Goal: Task Accomplishment & Management: Manage account settings

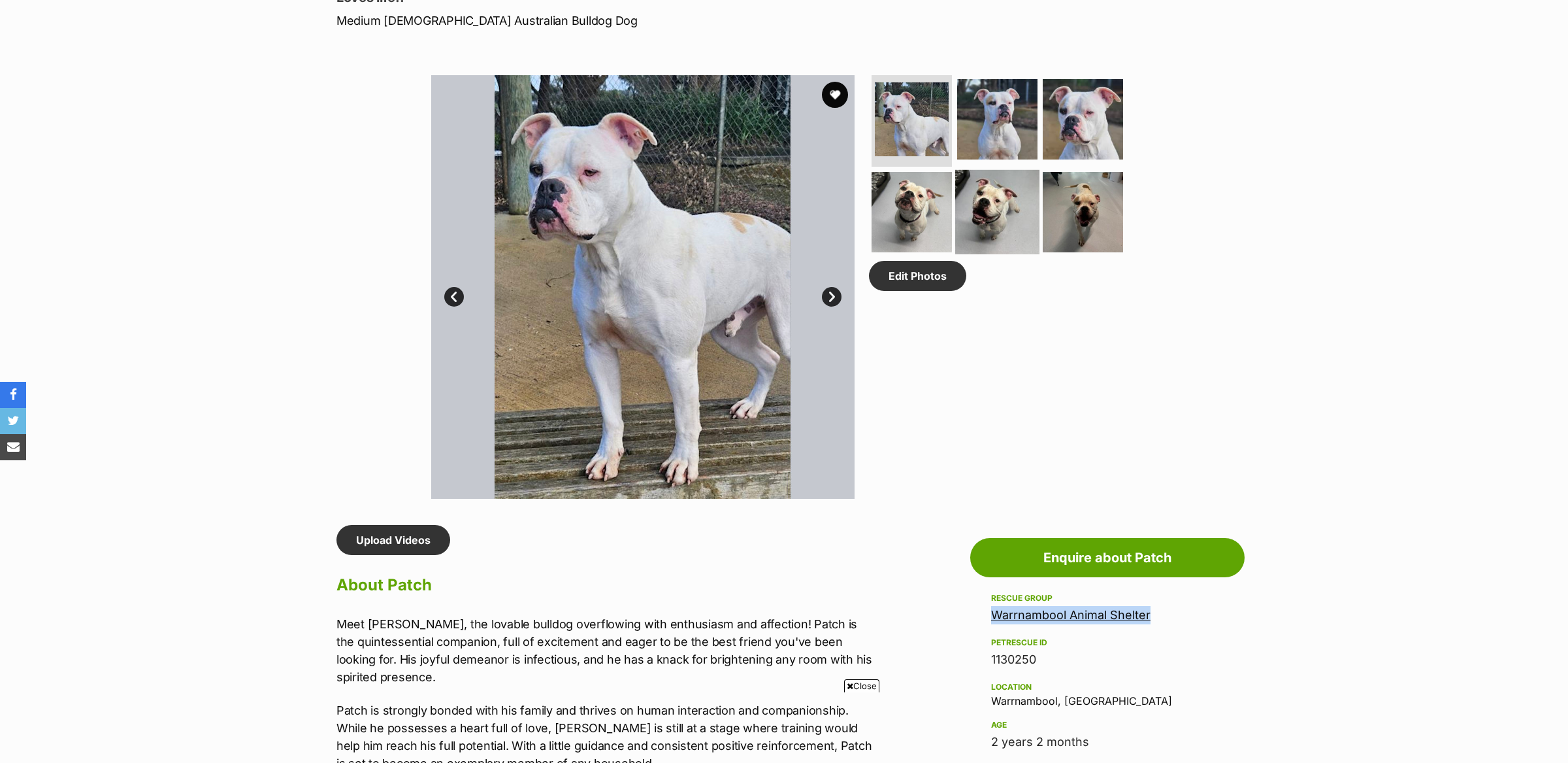
scroll to position [631, 0]
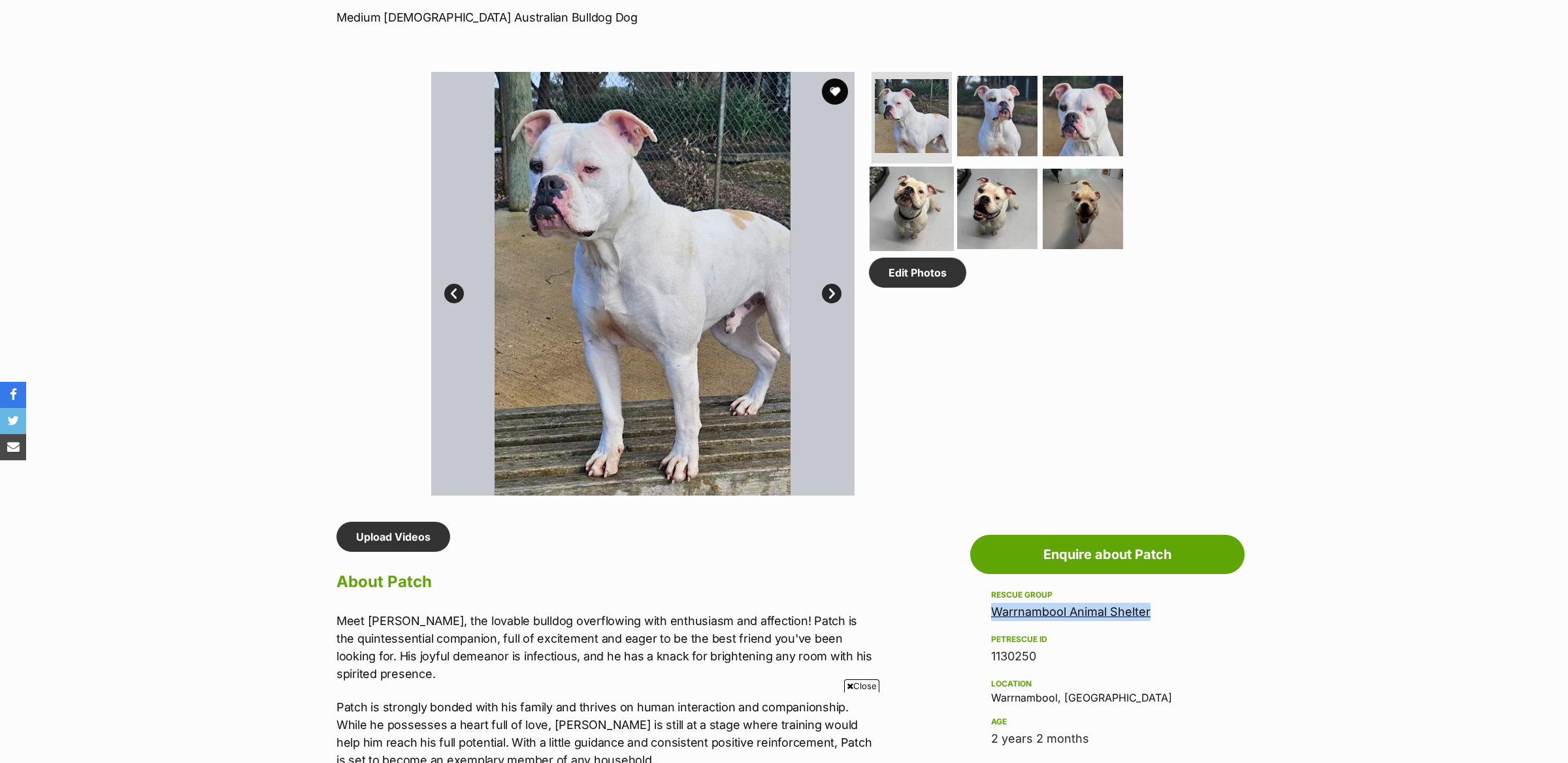
click at [923, 207] on img at bounding box center [912, 209] width 84 height 84
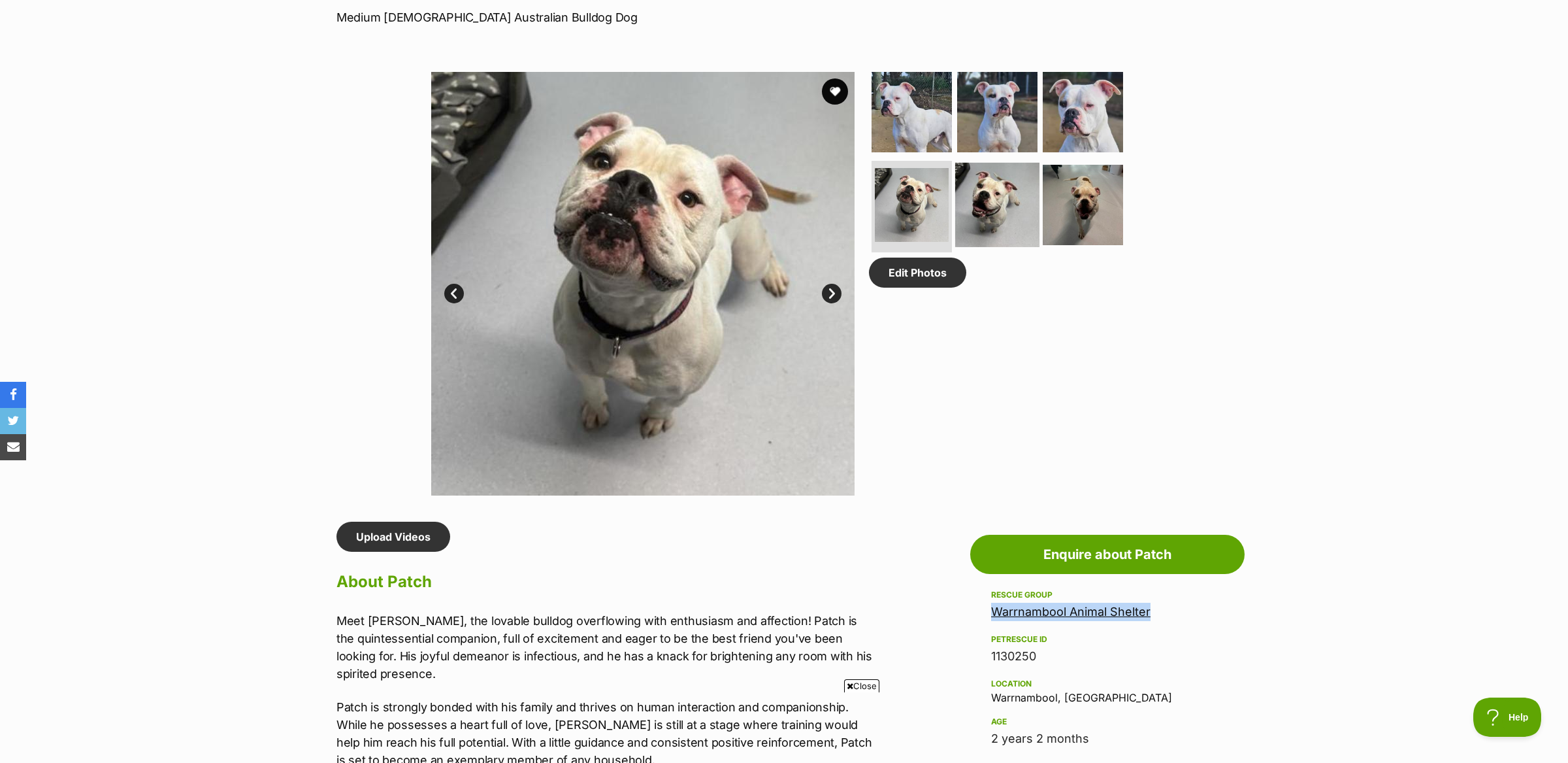
scroll to position [0, 0]
click at [982, 209] on img at bounding box center [998, 205] width 84 height 84
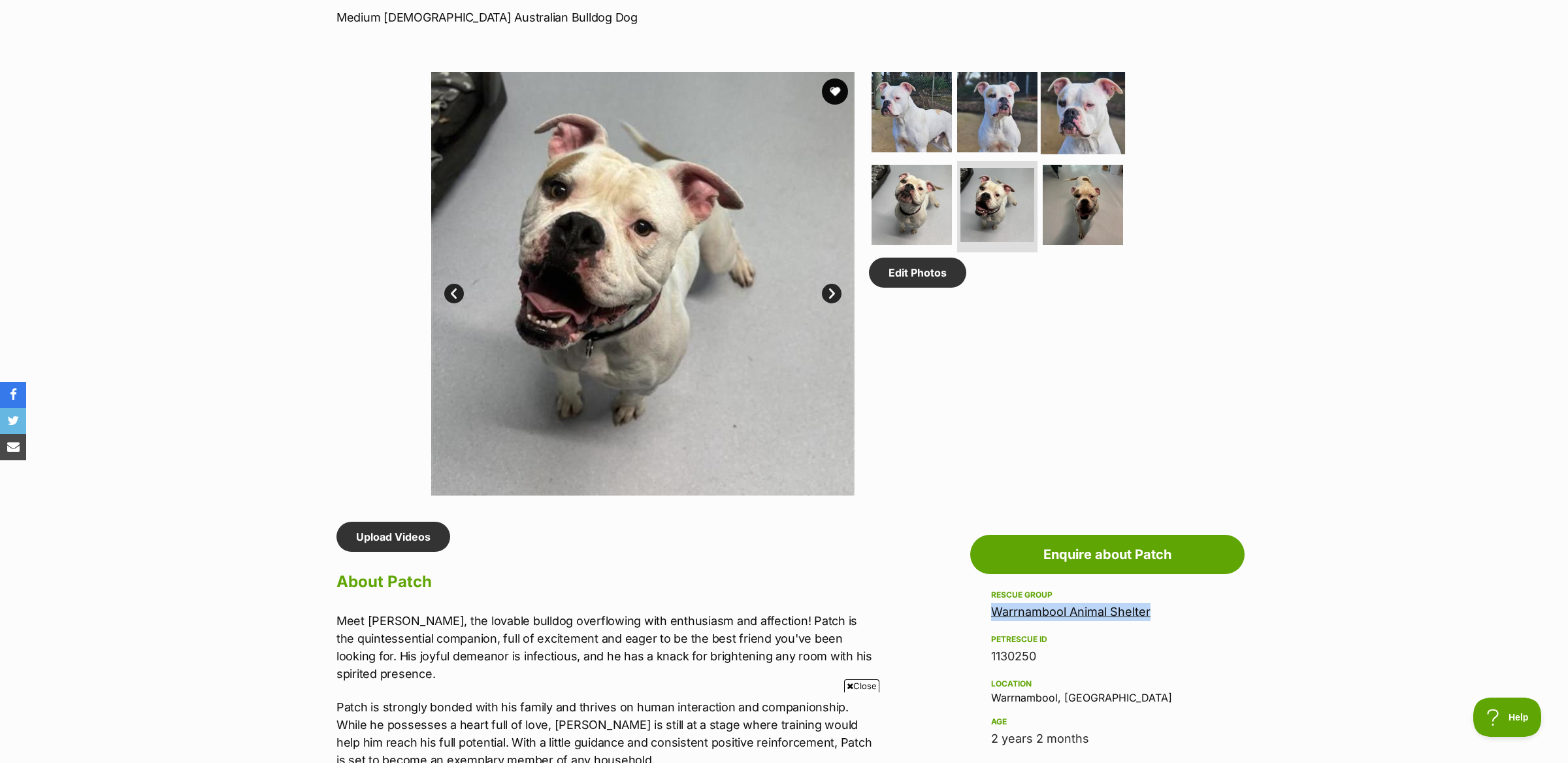
click at [1081, 90] on img at bounding box center [1083, 112] width 84 height 84
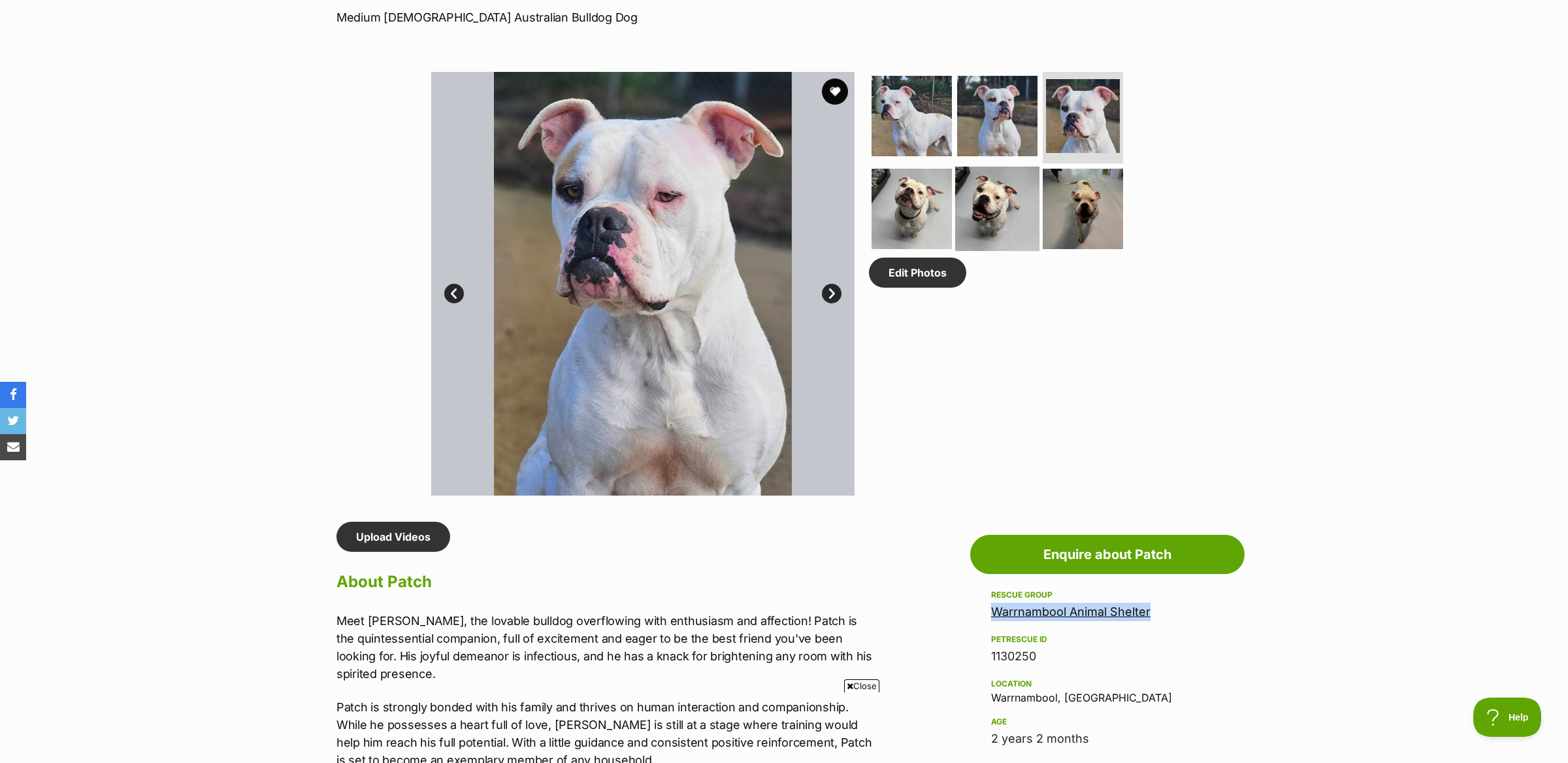
click at [1008, 190] on img at bounding box center [998, 209] width 84 height 84
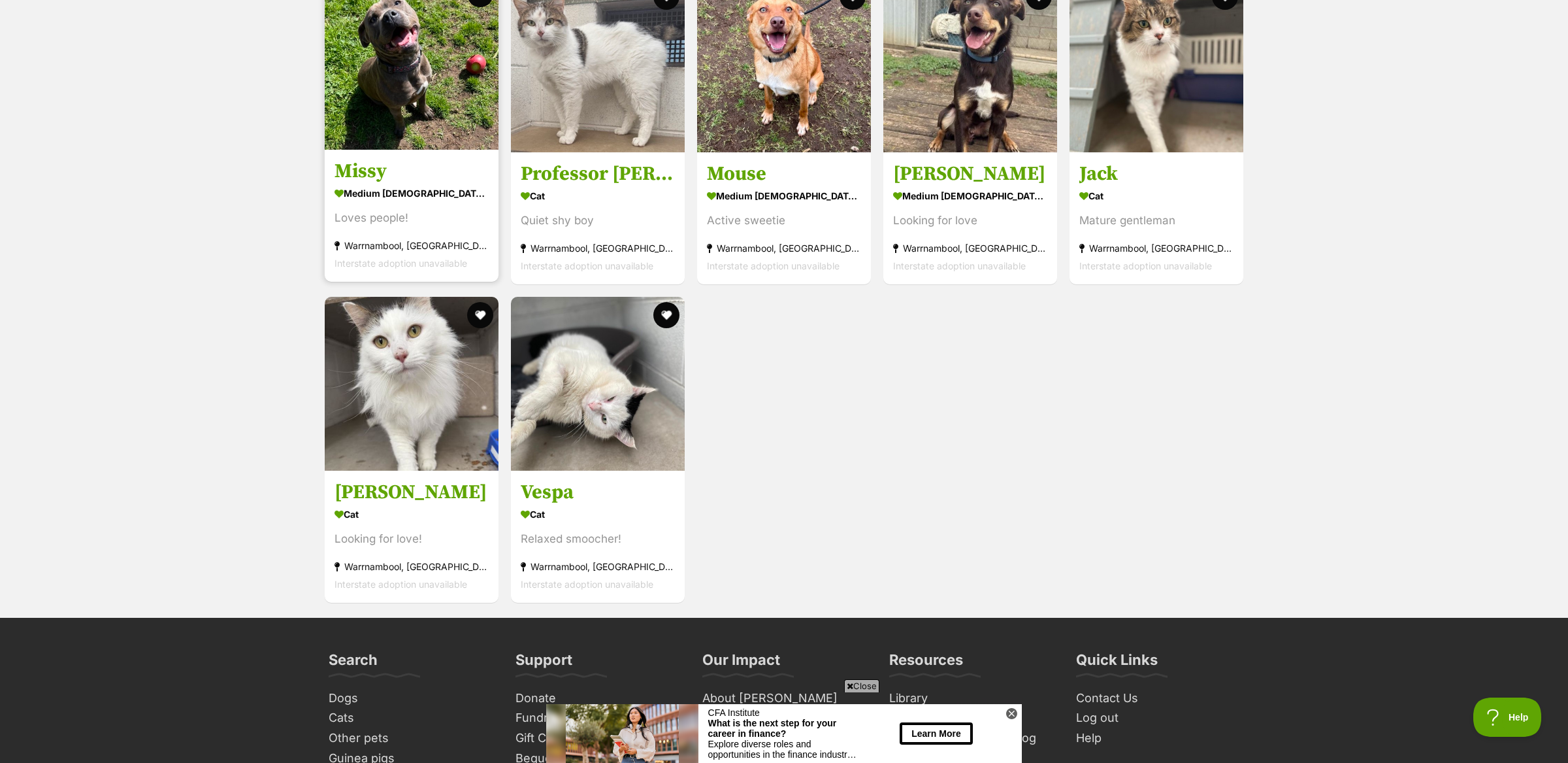
scroll to position [2200, 0]
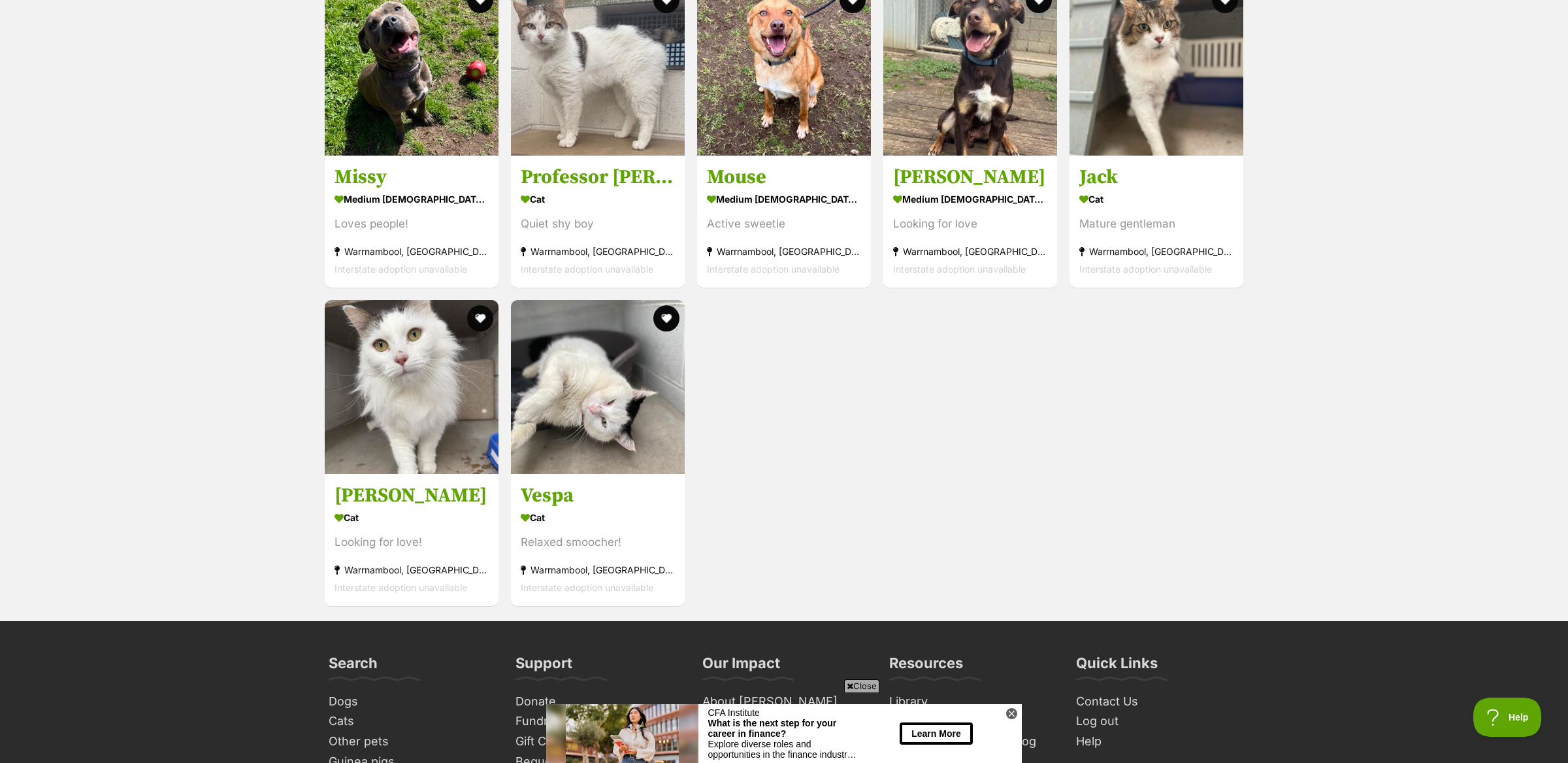
click at [858, 690] on span "Close" at bounding box center [861, 686] width 35 height 13
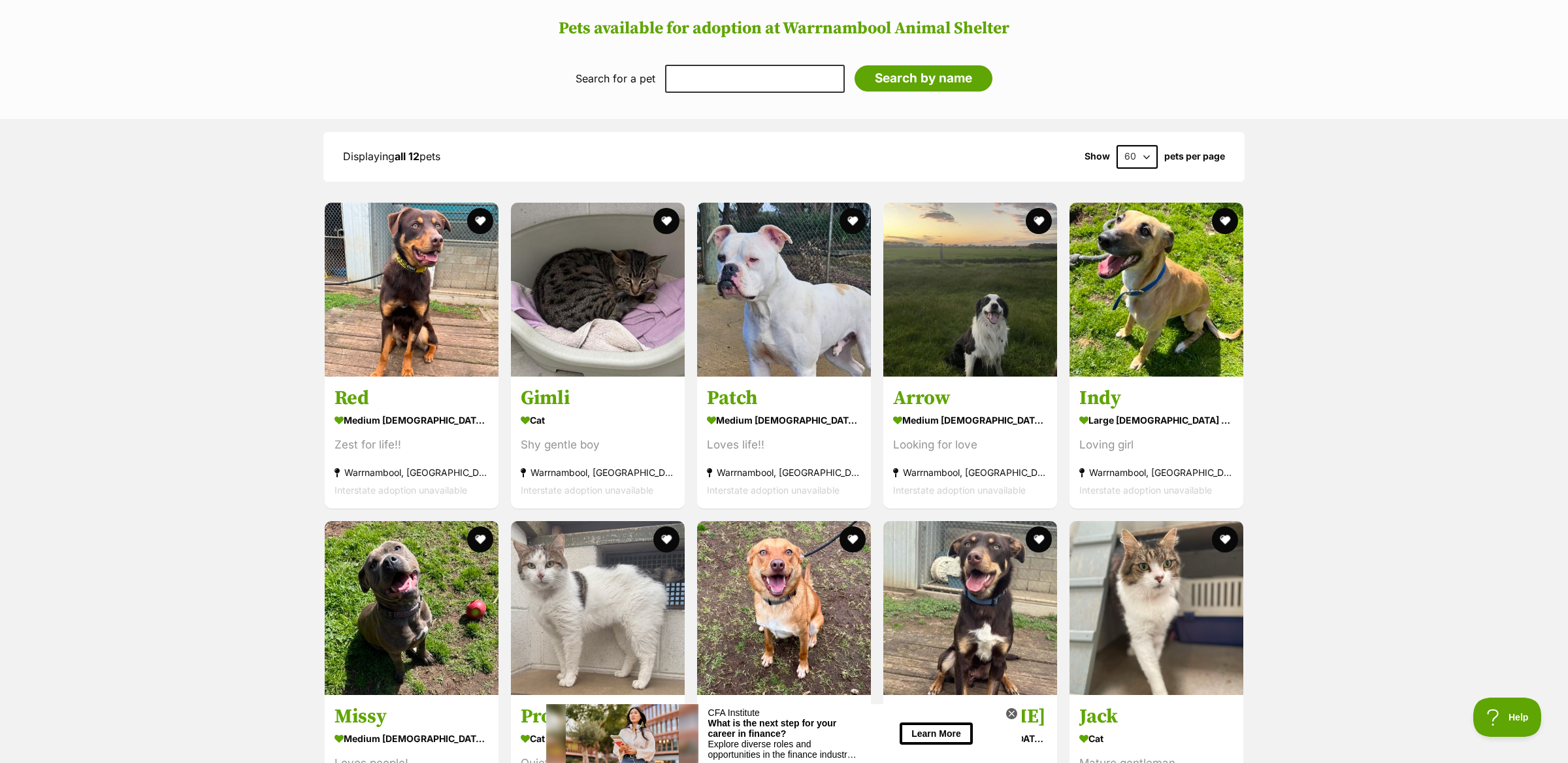
scroll to position [1656, 0]
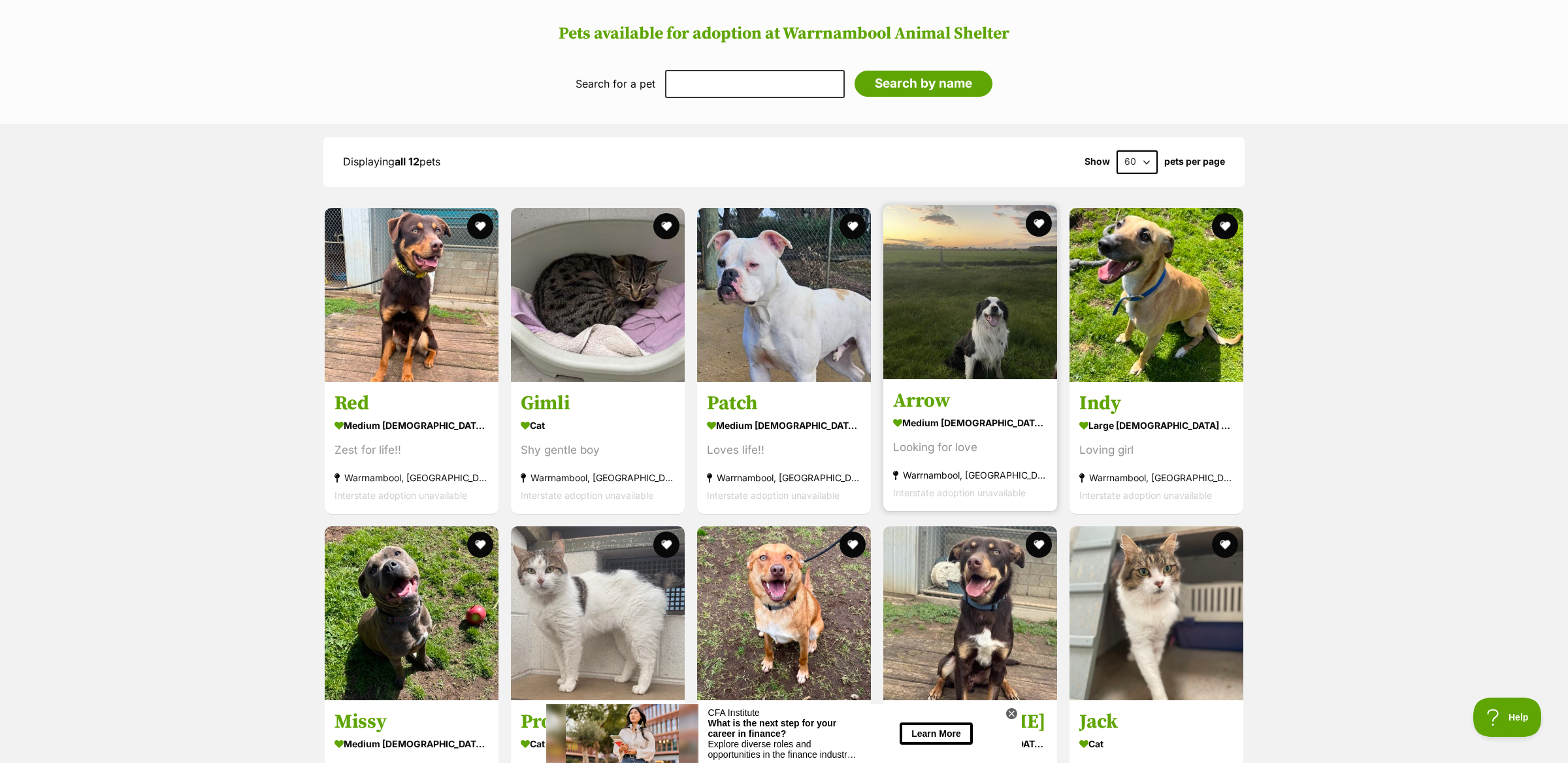
click at [958, 388] on h3 "Arrow" at bounding box center [971, 400] width 154 height 25
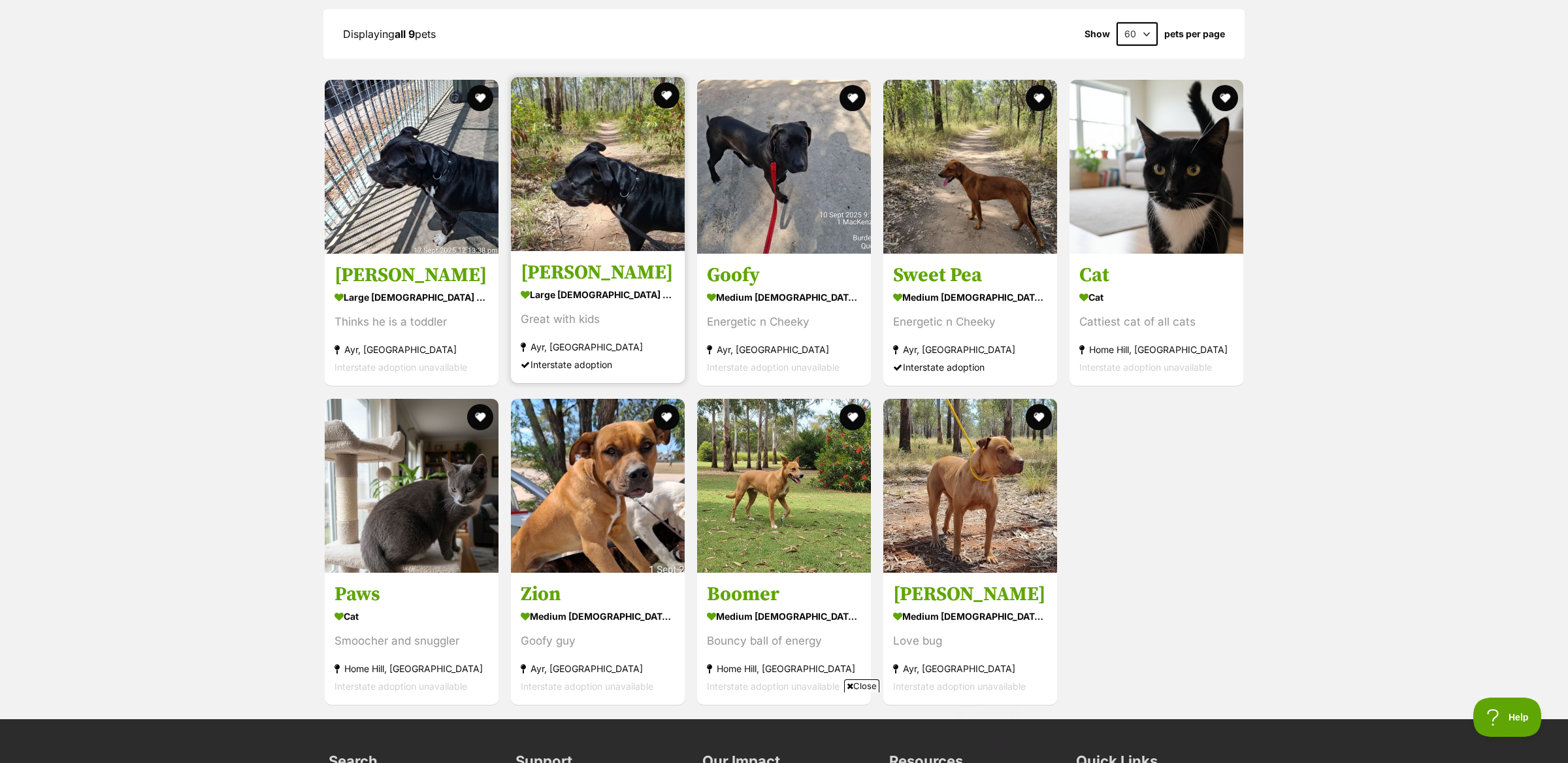
click at [580, 311] on div "Great with kids" at bounding box center [598, 320] width 154 height 18
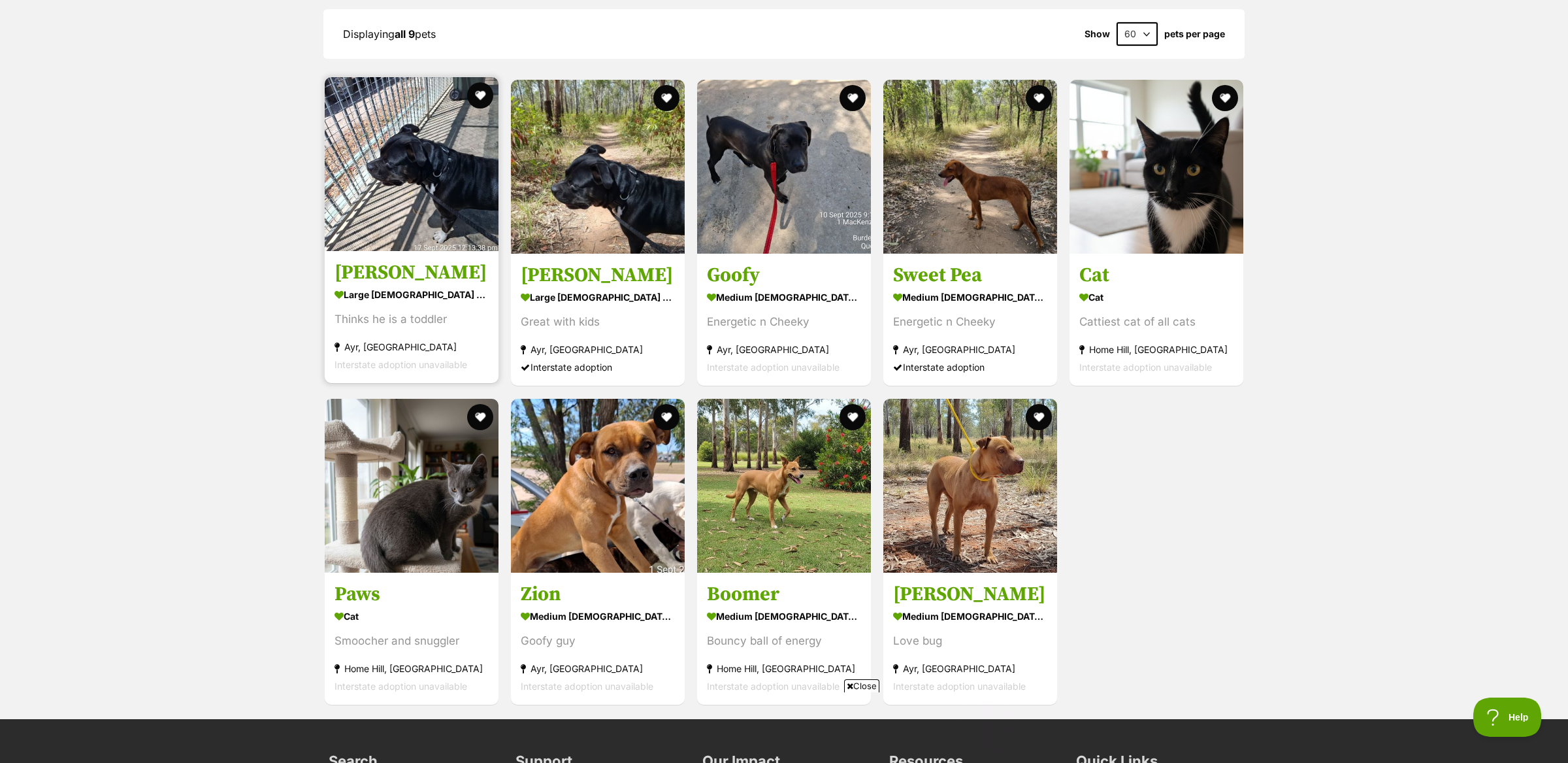
click at [421, 311] on div "Thinks he is a toddler" at bounding box center [412, 320] width 154 height 18
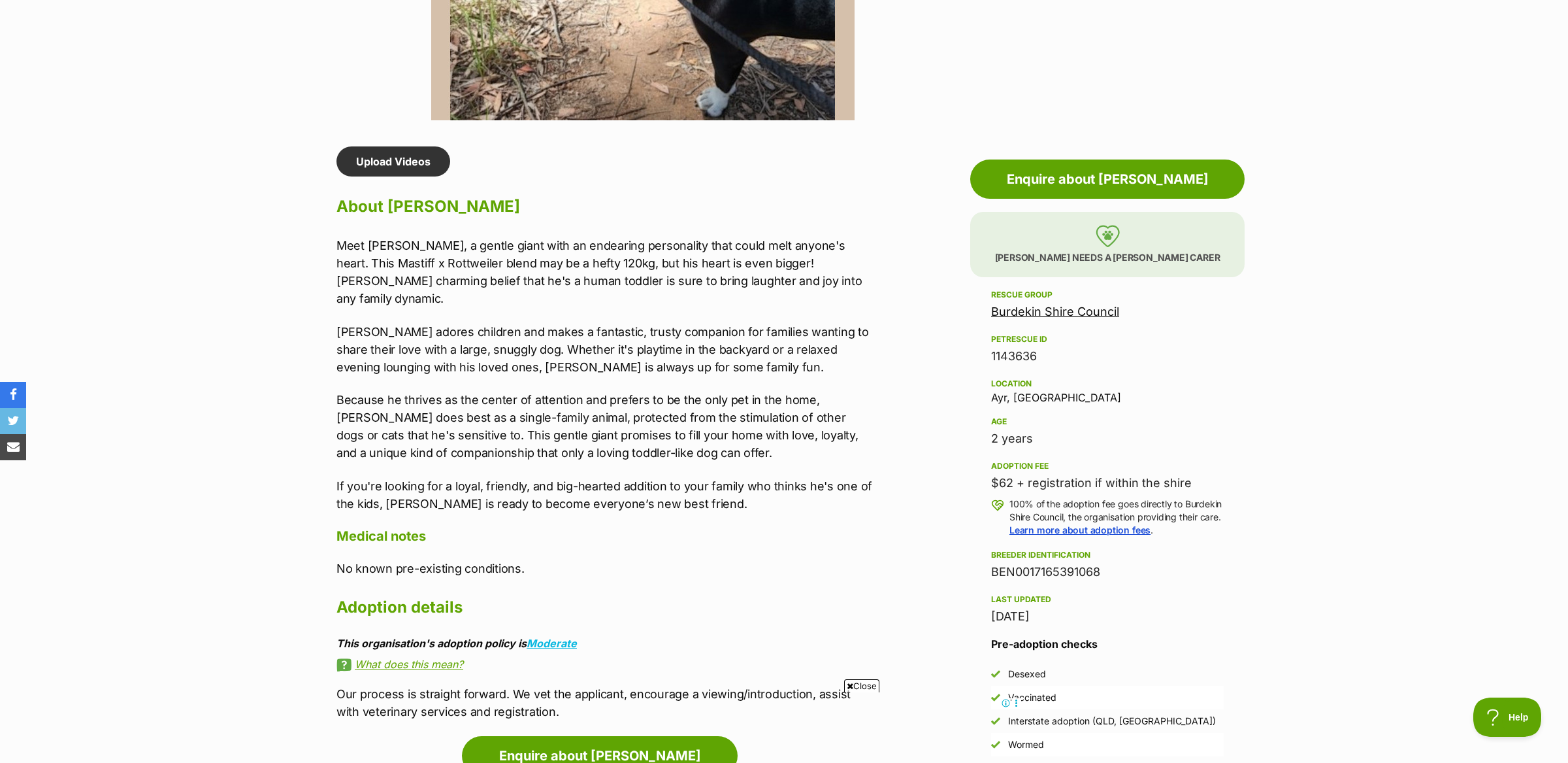
scroll to position [910, 0]
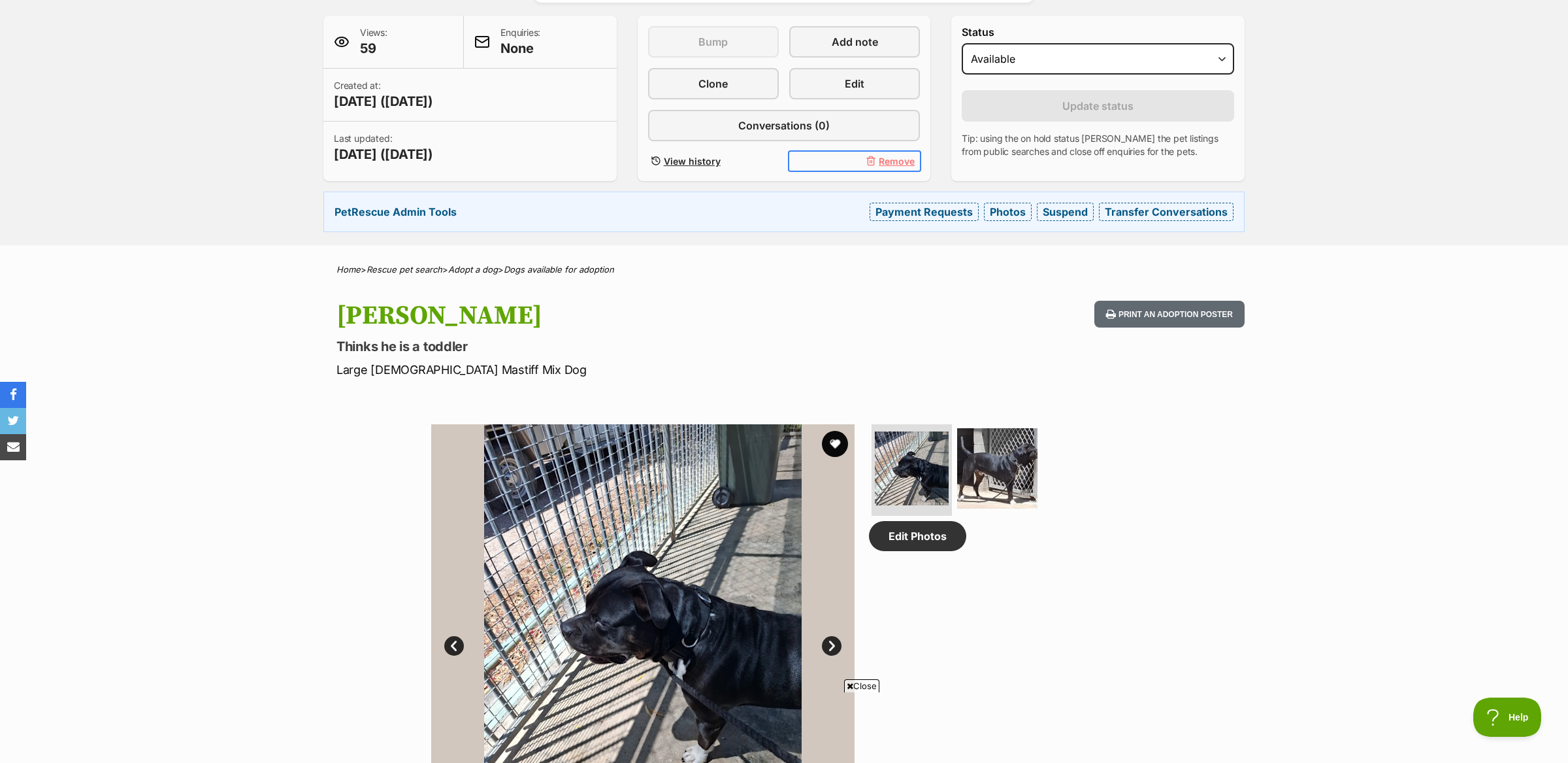
click at [895, 154] on span "Remove" at bounding box center [897, 161] width 36 height 14
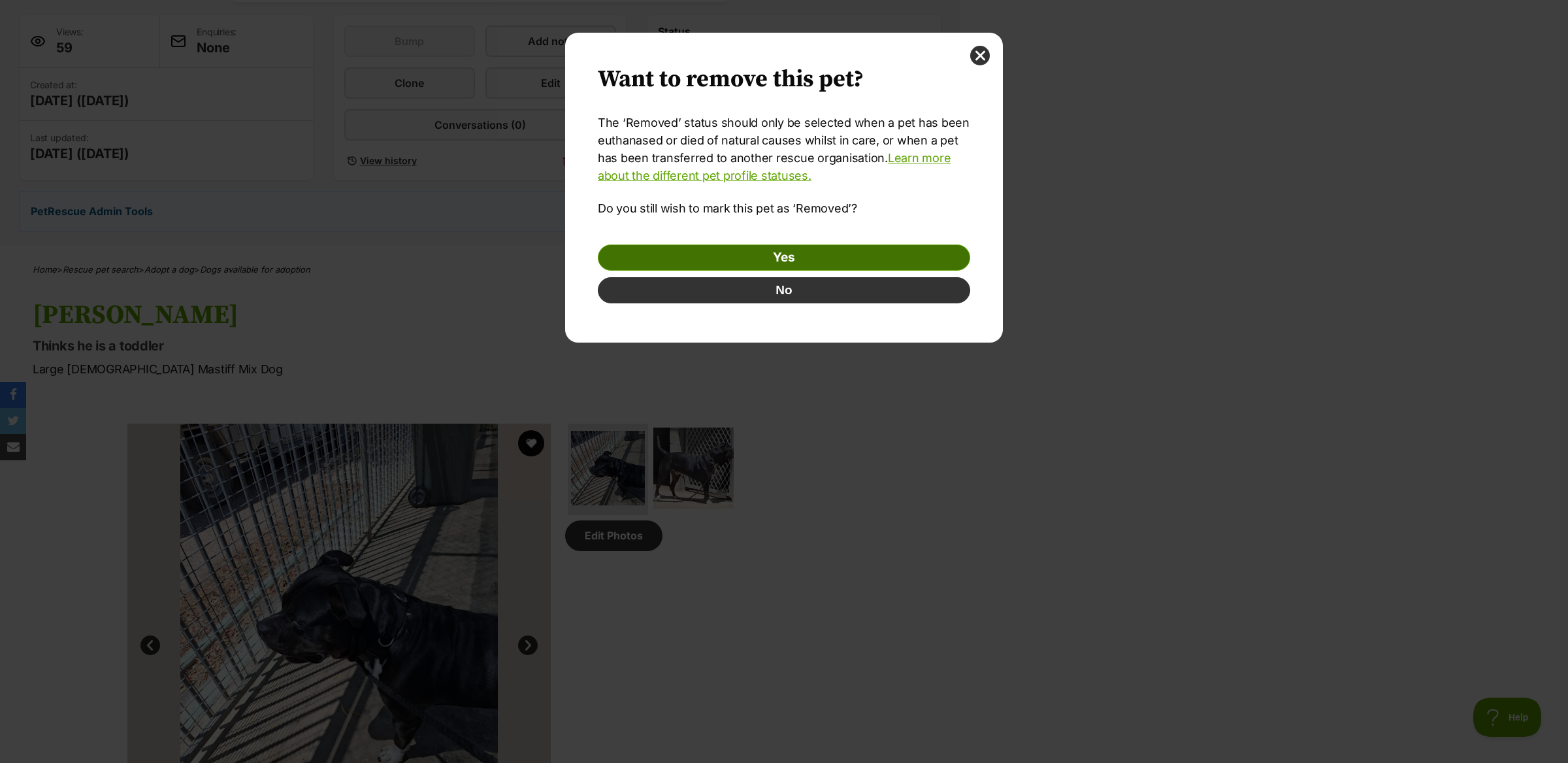
click at [867, 252] on link "Yes" at bounding box center [784, 257] width 372 height 26
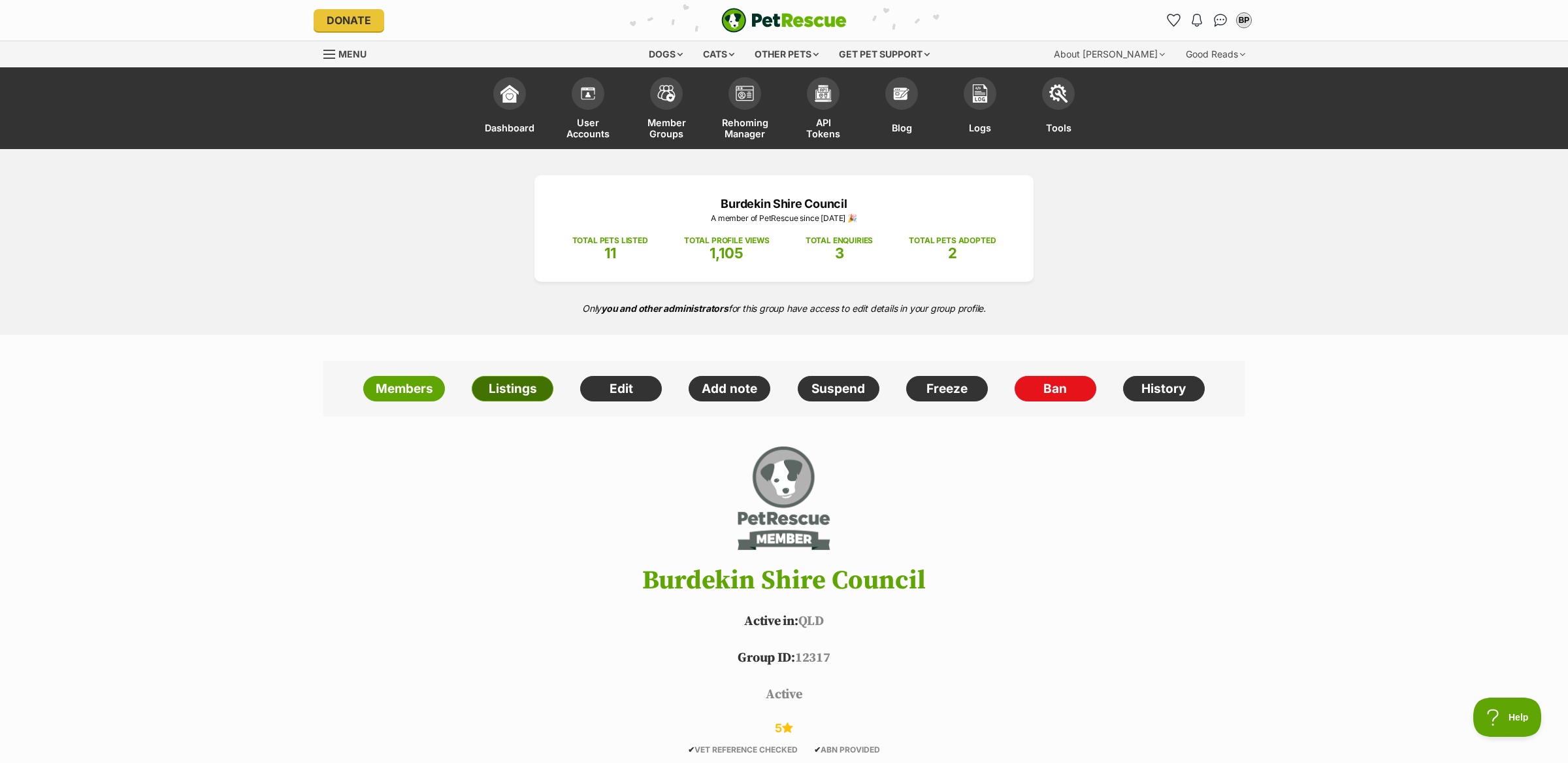
click at [500, 394] on link "Listings" at bounding box center [512, 389] width 81 height 26
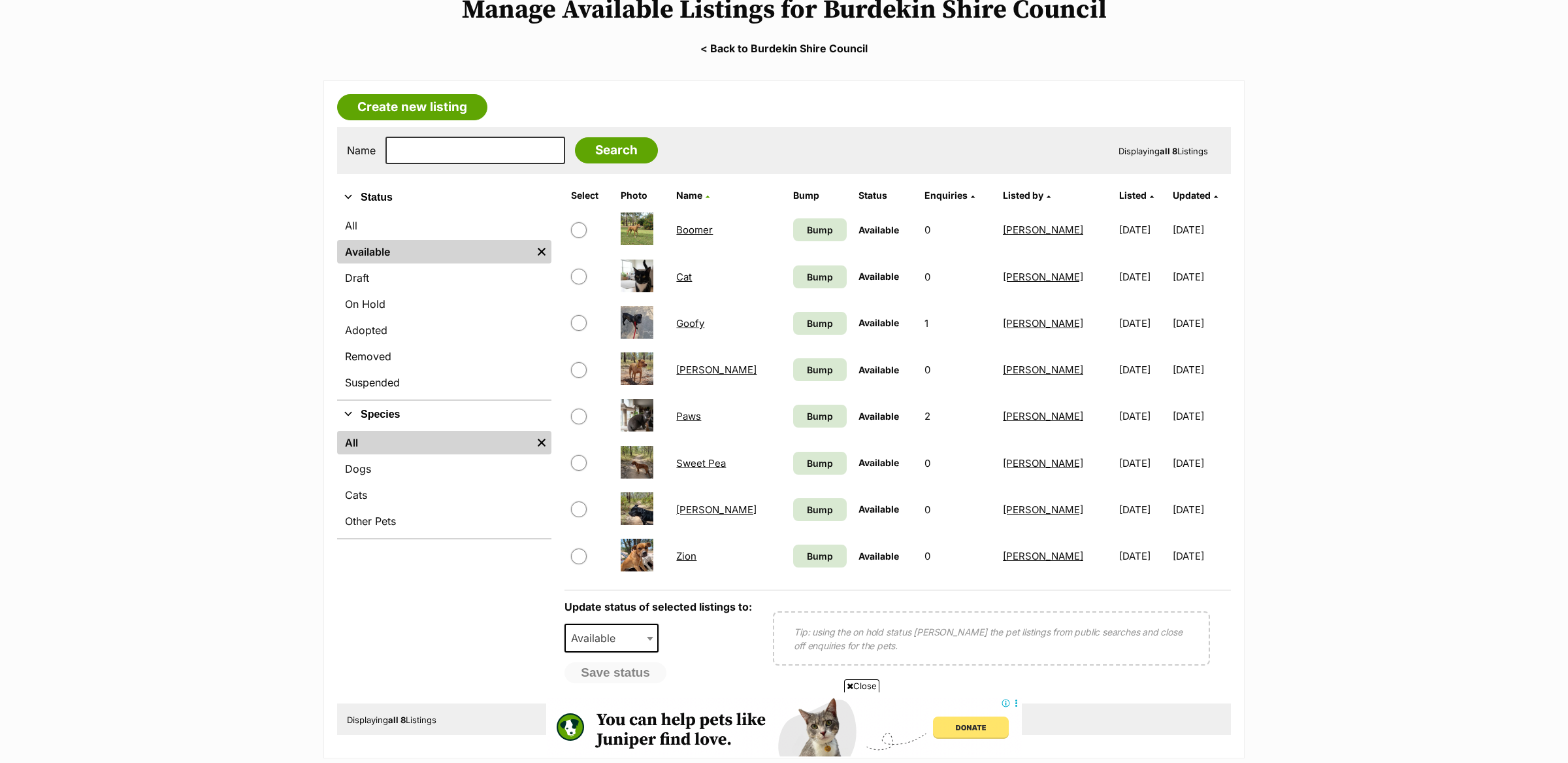
click at [684, 320] on link "Goofy" at bounding box center [690, 323] width 28 height 12
click at [693, 414] on link "Paws" at bounding box center [688, 415] width 25 height 12
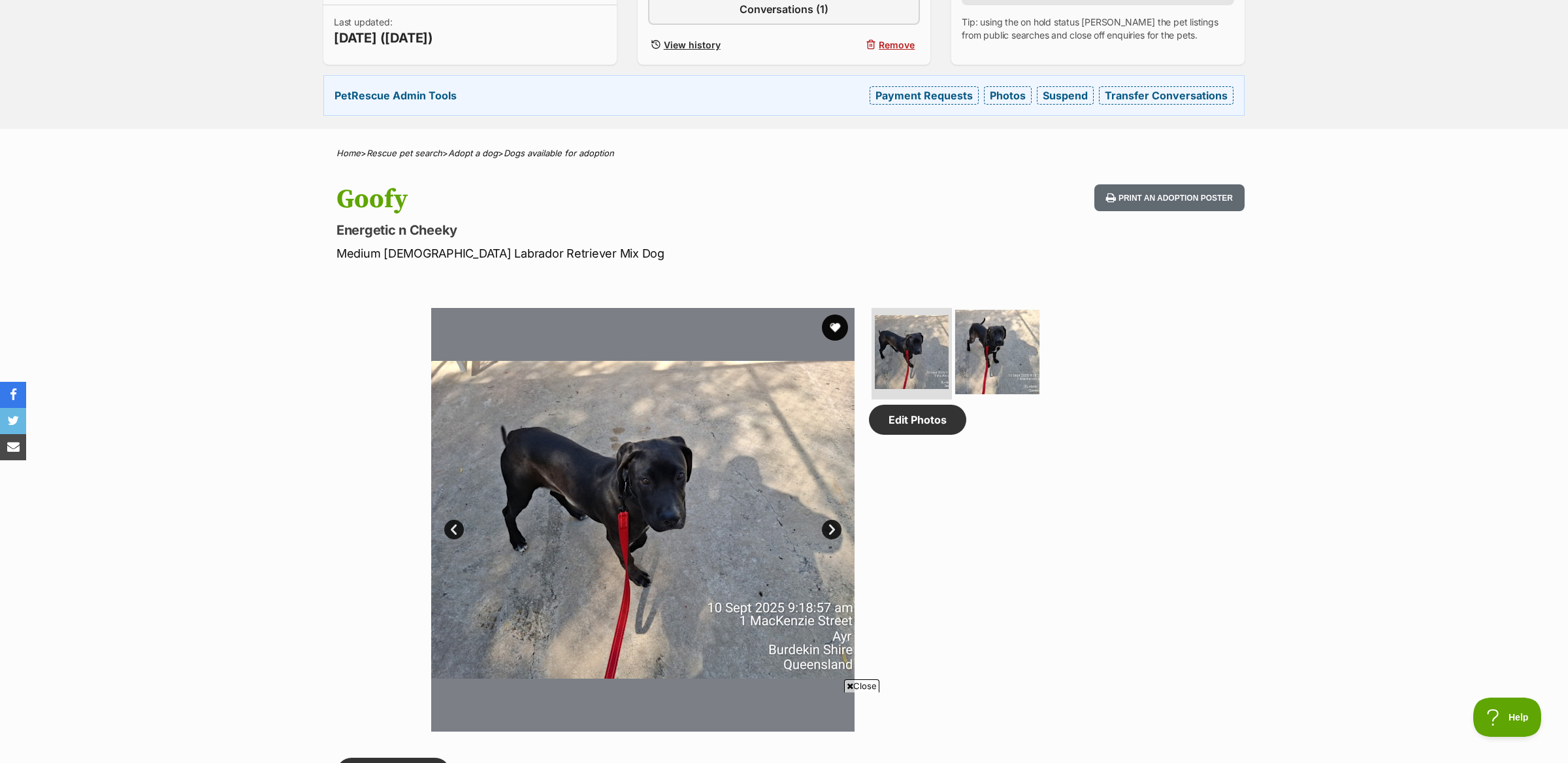
click at [1009, 347] on img at bounding box center [998, 352] width 84 height 84
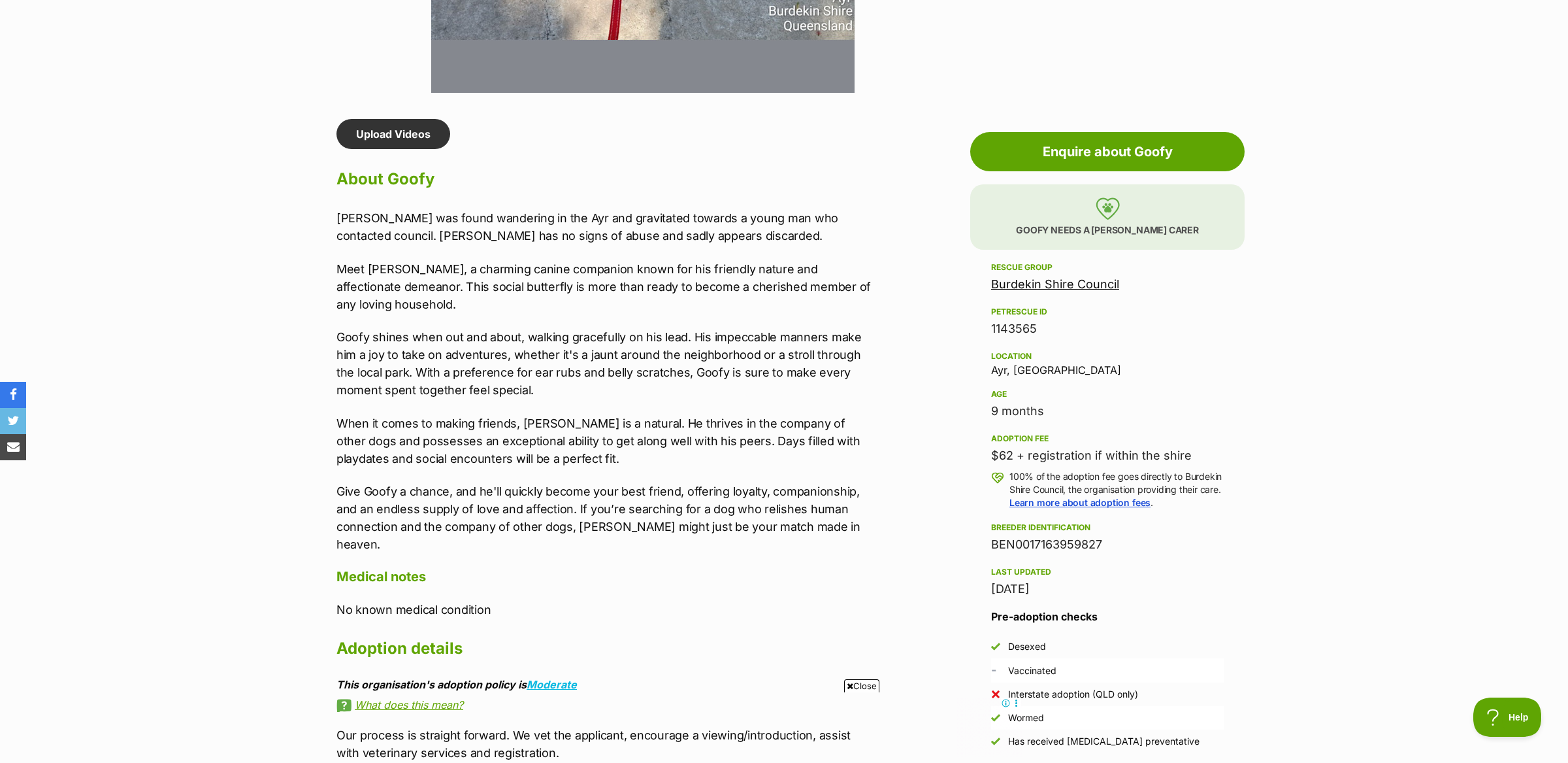
scroll to position [1036, 0]
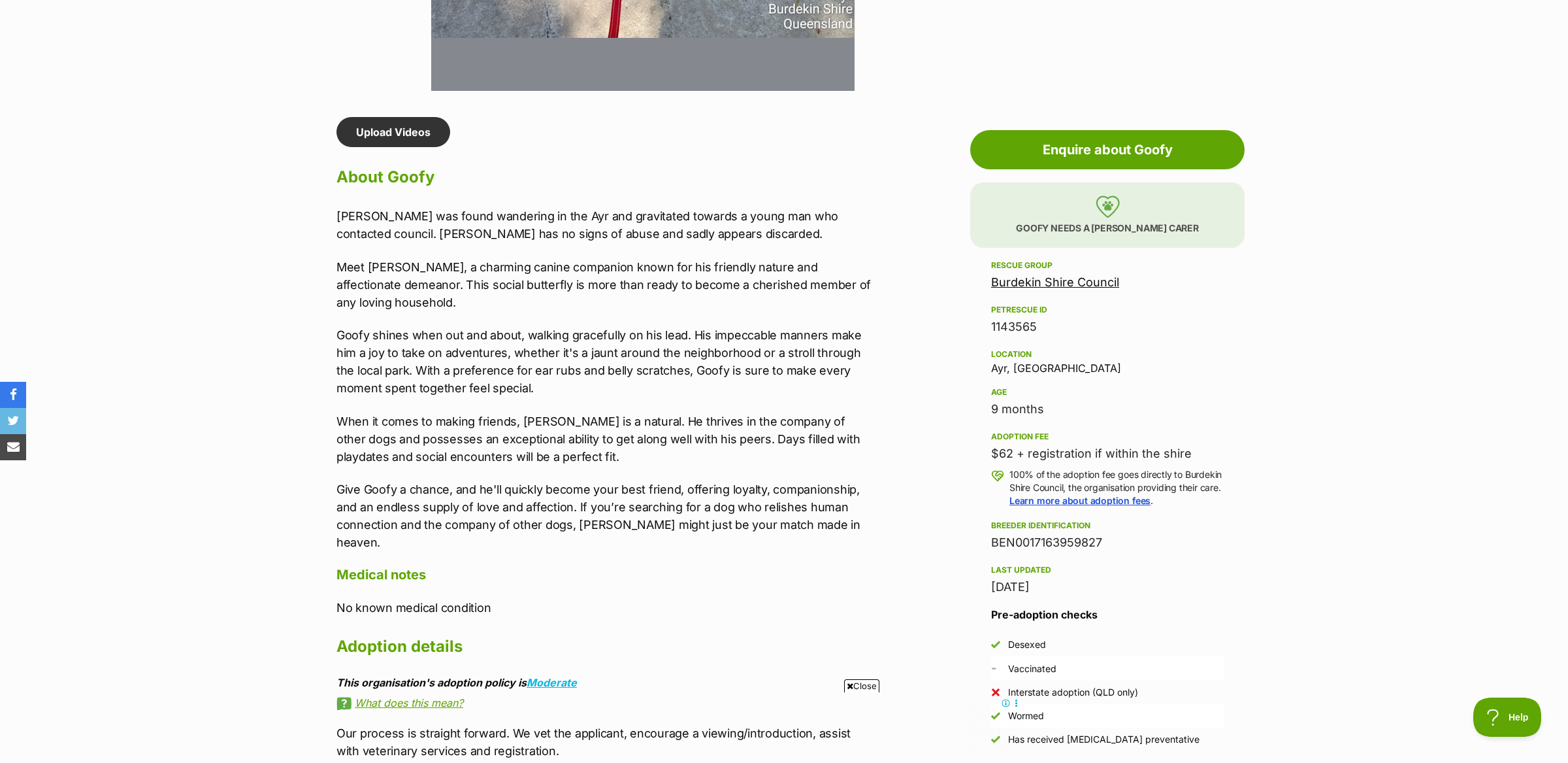
click at [438, 281] on p "Meet Goofy, a charming canine companion known for his friendly nature and affec…" at bounding box center [606, 285] width 540 height 53
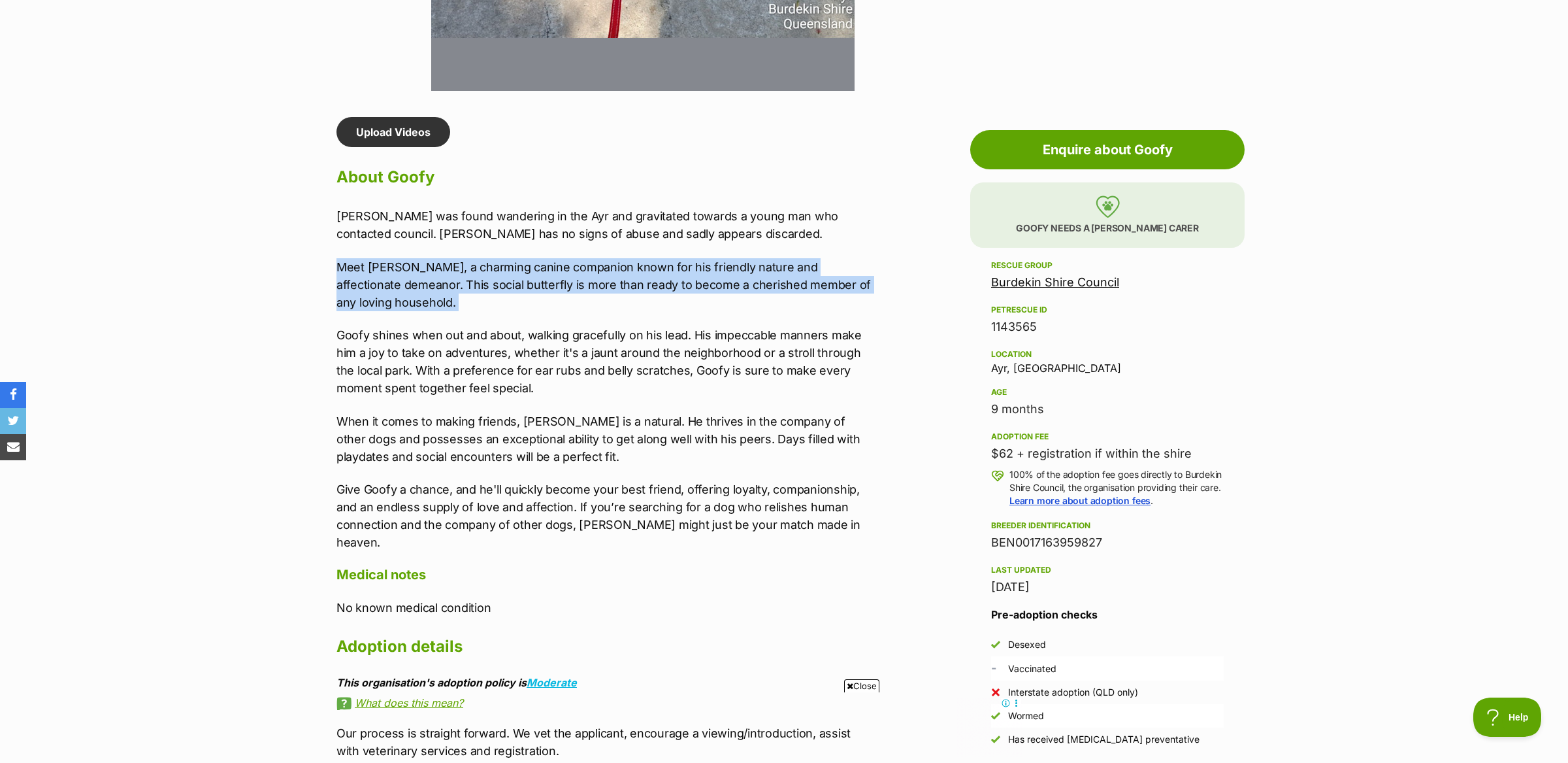
click at [438, 281] on p "Meet Goofy, a charming canine companion known for his friendly nature and affec…" at bounding box center [606, 285] width 540 height 53
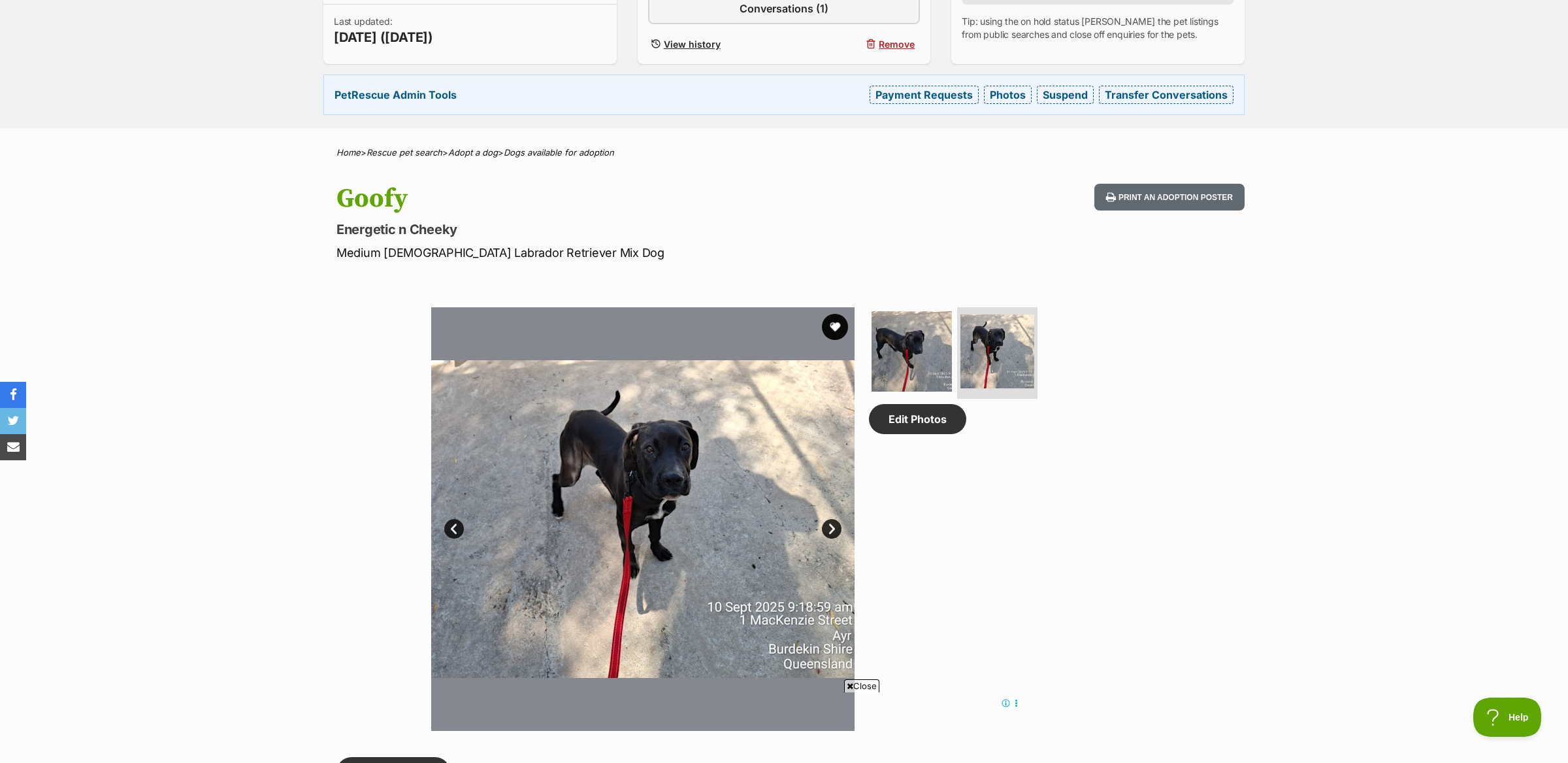
scroll to position [255, 0]
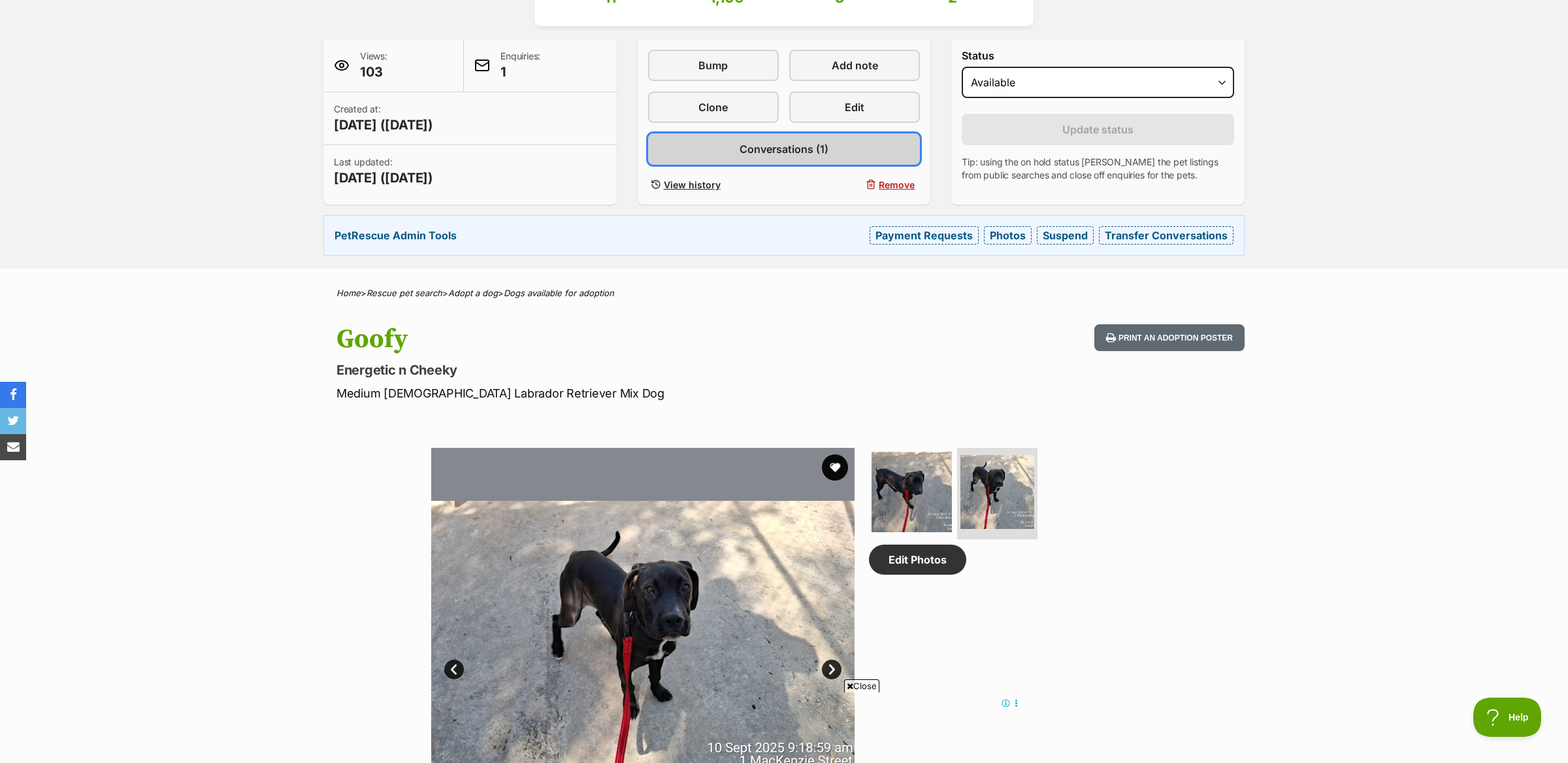
click at [808, 152] on span "Conversations (1)" at bounding box center [784, 149] width 89 height 16
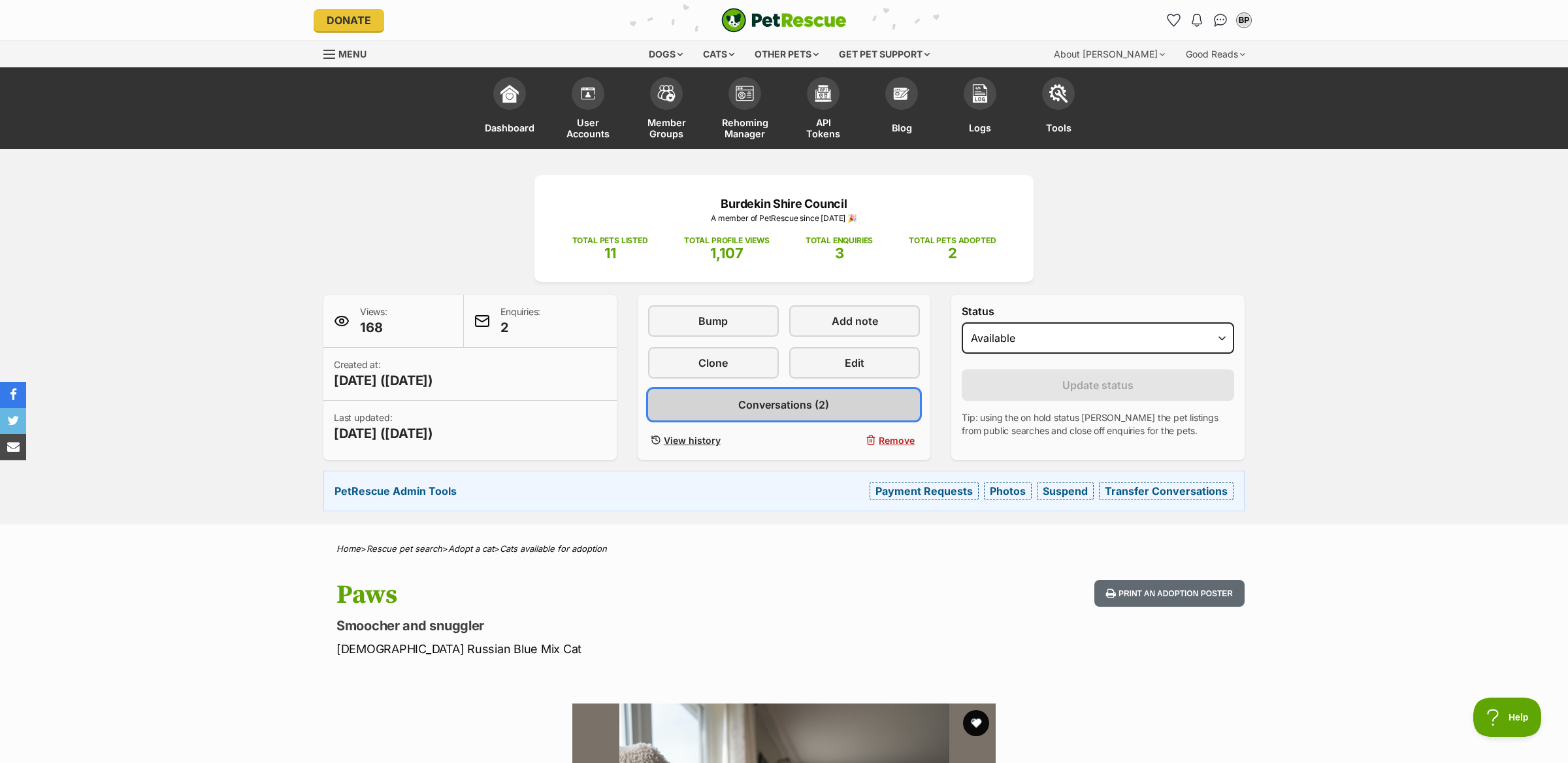
click at [828, 410] on link "Conversations (2)" at bounding box center [784, 405] width 272 height 31
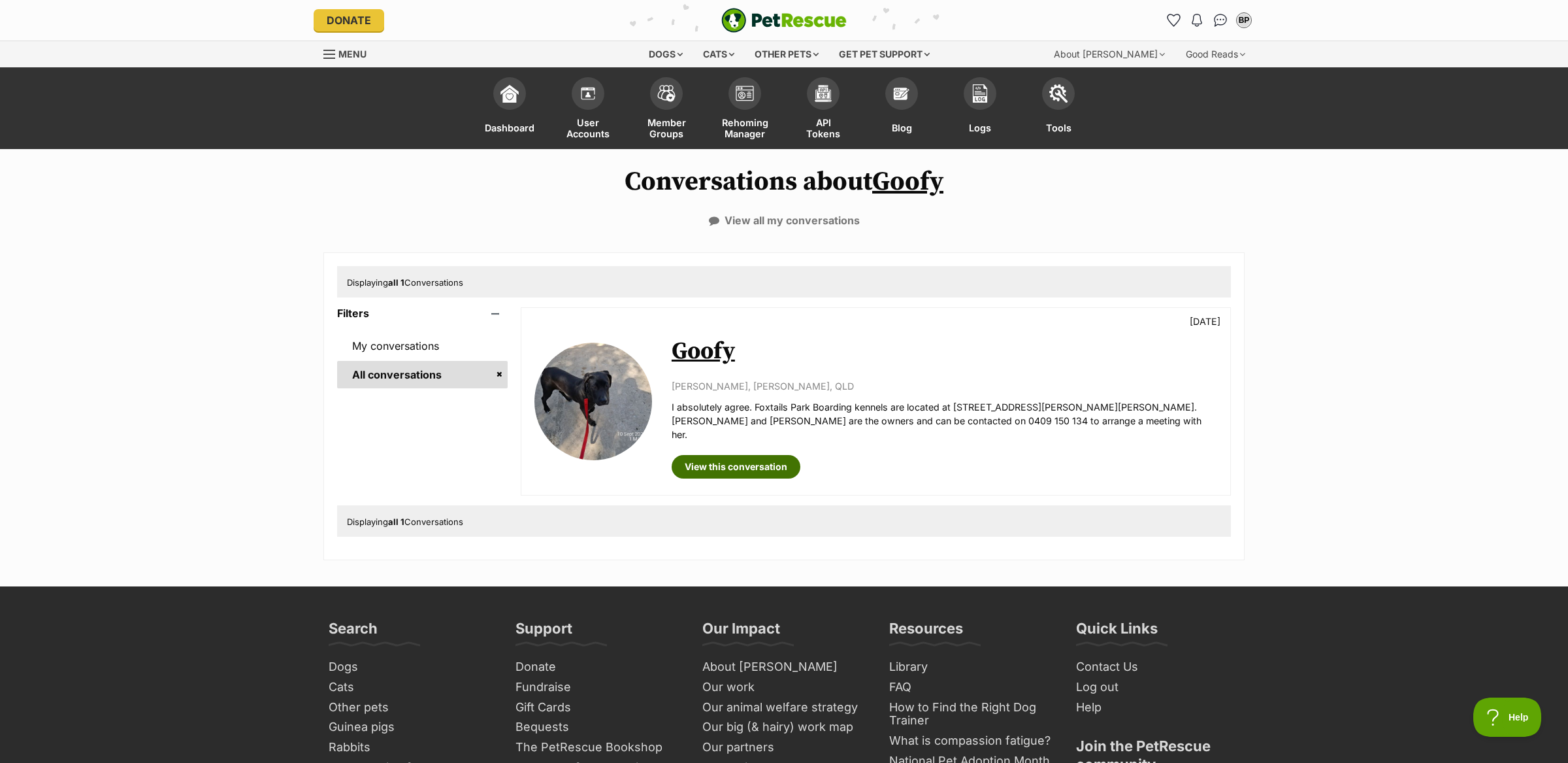
click at [725, 456] on link "View this conversation" at bounding box center [736, 466] width 129 height 24
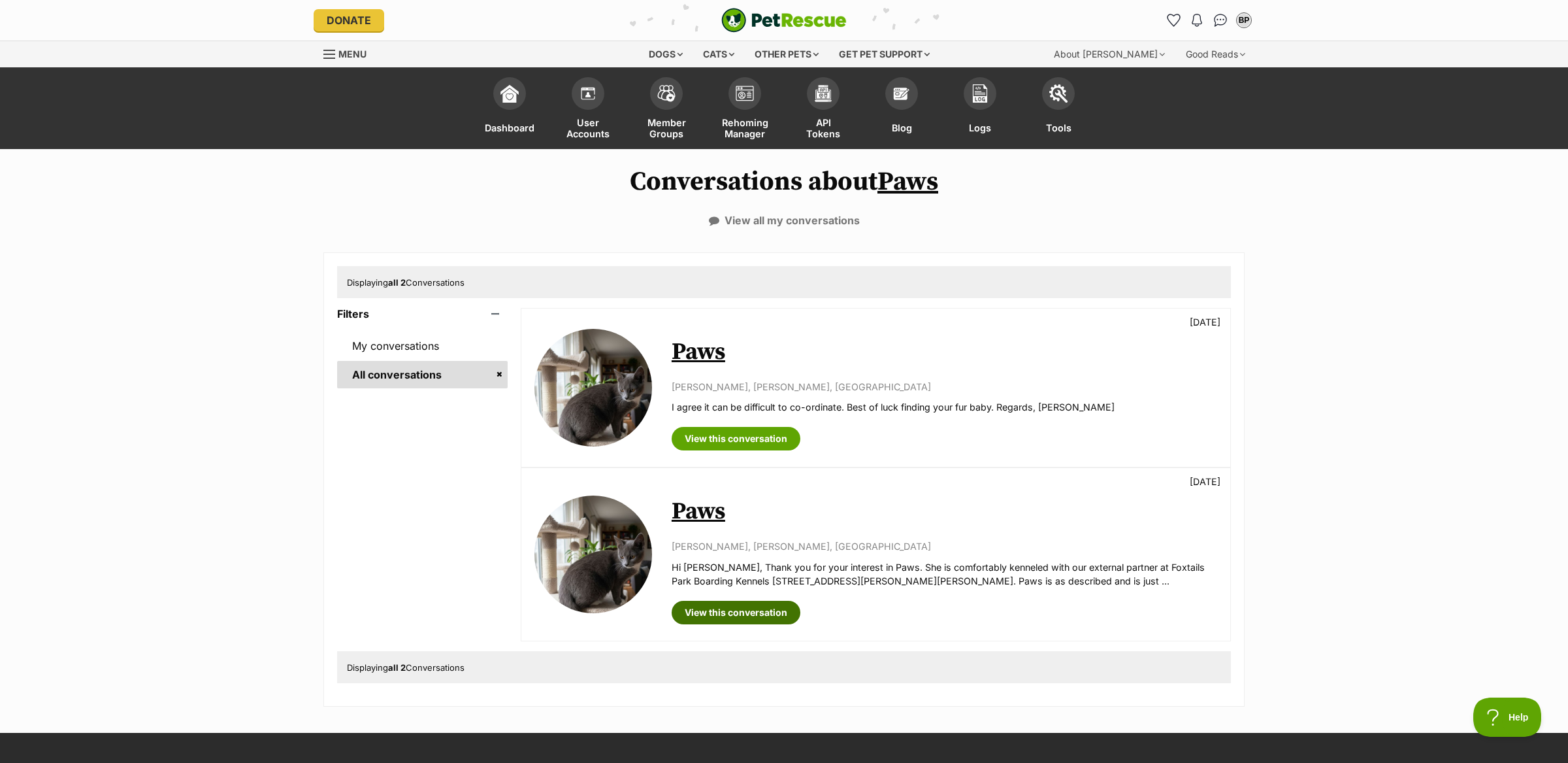
click at [752, 609] on link "View this conversation" at bounding box center [736, 612] width 129 height 24
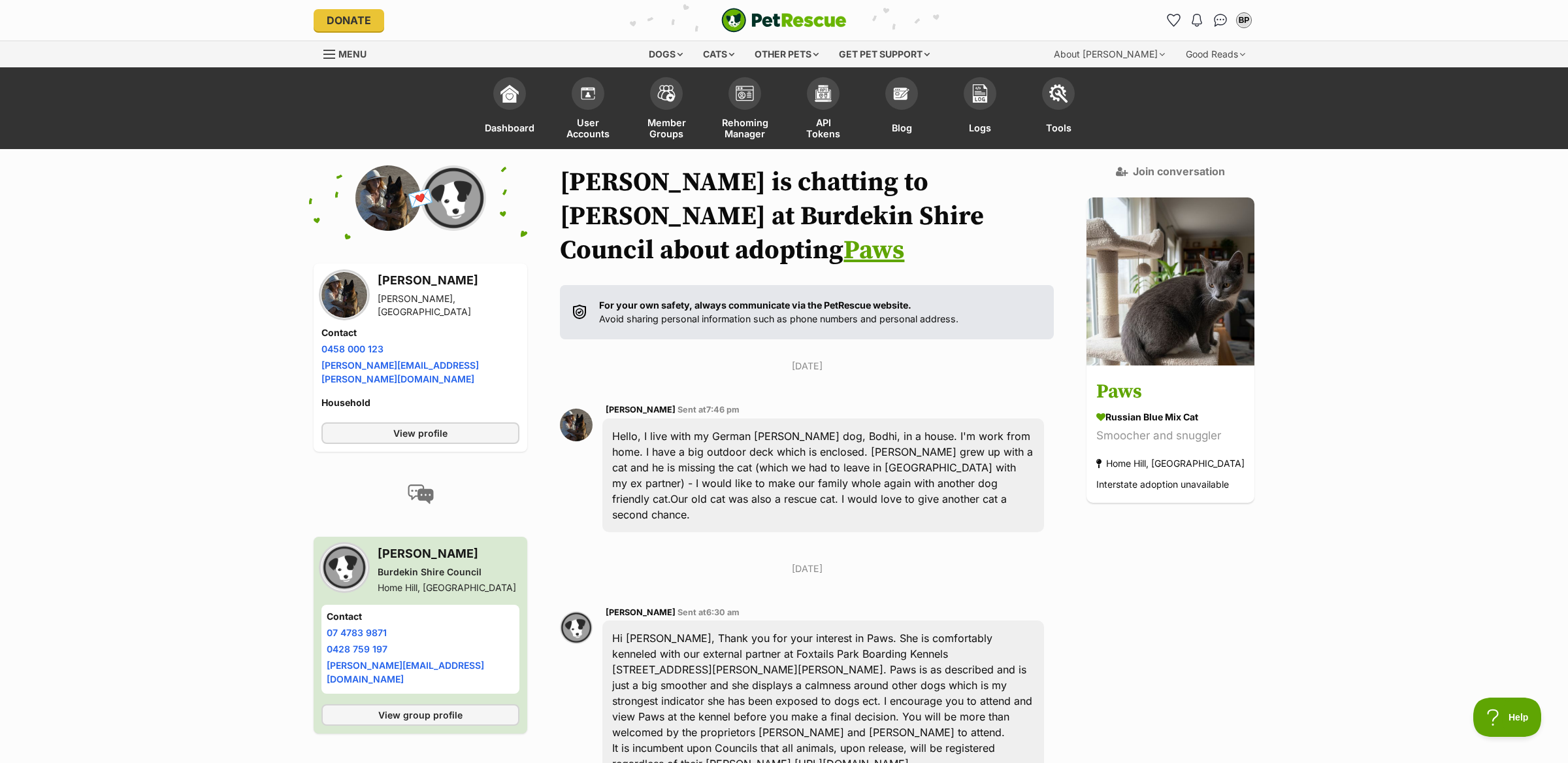
click at [904, 234] on link "Paws" at bounding box center [873, 250] width 61 height 33
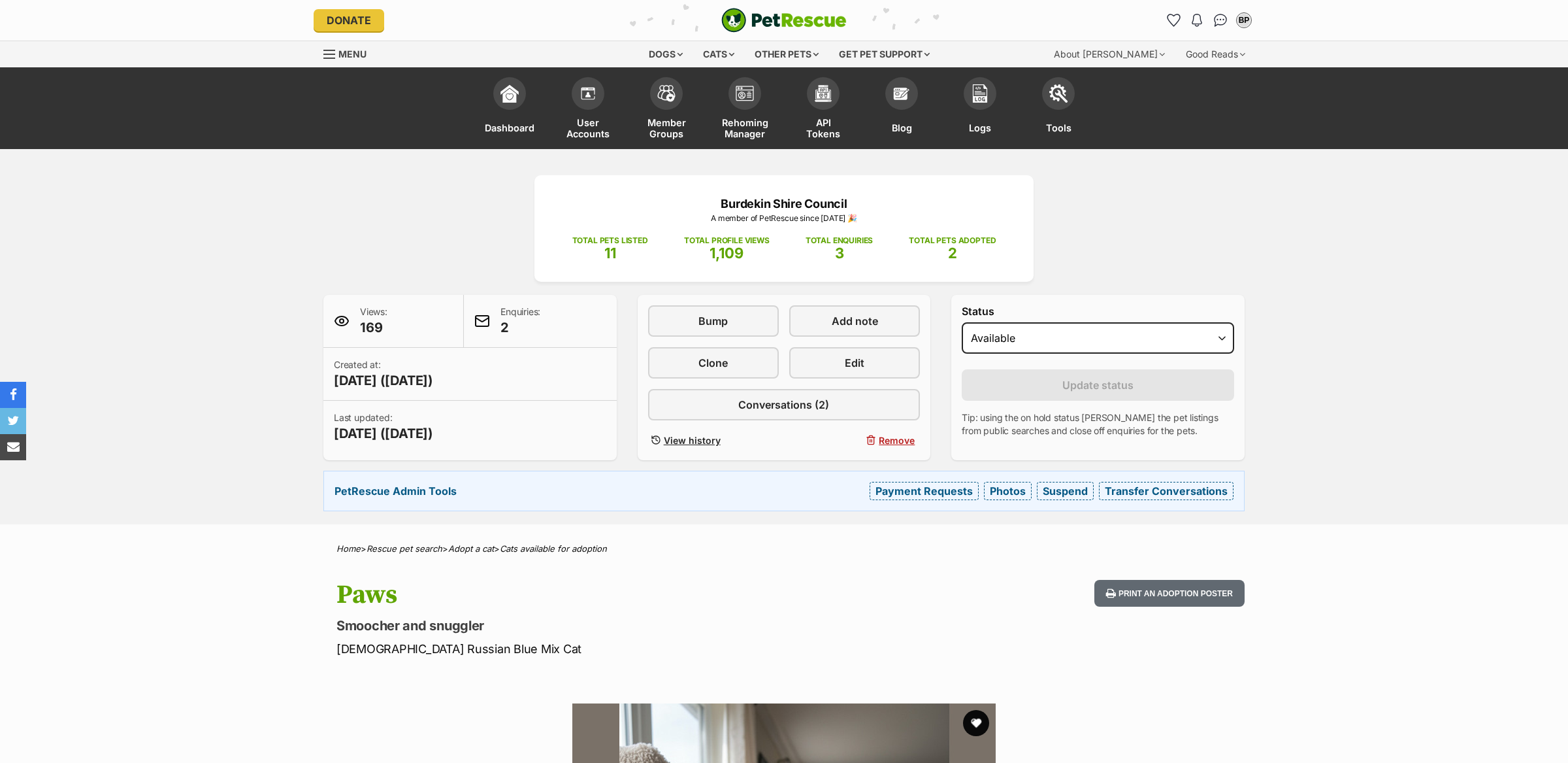
click at [810, 423] on div "Bump Add note Clone Edit Conversations (2) View history Remove" at bounding box center [784, 378] width 272 height 144
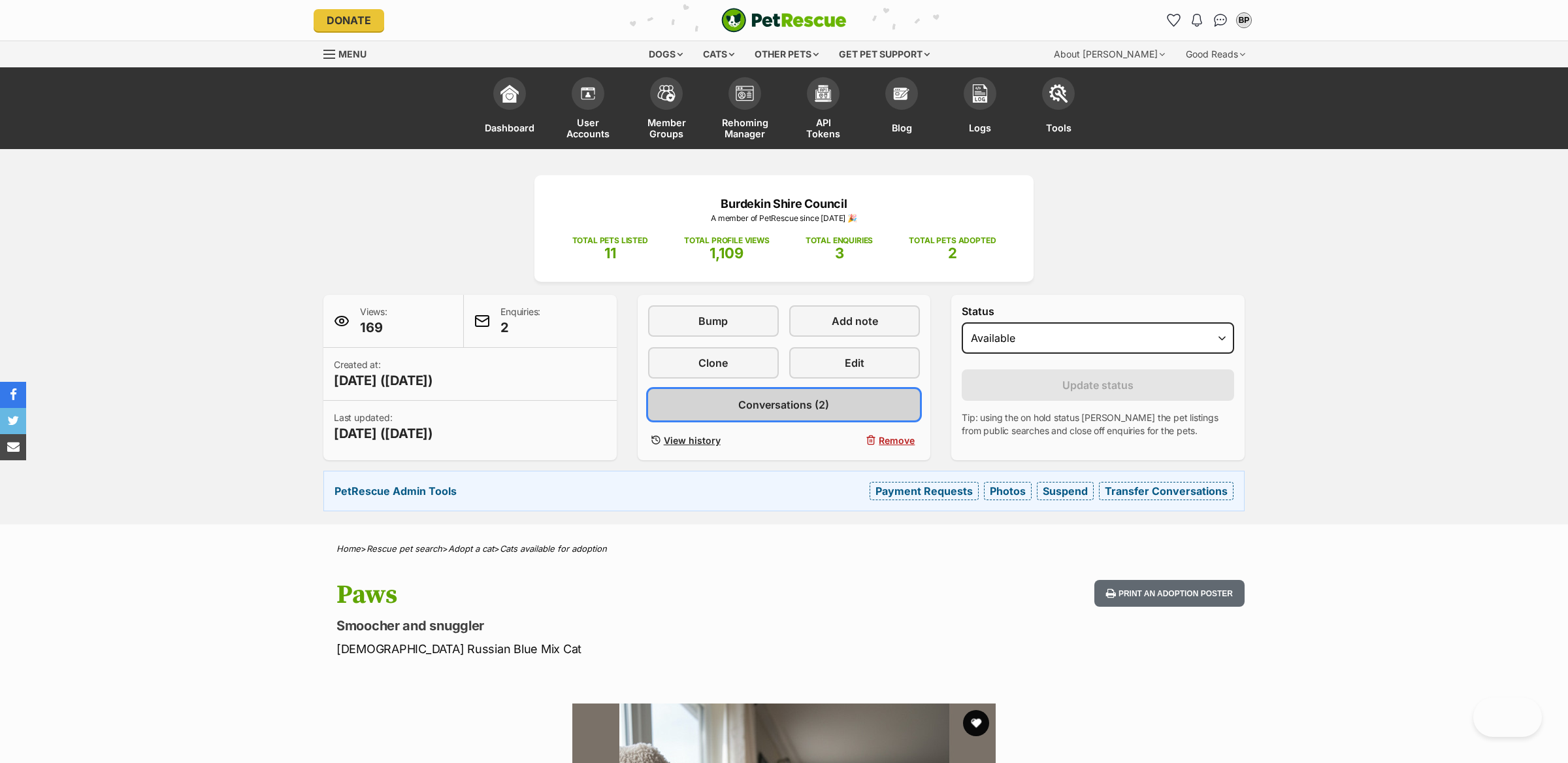
click at [810, 408] on span "Conversations (2)" at bounding box center [783, 405] width 91 height 16
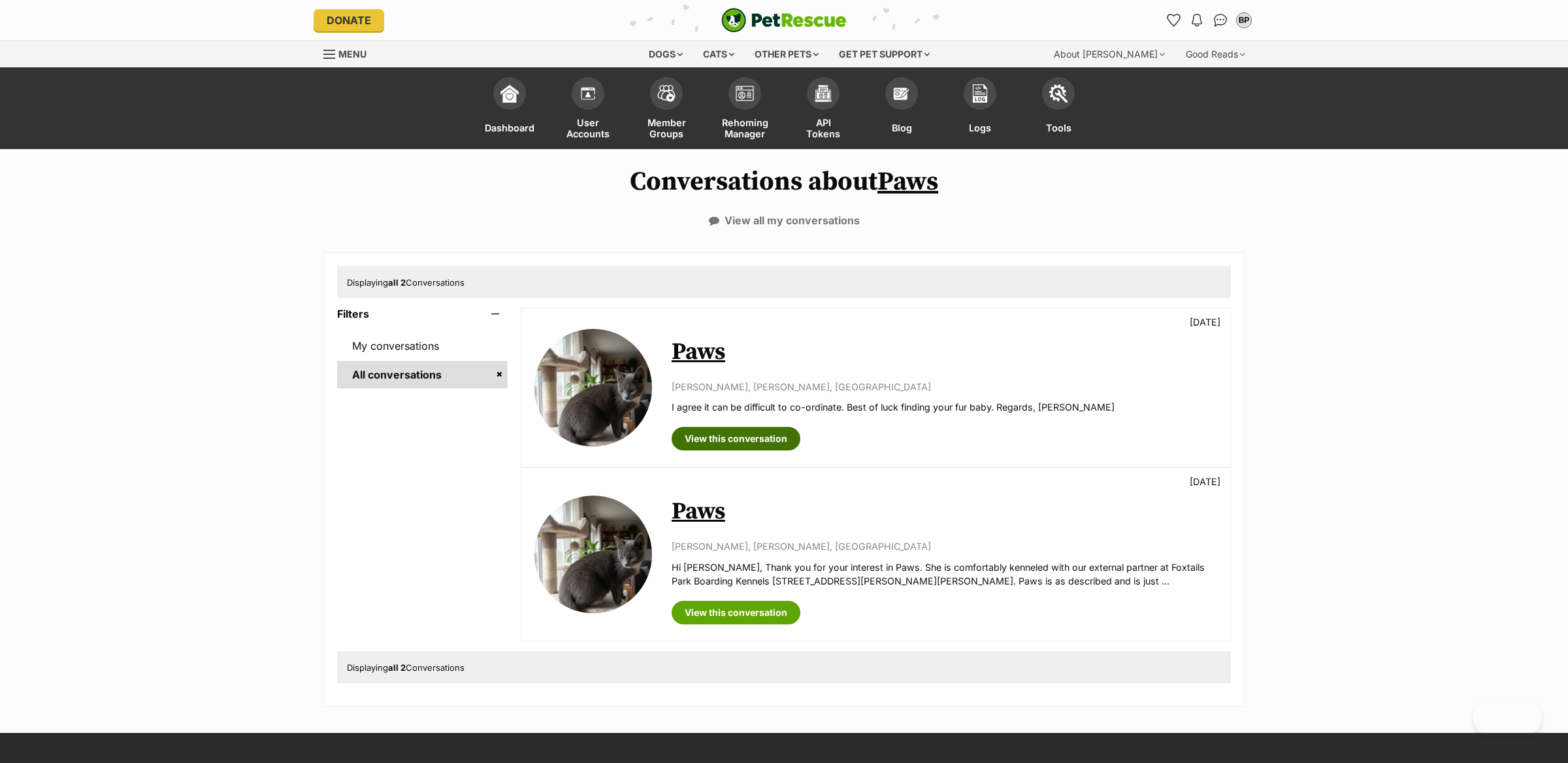
click at [758, 440] on link "View this conversation" at bounding box center [736, 438] width 129 height 24
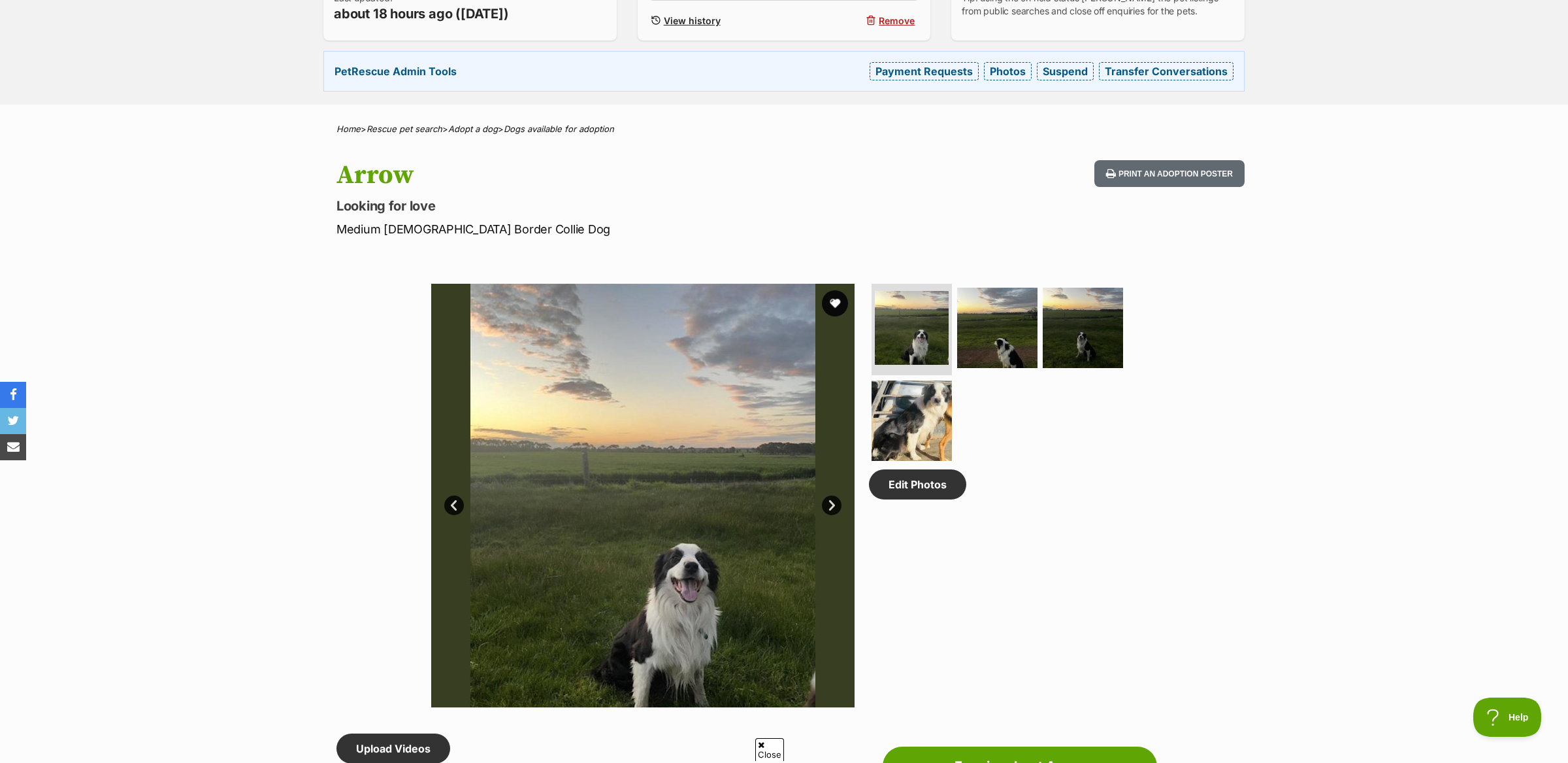
click at [838, 502] on link "Next" at bounding box center [831, 505] width 19 height 19
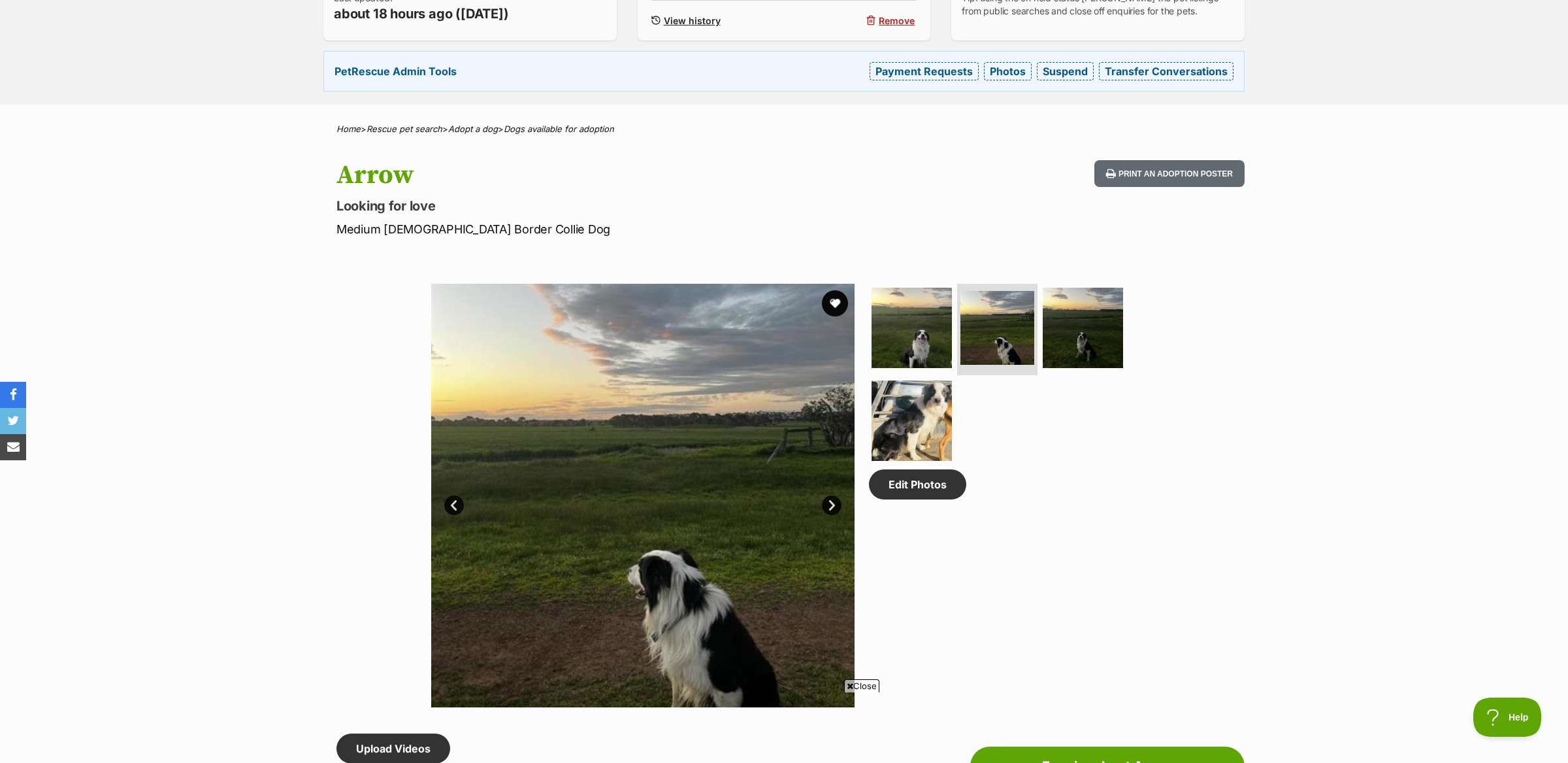
click at [835, 503] on link "Next" at bounding box center [831, 505] width 19 height 19
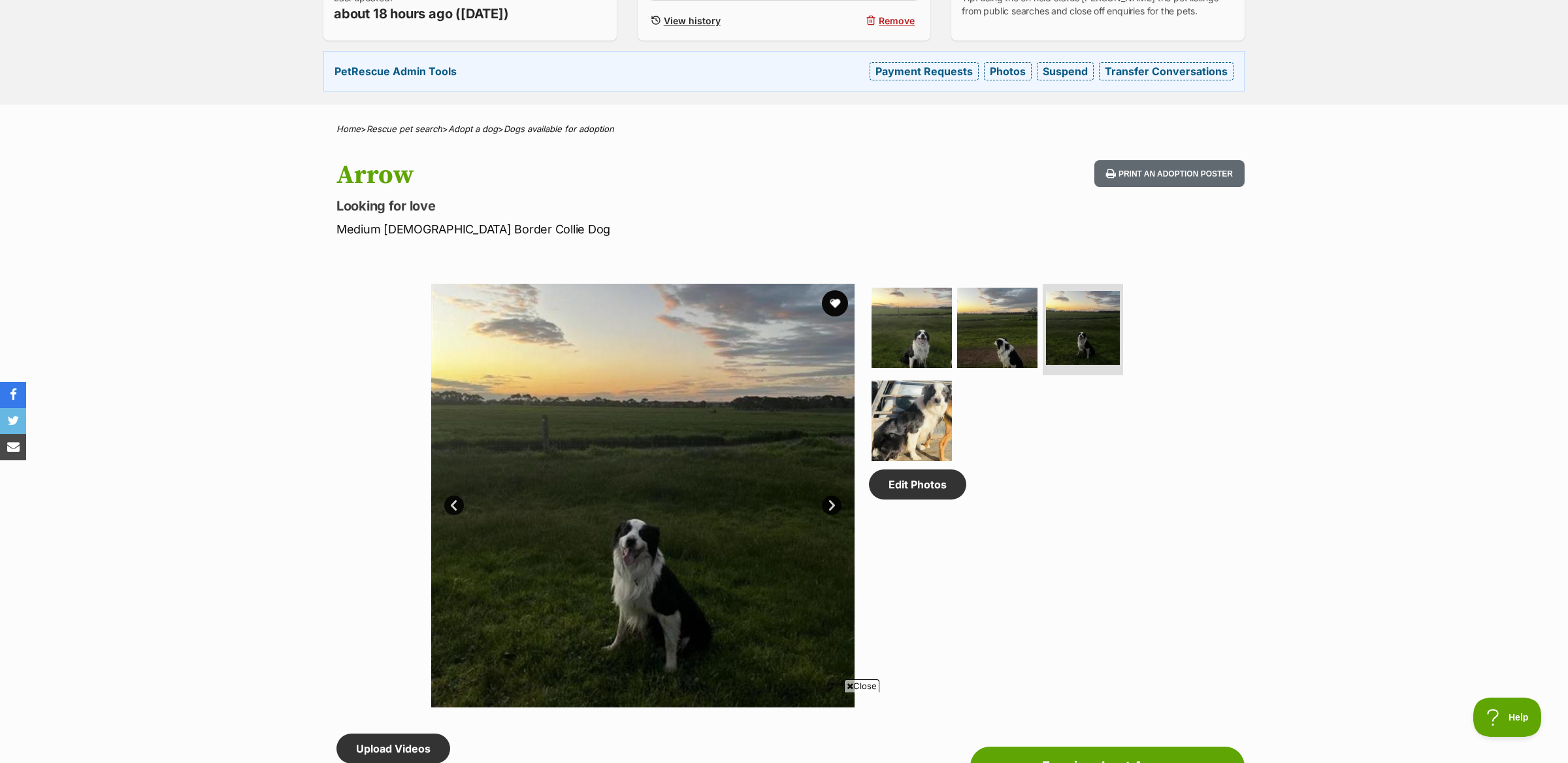
click at [829, 503] on link "Next" at bounding box center [831, 505] width 19 height 19
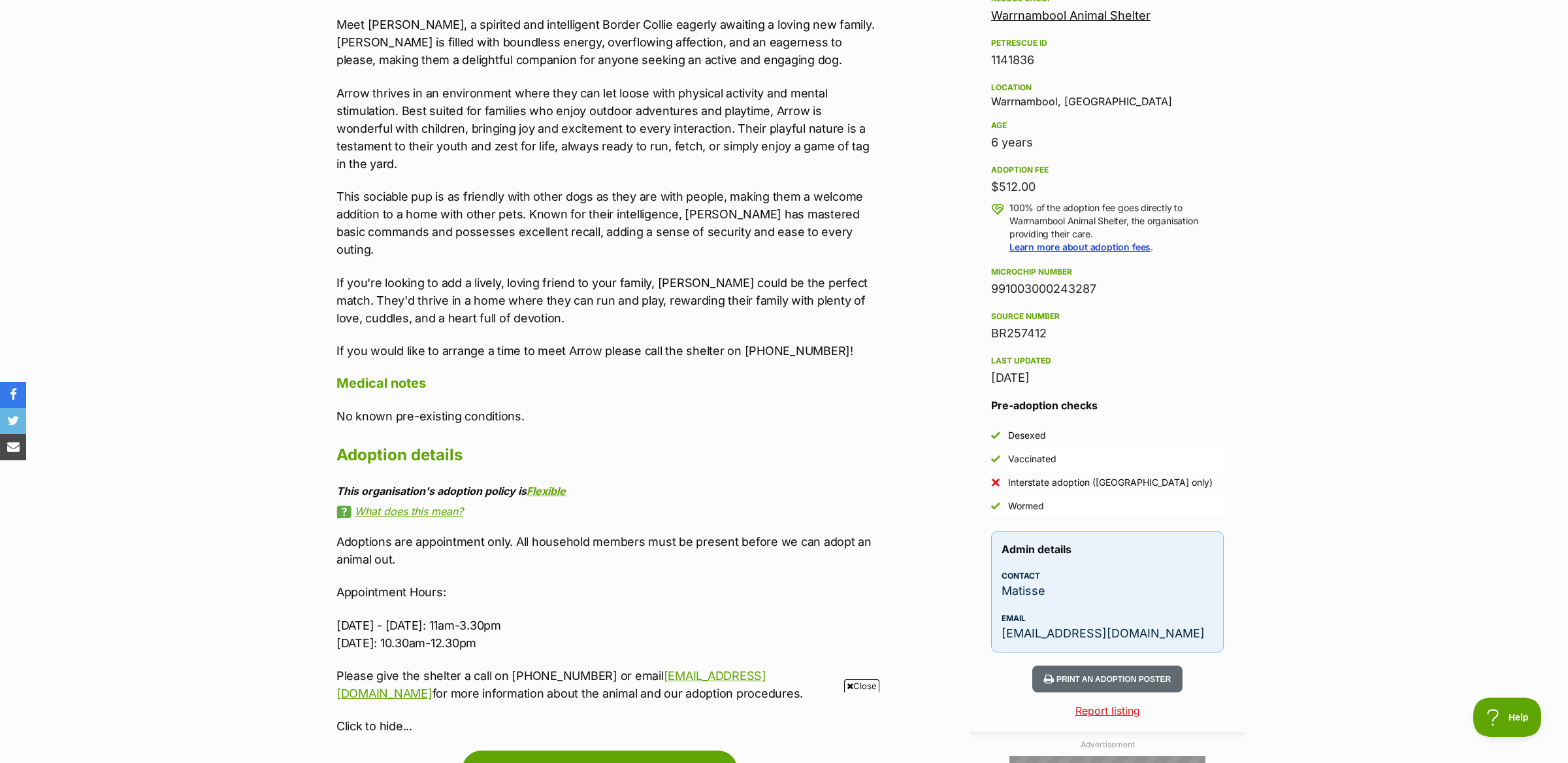
scroll to position [982, 0]
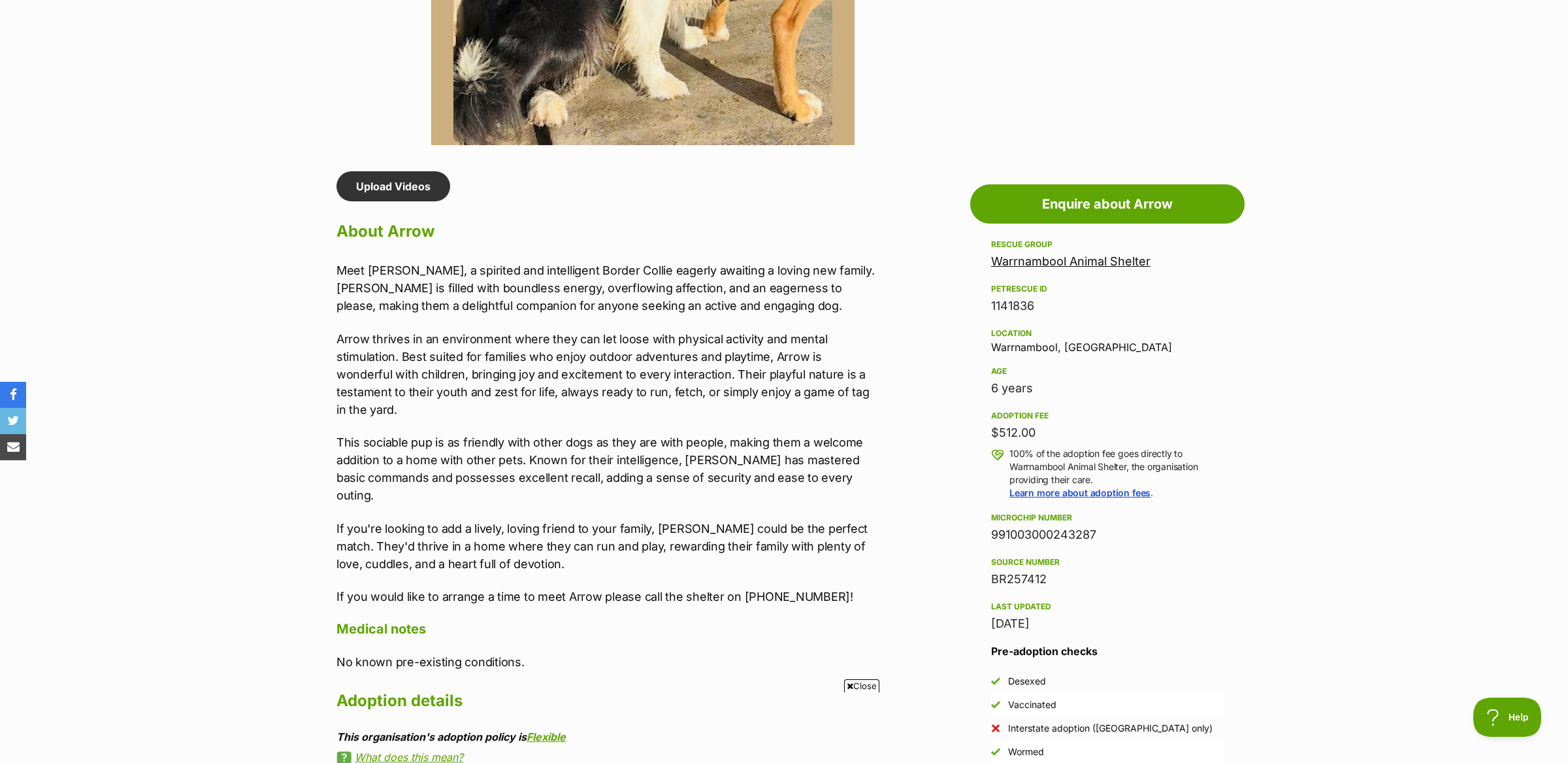
click at [1071, 260] on link "Warrnambool Animal Shelter" at bounding box center [1071, 261] width 159 height 14
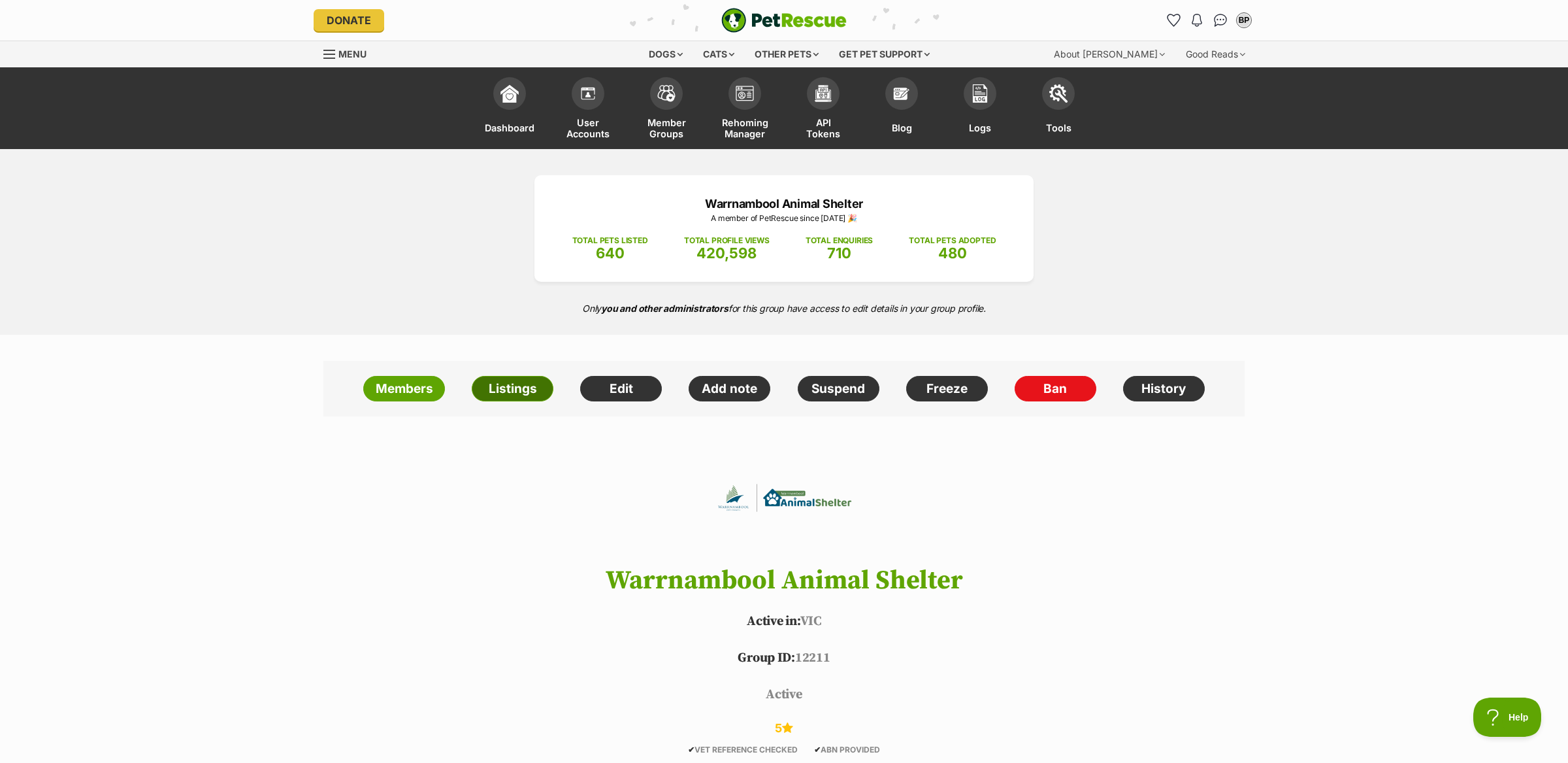
click at [529, 383] on link "Listings" at bounding box center [512, 389] width 81 height 26
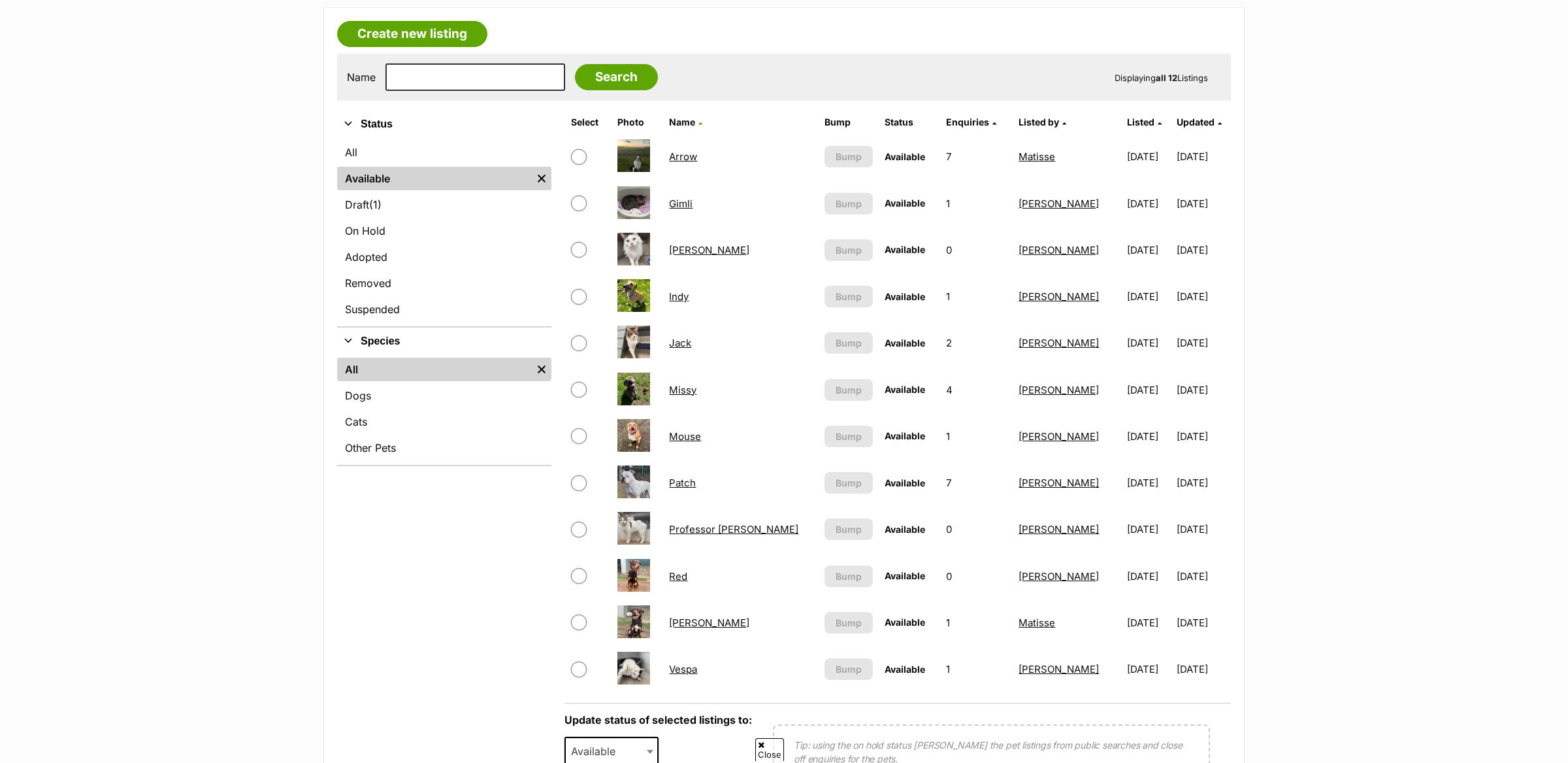
click at [157, 575] on main "Manage Available Listings for Warrnambool Animal Shelter < Back to Warrnambool …" at bounding box center [784, 396] width 1568 height 950
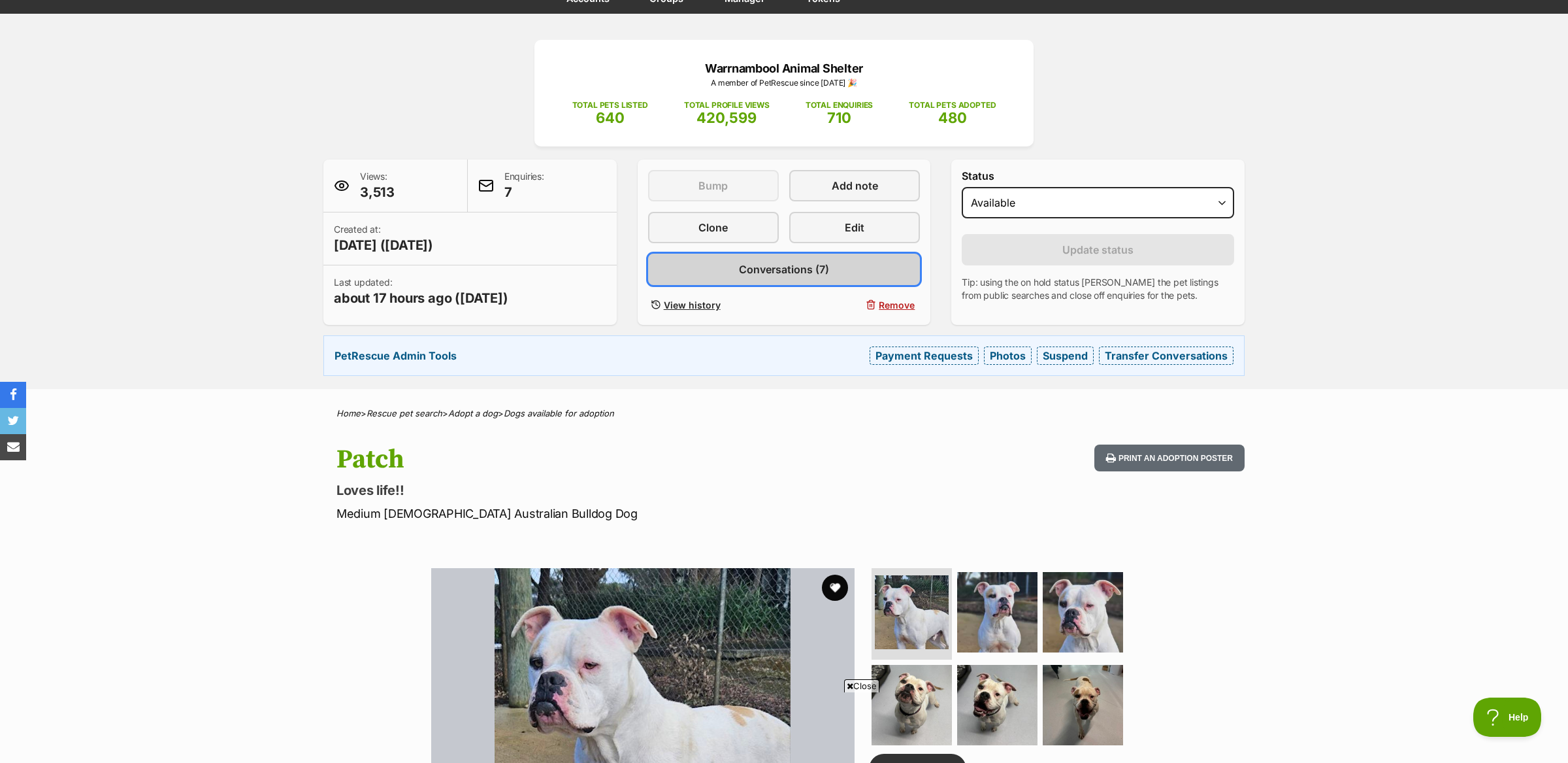
click at [789, 264] on span "Conversations (7)" at bounding box center [784, 270] width 90 height 16
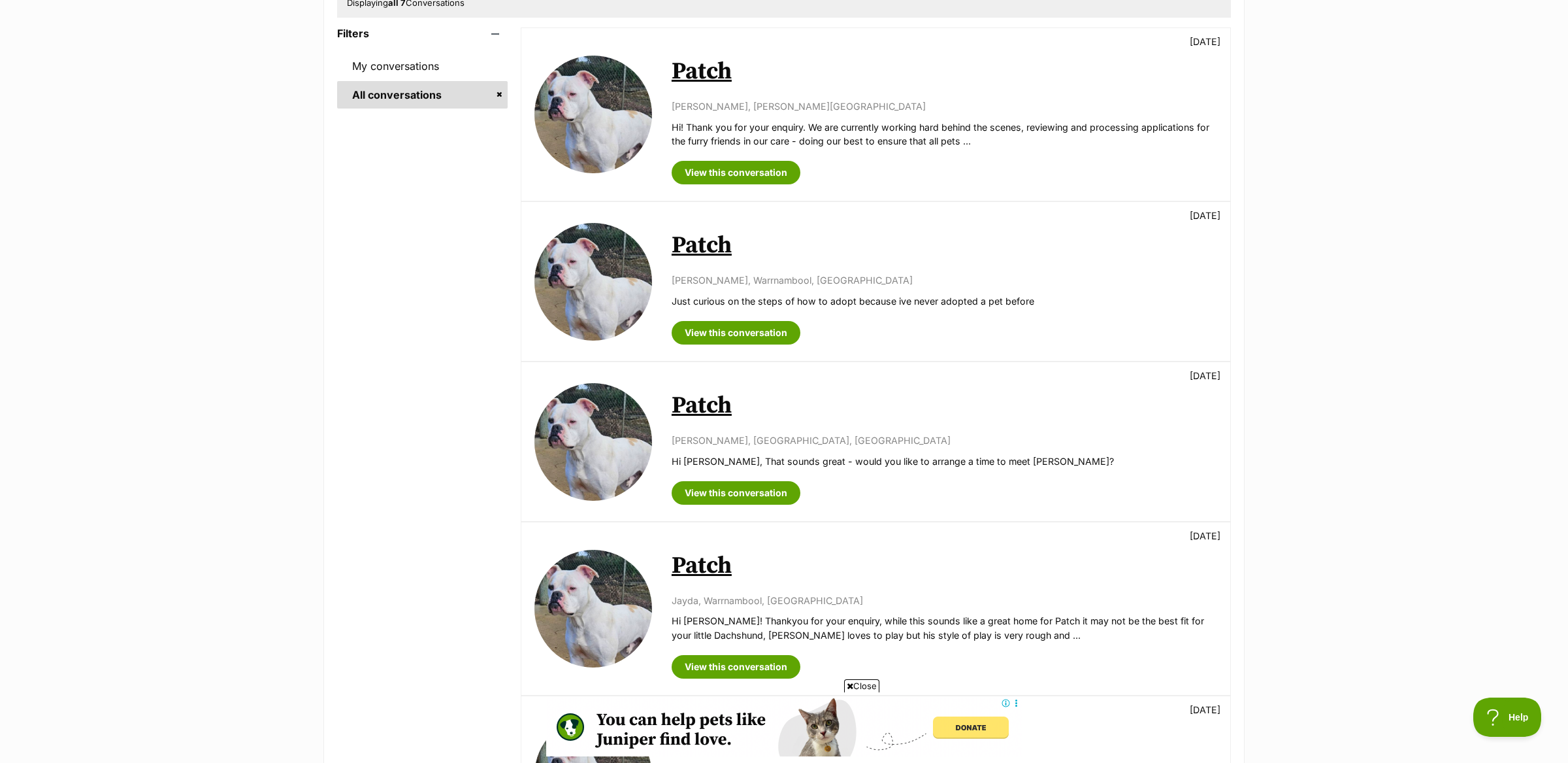
scroll to position [305, 0]
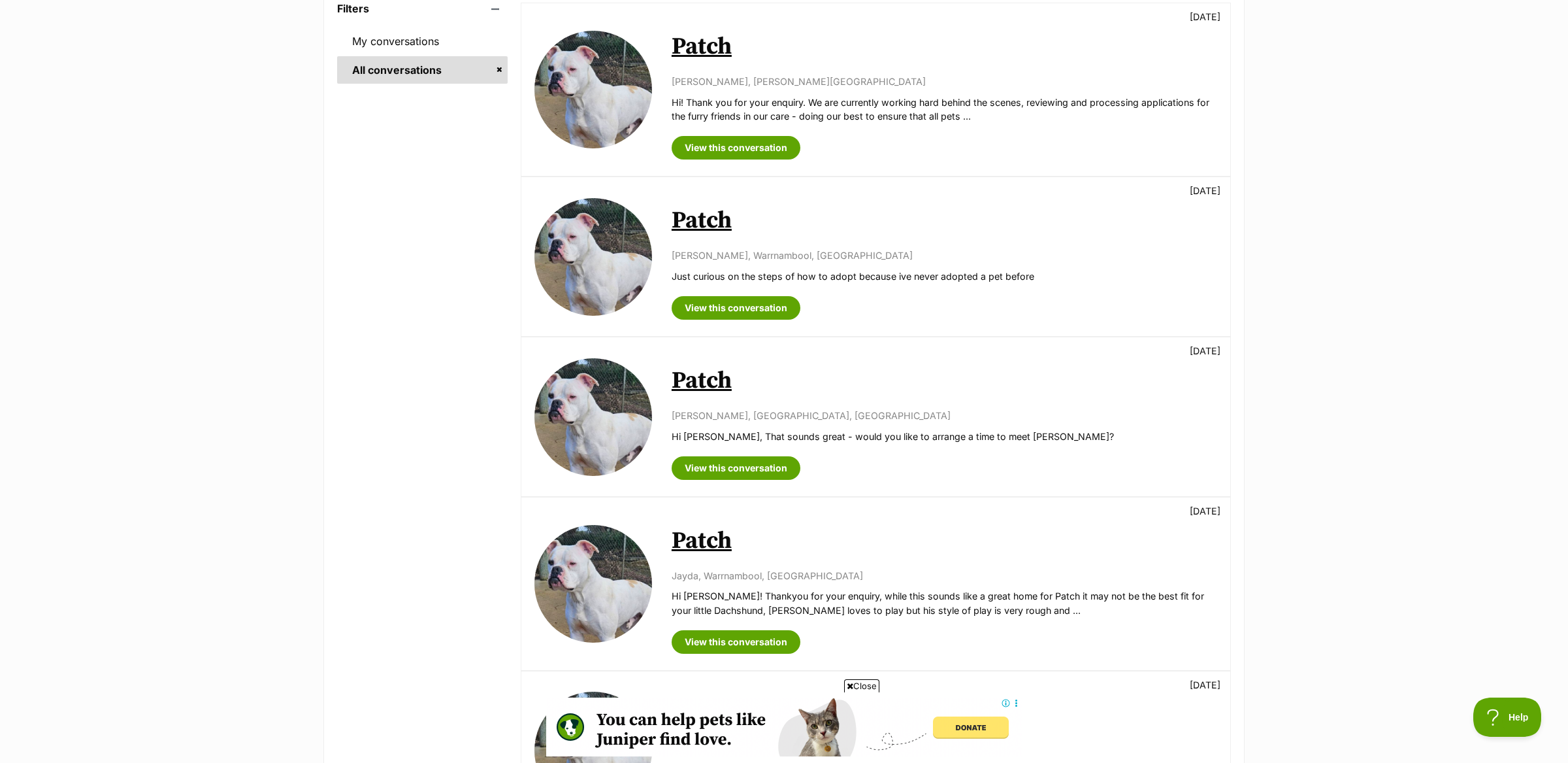
click at [865, 682] on span "Close" at bounding box center [861, 686] width 35 height 13
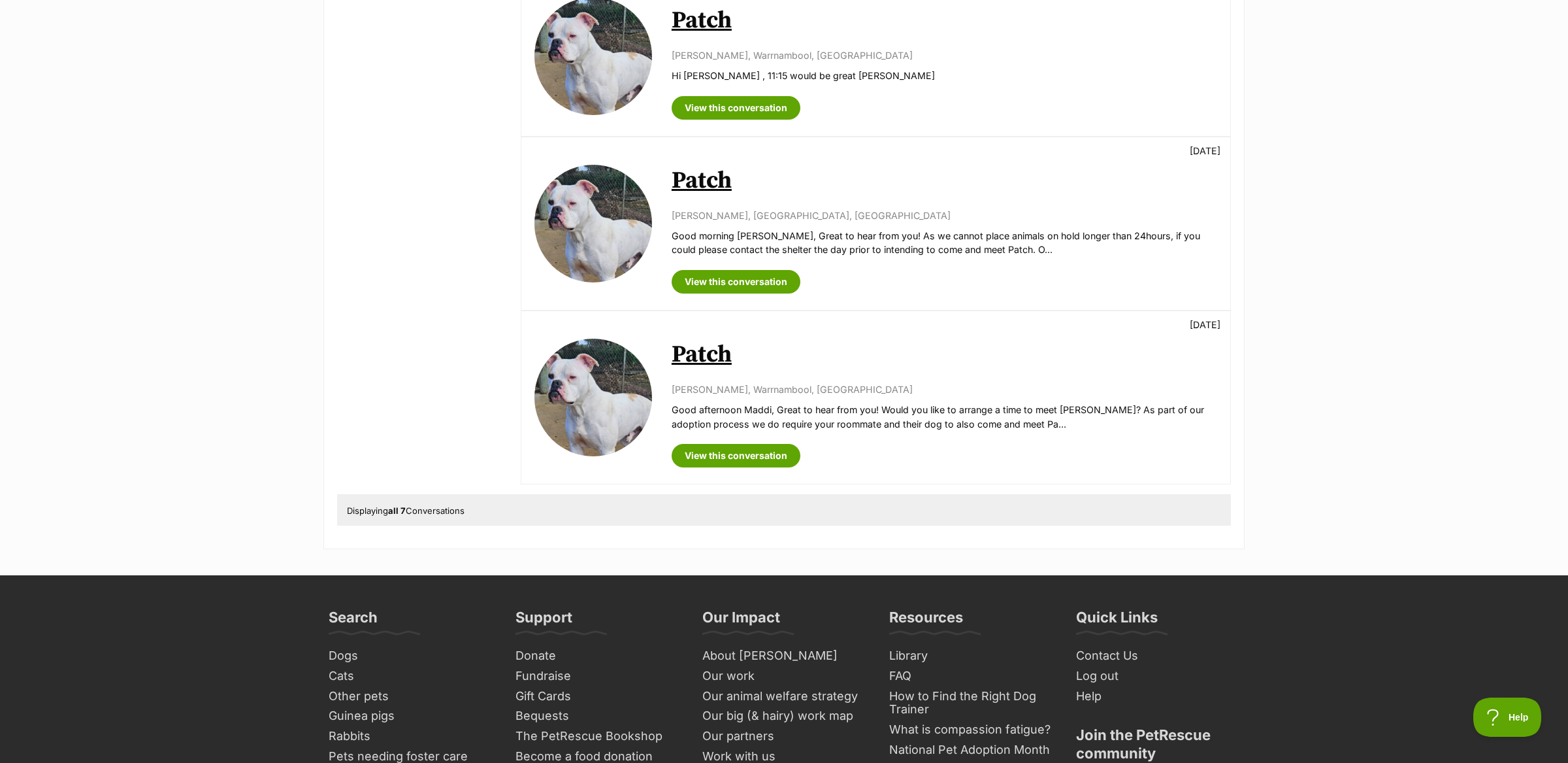
scroll to position [1005, 0]
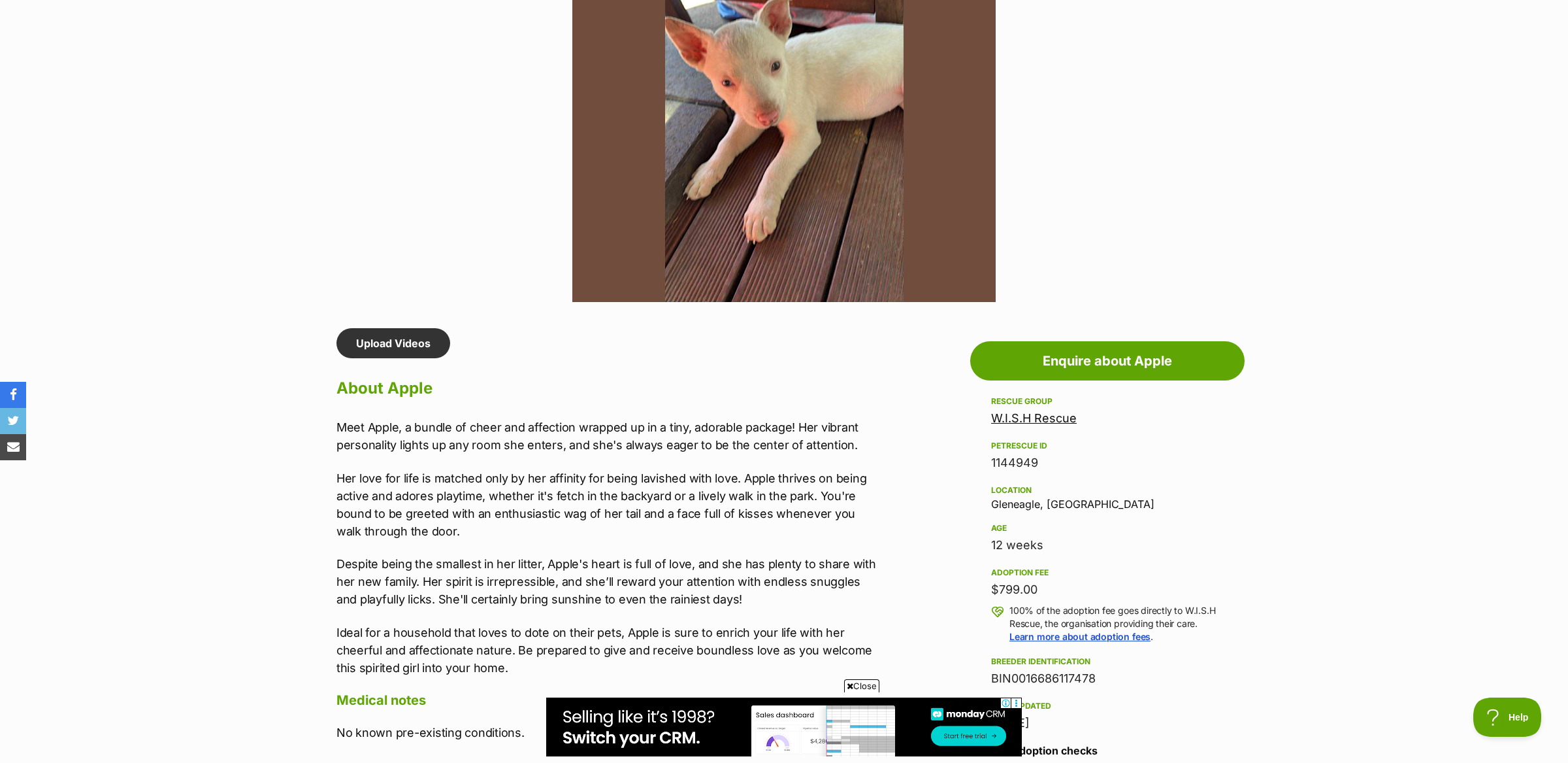
scroll to position [822, 0]
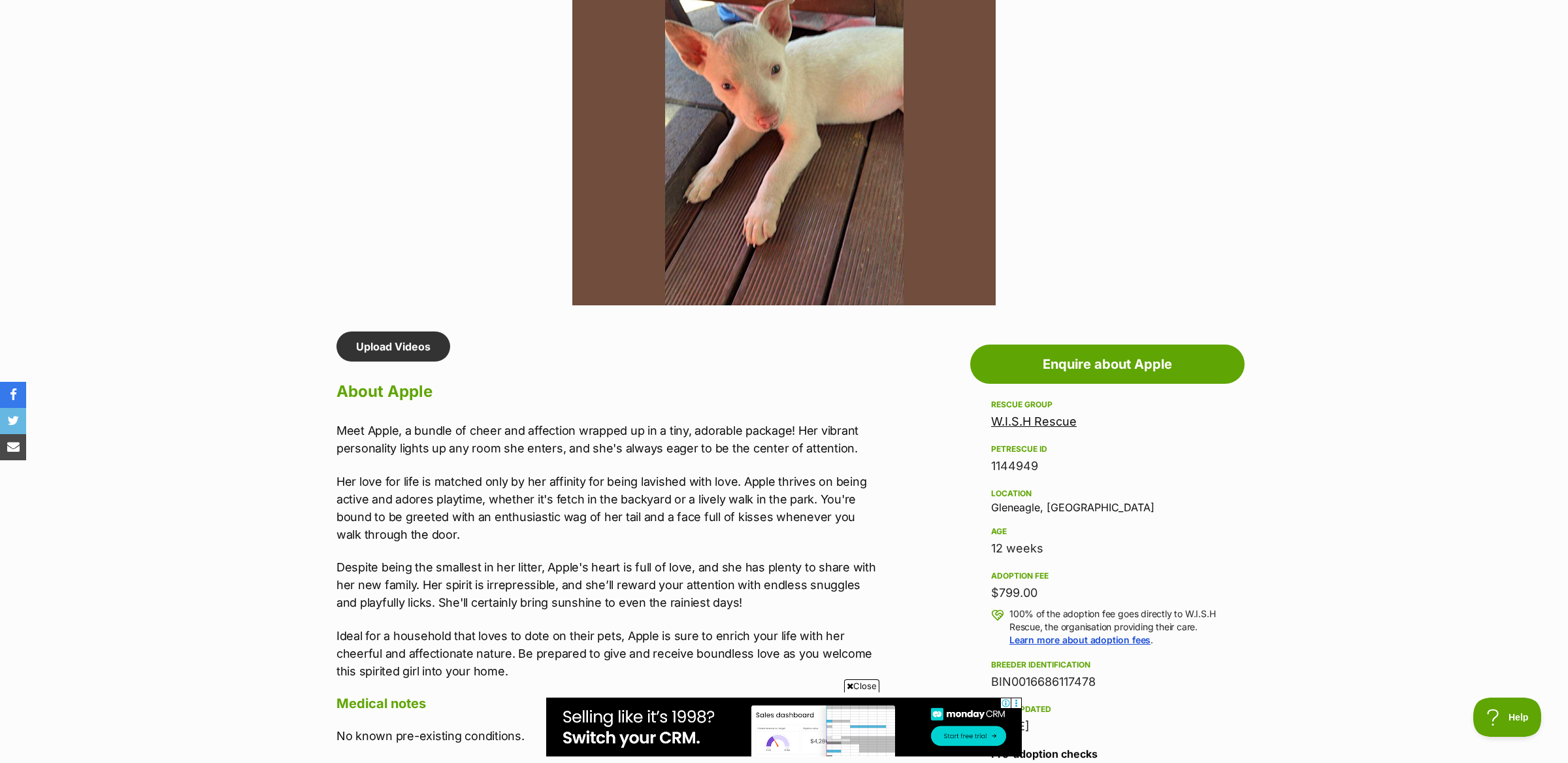
click at [1043, 420] on link "W.I.S.H Rescue" at bounding box center [1034, 421] width 86 height 14
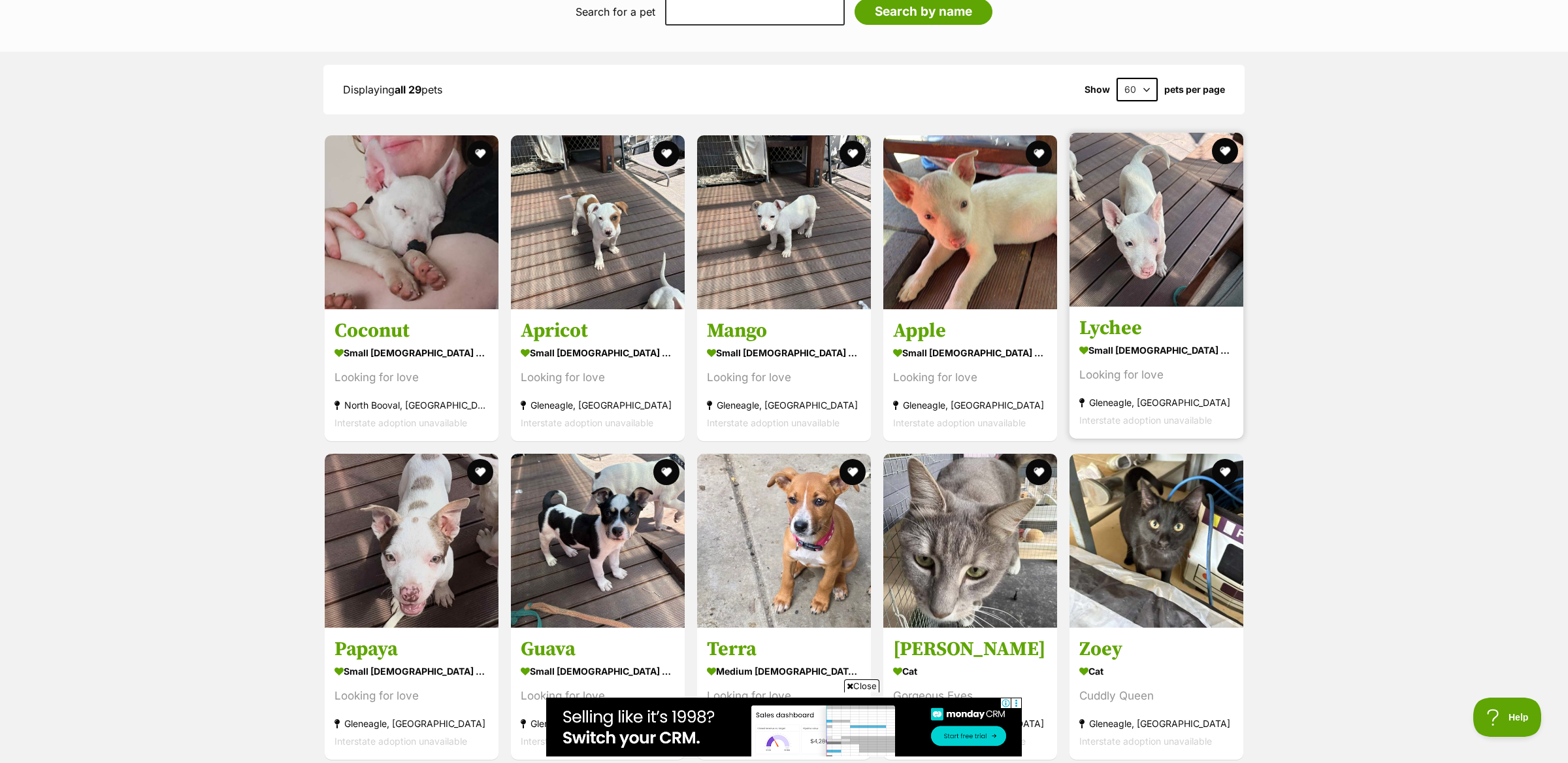
click at [1171, 340] on div "small female Dog" at bounding box center [1156, 350] width 154 height 19
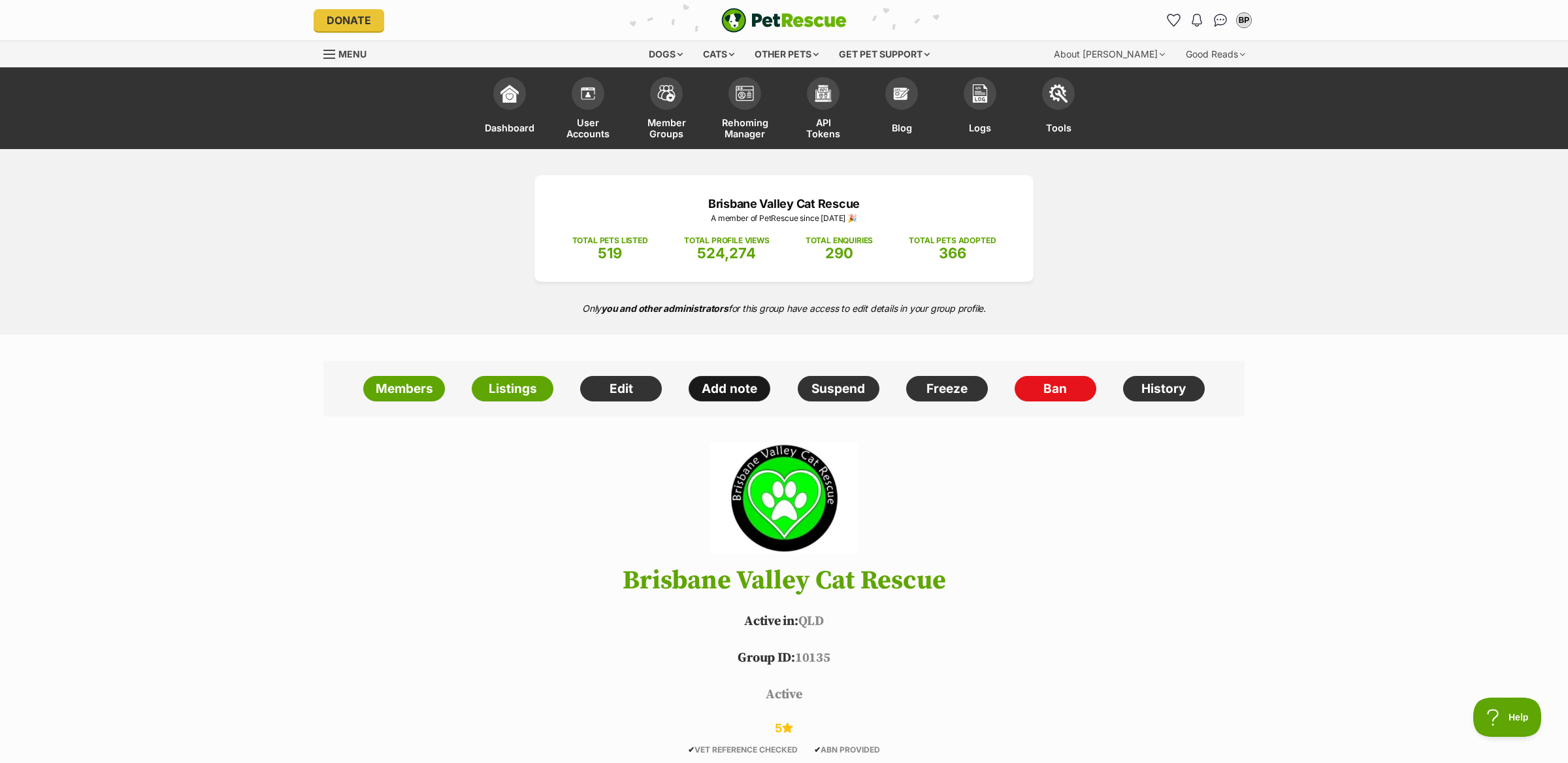
click at [716, 397] on link "Add note" at bounding box center [730, 389] width 81 height 26
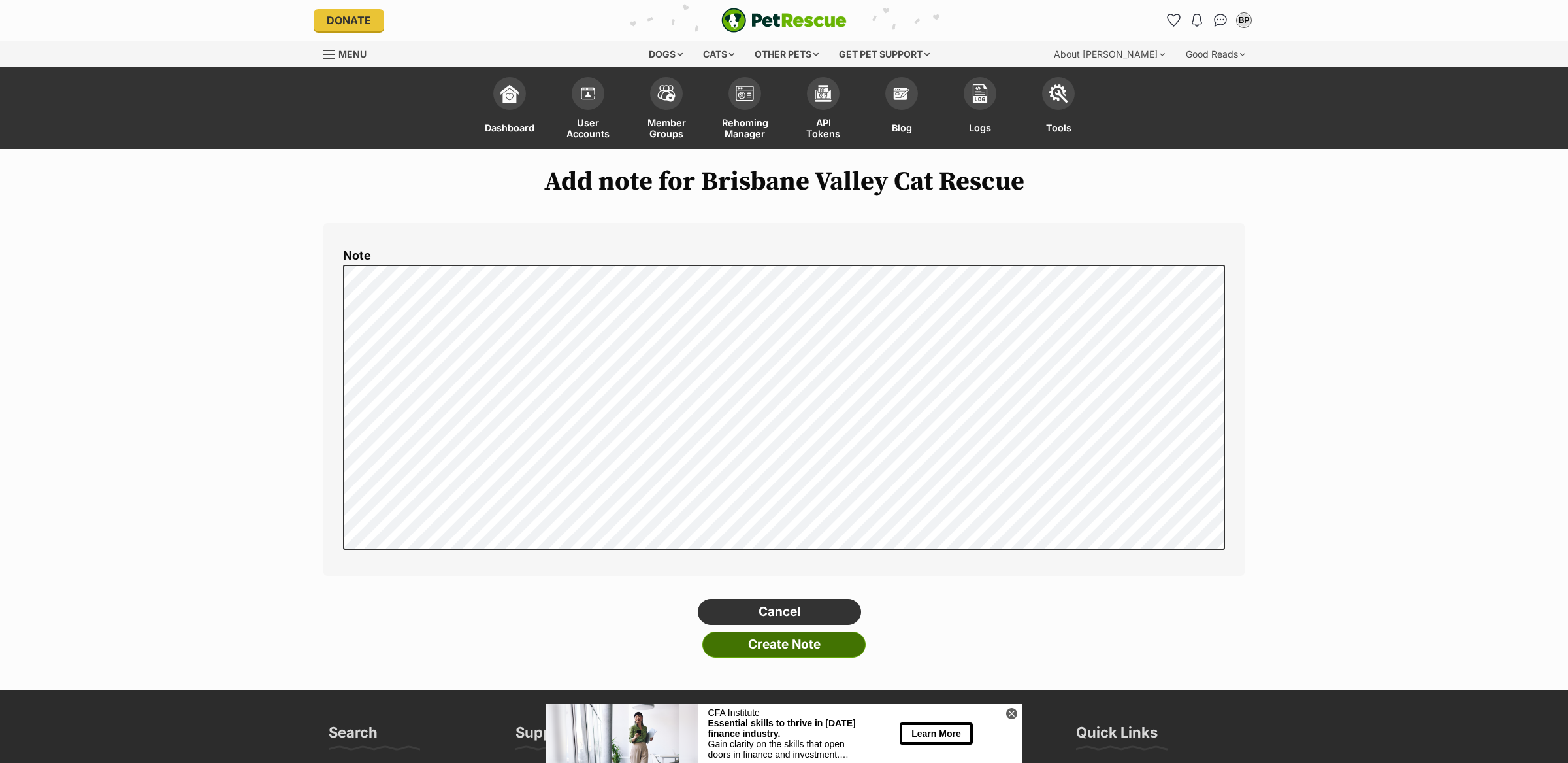
click at [795, 646] on input "Create Note" at bounding box center [784, 644] width 164 height 26
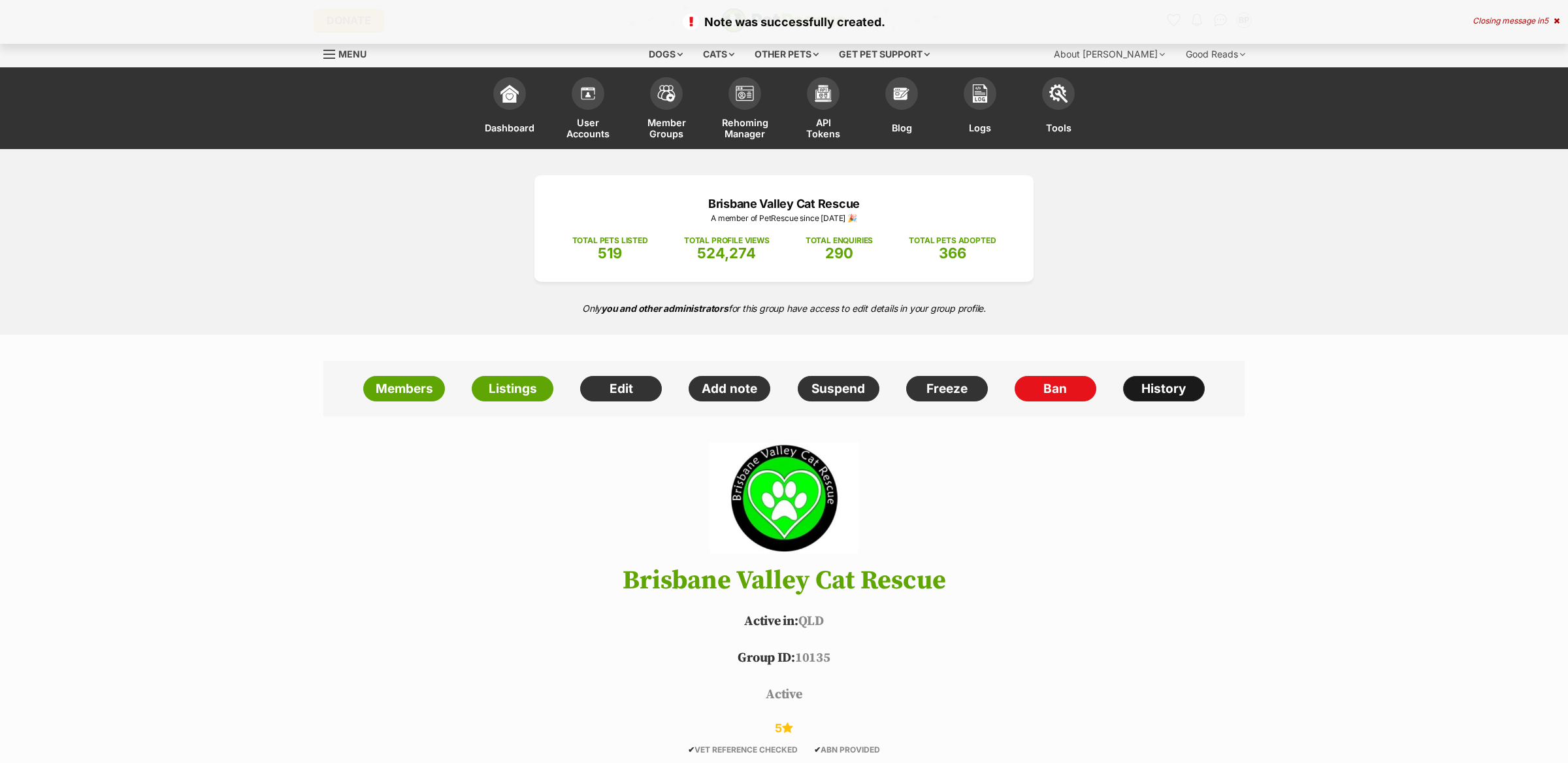
click at [1157, 385] on link "History" at bounding box center [1164, 389] width 81 height 26
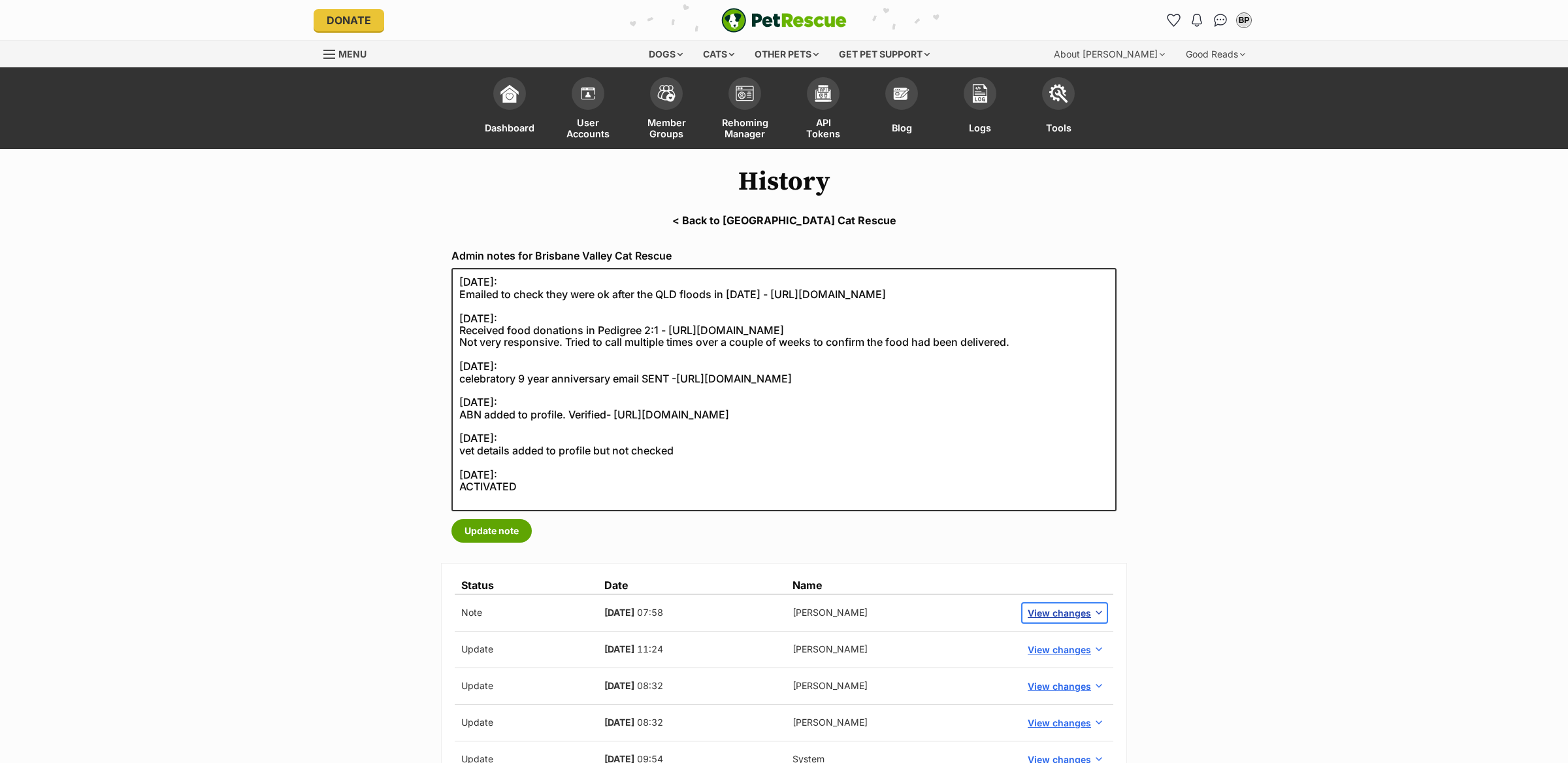
click at [1056, 606] on span "View changes" at bounding box center [1059, 613] width 64 height 14
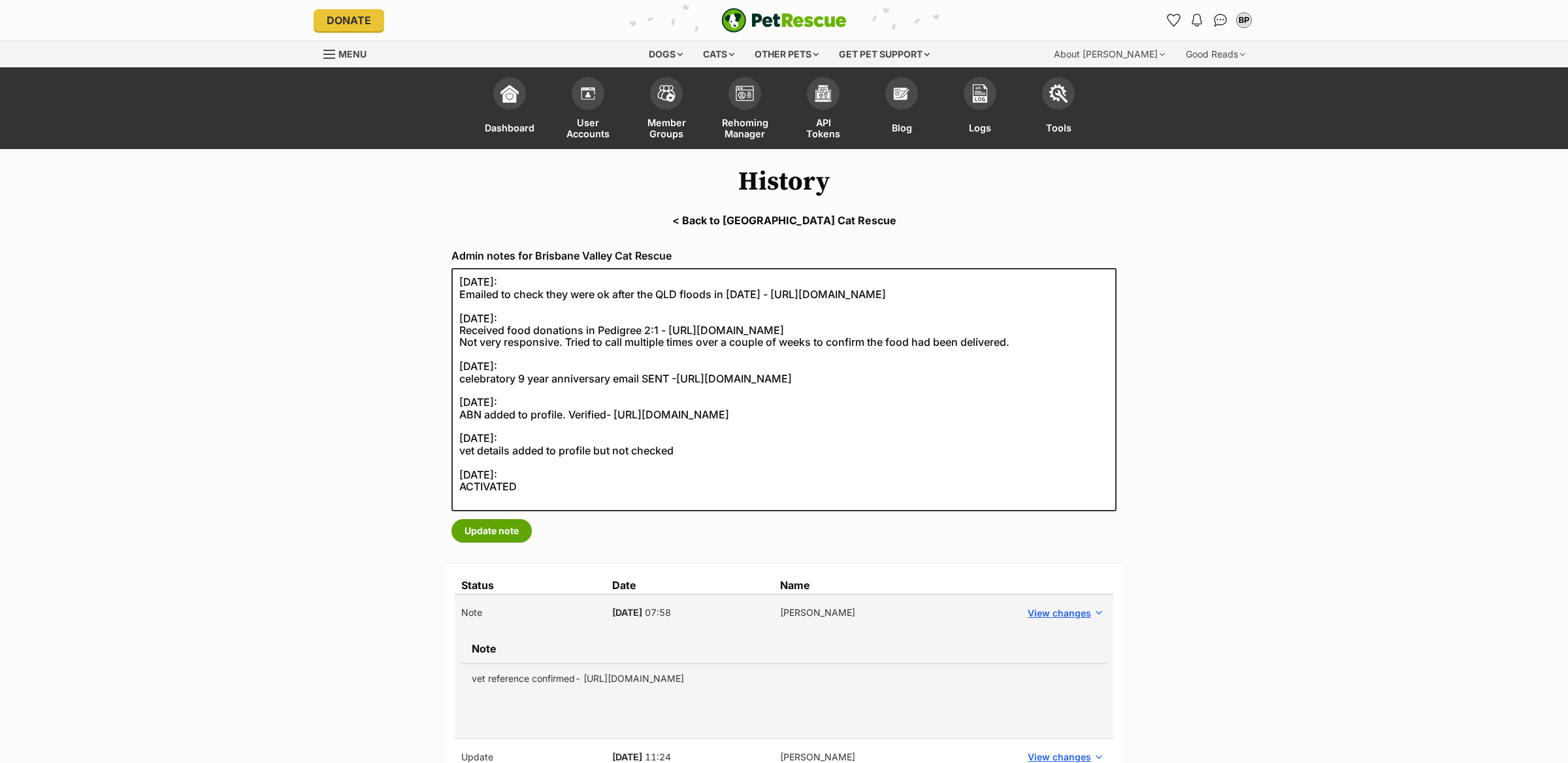
click at [781, 674] on td "vet reference confirmed- [URL][DOMAIN_NAME]" at bounding box center [783, 678] width 645 height 29
copy tbody "vet reference confirmed- [URL][DOMAIN_NAME]"
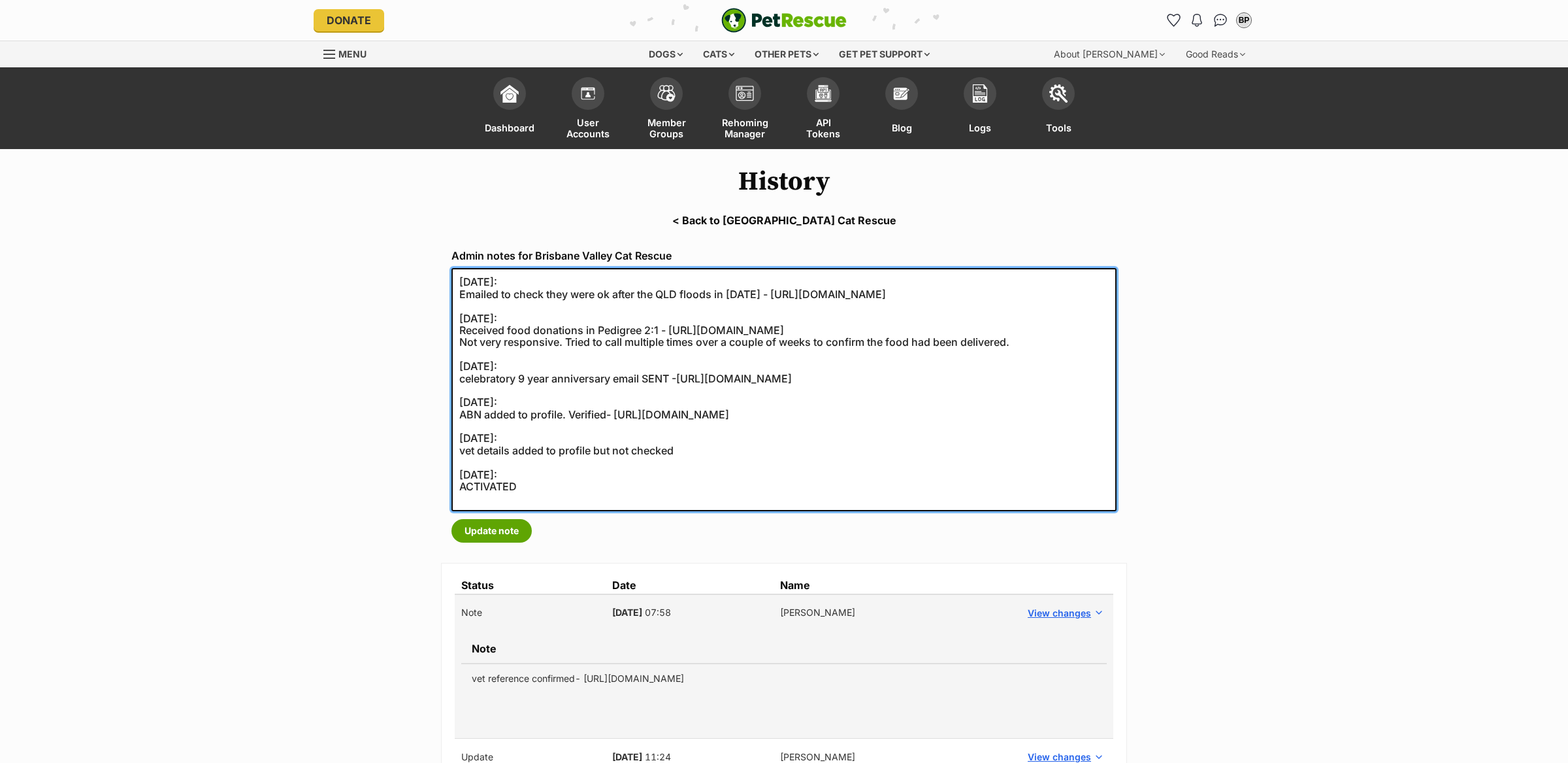
click at [452, 277] on textarea "[DATE]: Emailed to check they were ok after the QLD floods in [DATE] - [URL][DO…" at bounding box center [784, 390] width 665 height 243
paste textarea "vet reference confirmed- [URL][DOMAIN_NAME]"
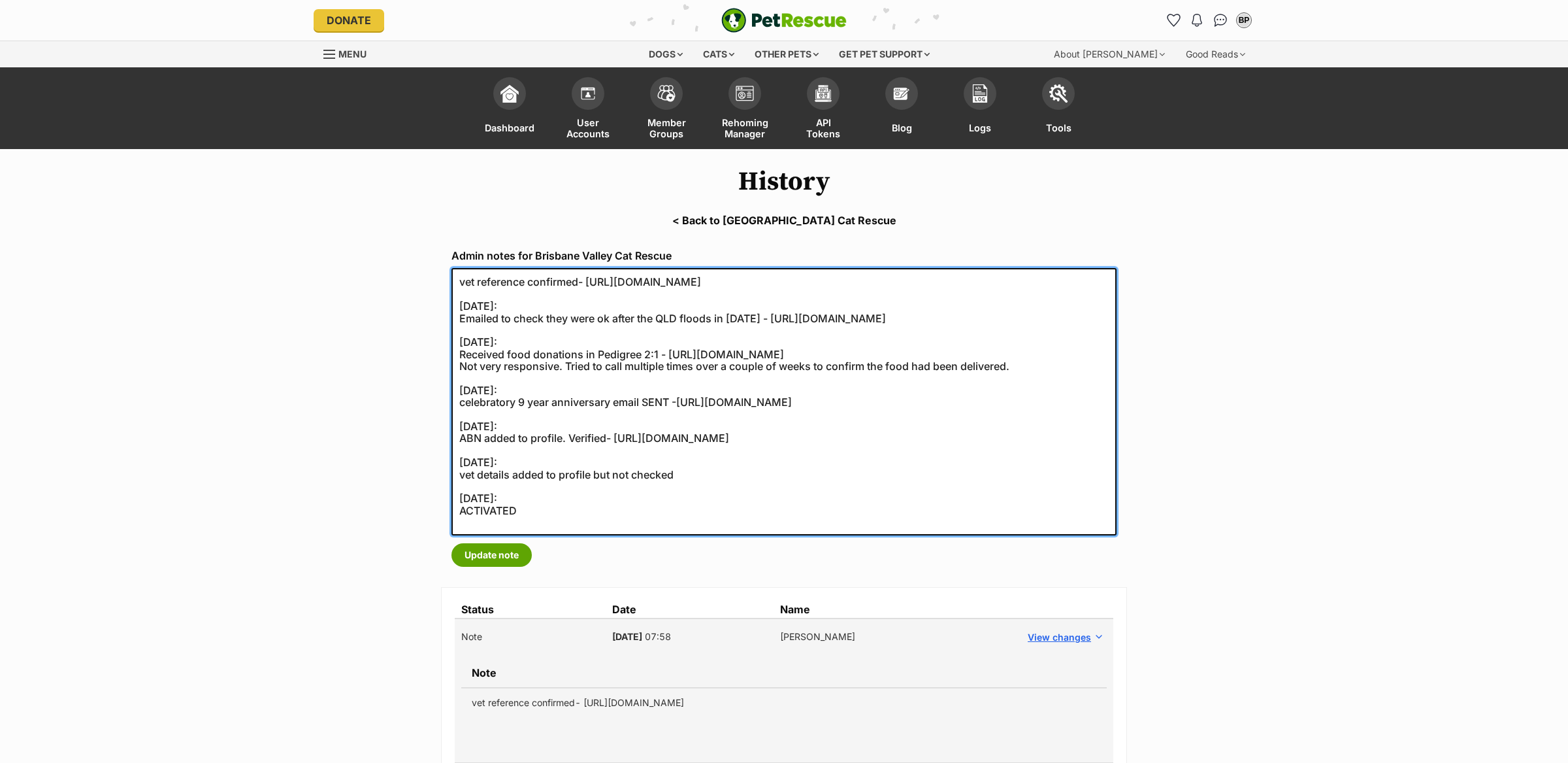
click at [469, 276] on textarea "[DATE]: Emailed to check they were ok after the QLD floods in [DATE] - [URL][DO…" at bounding box center [784, 402] width 665 height 267
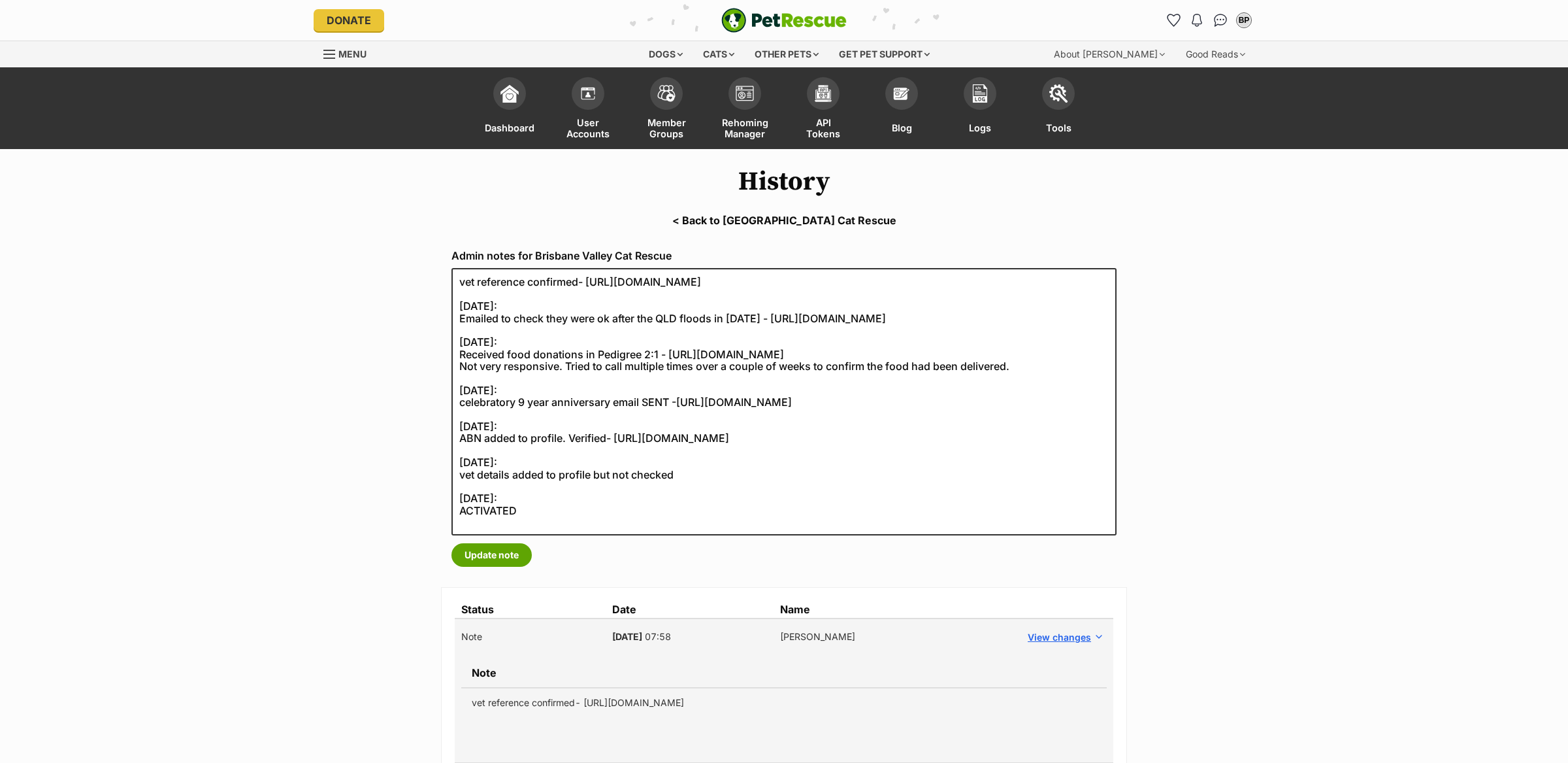
click at [447, 279] on div "Admin notes for Brisbane Valley Cat Rescue 17/03/2022: Emailed to check they we…" at bounding box center [784, 408] width 686 height 338
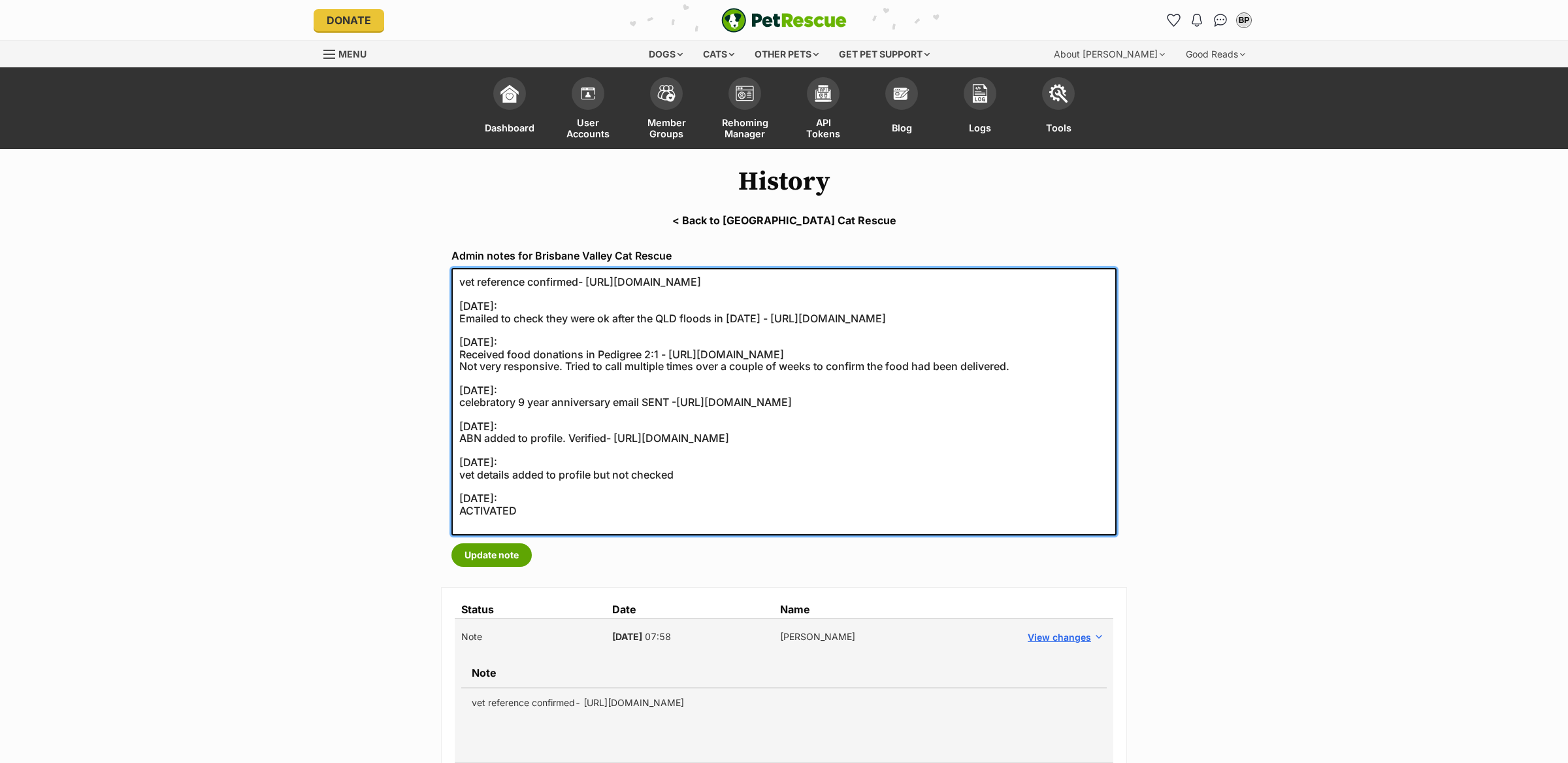
click at [461, 277] on textarea "17/03/2022: Emailed to check they were ok after the QLD floods in March 2022 - …" at bounding box center [784, 402] width 665 height 267
click at [458, 278] on textarea "17/03/2022: Emailed to check they were ok after the QLD floods in March 2022 - …" at bounding box center [784, 402] width 665 height 267
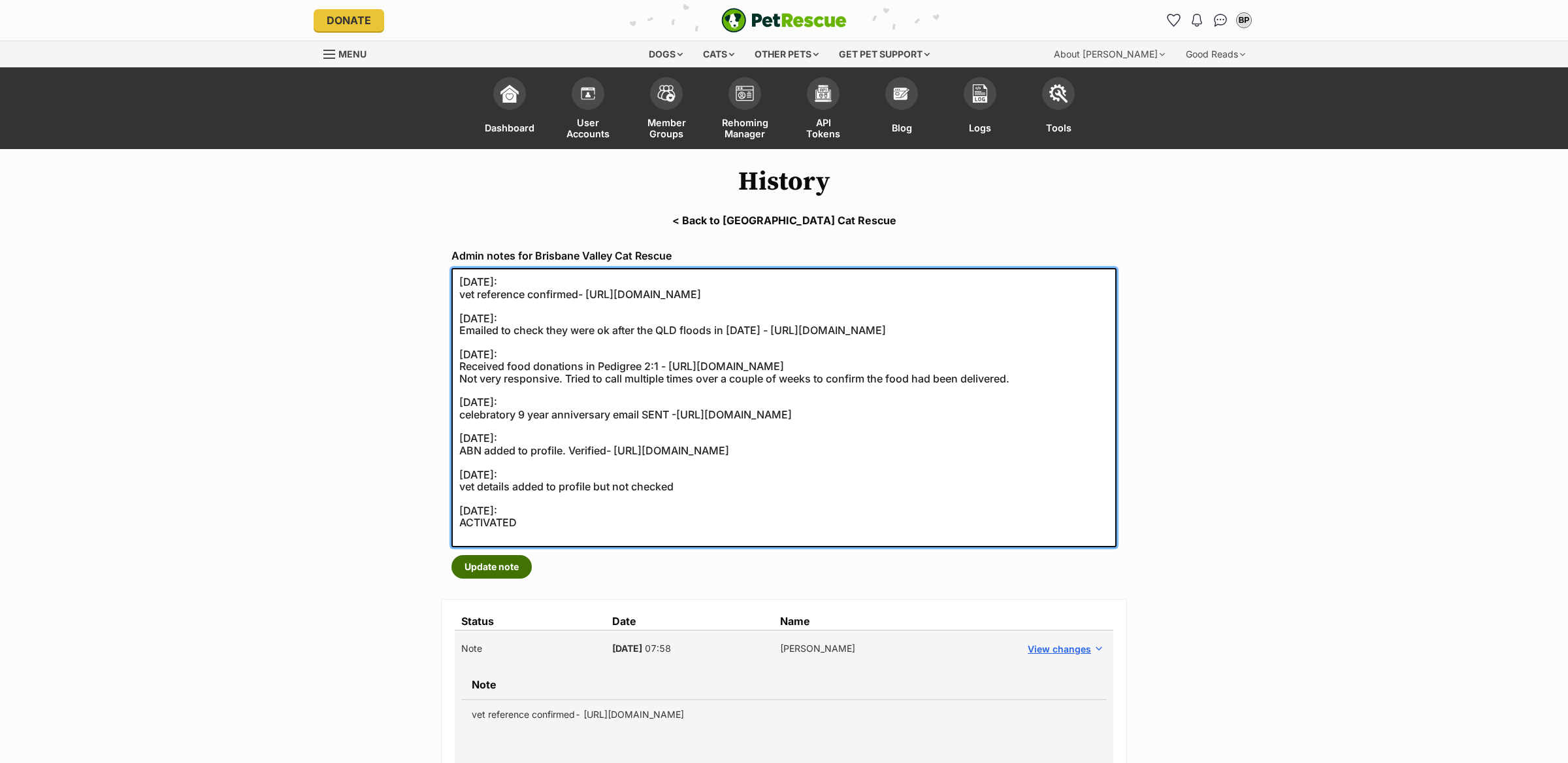
type textarea "25/09/2025: vet reference confirmed- https://secure.helpscout.net/conversation/…"
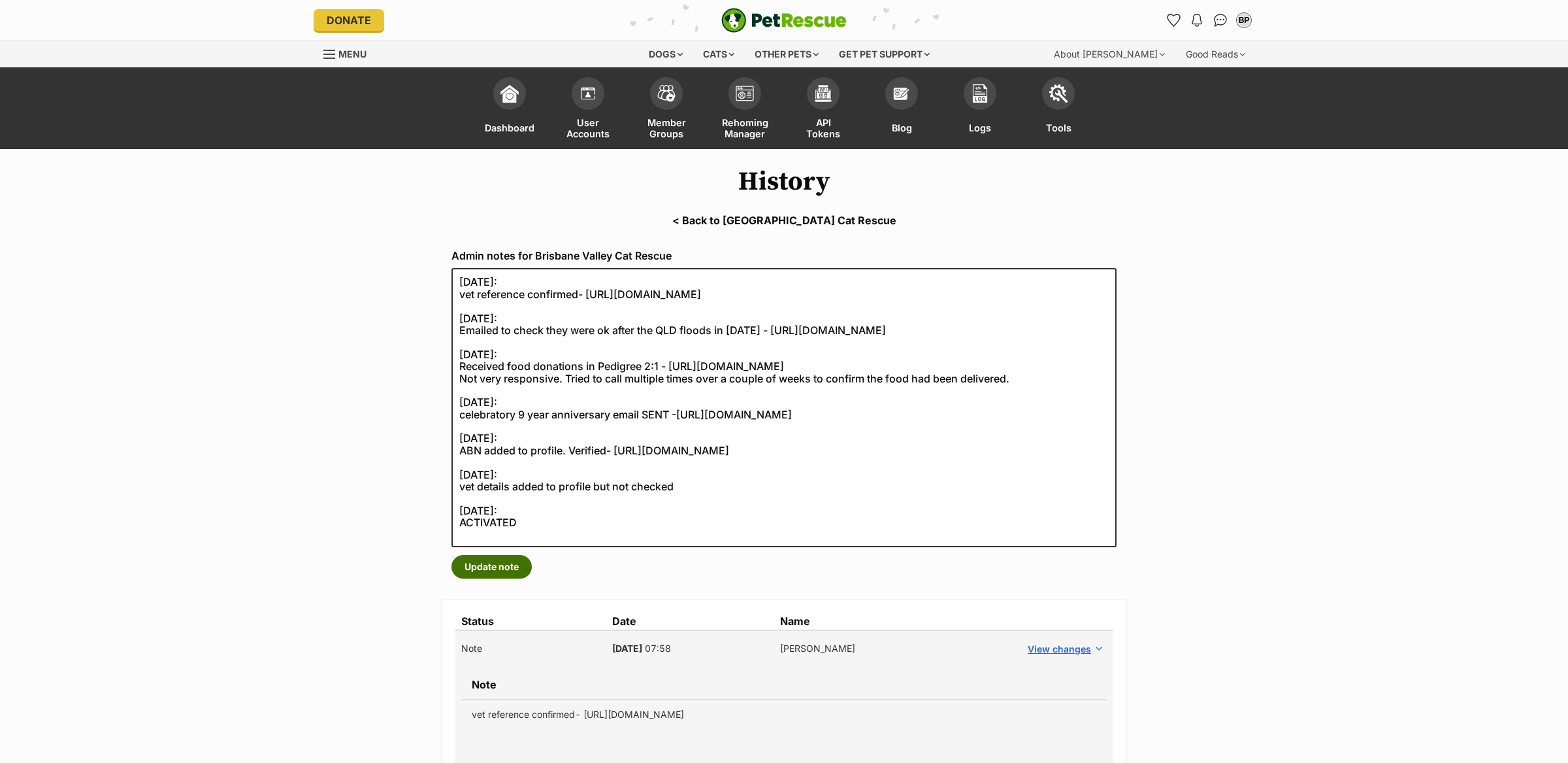
click at [505, 571] on button "Update note" at bounding box center [492, 566] width 80 height 24
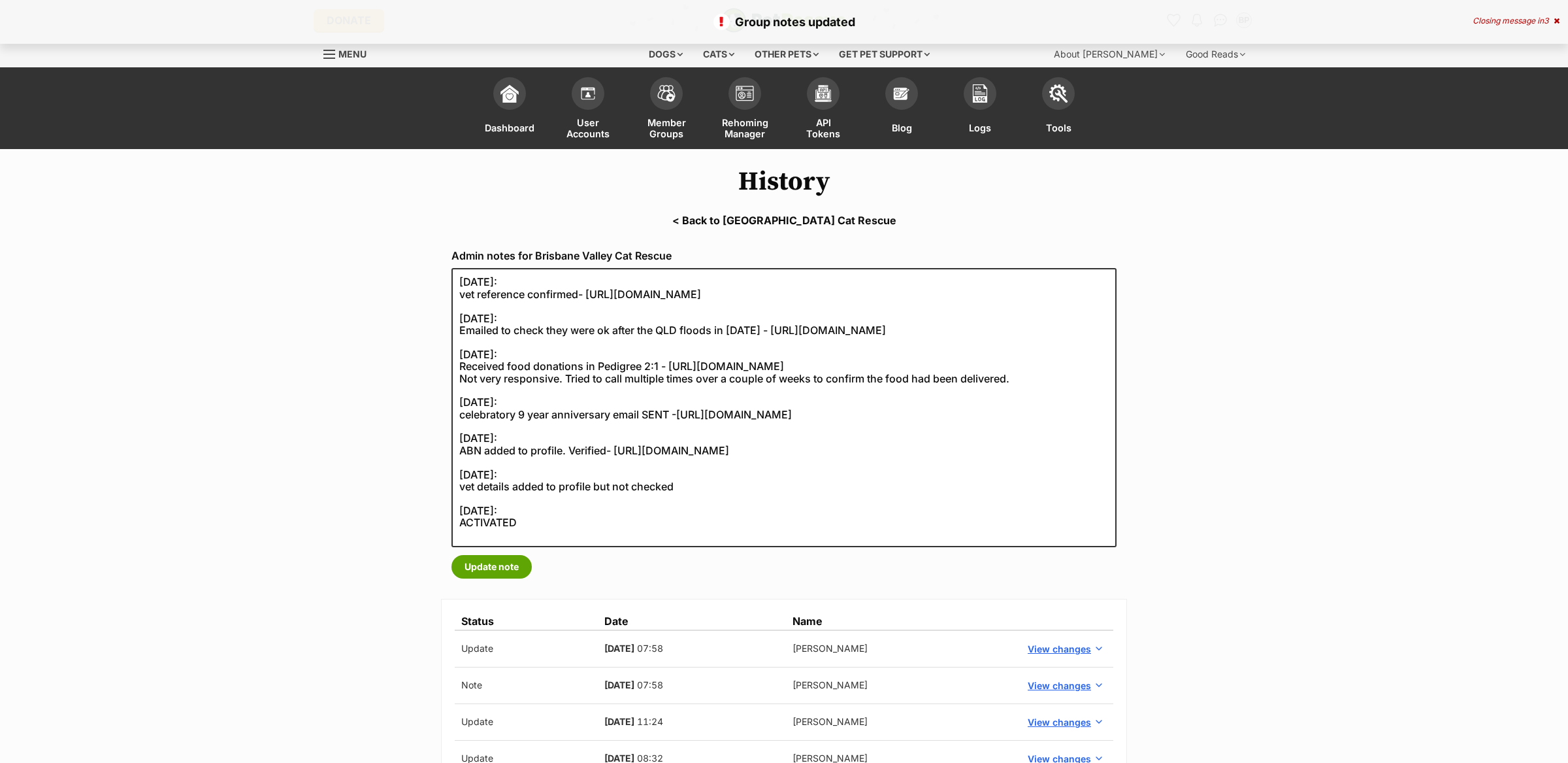
click at [780, 217] on link "< Back to [GEOGRAPHIC_DATA] Cat Rescue" at bounding box center [784, 220] width 1568 height 11
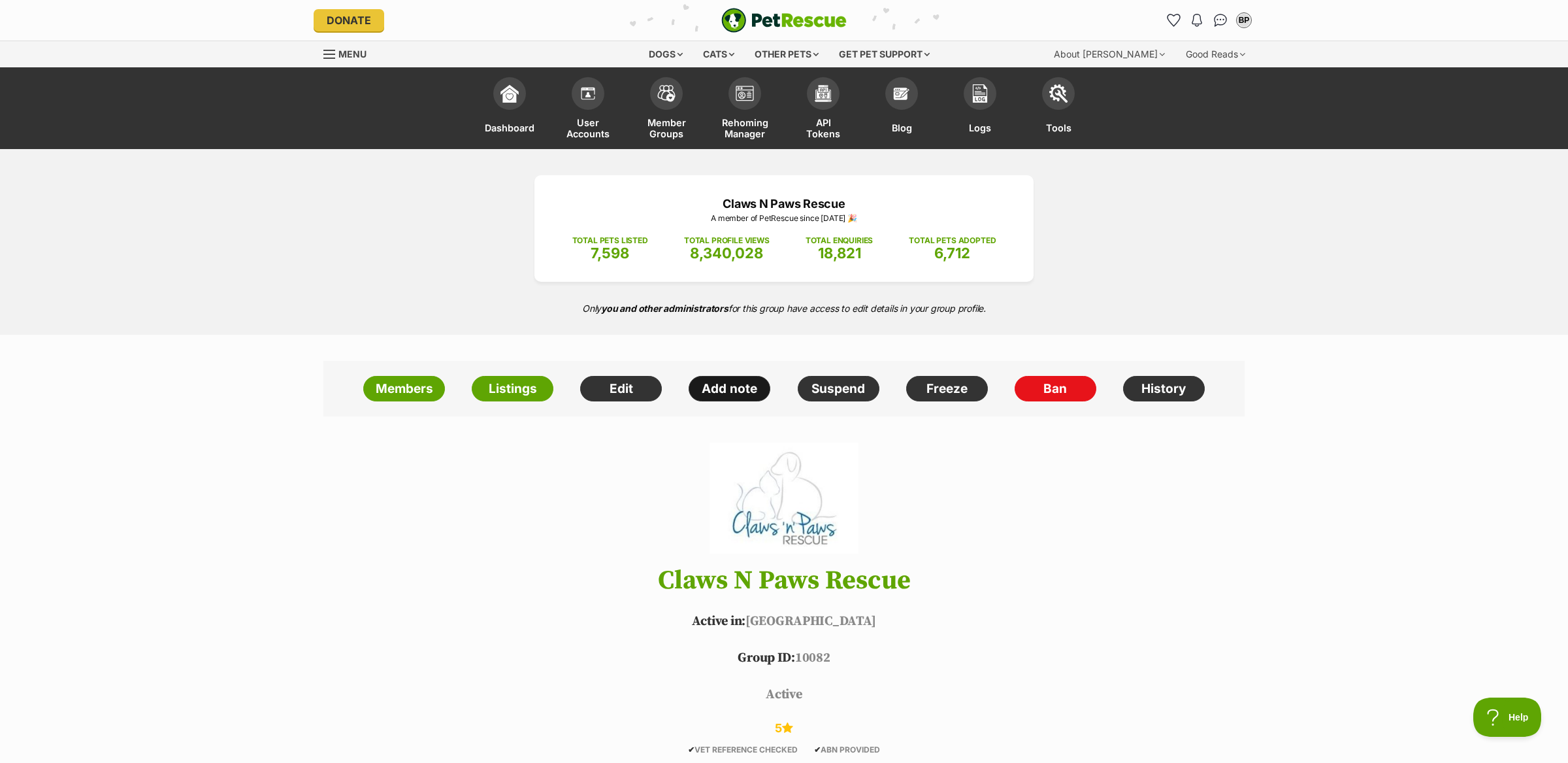
click at [734, 393] on link "Add note" at bounding box center [730, 389] width 81 height 26
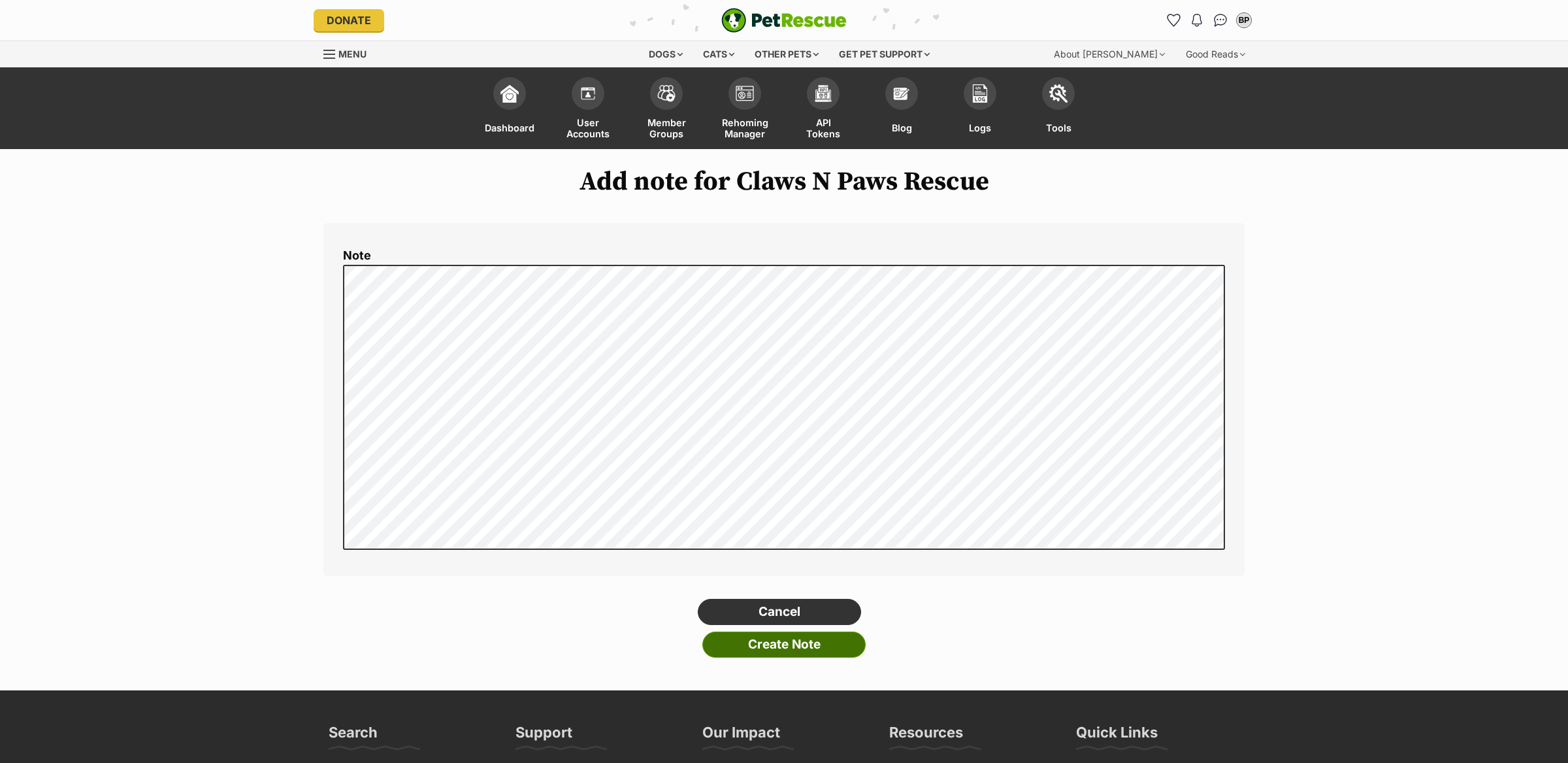
click at [816, 652] on input "Create Note" at bounding box center [784, 644] width 164 height 26
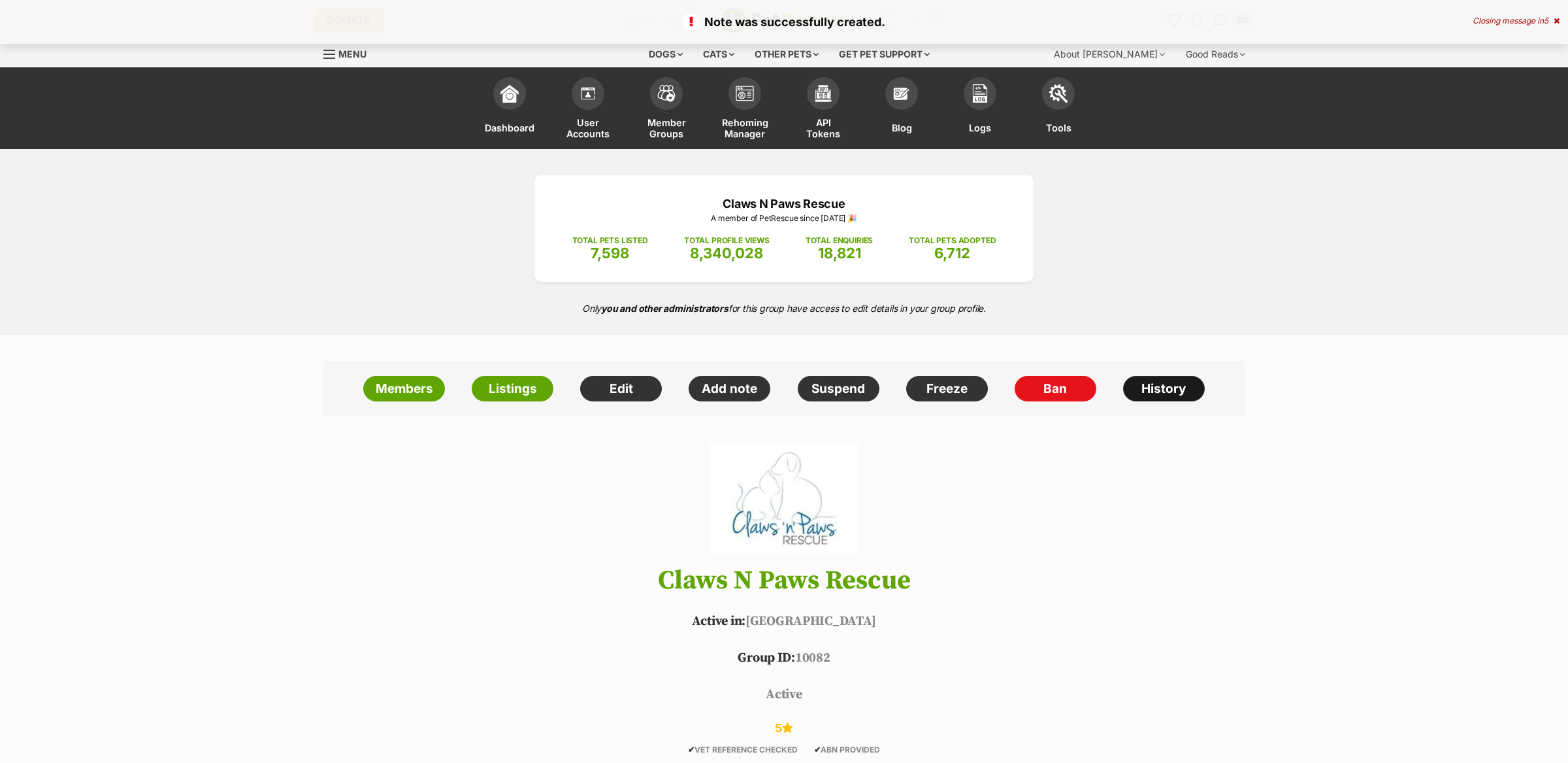
click at [1159, 383] on link "History" at bounding box center [1164, 389] width 81 height 26
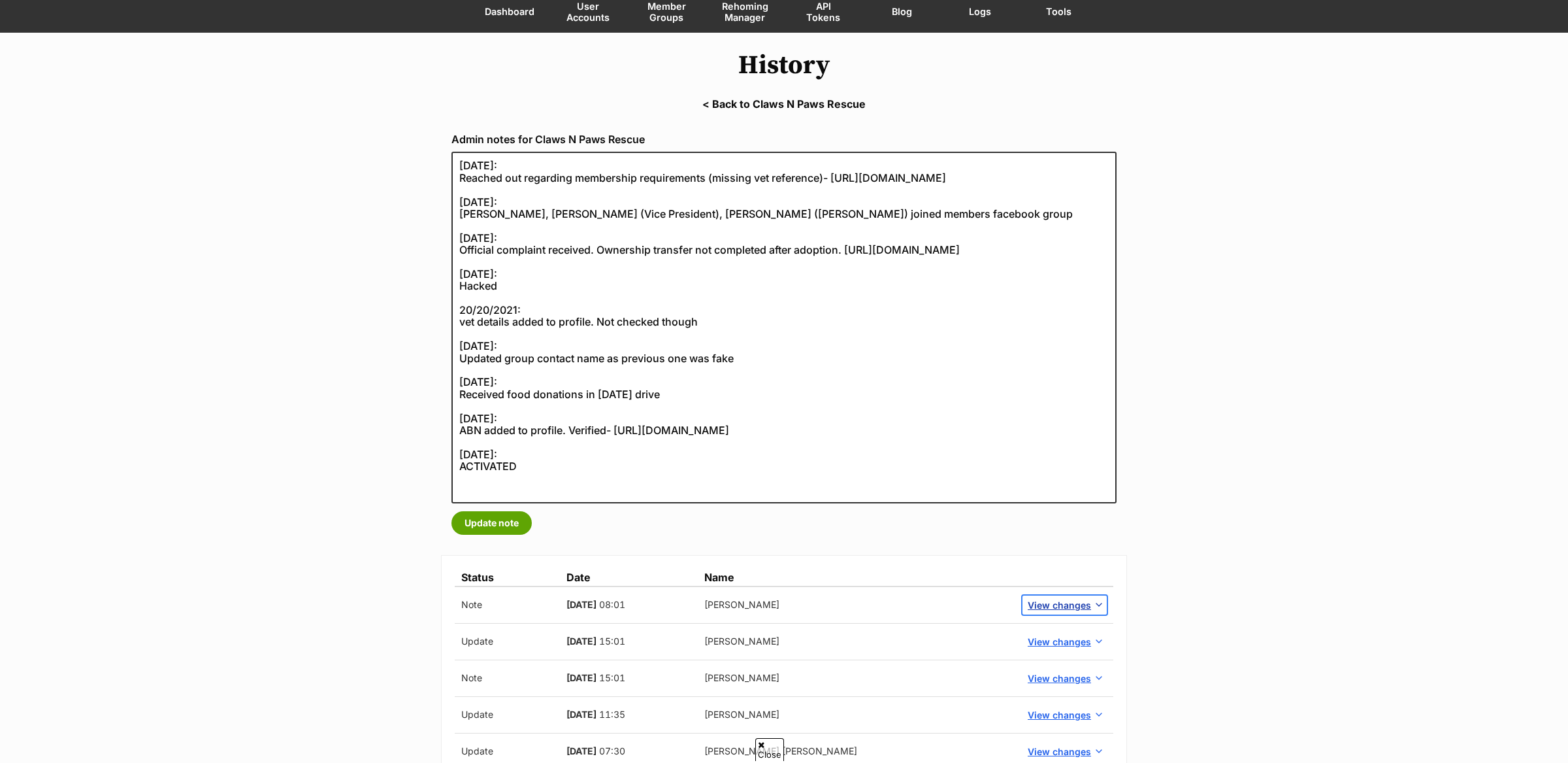
click at [1040, 601] on span "View changes" at bounding box center [1059, 605] width 64 height 14
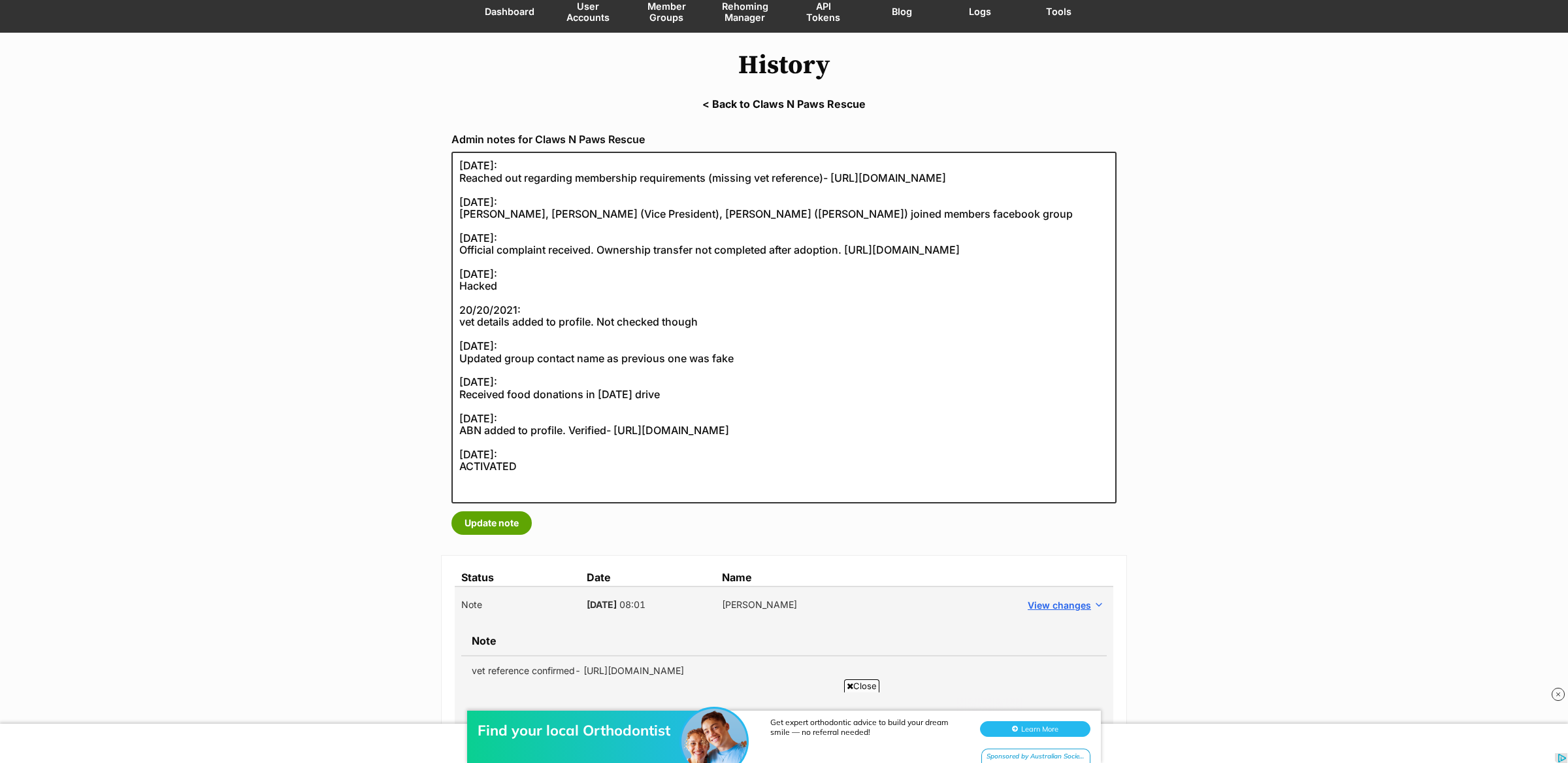
click at [682, 671] on td "vet reference confirmed- [URL][DOMAIN_NAME]" at bounding box center [783, 670] width 645 height 29
copy tbody "vet reference confirmed- [URL][DOMAIN_NAME]"
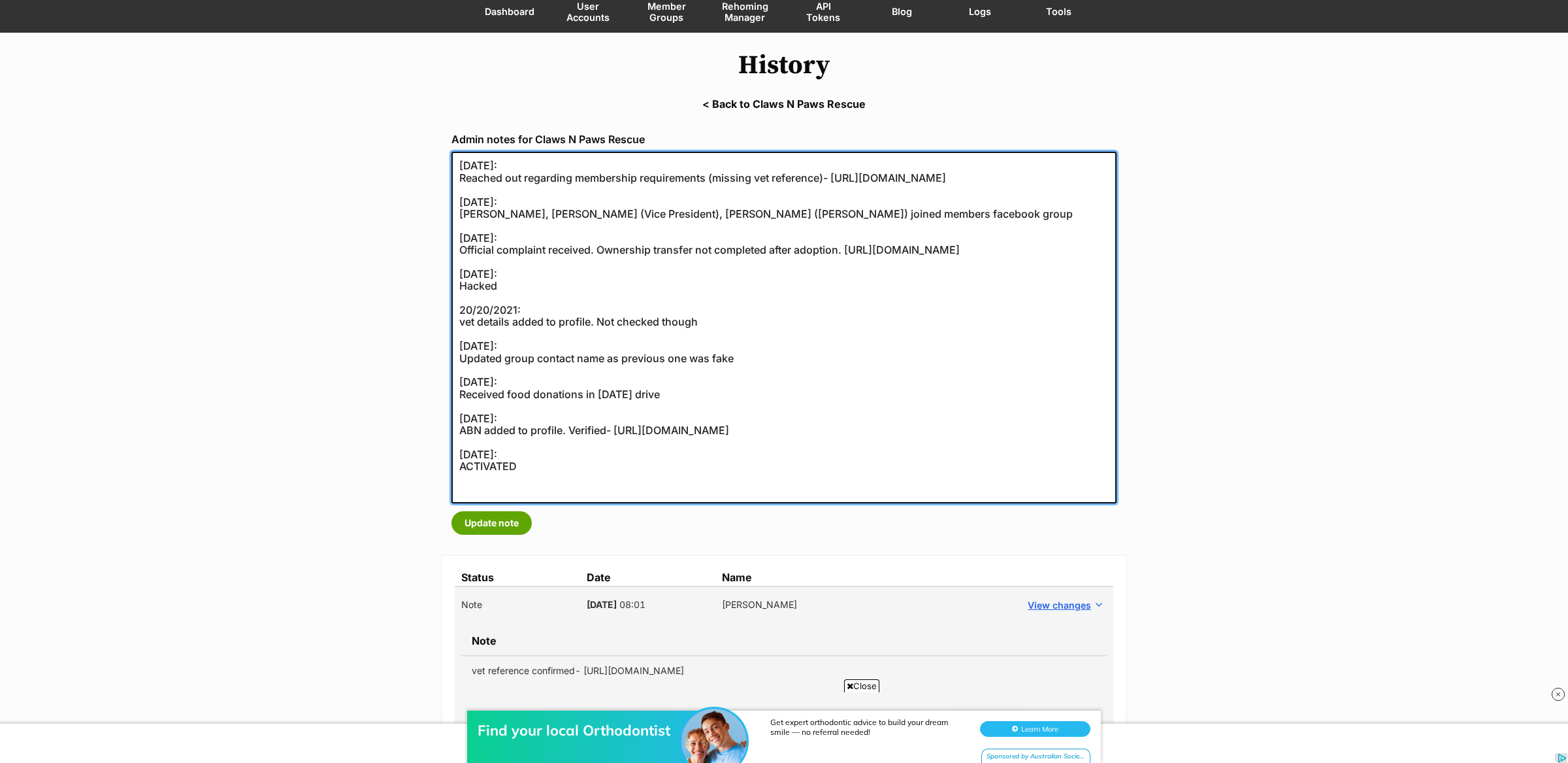
click at [457, 164] on textarea "11/09/2025: Reached out regarding membership requirements (missing vet referenc…" at bounding box center [784, 328] width 665 height 352
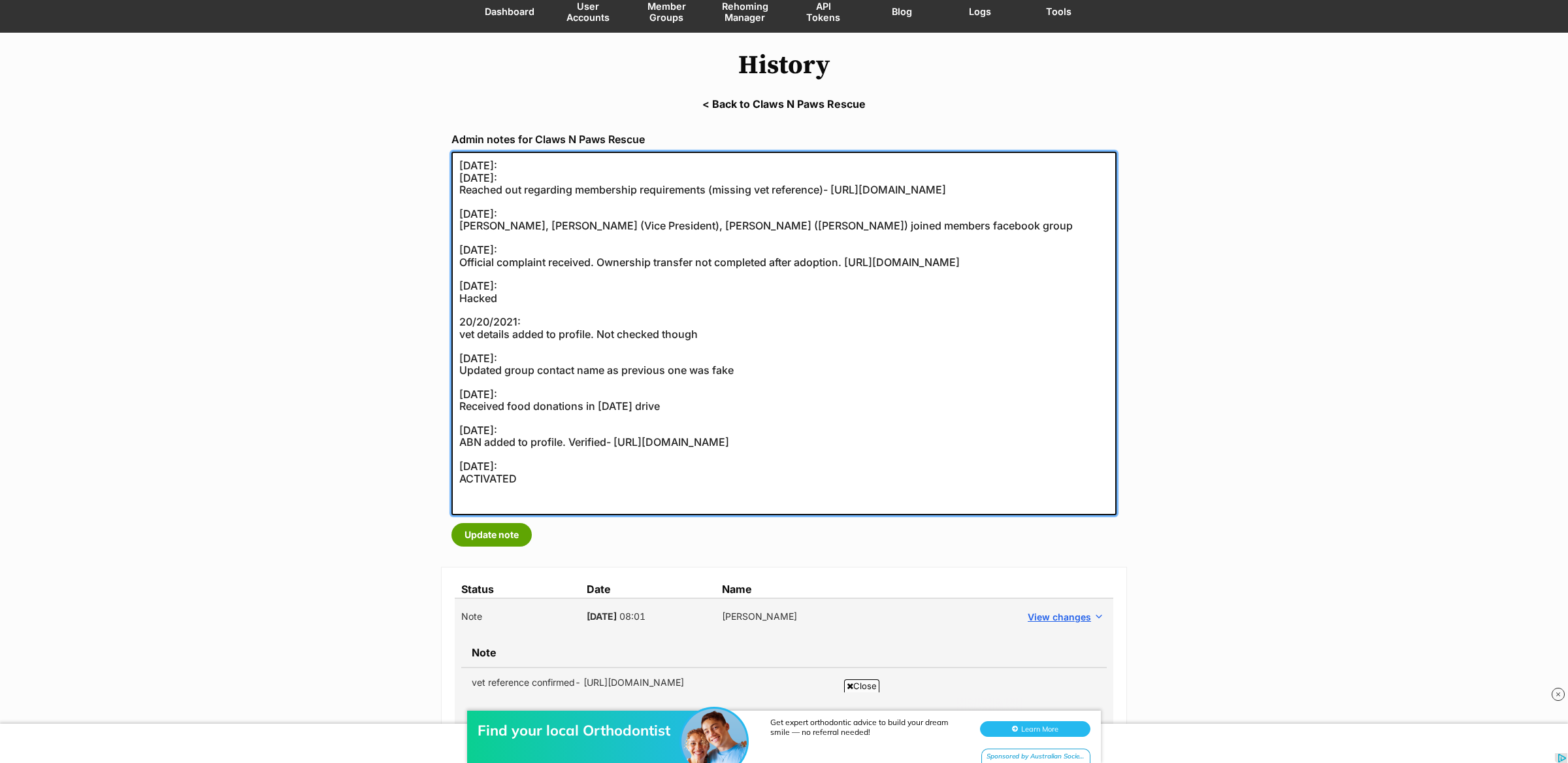
paste textarea "vet reference confirmed- https://secure.helpscout.net/conversation/3079313302/1…"
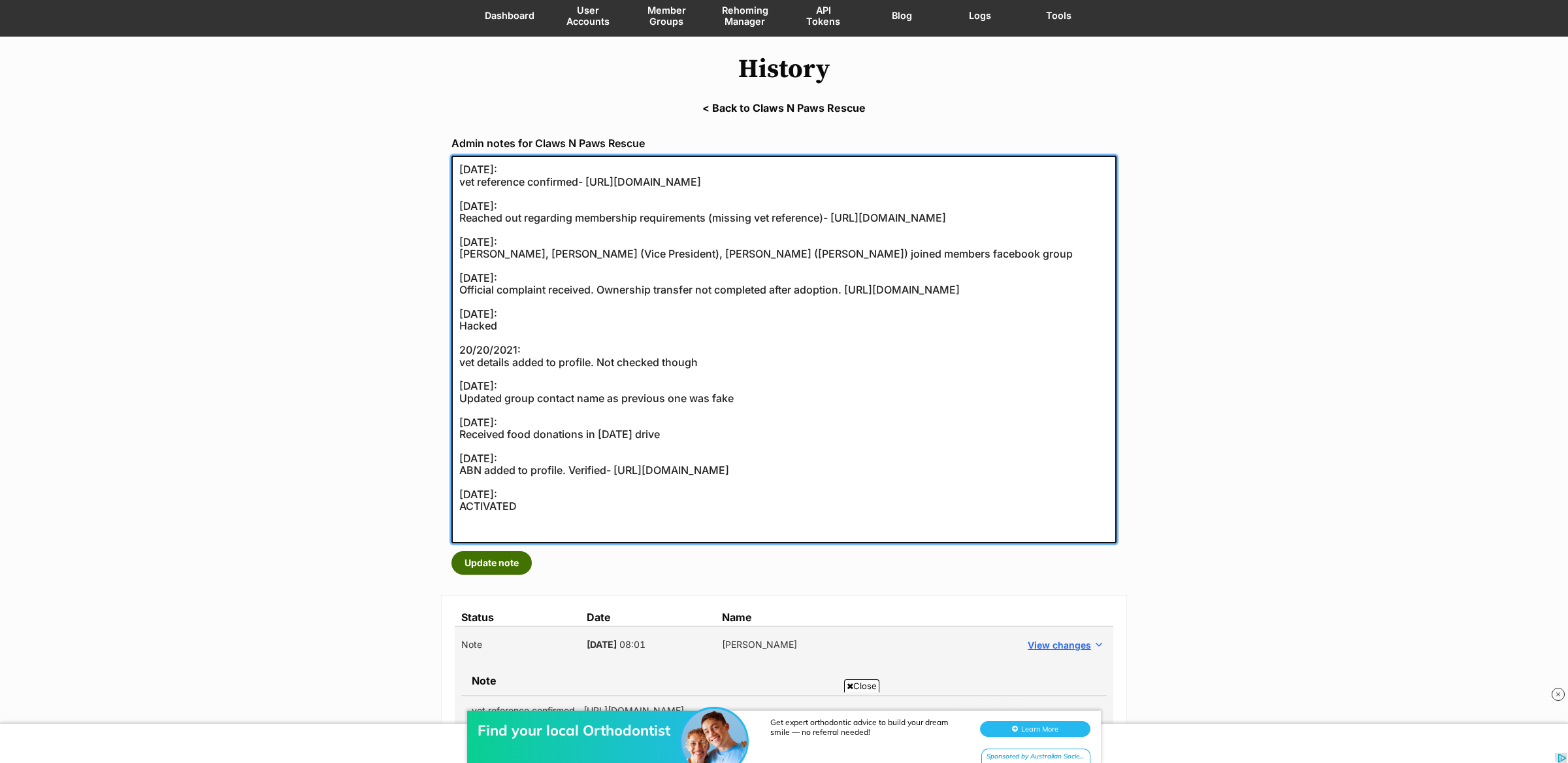
type textarea "25/09/2025: vet reference confirmed- https://secure.helpscout.net/conversation/…"
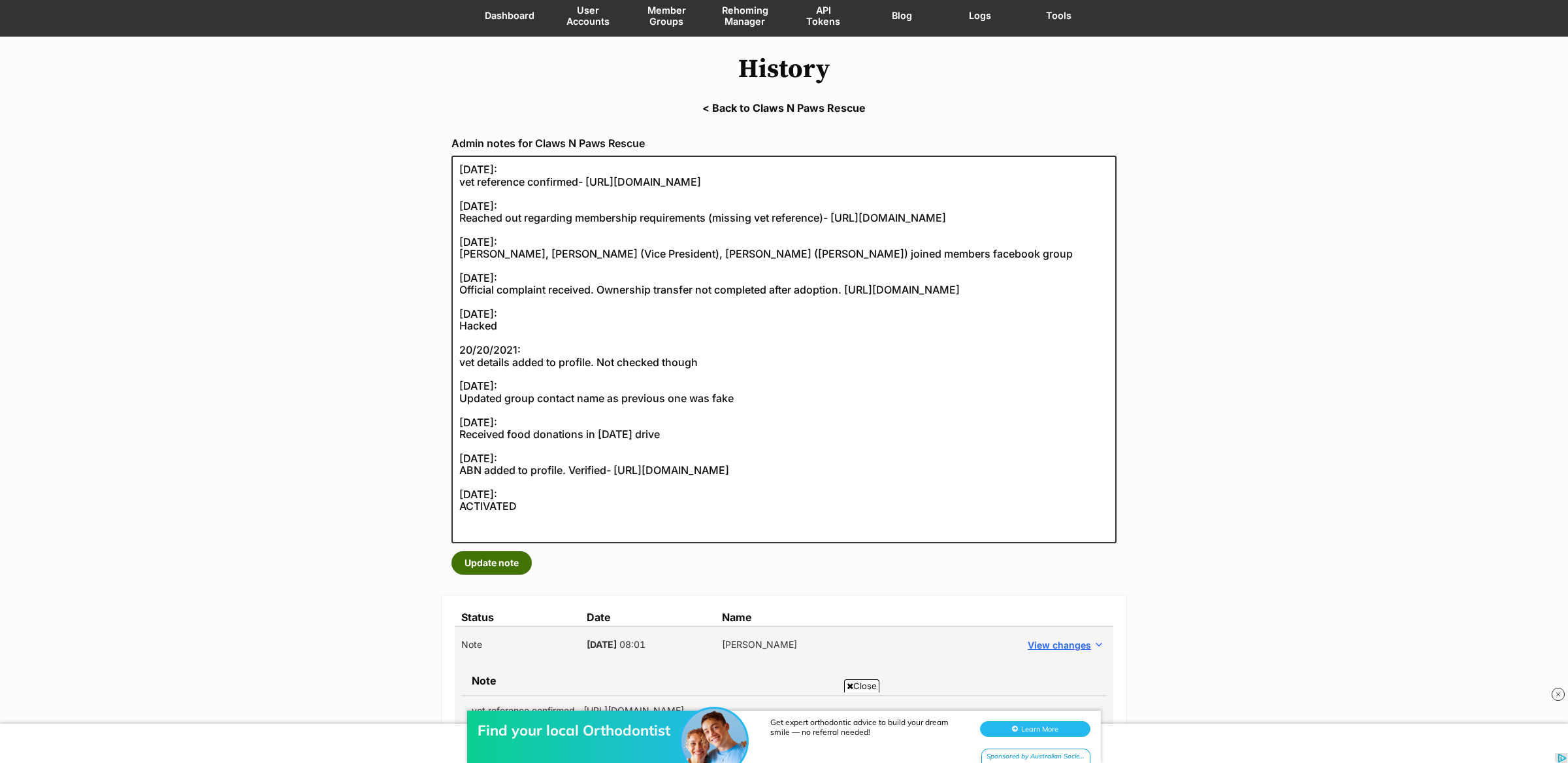
scroll to position [116, 0]
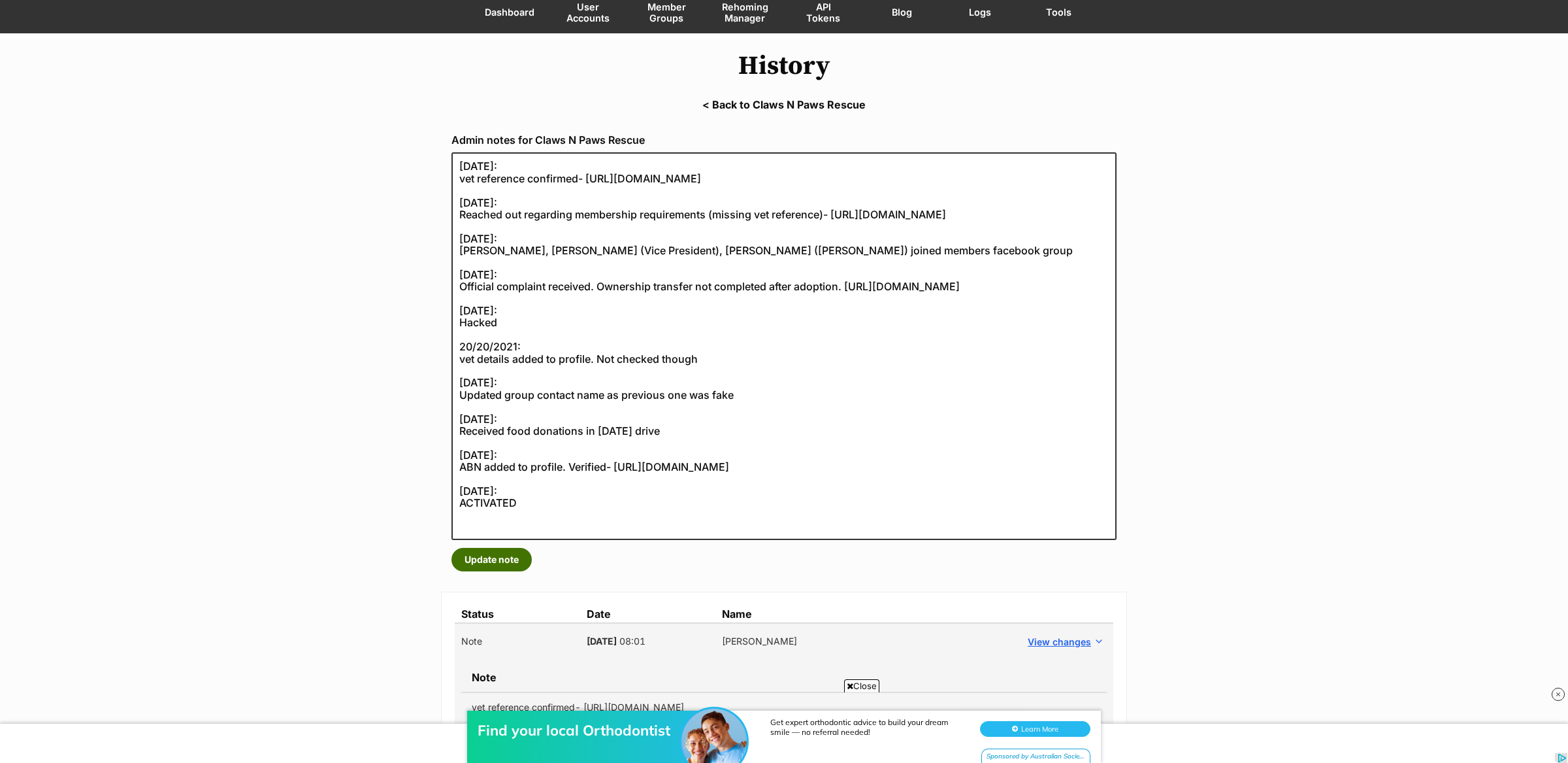
click at [485, 553] on button "Update note" at bounding box center [492, 559] width 80 height 24
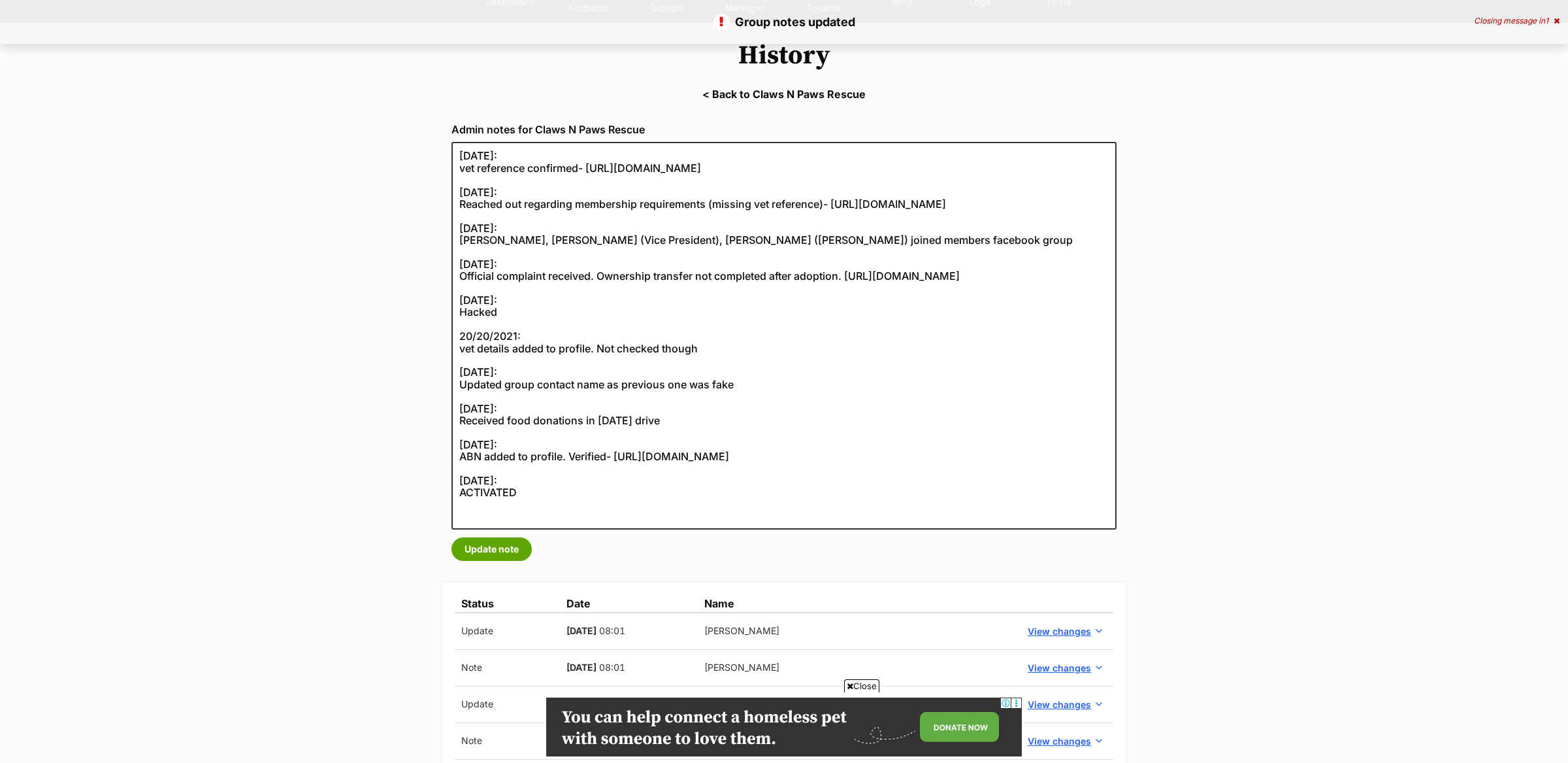
scroll to position [123, 0]
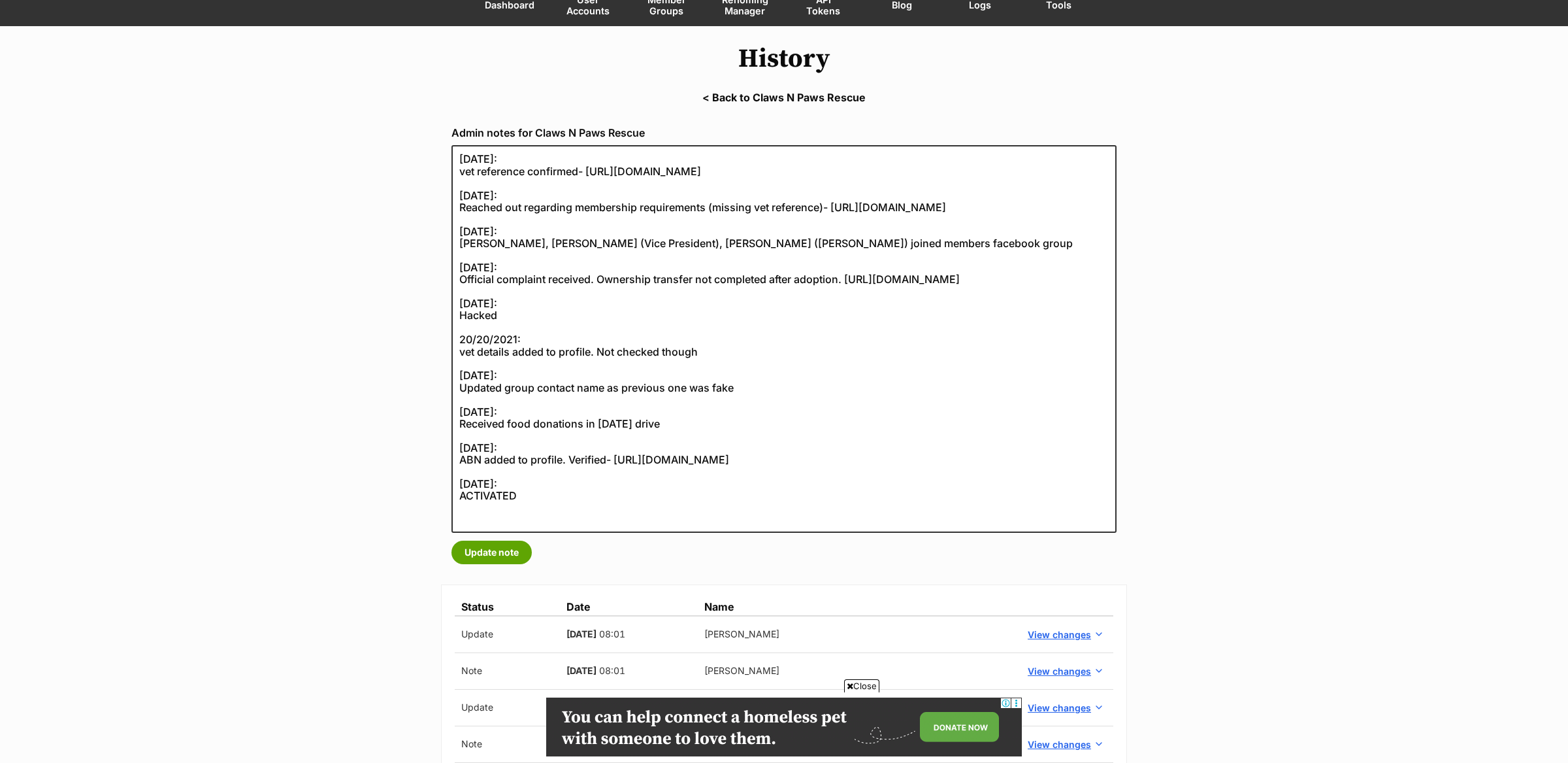
click at [748, 92] on link "< Back to Claws N Paws Rescue" at bounding box center [784, 97] width 1568 height 11
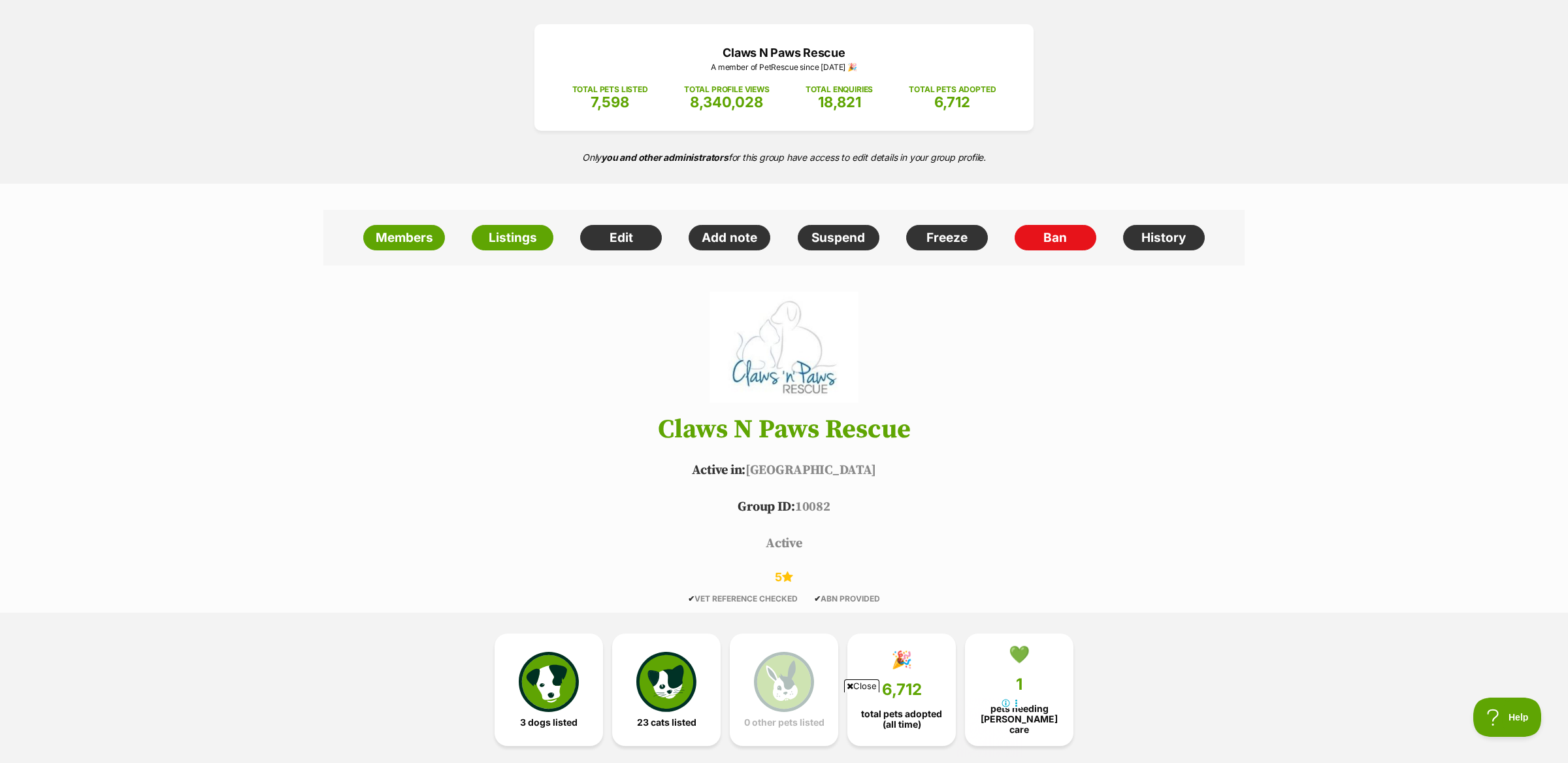
scroll to position [145, 0]
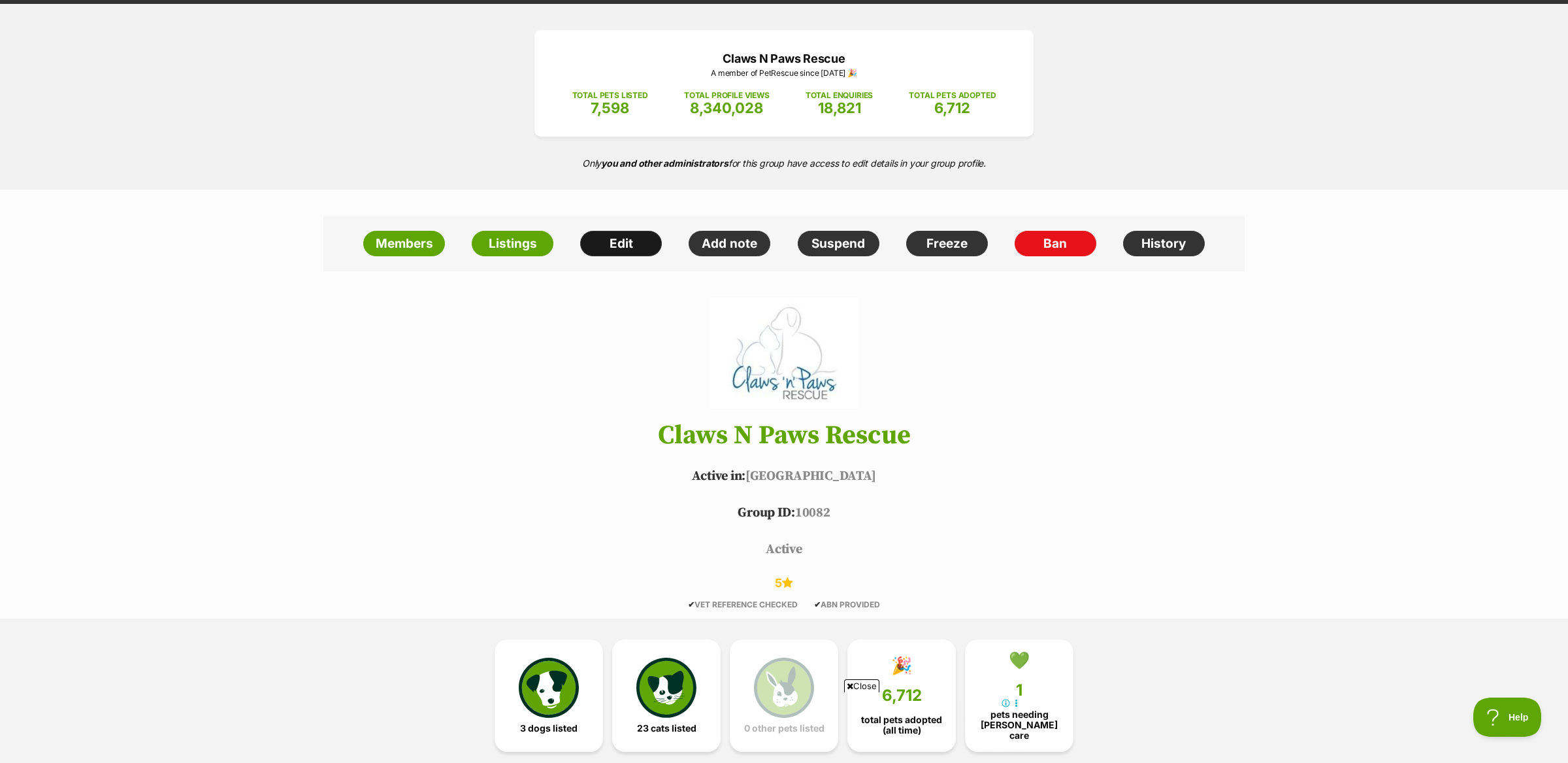
click at [615, 250] on link "Edit" at bounding box center [621, 244] width 81 height 26
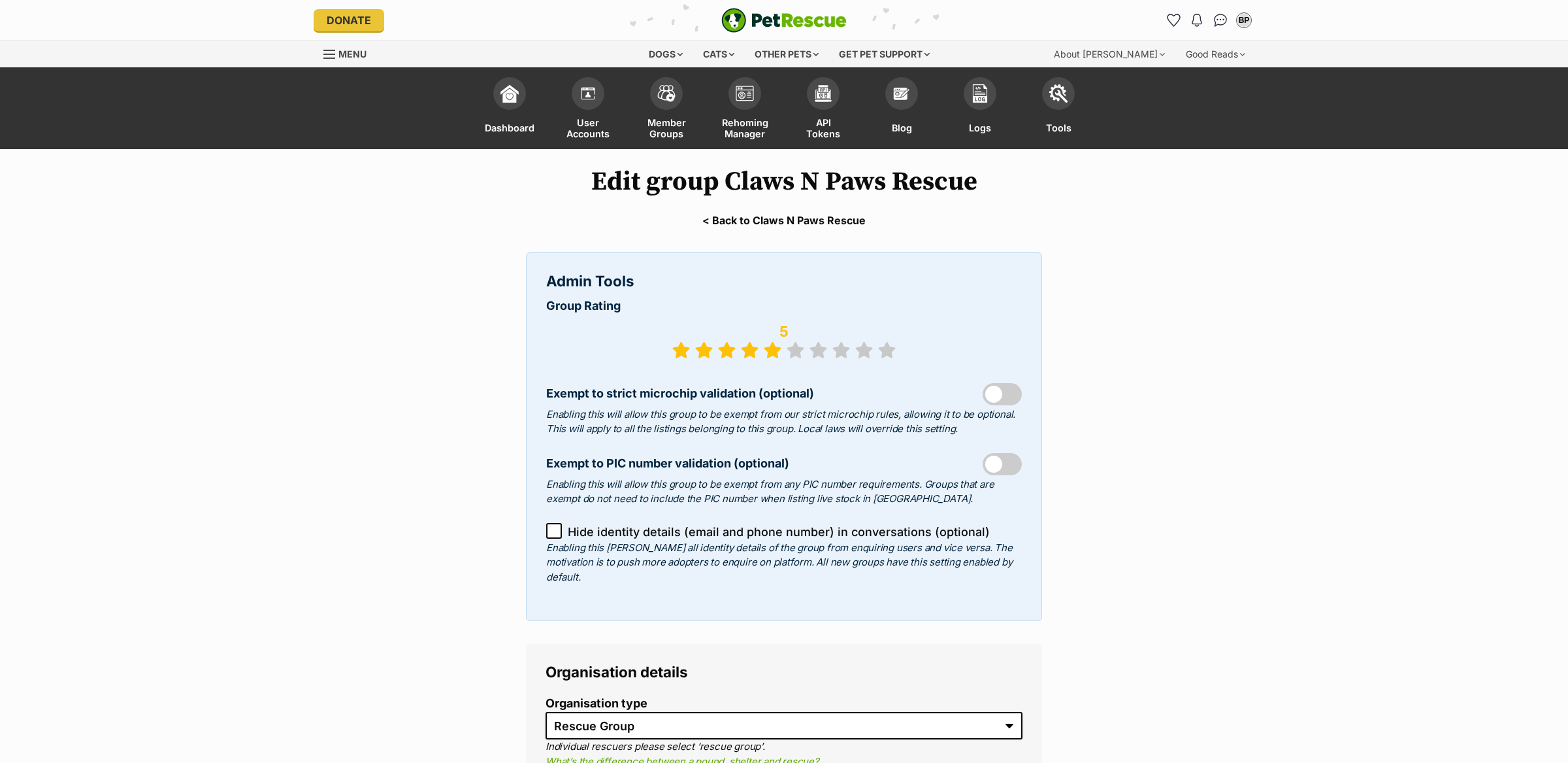
select select "rescue group"
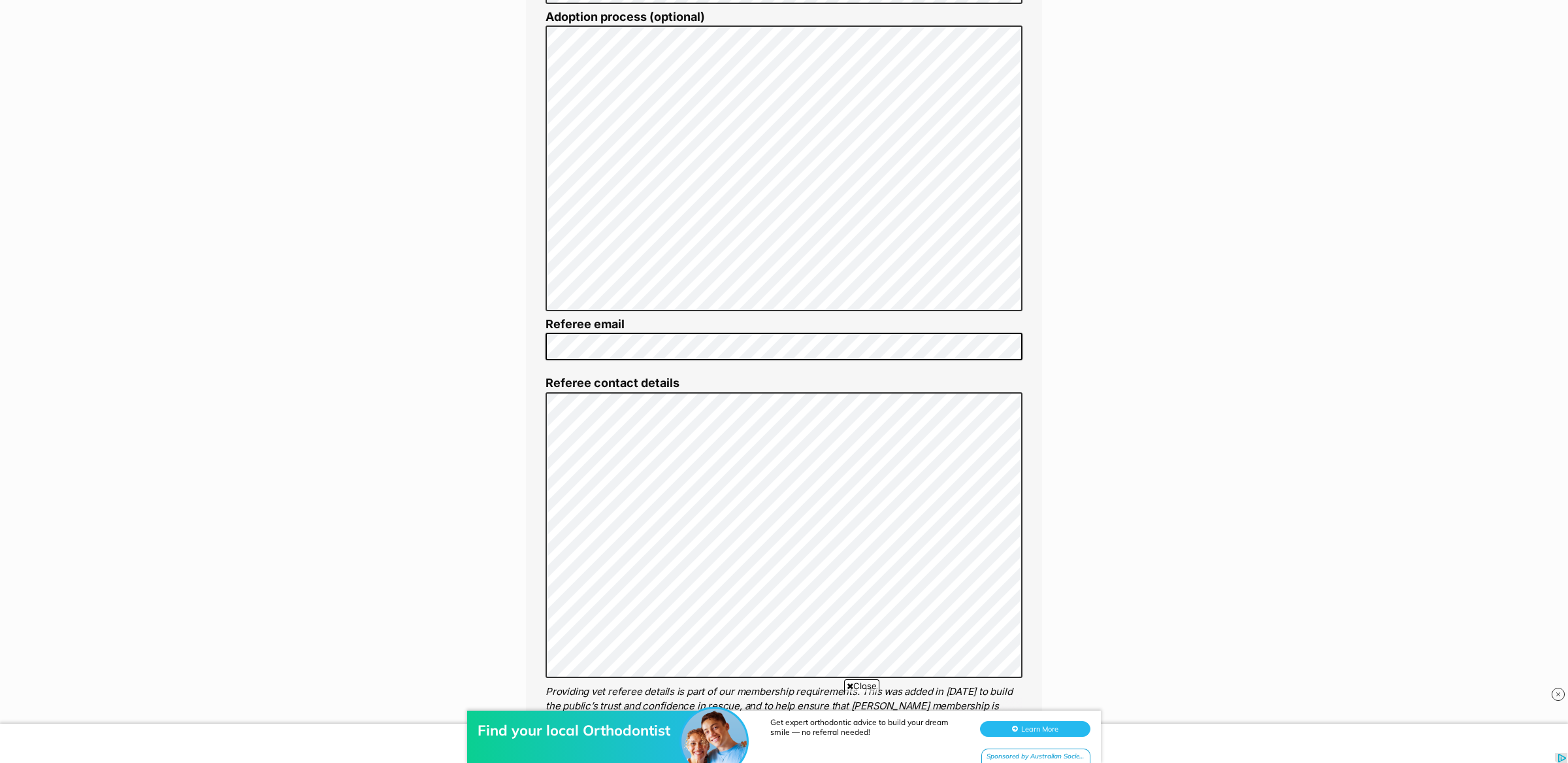
scroll to position [2461, 0]
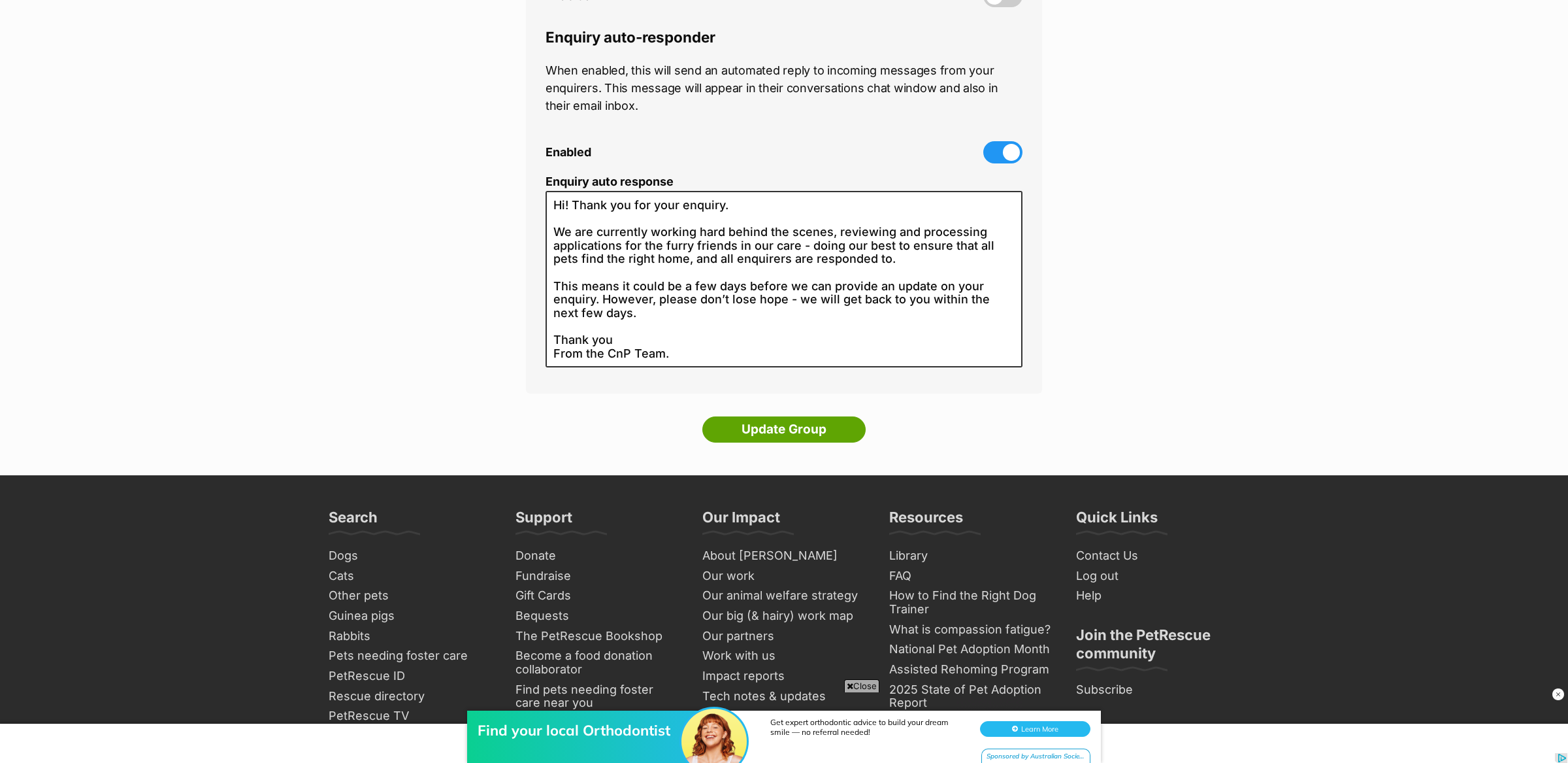
scroll to position [0, 0]
click at [810, 416] on input "Update Group" at bounding box center [784, 429] width 164 height 26
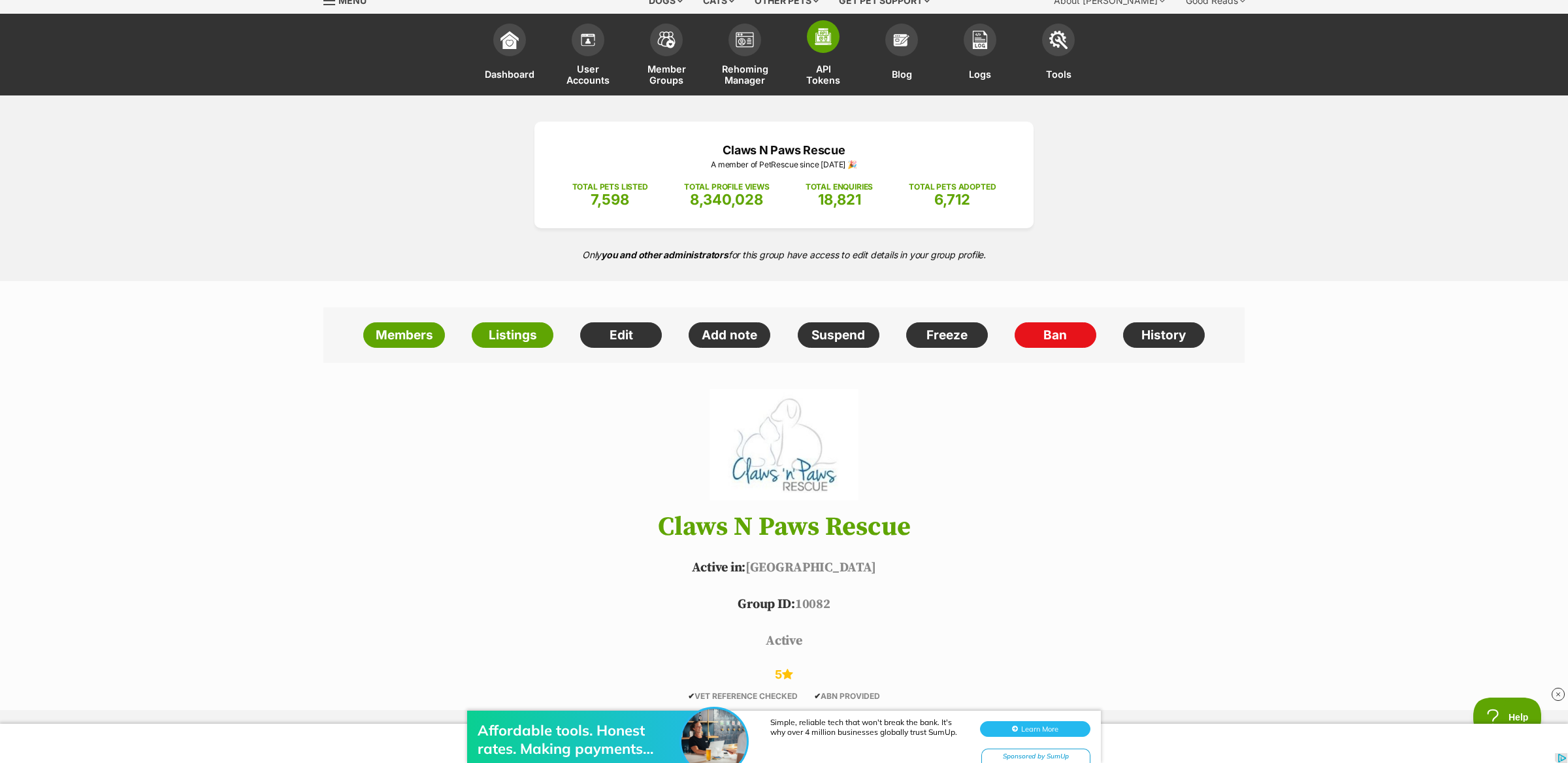
scroll to position [19, 0]
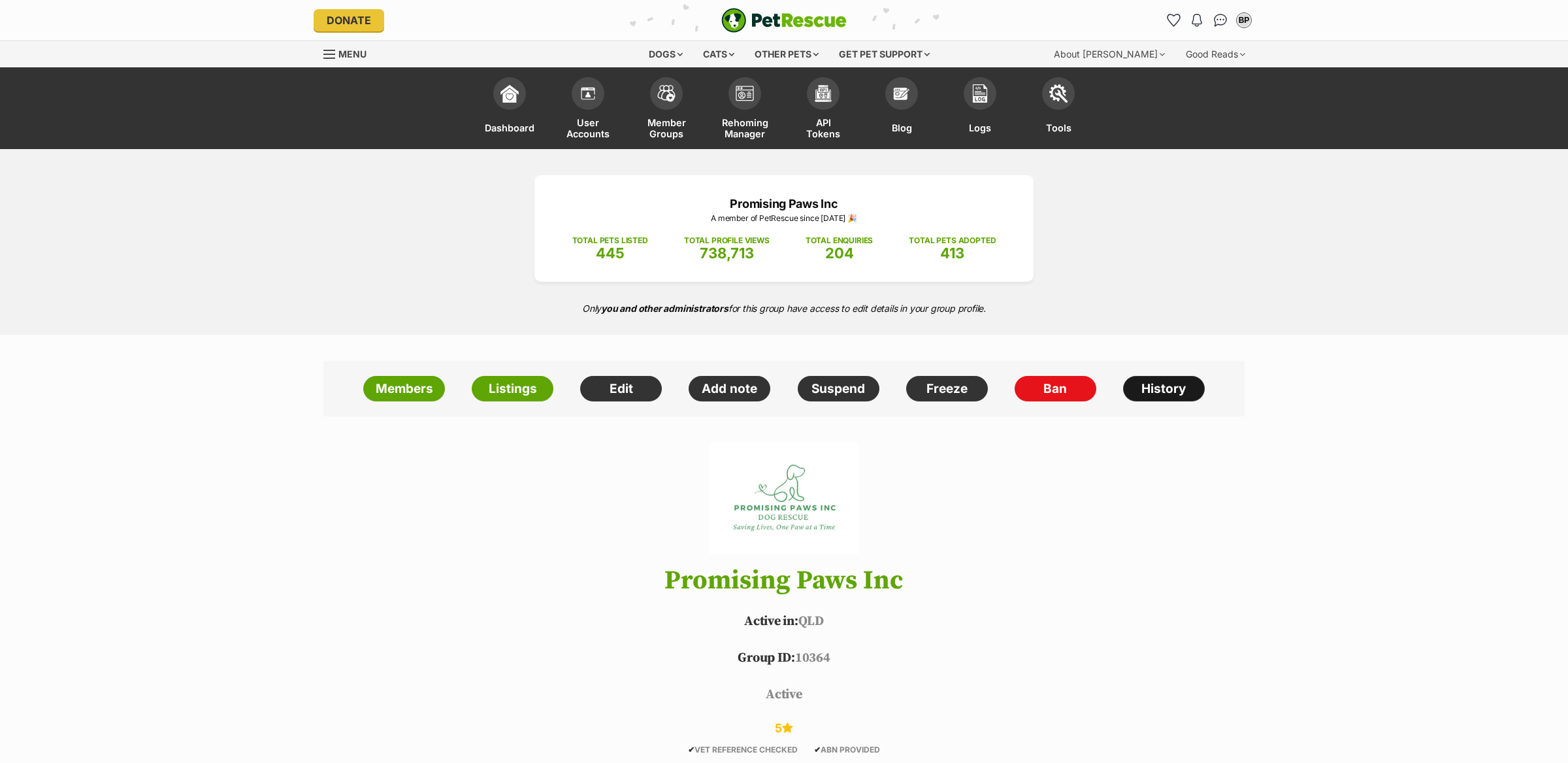
click at [1141, 385] on link "History" at bounding box center [1164, 389] width 81 height 26
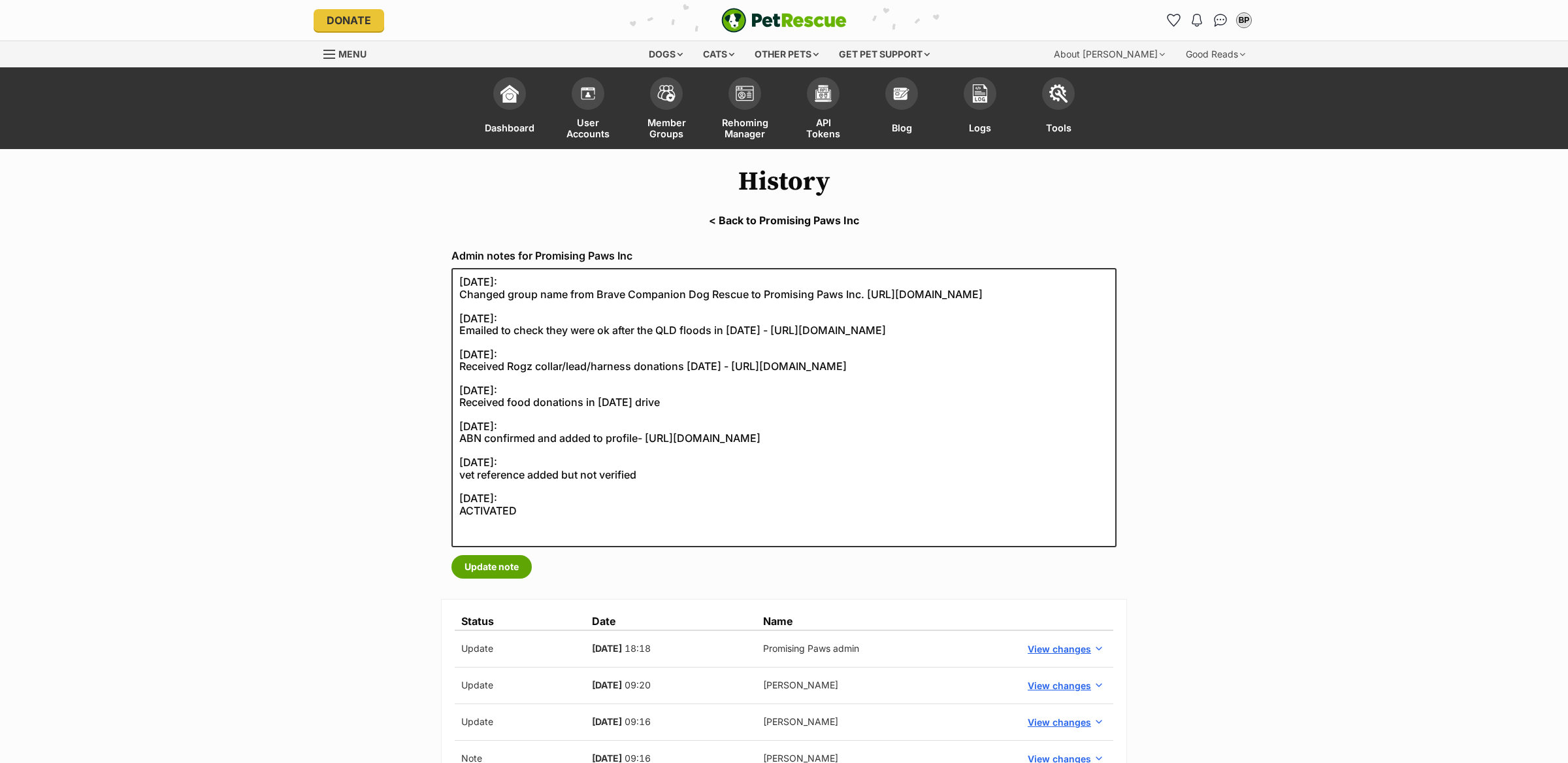
click at [748, 219] on link "< Back to Promising Paws Inc" at bounding box center [784, 220] width 1568 height 11
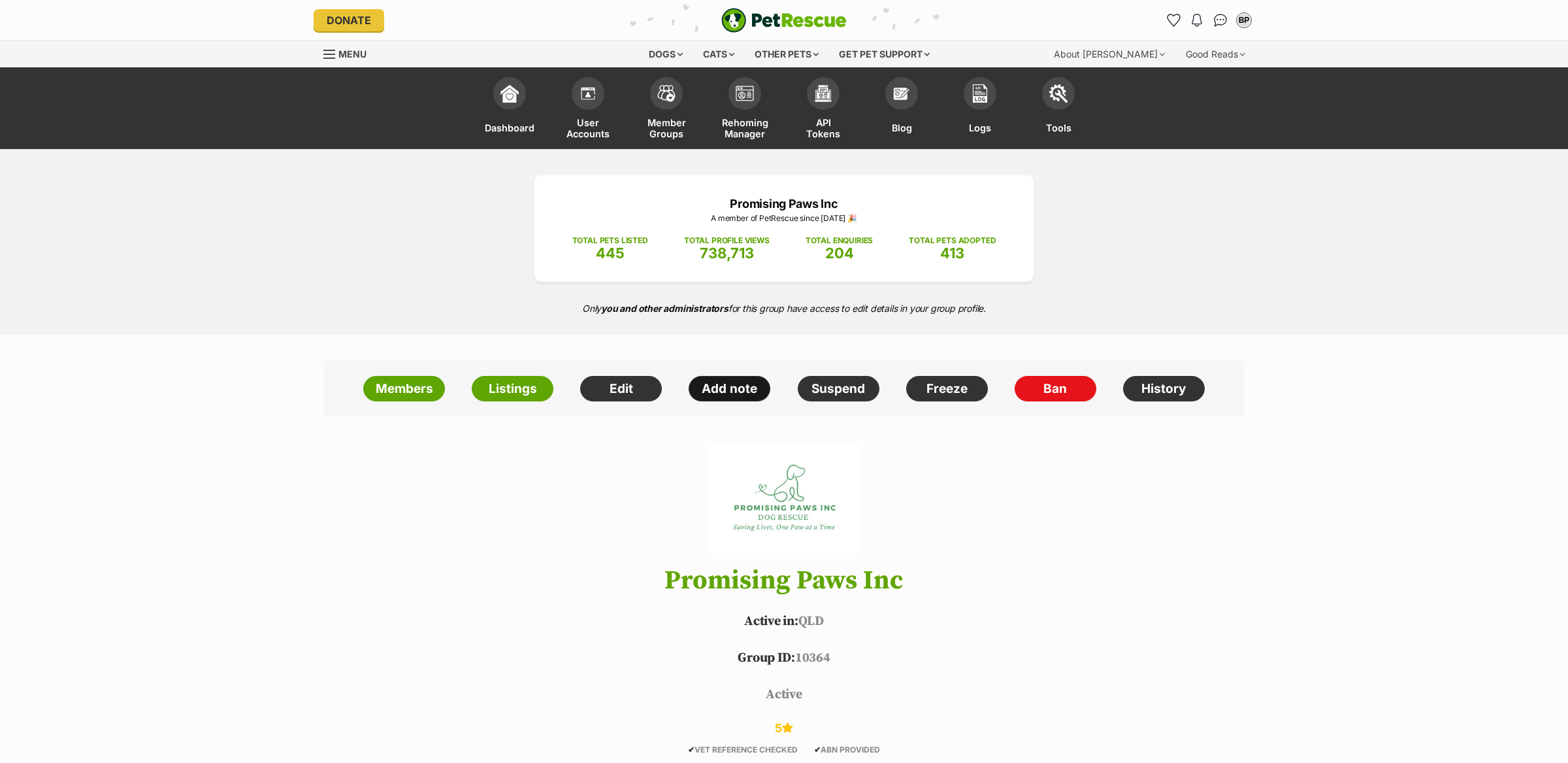
click at [740, 387] on link "Add note" at bounding box center [730, 389] width 81 height 26
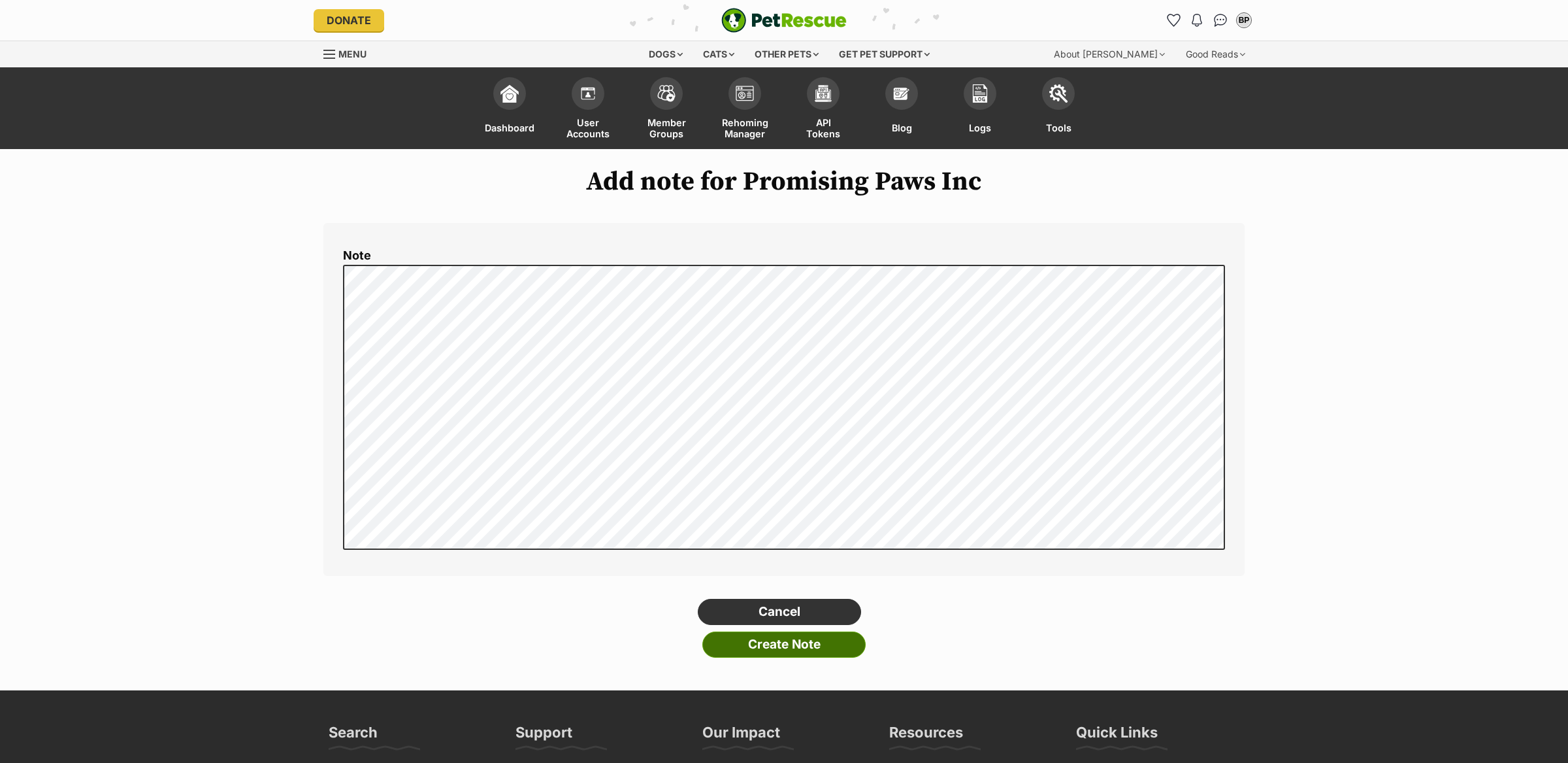
click at [821, 645] on input "Create Note" at bounding box center [784, 644] width 164 height 26
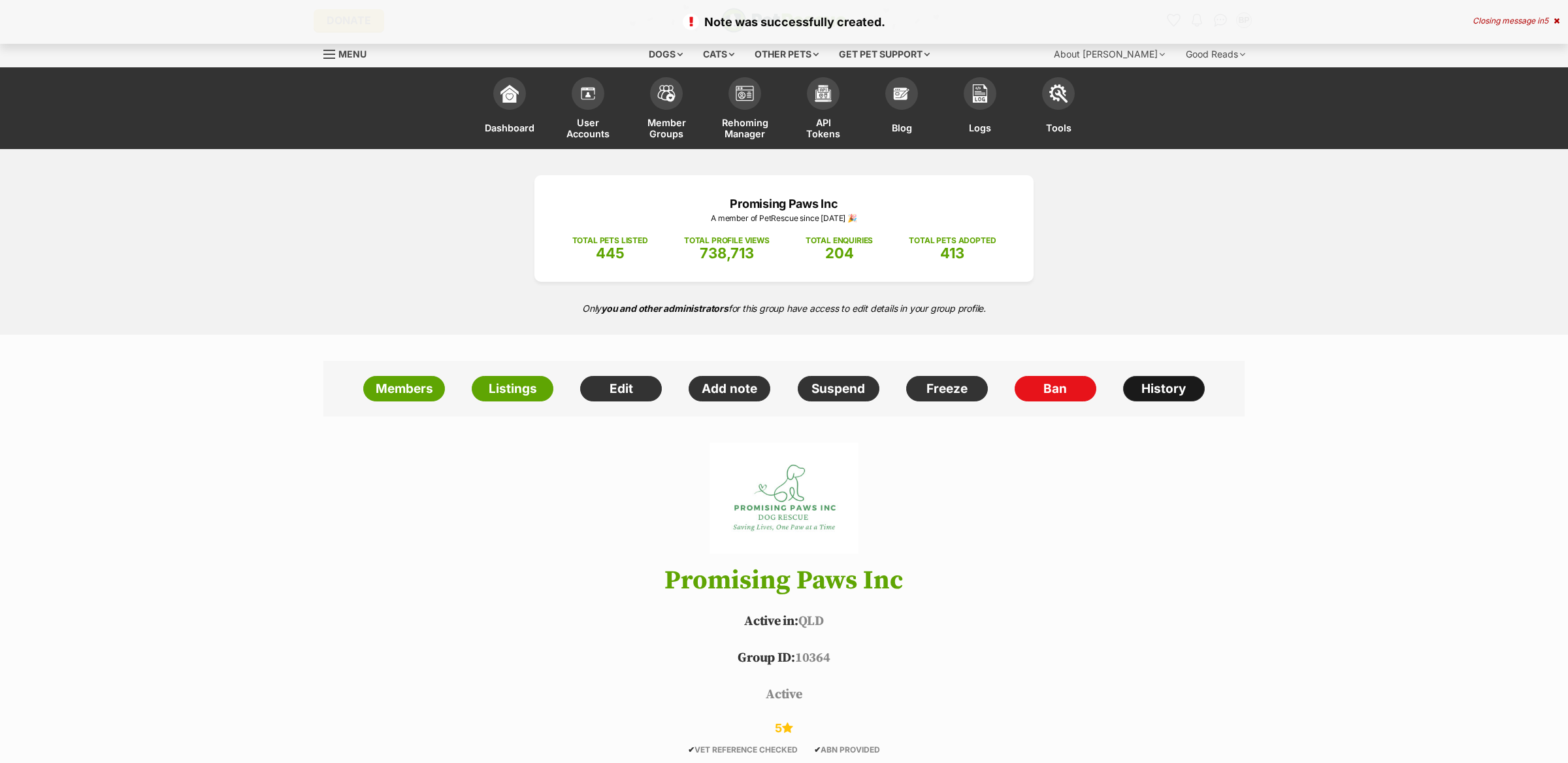
click at [1154, 393] on link "History" at bounding box center [1164, 389] width 81 height 26
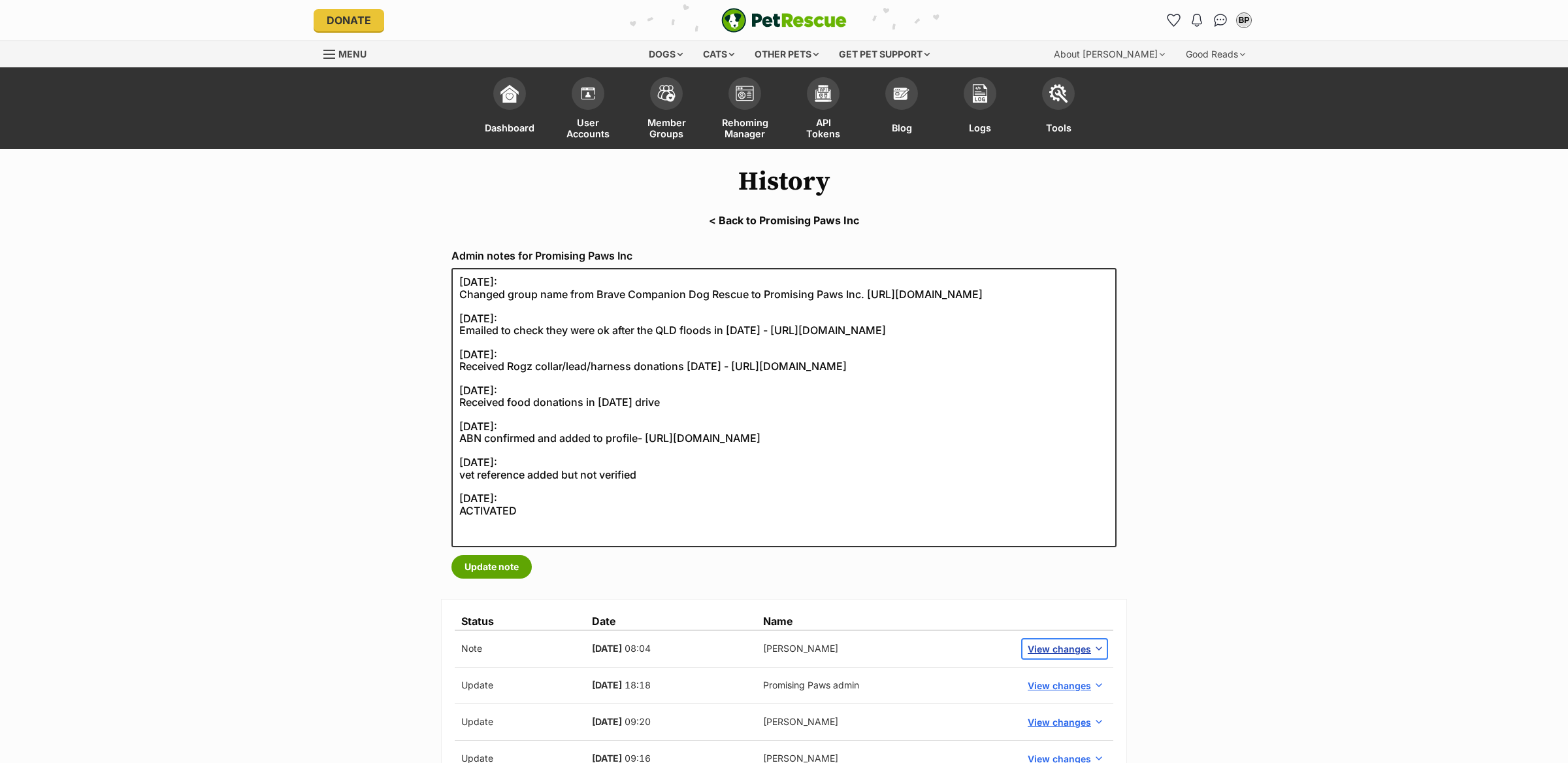
click at [1078, 650] on span "View changes" at bounding box center [1059, 649] width 64 height 14
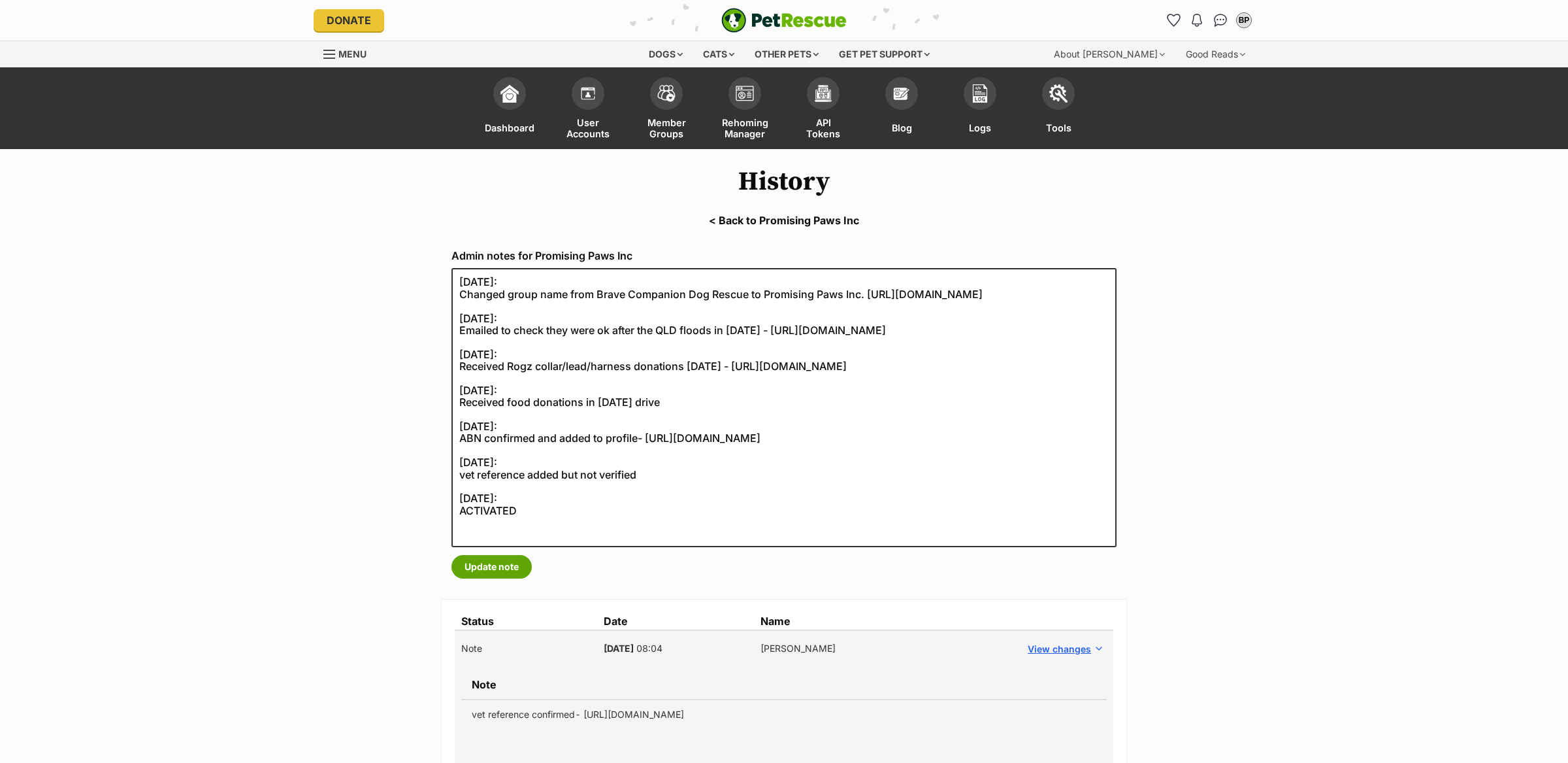
click at [645, 712] on td "vet reference confirmed- [URL][DOMAIN_NAME]" at bounding box center [783, 714] width 645 height 29
click at [645, 712] on td "vet reference confirmed- [URL][DOMAIN_NAME]" at bounding box center [783, 714] width 645 height 29
copy tbody "vet reference confirmed- [URL][DOMAIN_NAME]"
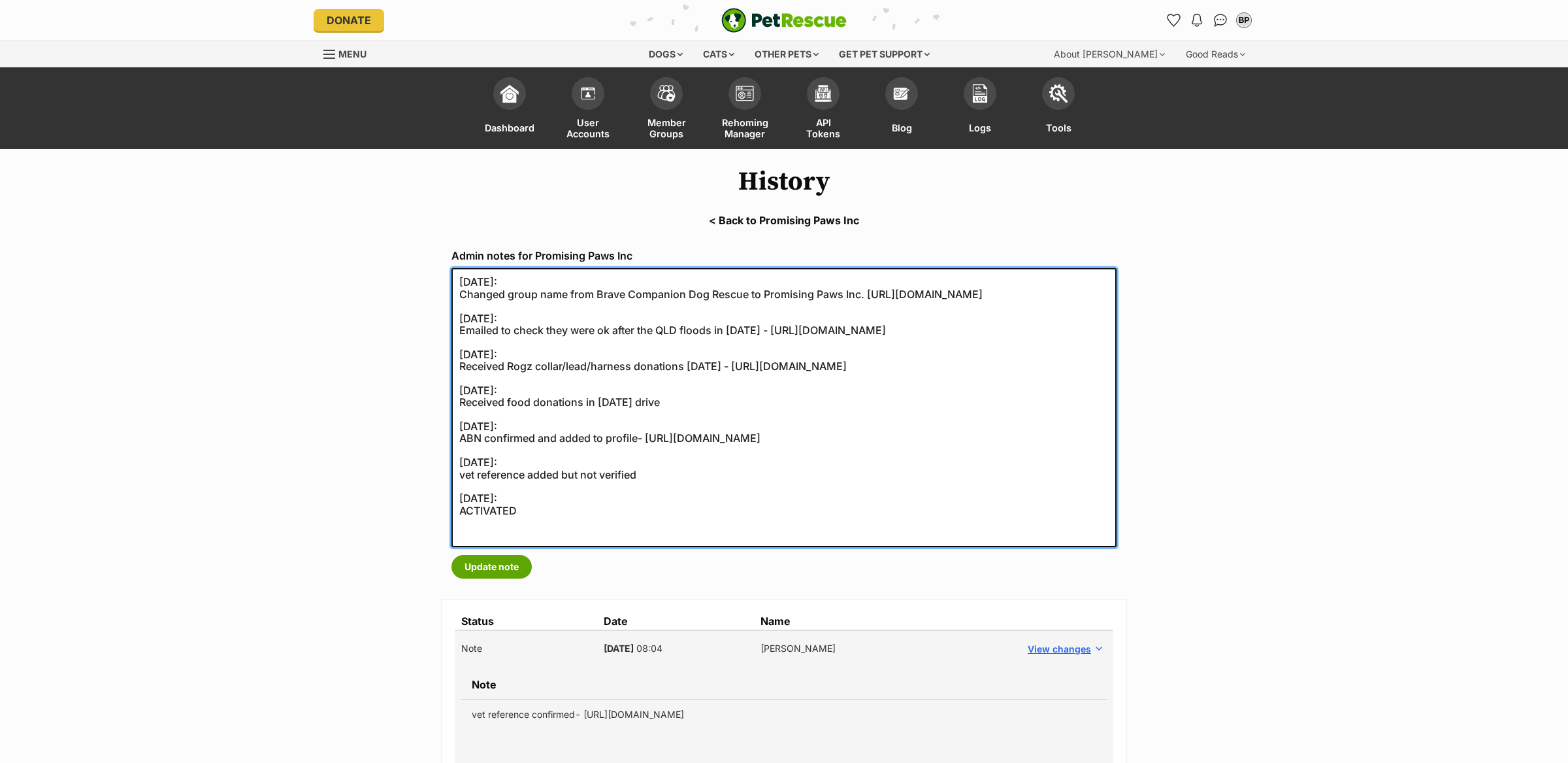
click at [458, 276] on textarea "[DATE]: Changed group name from Brave Companion Dog Rescue to Promising Paws In…" at bounding box center [784, 408] width 665 height 279
paste textarea "vet reference confirmed- [URL][DOMAIN_NAME]"
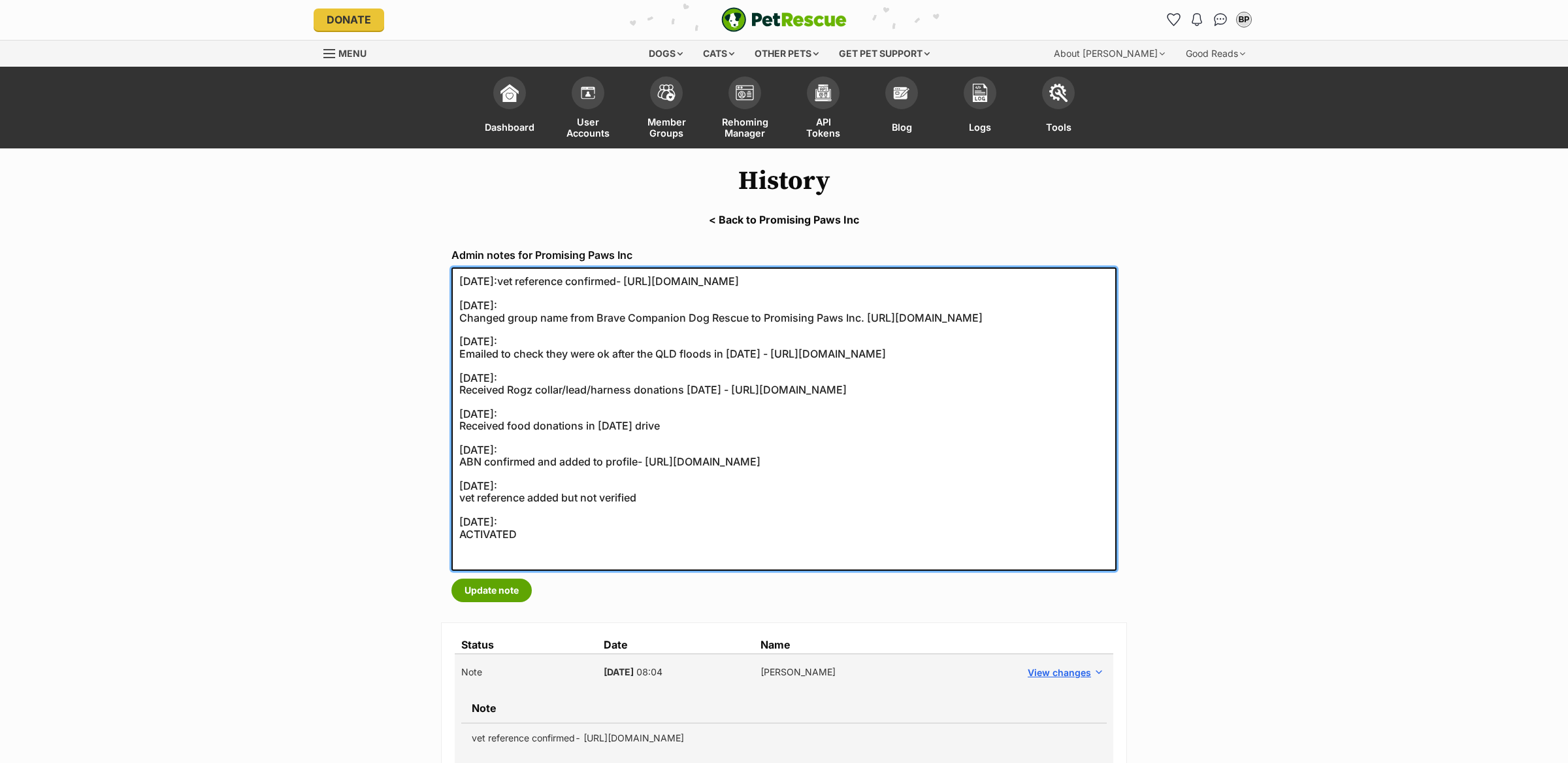
click at [522, 281] on textarea "[DATE]: Changed group name from Brave Companion Dog Rescue to Promising Paws In…" at bounding box center [784, 419] width 665 height 303
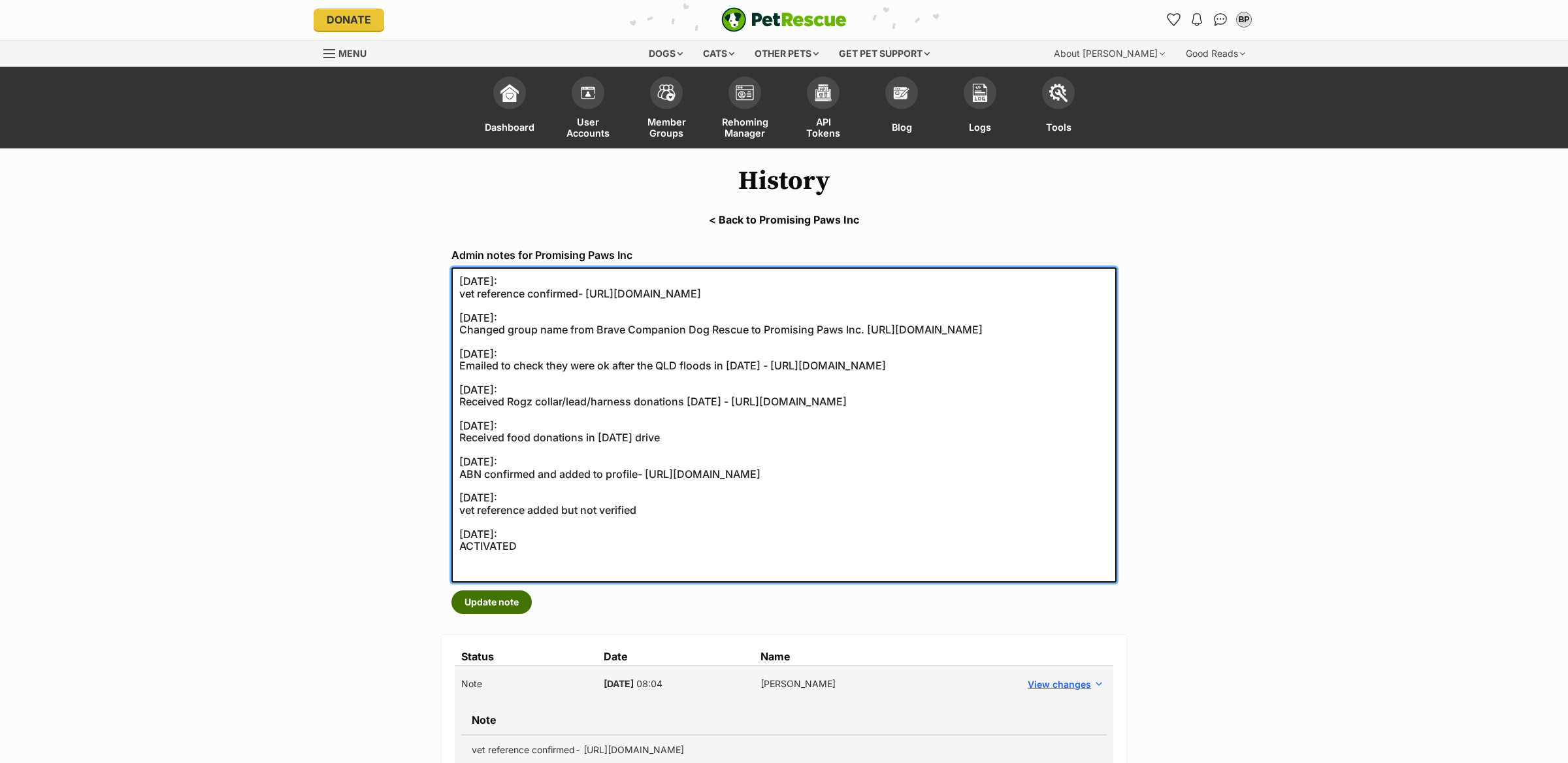
type textarea "[DATE]: vet reference confirmed- [URL][DOMAIN_NAME] [DATE]: Changed group name …"
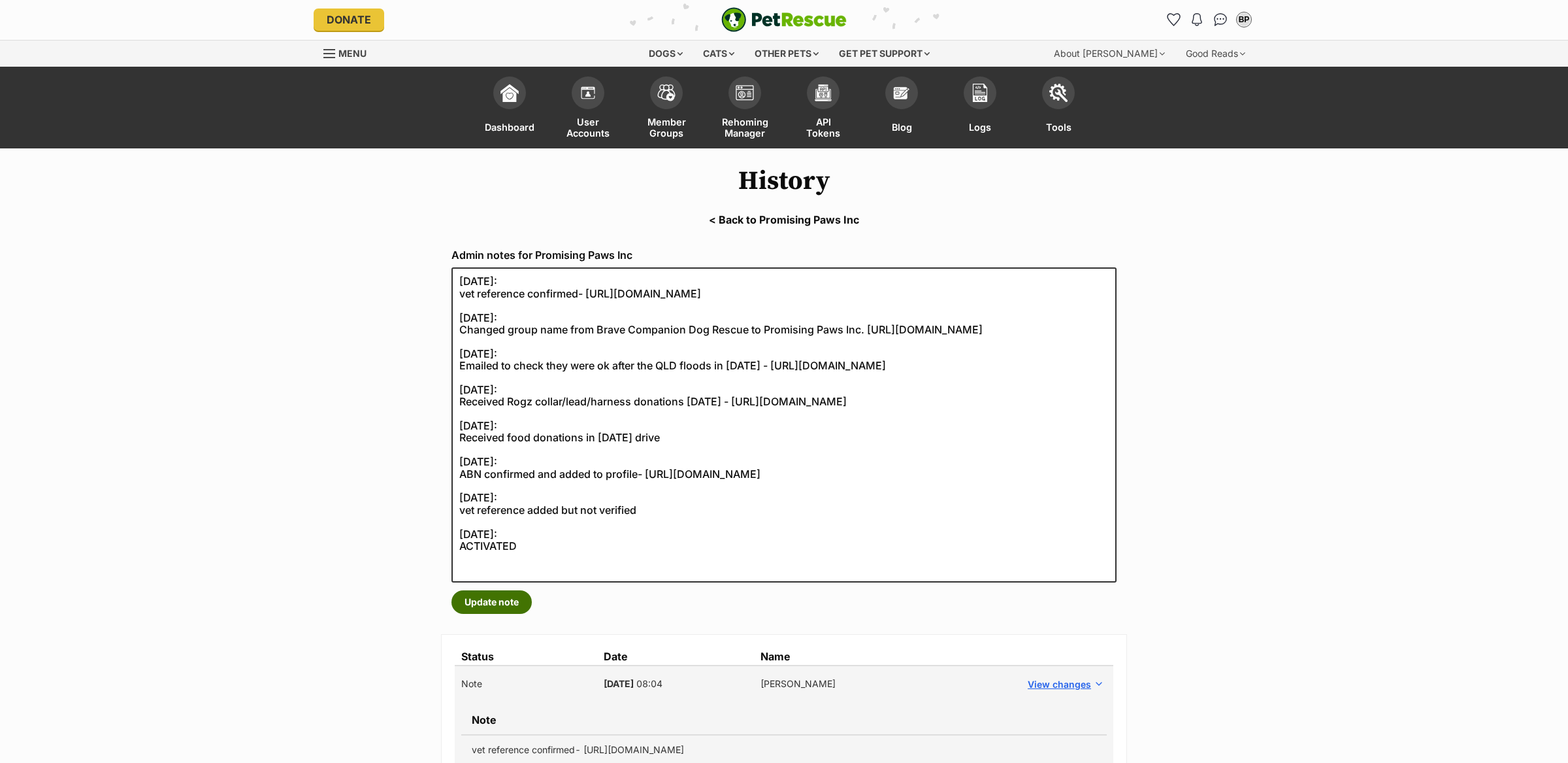
click at [498, 596] on button "Update note" at bounding box center [492, 602] width 80 height 24
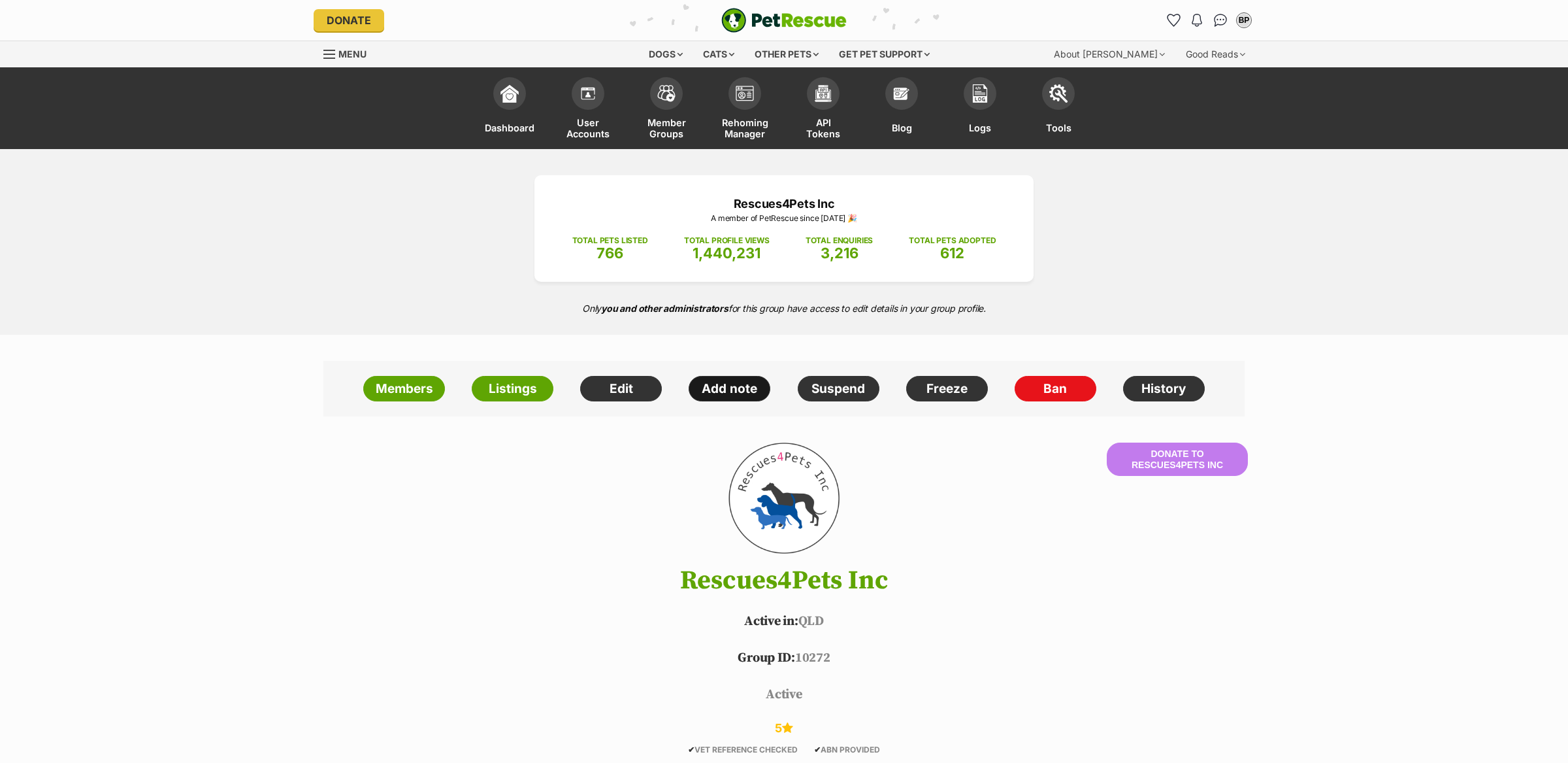
click at [723, 385] on link "Add note" at bounding box center [730, 389] width 81 height 26
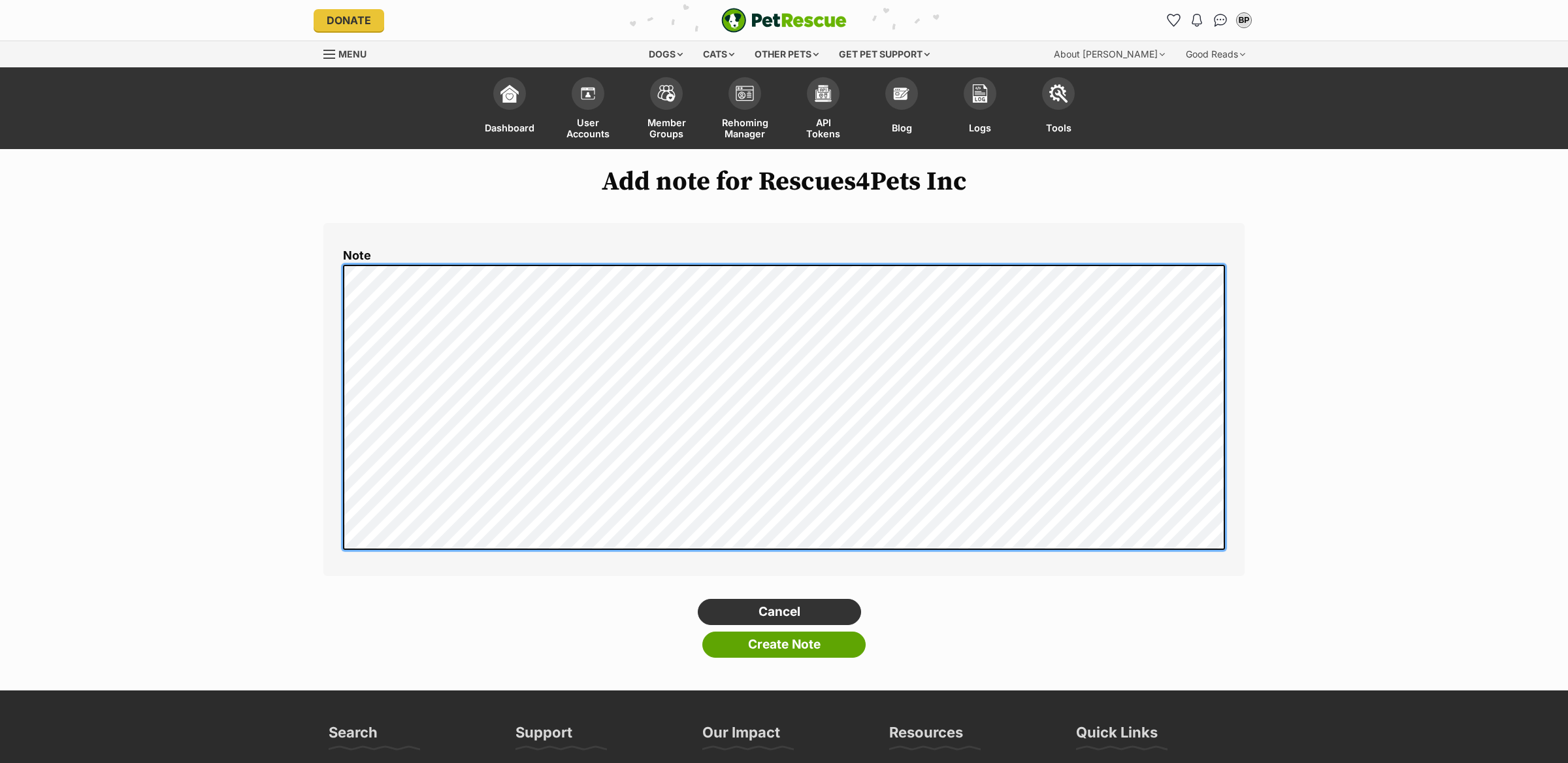
scroll to position [6, 0]
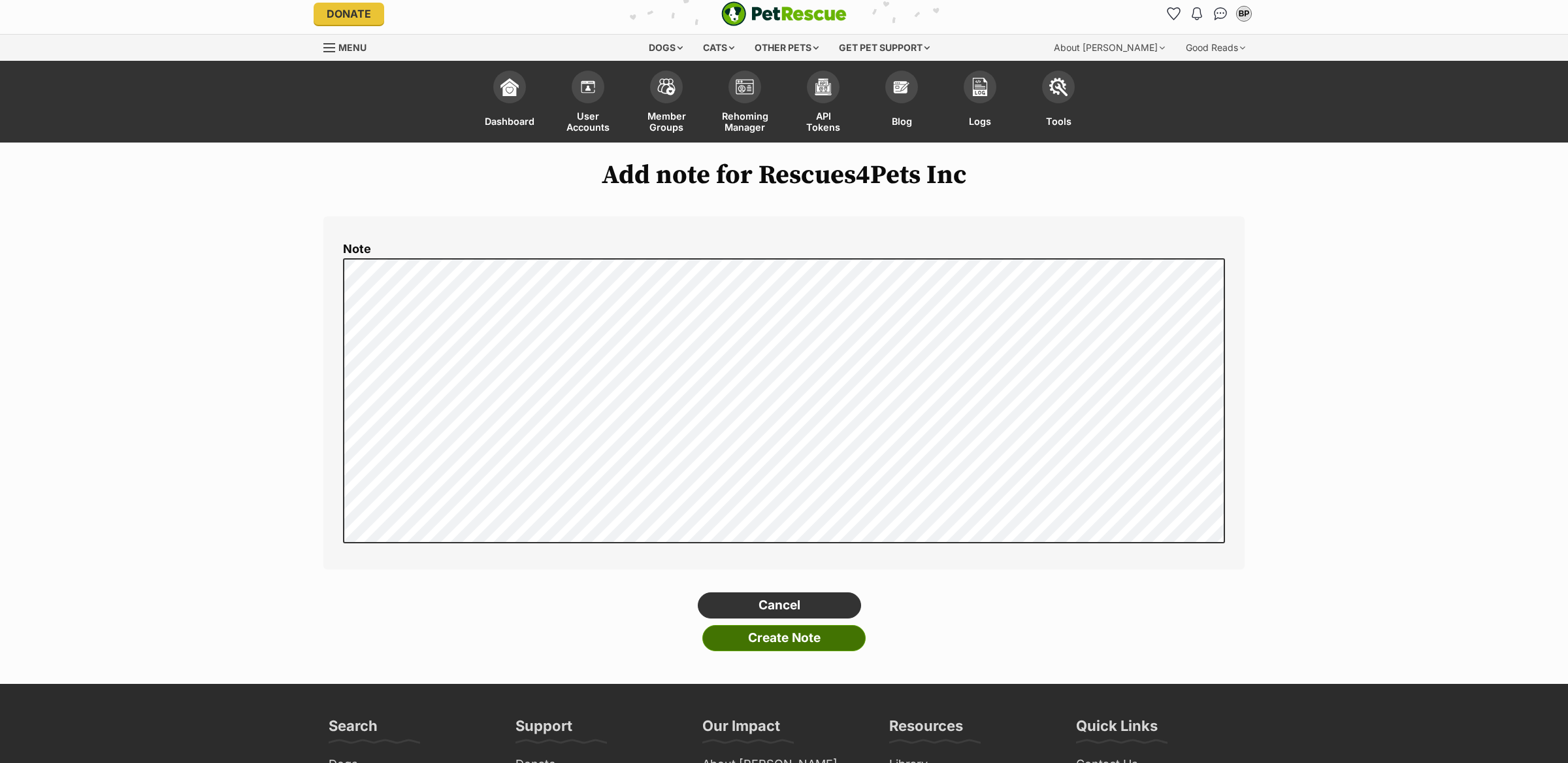
click at [815, 647] on input "Create Note" at bounding box center [784, 638] width 164 height 26
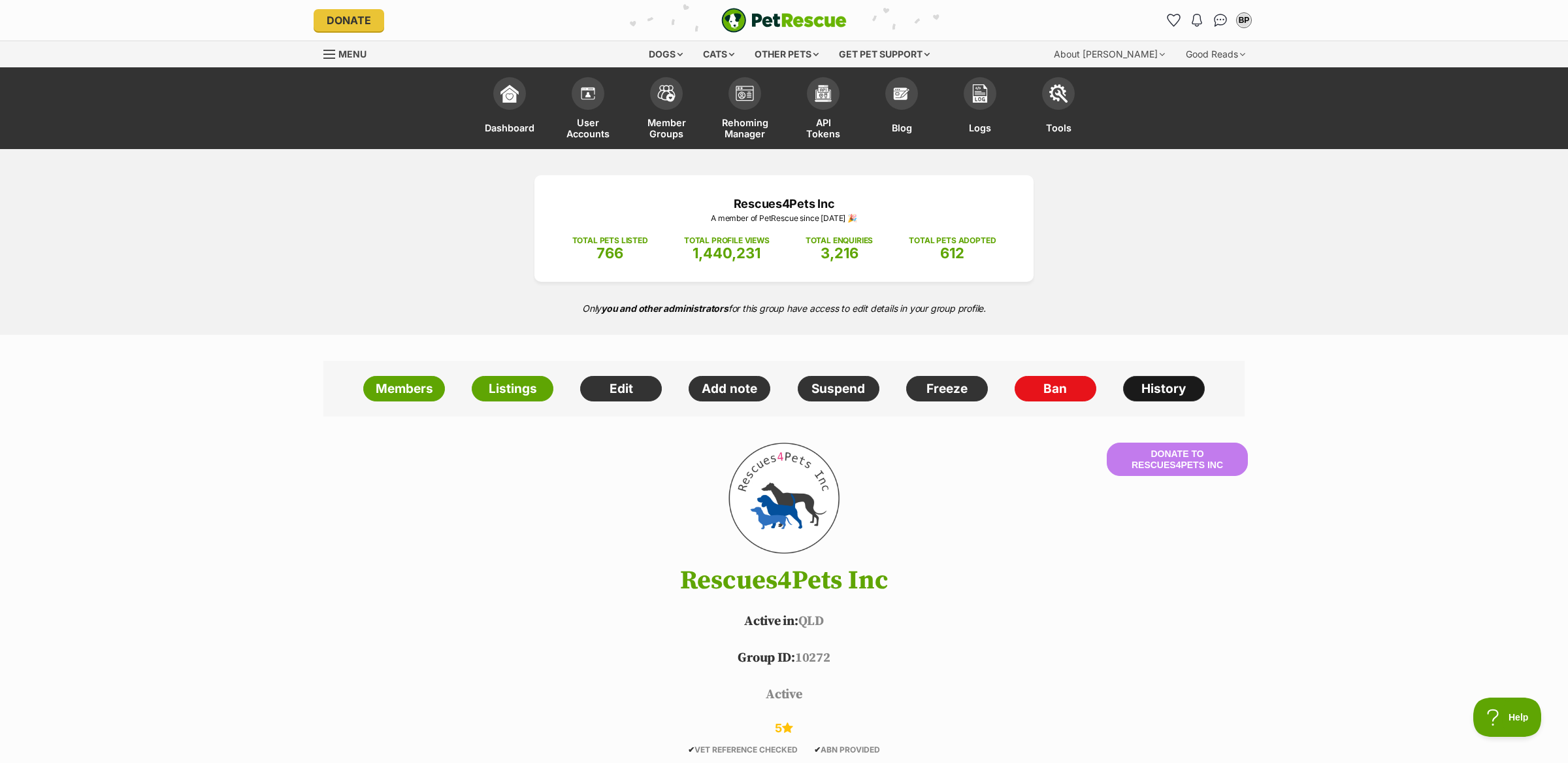
click at [1153, 390] on link "History" at bounding box center [1164, 389] width 81 height 26
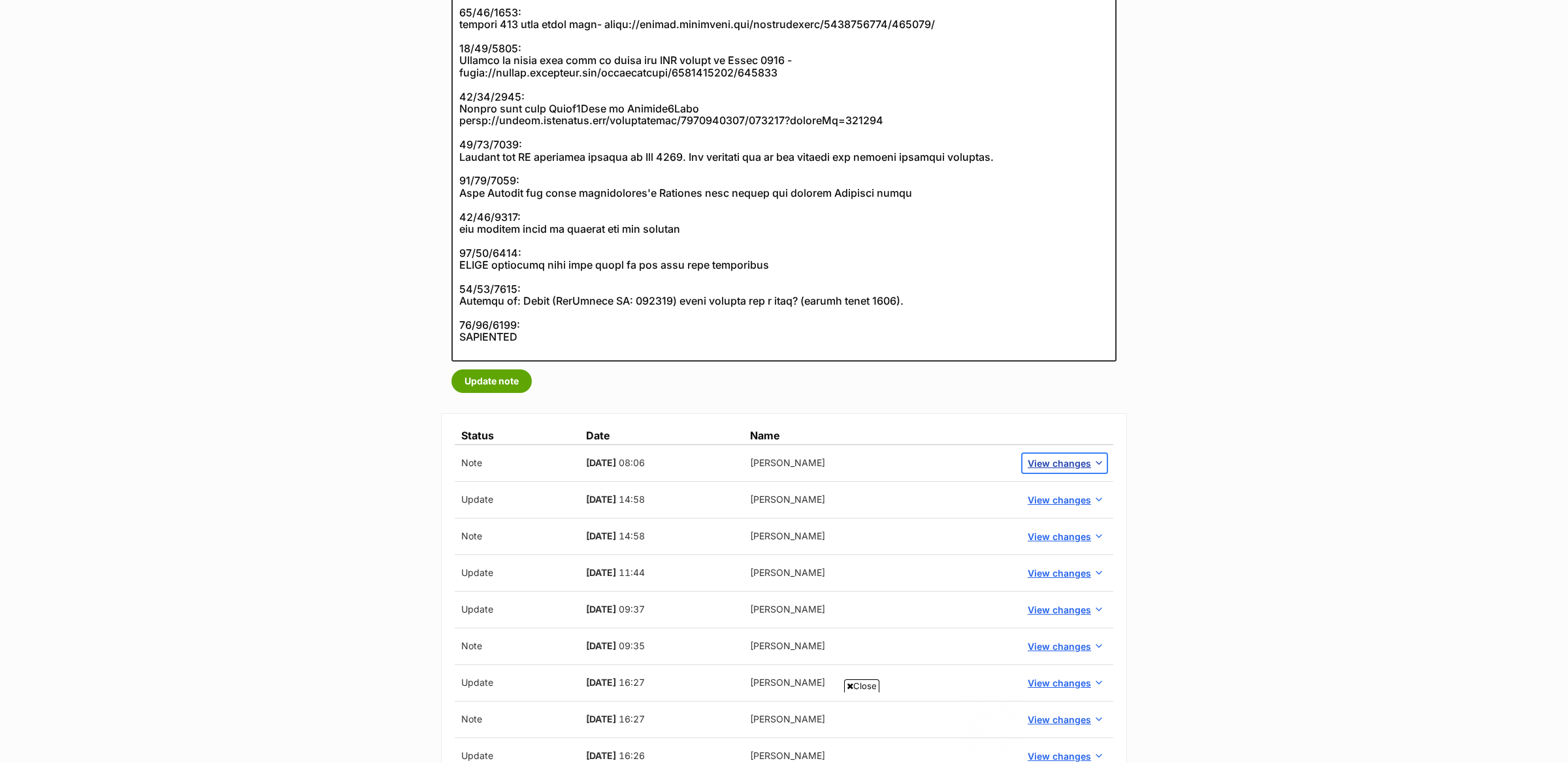
click at [1043, 453] on button "View changes" at bounding box center [1065, 463] width 84 height 19
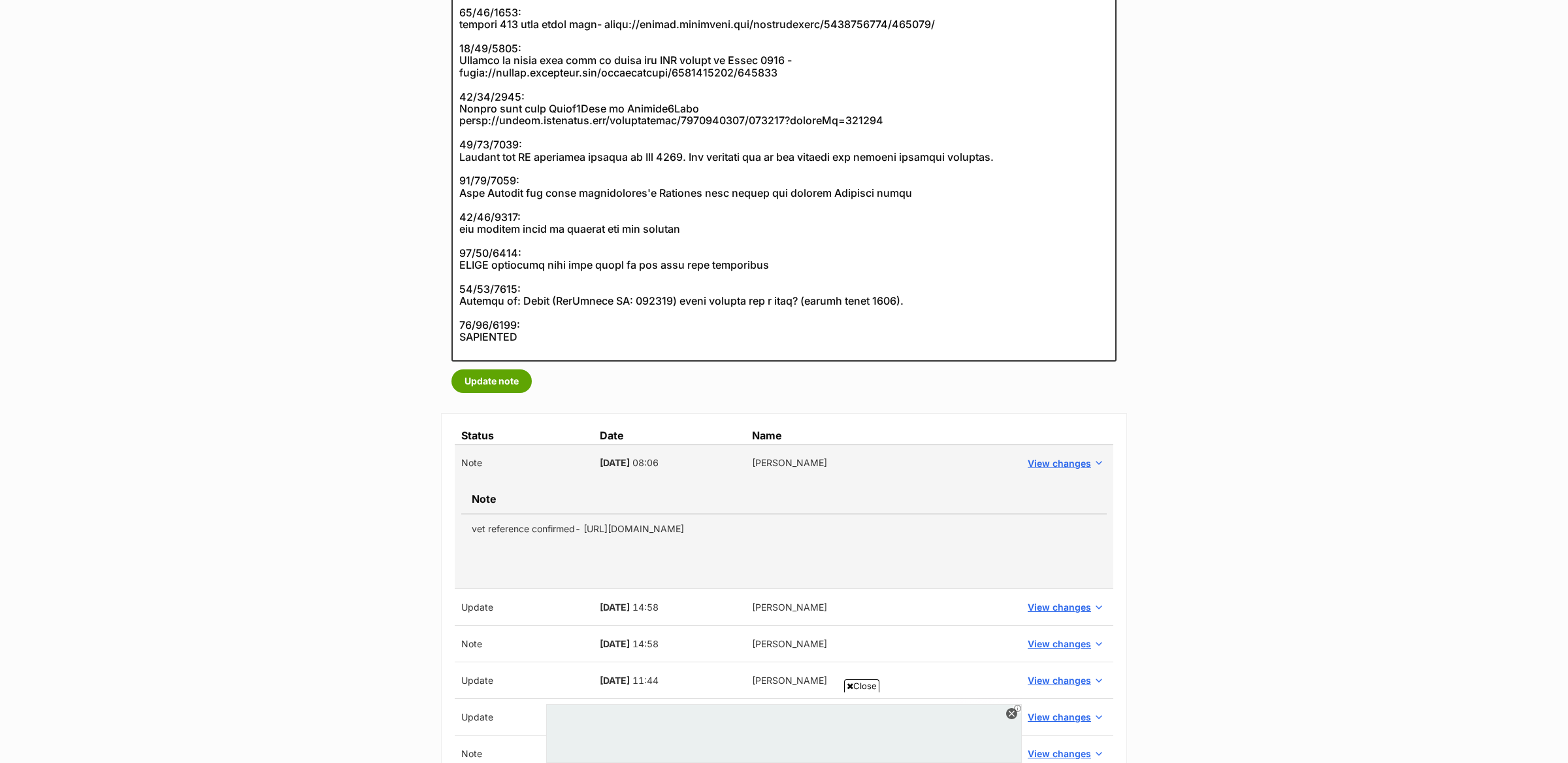
click at [705, 528] on td "vet reference confirmed- [URL][DOMAIN_NAME]" at bounding box center [783, 528] width 645 height 29
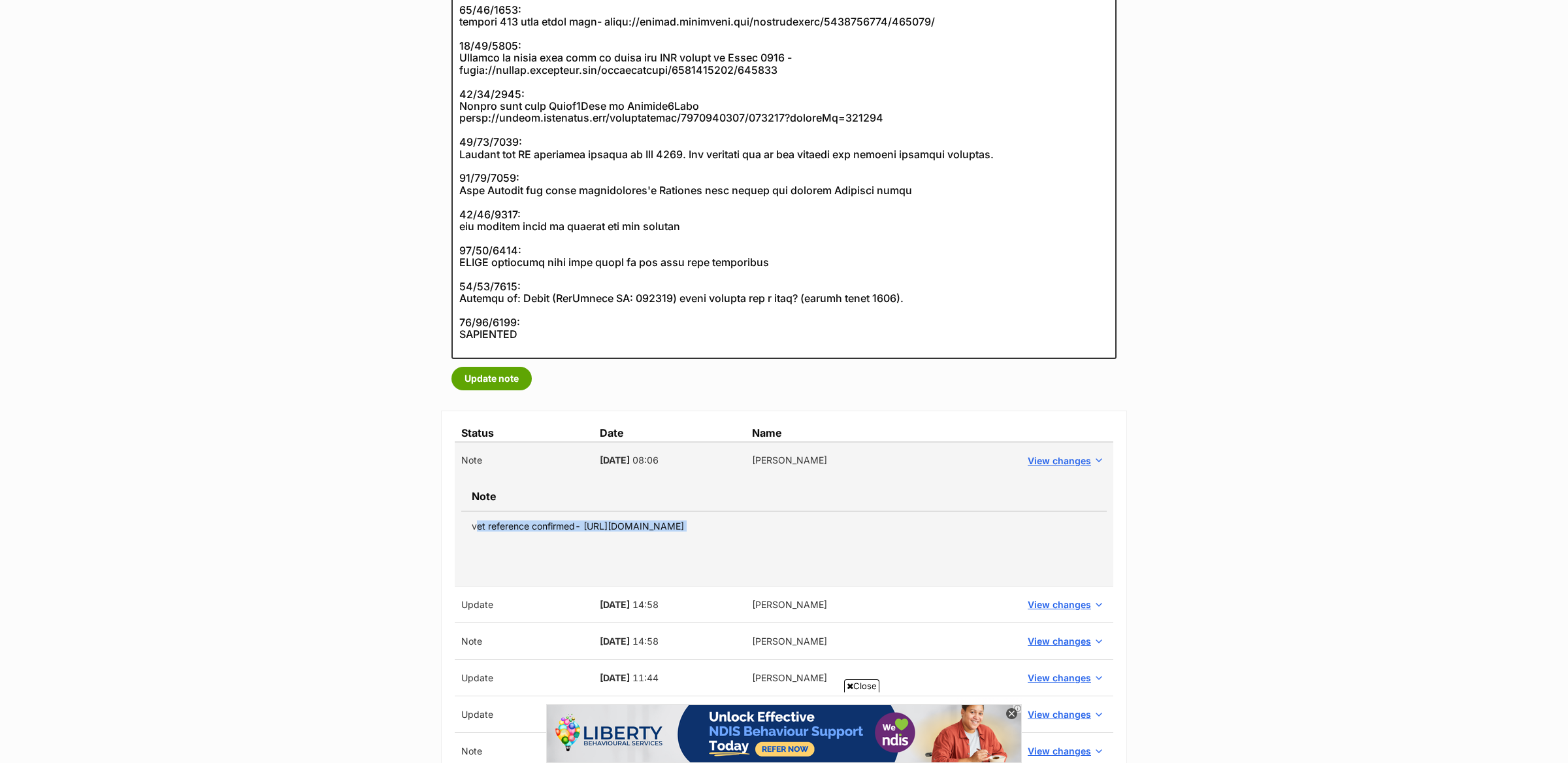
copy tbody "vet reference confirmed- [URL][DOMAIN_NAME]"
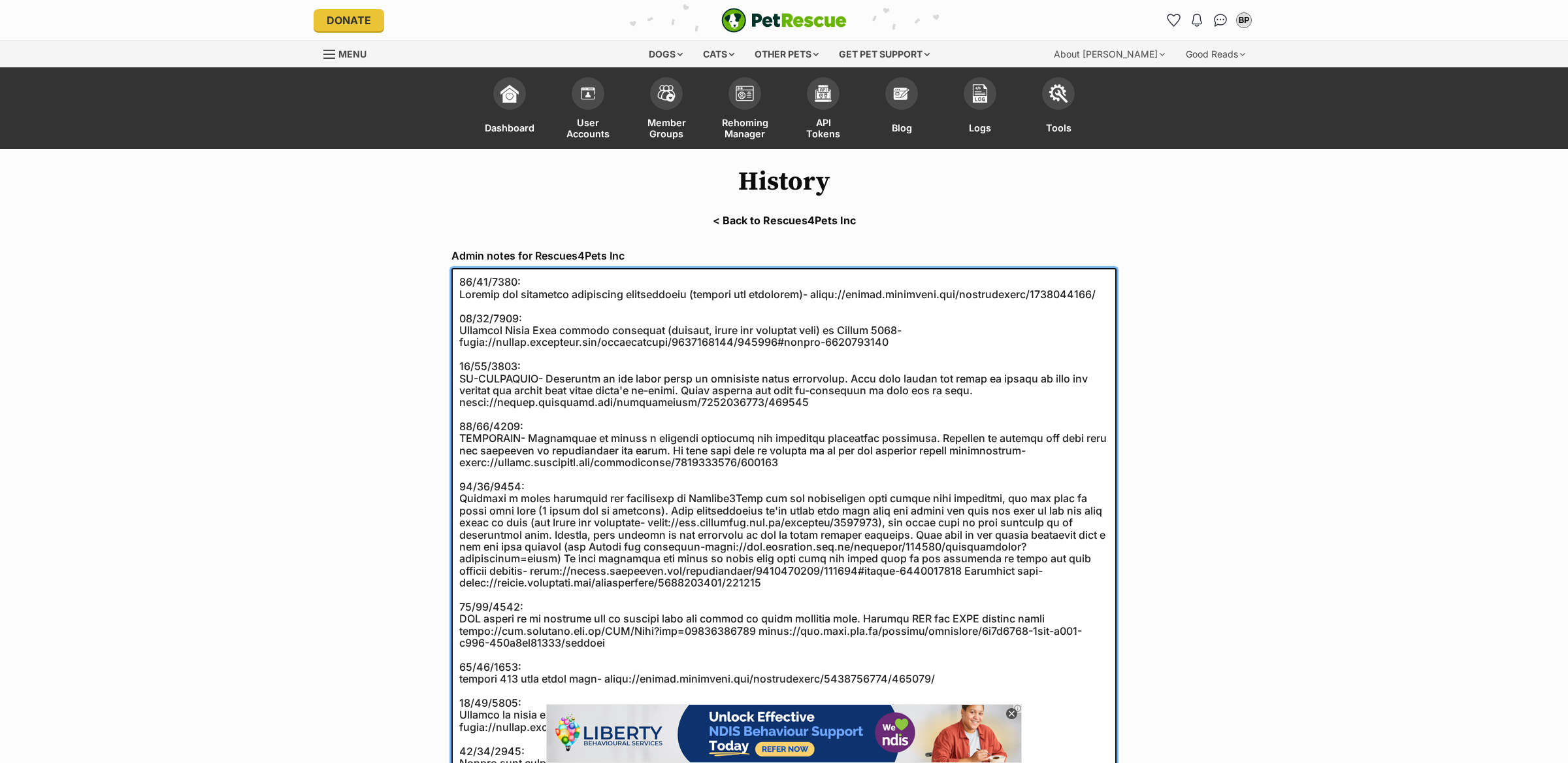
click at [453, 271] on textarea at bounding box center [784, 642] width 665 height 748
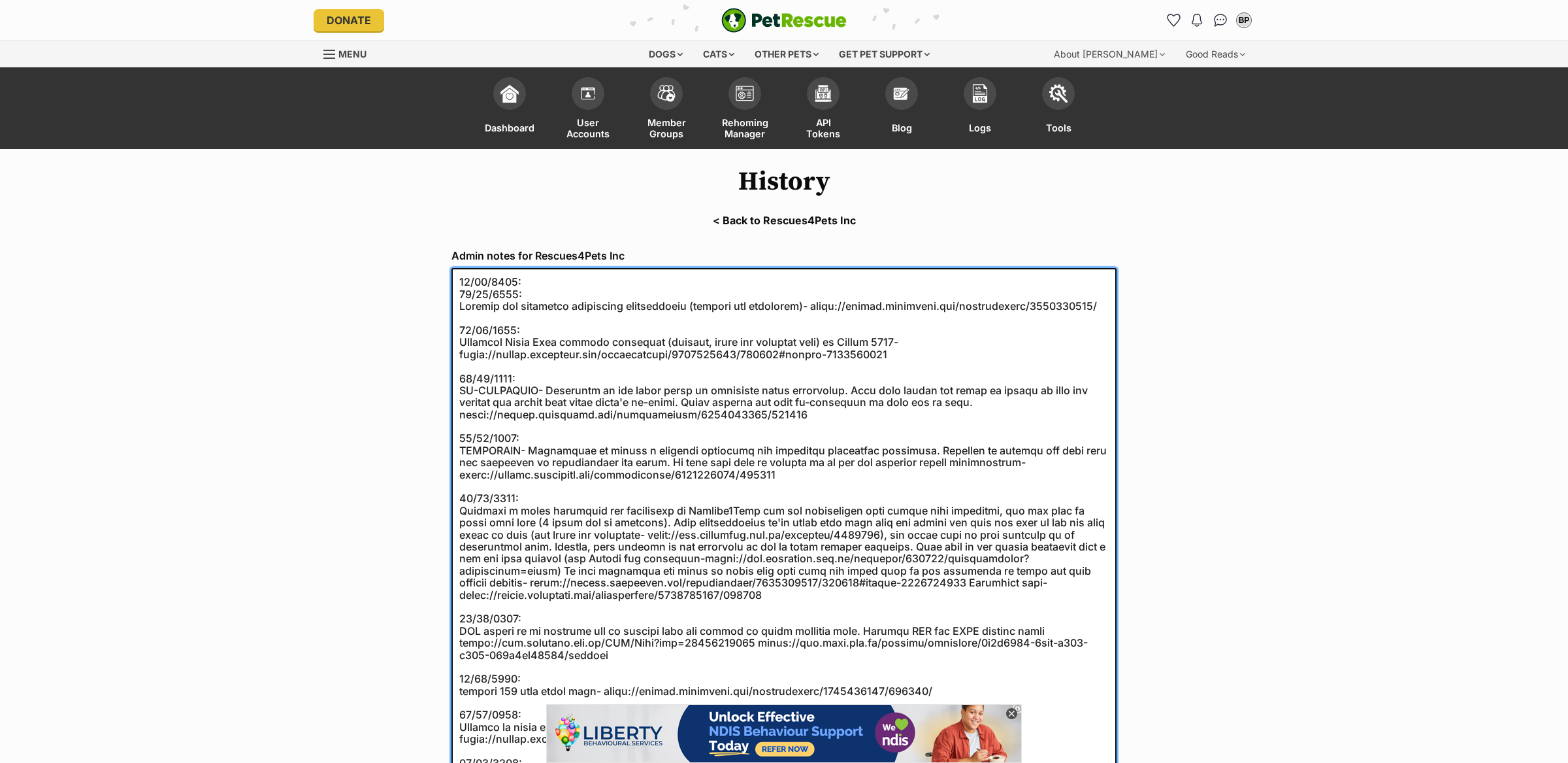
paste textarea "vet reference confirmed- [URL][DOMAIN_NAME]"
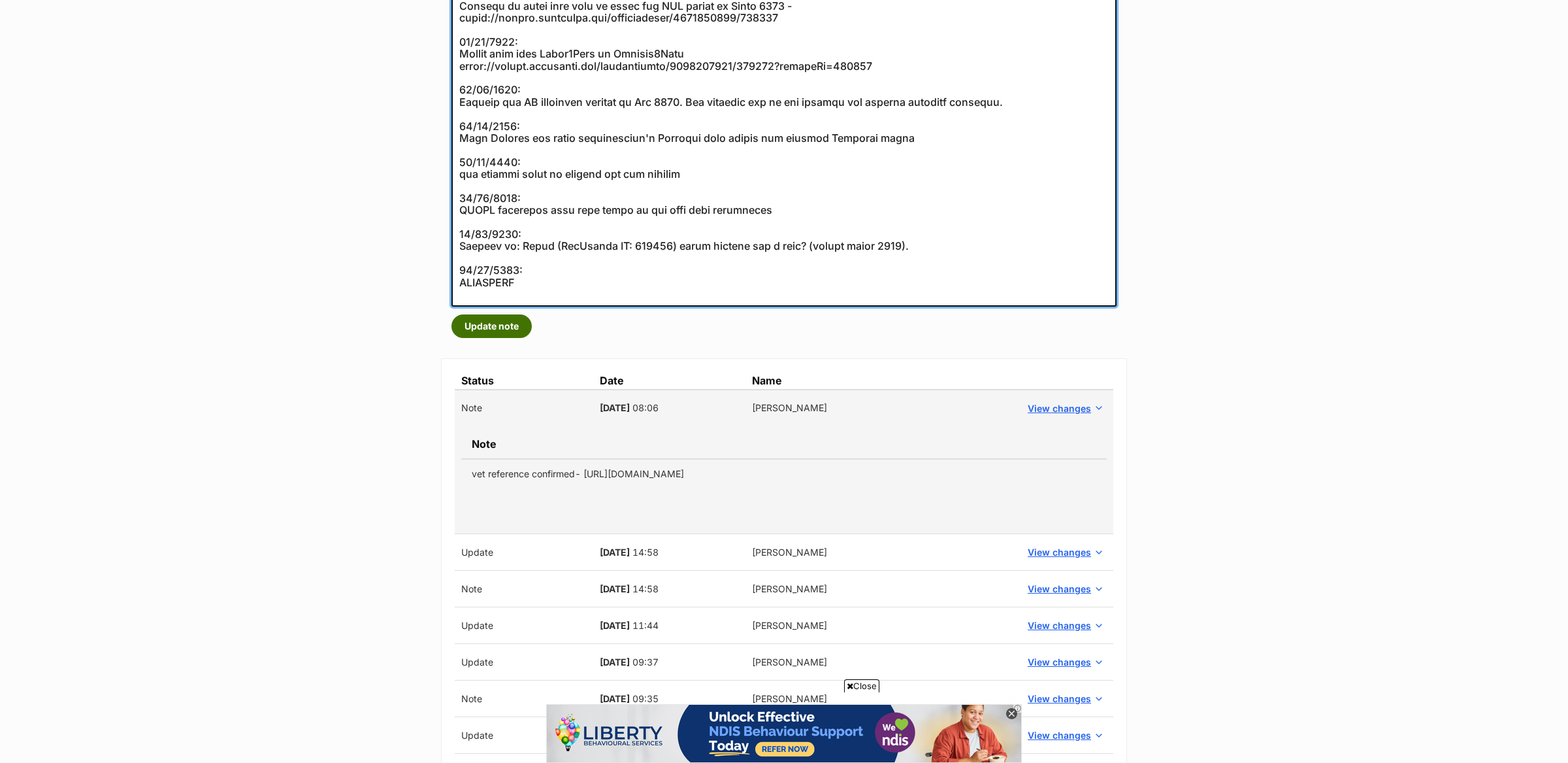
type textarea "[DATE]: vet reference confirmed- [URL][DOMAIN_NAME] [DATE]: Reached out regardi…"
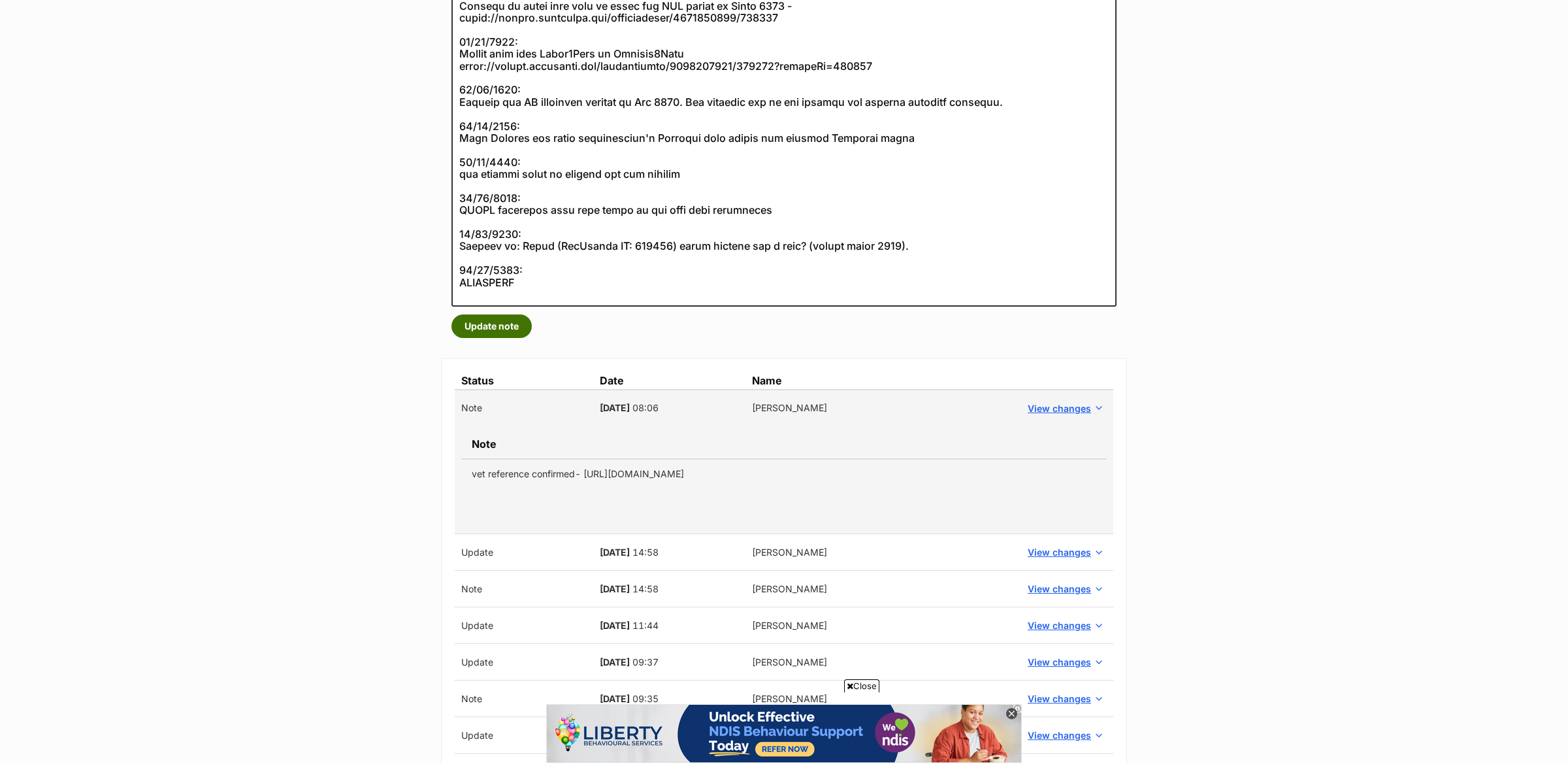
click at [500, 324] on button "Update note" at bounding box center [492, 326] width 80 height 24
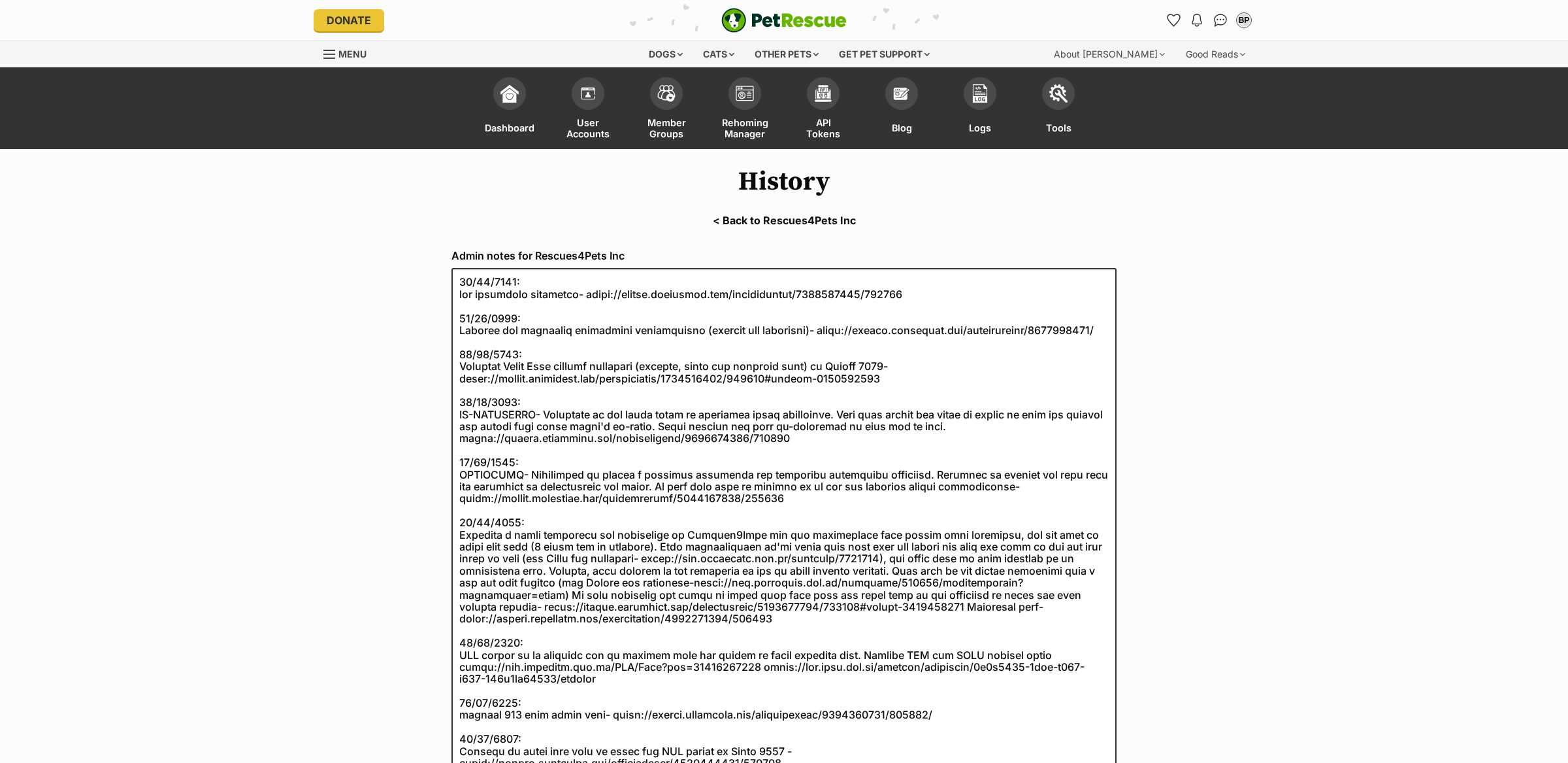
click at [740, 225] on link "< Back to Rescues4Pets Inc" at bounding box center [784, 220] width 1568 height 11
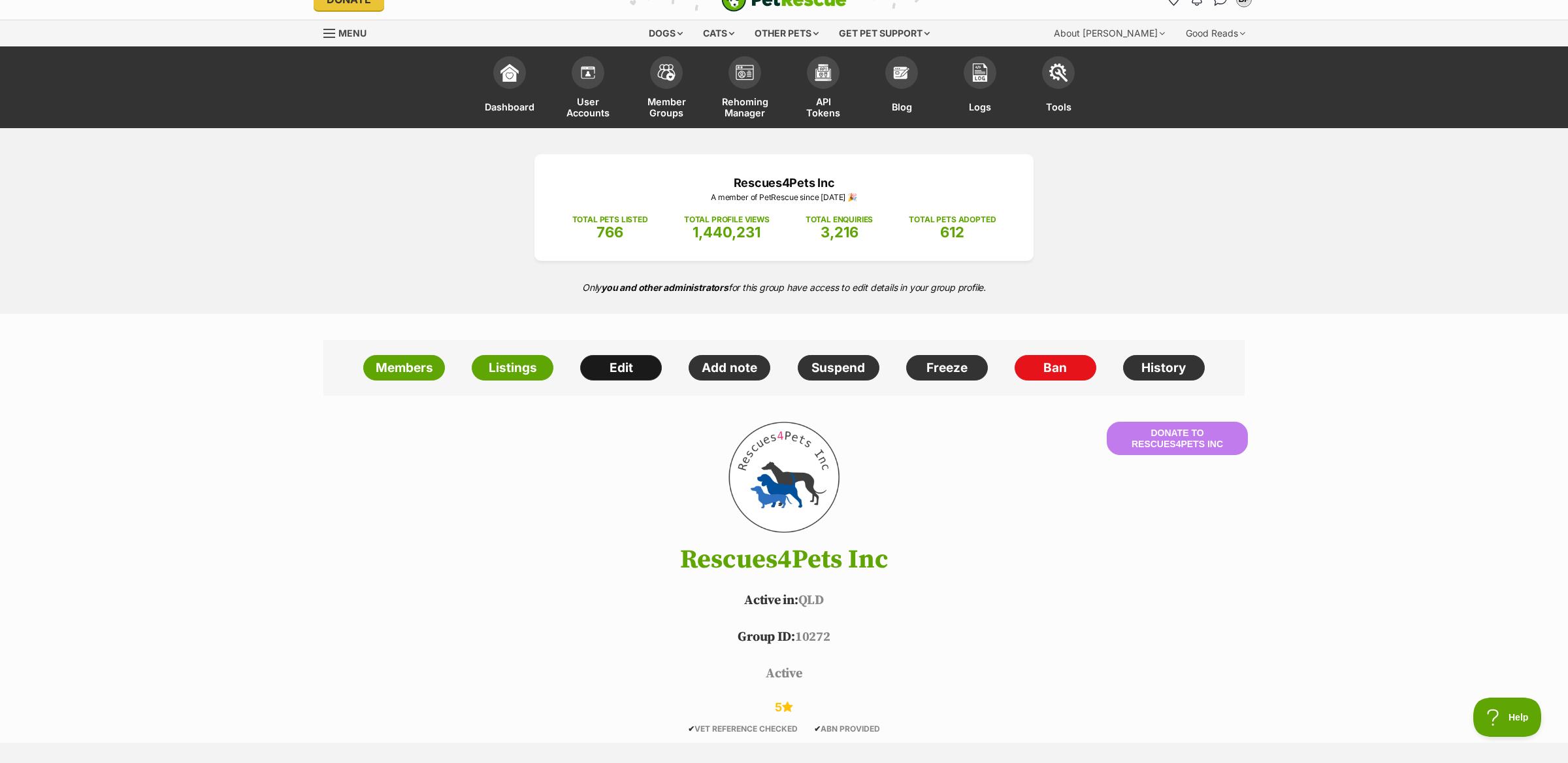
click at [627, 363] on link "Edit" at bounding box center [621, 368] width 81 height 26
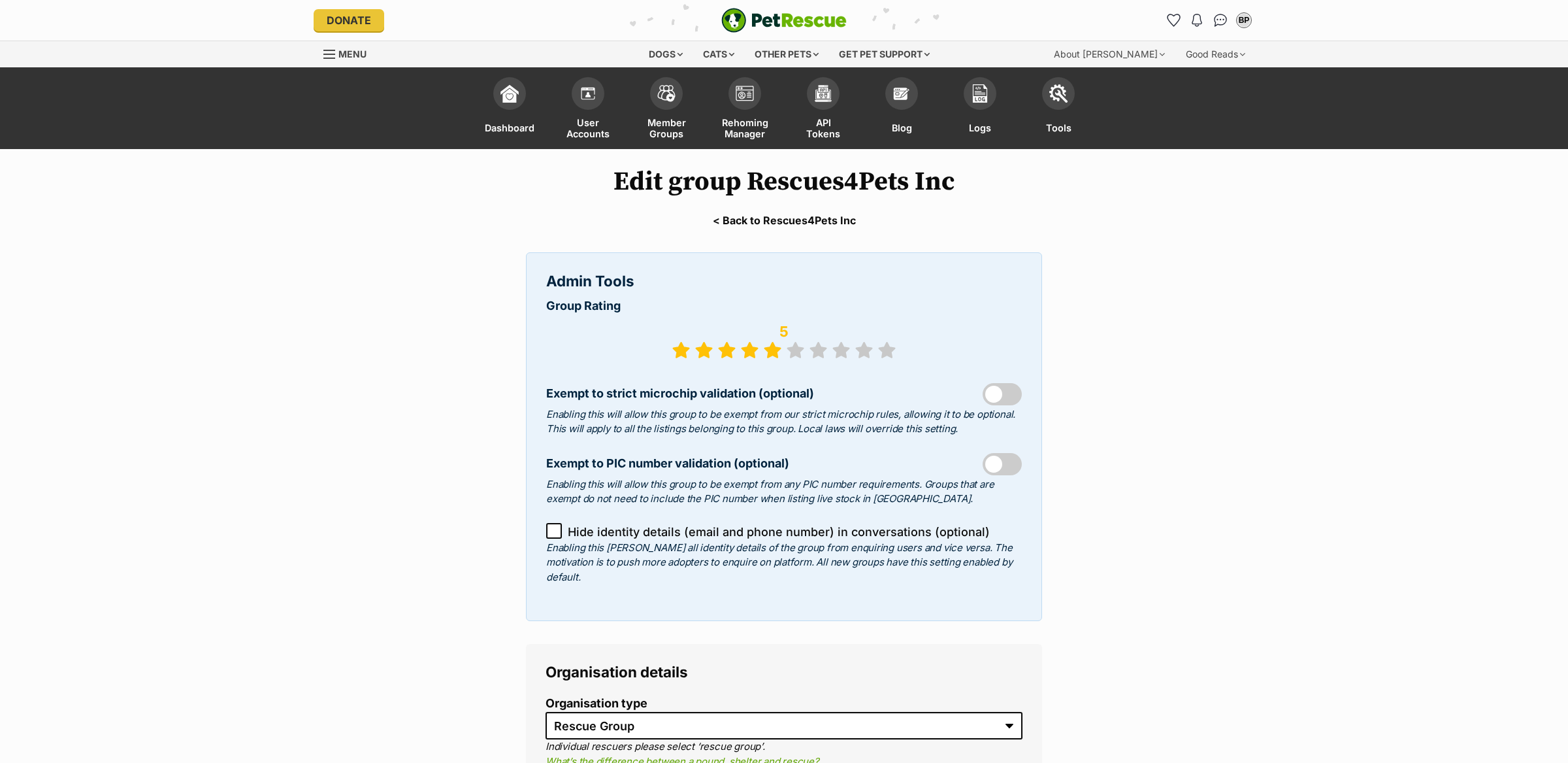
select select "rescue group"
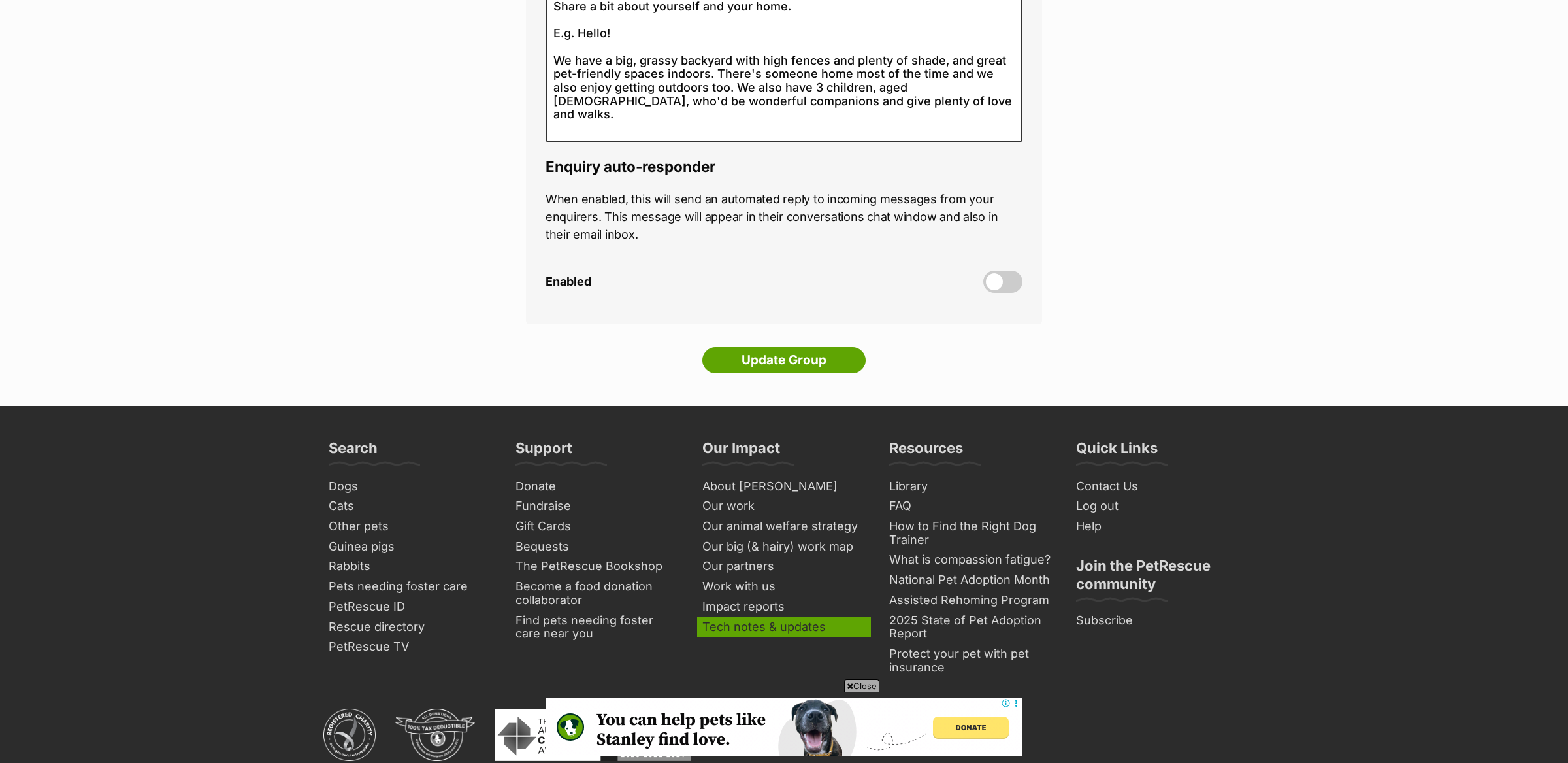
scroll to position [4135, 0]
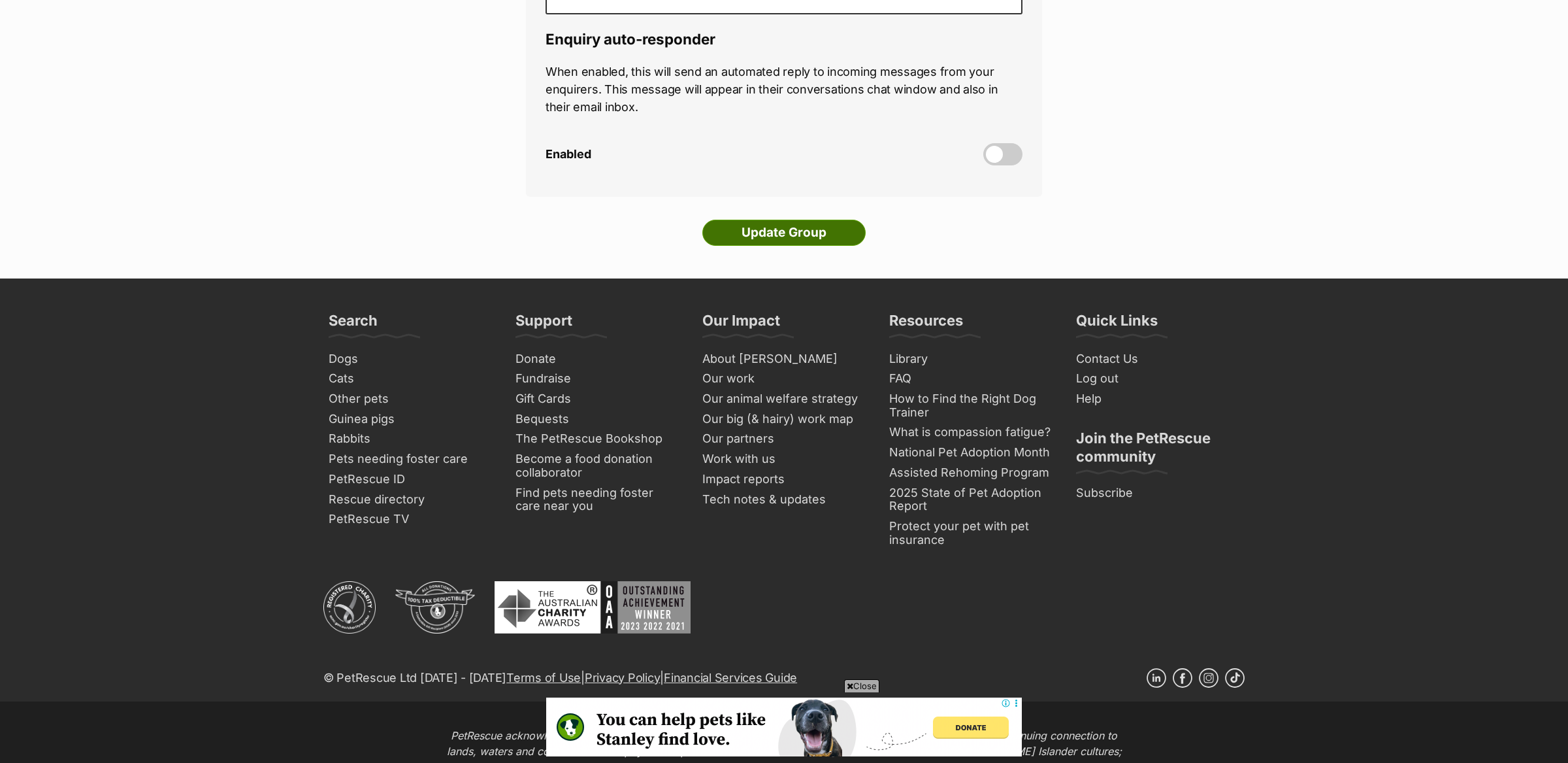
click at [813, 220] on input "Update Group" at bounding box center [784, 232] width 164 height 26
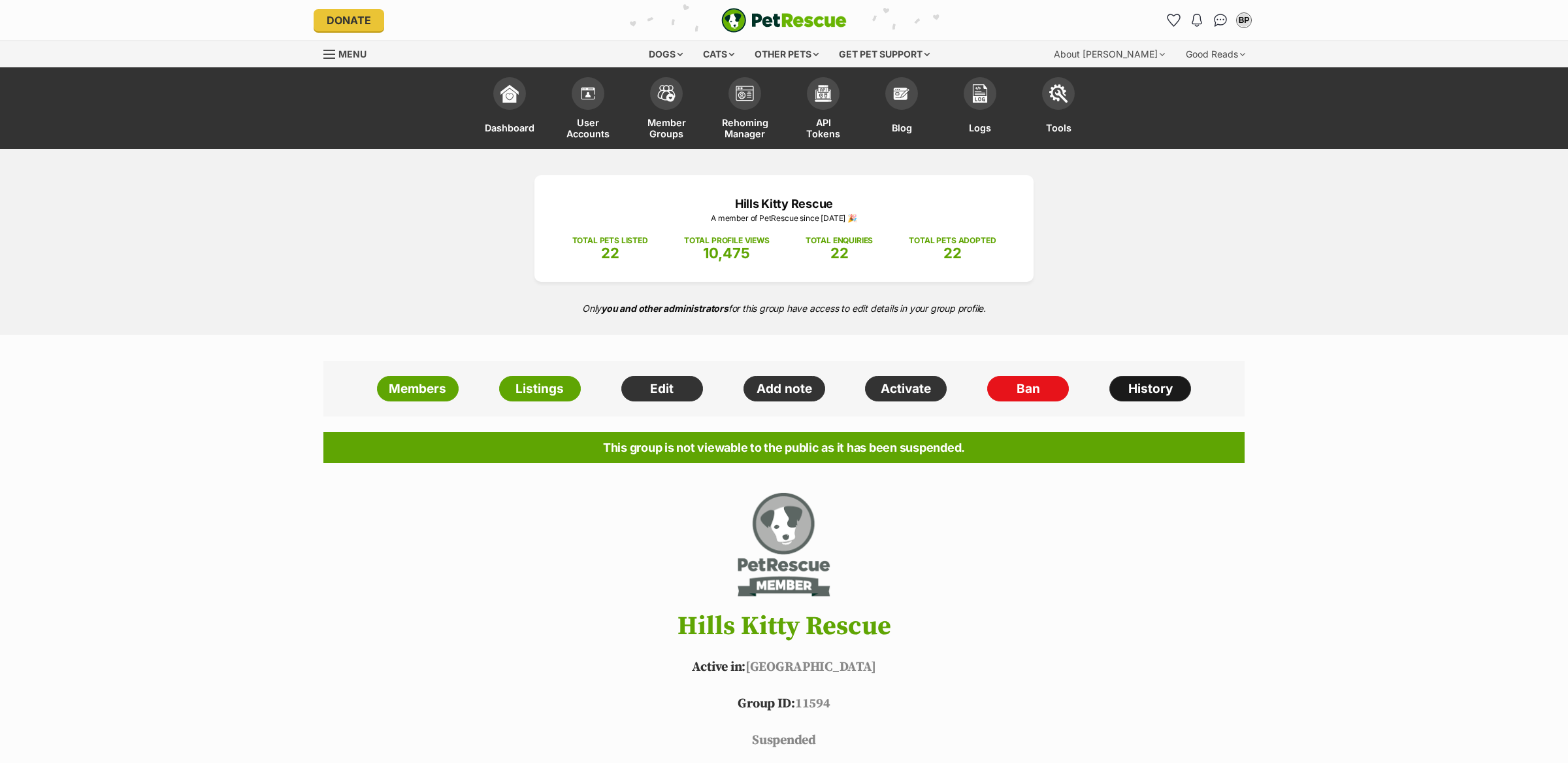
click at [1121, 388] on link "History" at bounding box center [1150, 389] width 81 height 26
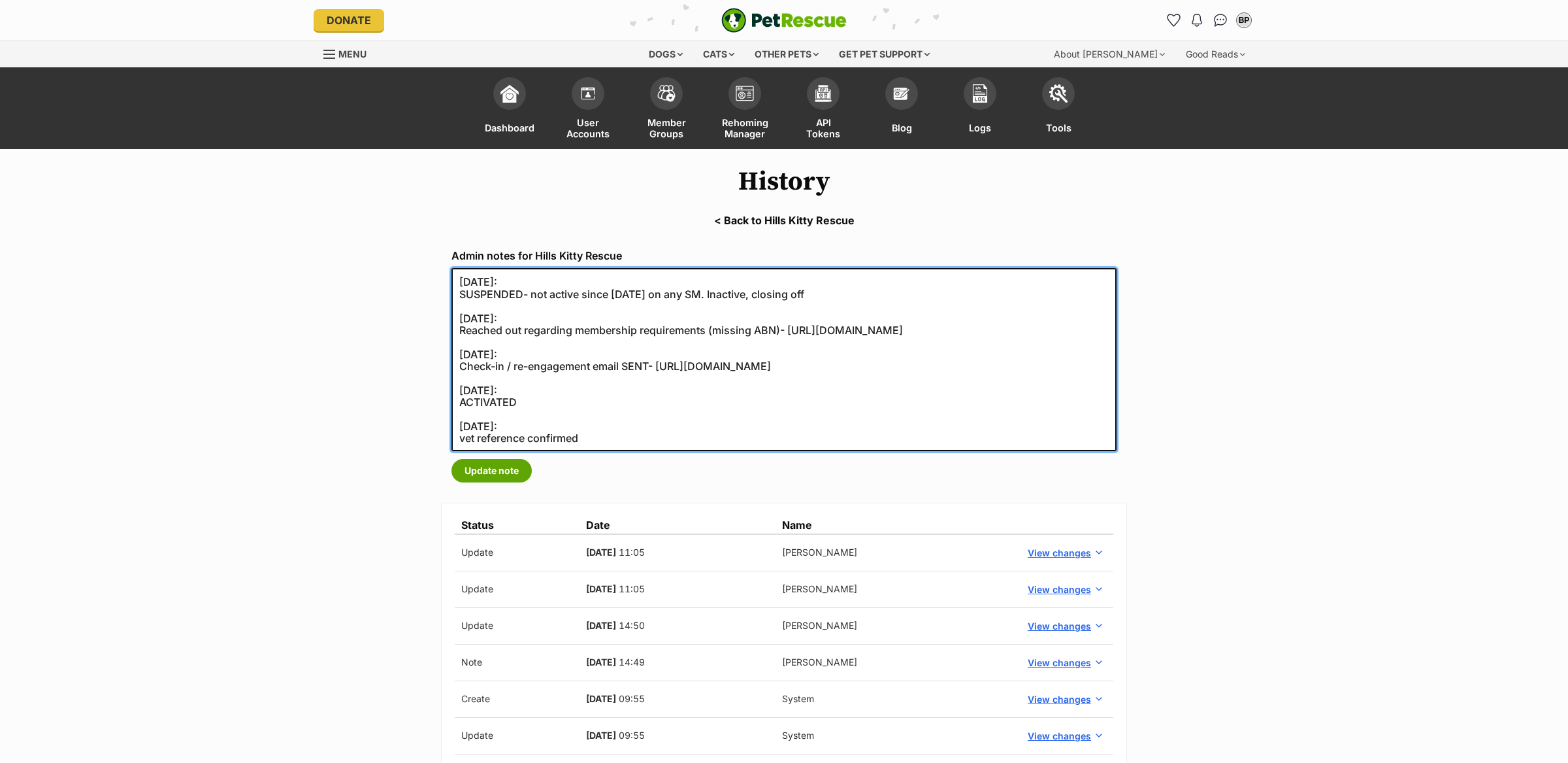
click at [652, 293] on textarea "02/09/2025: SUSPENDED- not active since 2024 on any SM. Inactive, closing off 1…" at bounding box center [784, 360] width 665 height 183
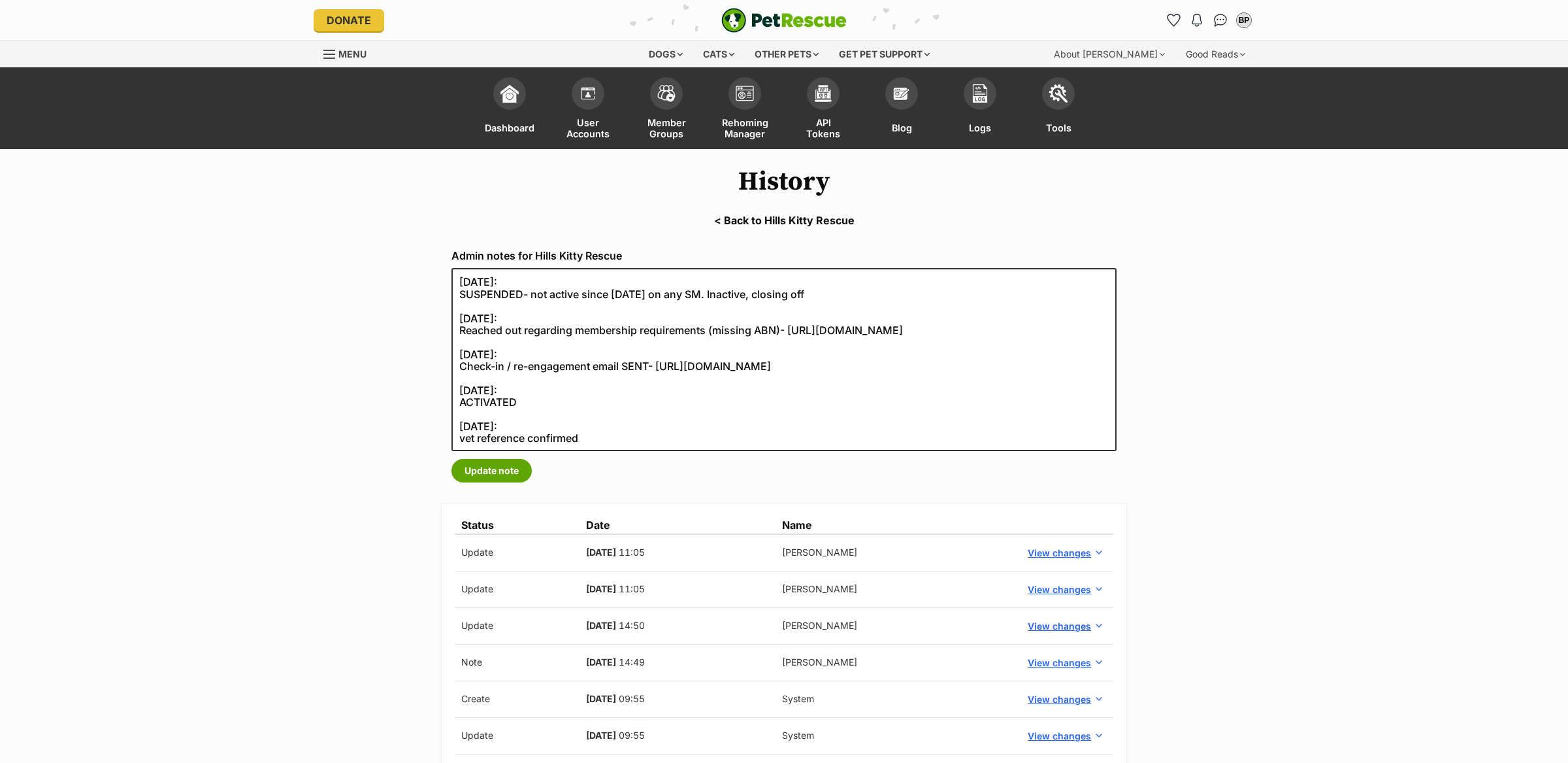
click at [218, 283] on main "History < Back to Hills Kitty Rescue Admin notes for Hills Kitty Rescue 02/09/2…" at bounding box center [784, 654] width 1568 height 1010
click at [773, 217] on link "< Back to Hills Kitty Rescue" at bounding box center [784, 220] width 1568 height 11
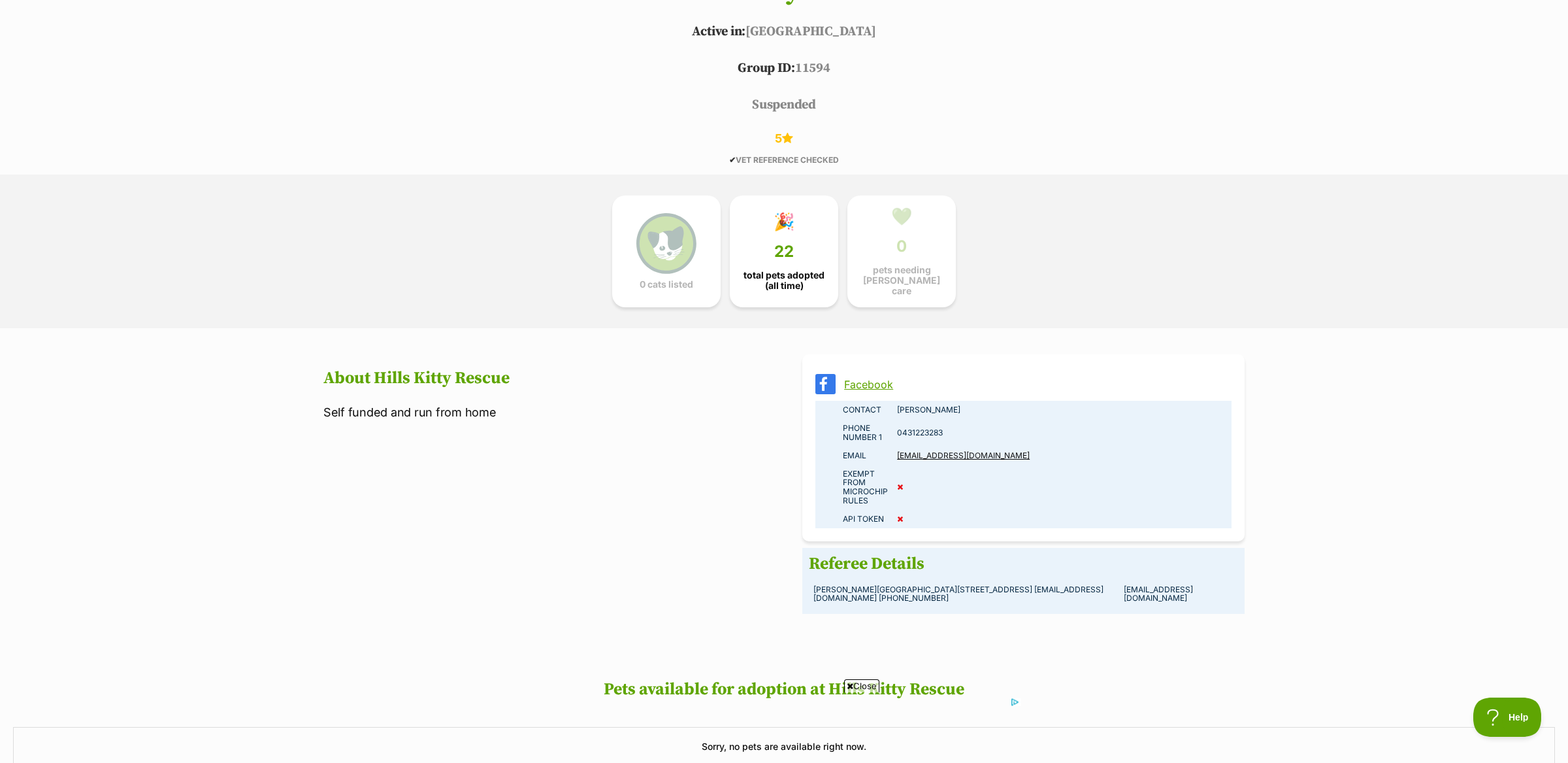
scroll to position [641, 0]
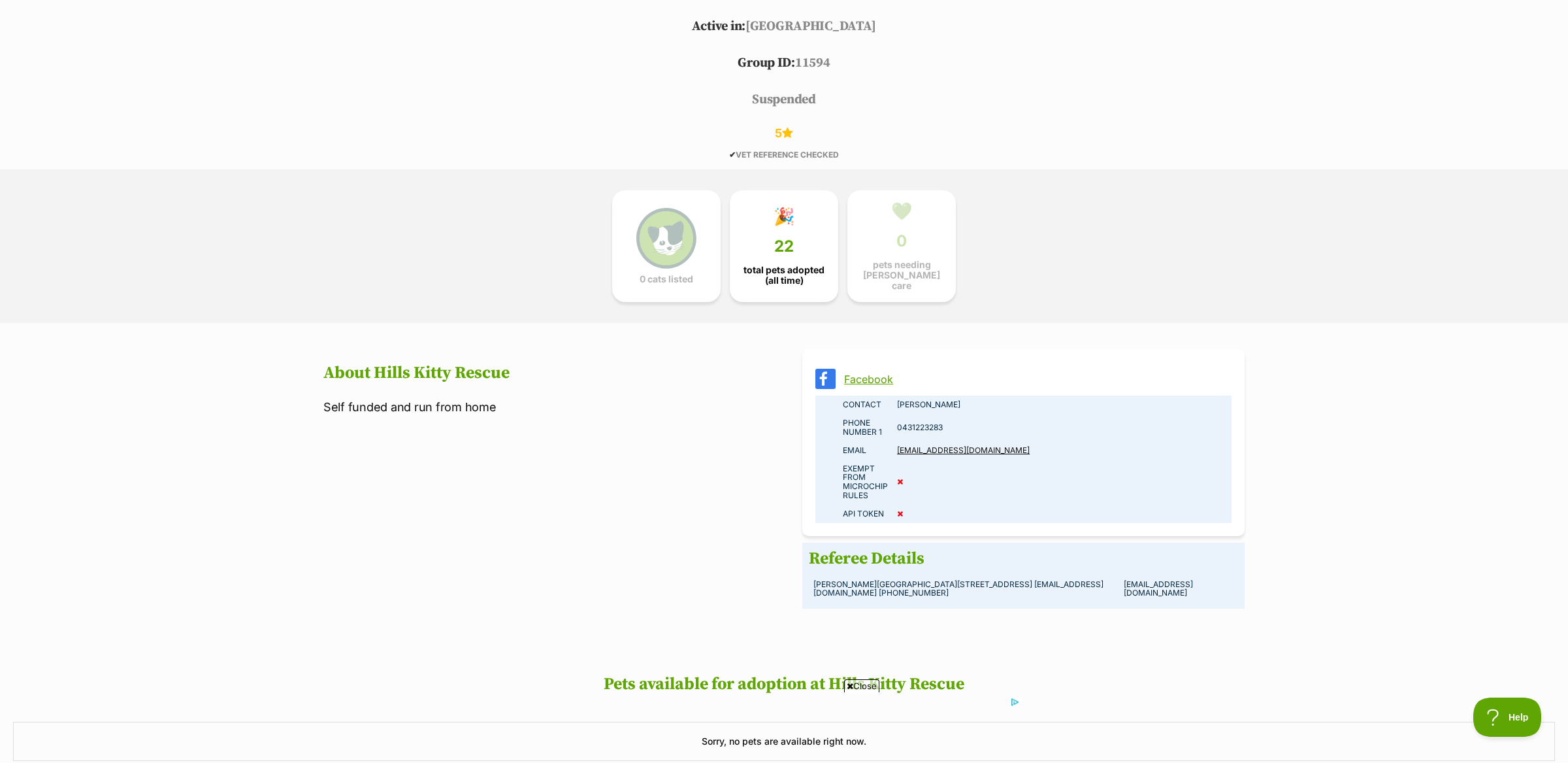
click at [863, 686] on span "Close" at bounding box center [861, 686] width 35 height 13
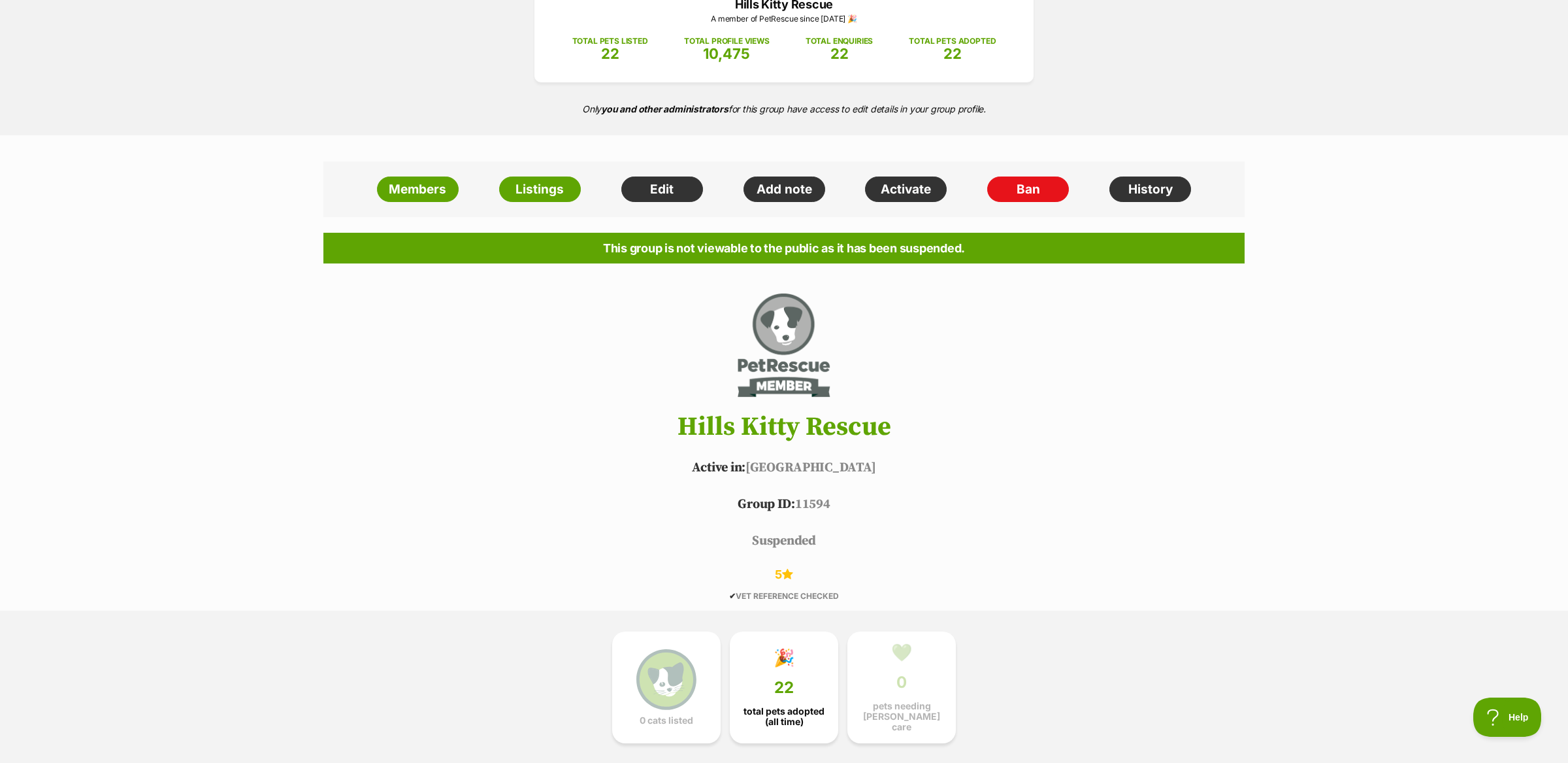
scroll to position [0, 0]
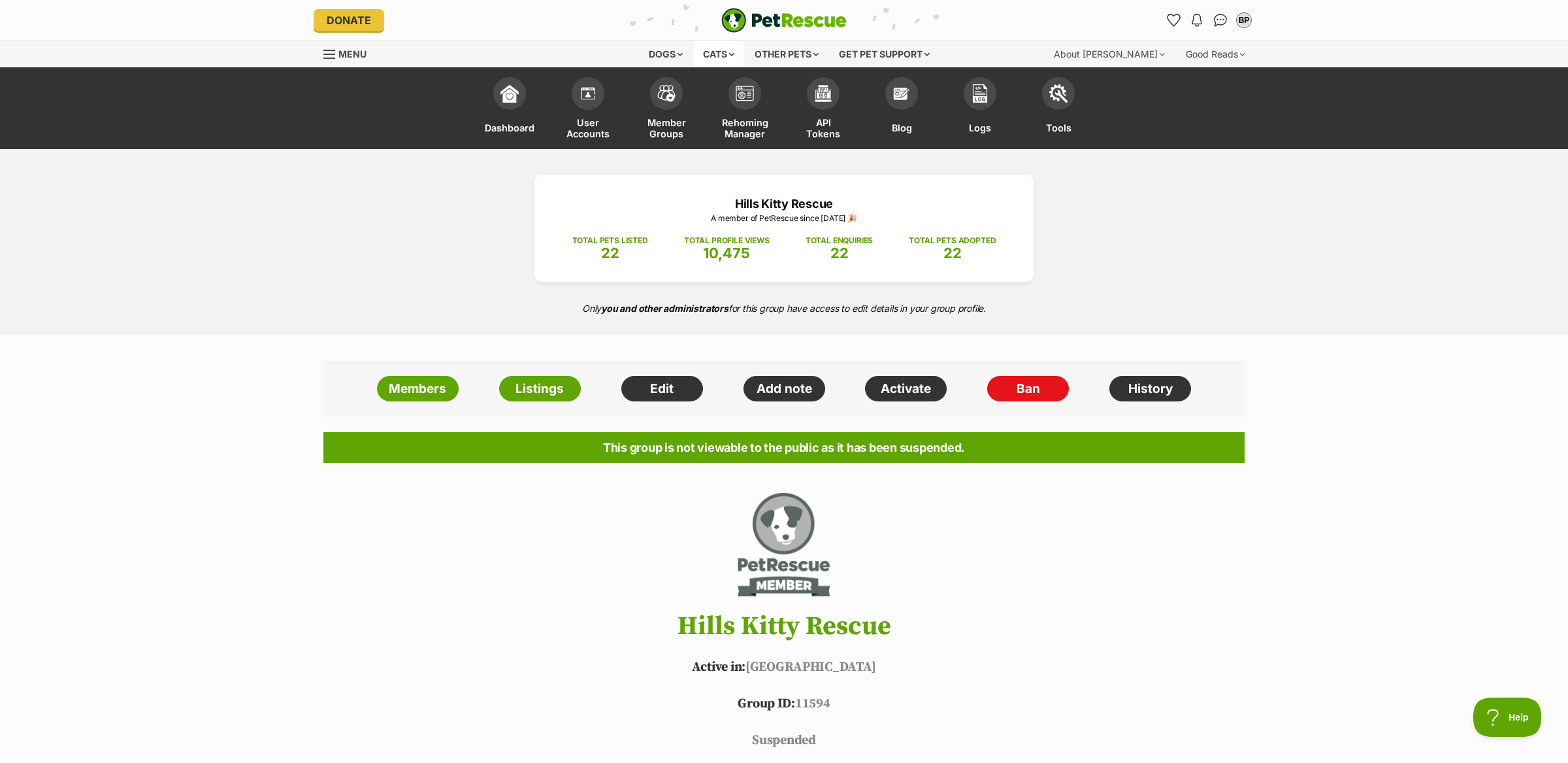
click at [714, 57] on div "Cats" at bounding box center [718, 54] width 49 height 26
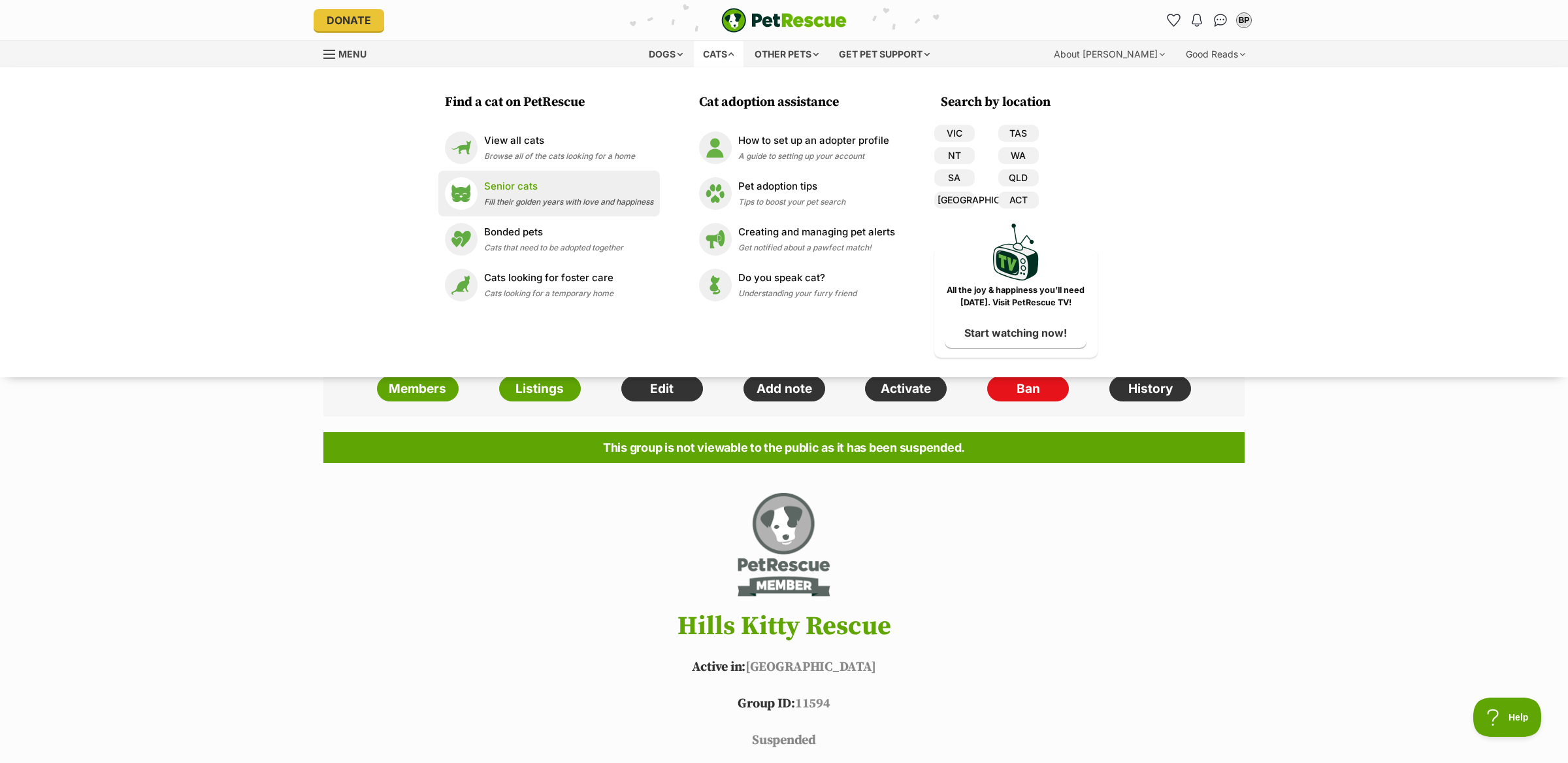
click at [550, 195] on div "Senior cats Fill their golden years with love and happiness" at bounding box center [568, 193] width 169 height 28
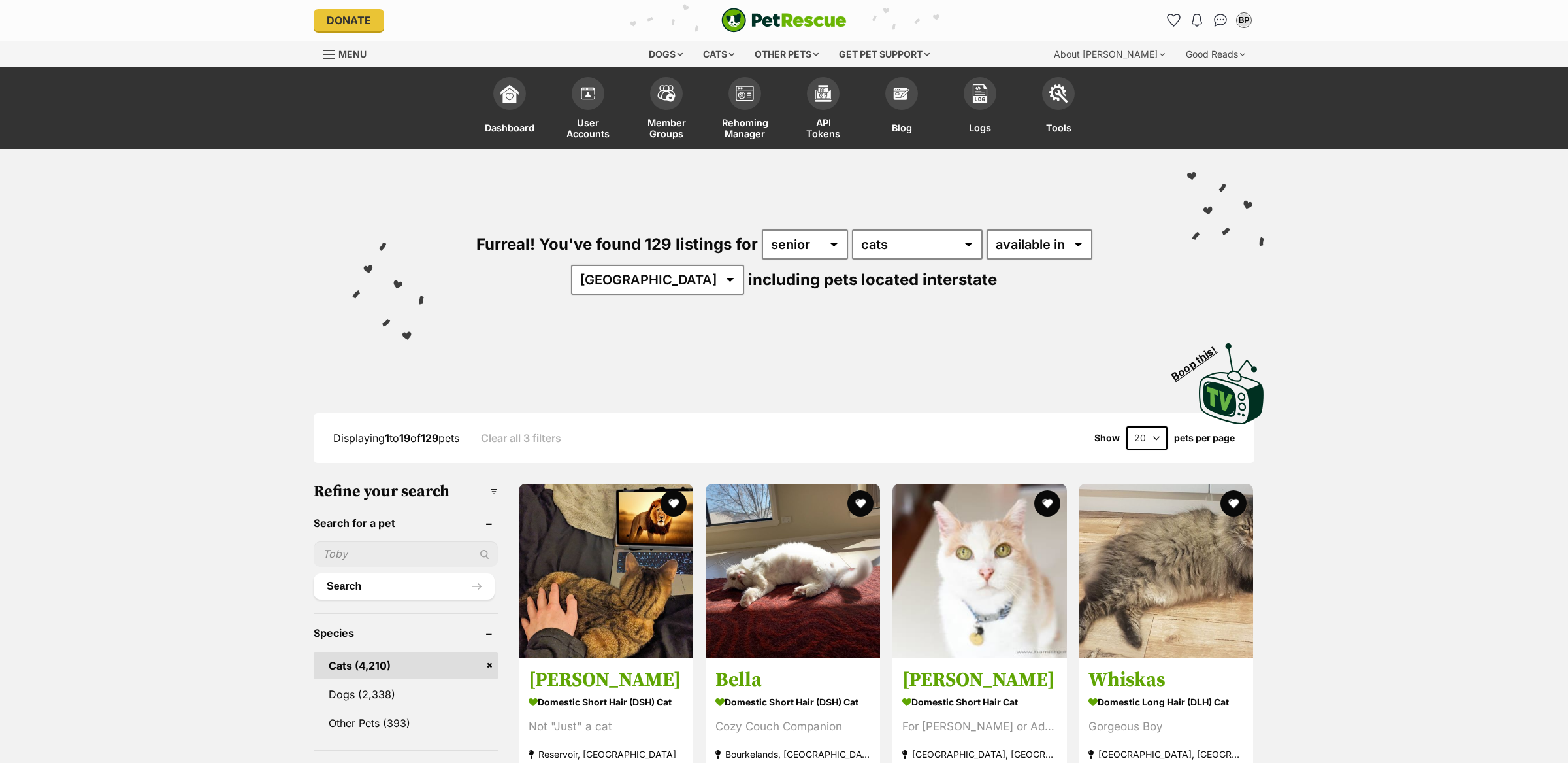
scroll to position [21, 0]
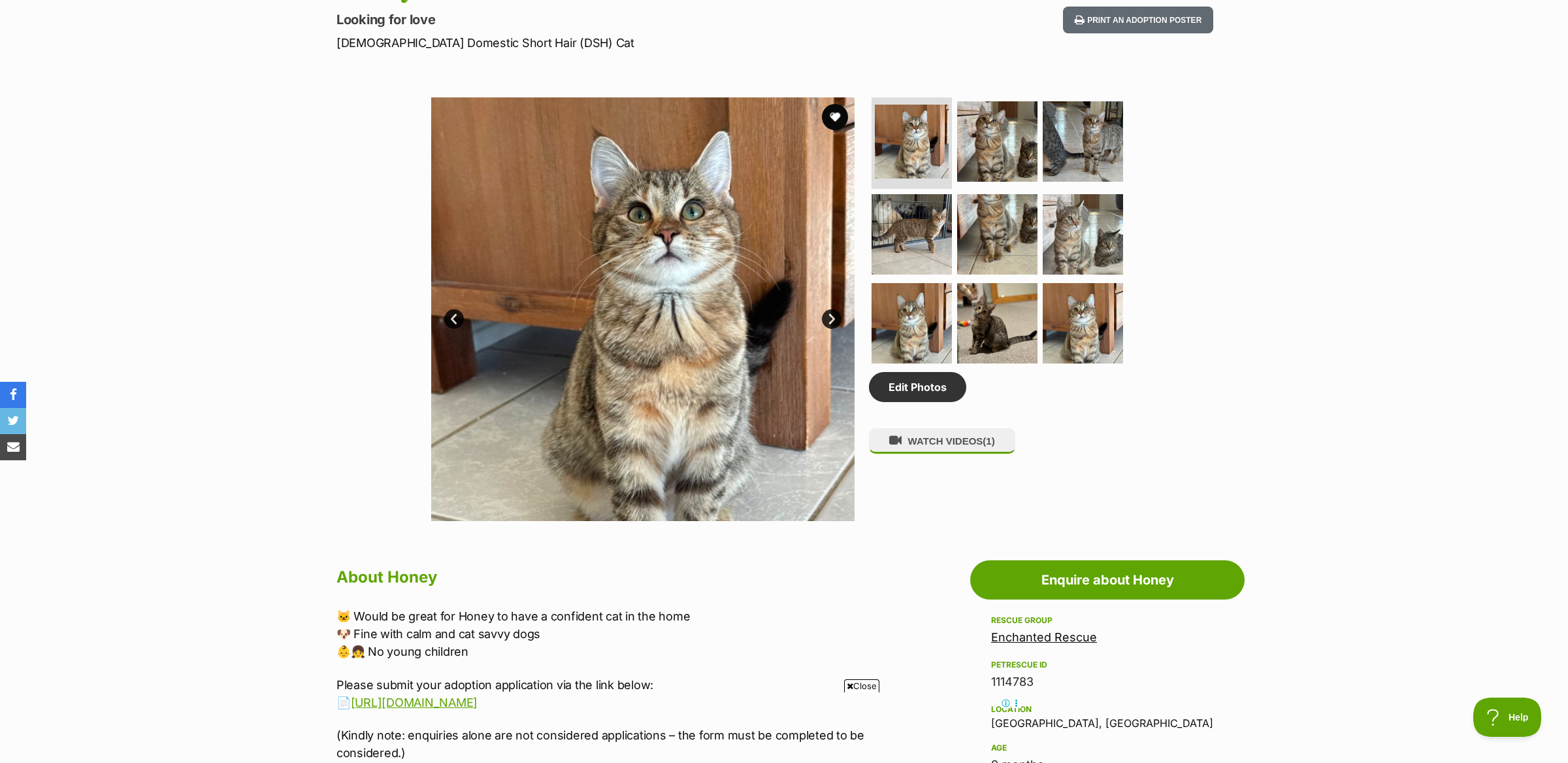
scroll to position [580, 0]
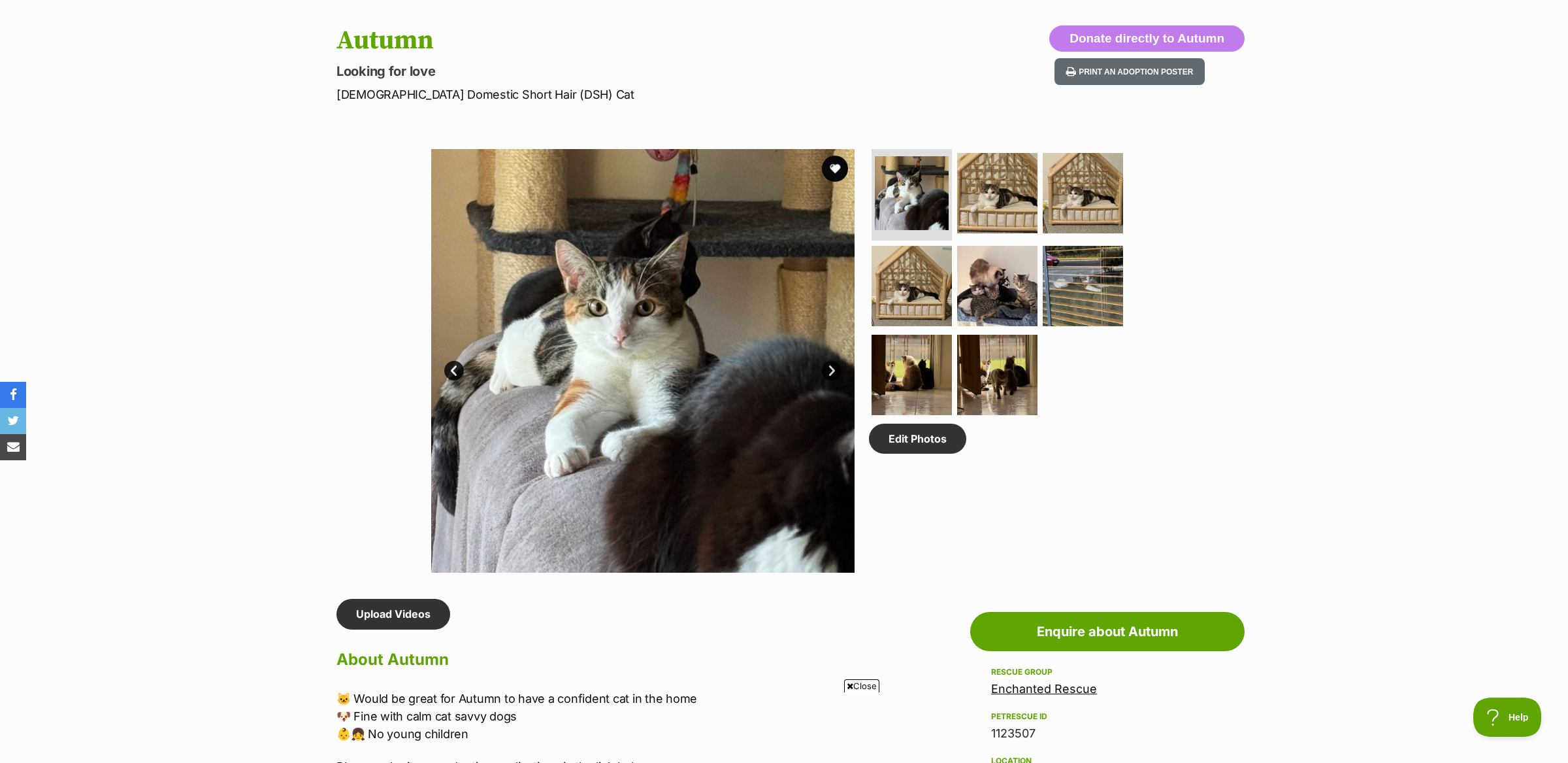
scroll to position [556, 0]
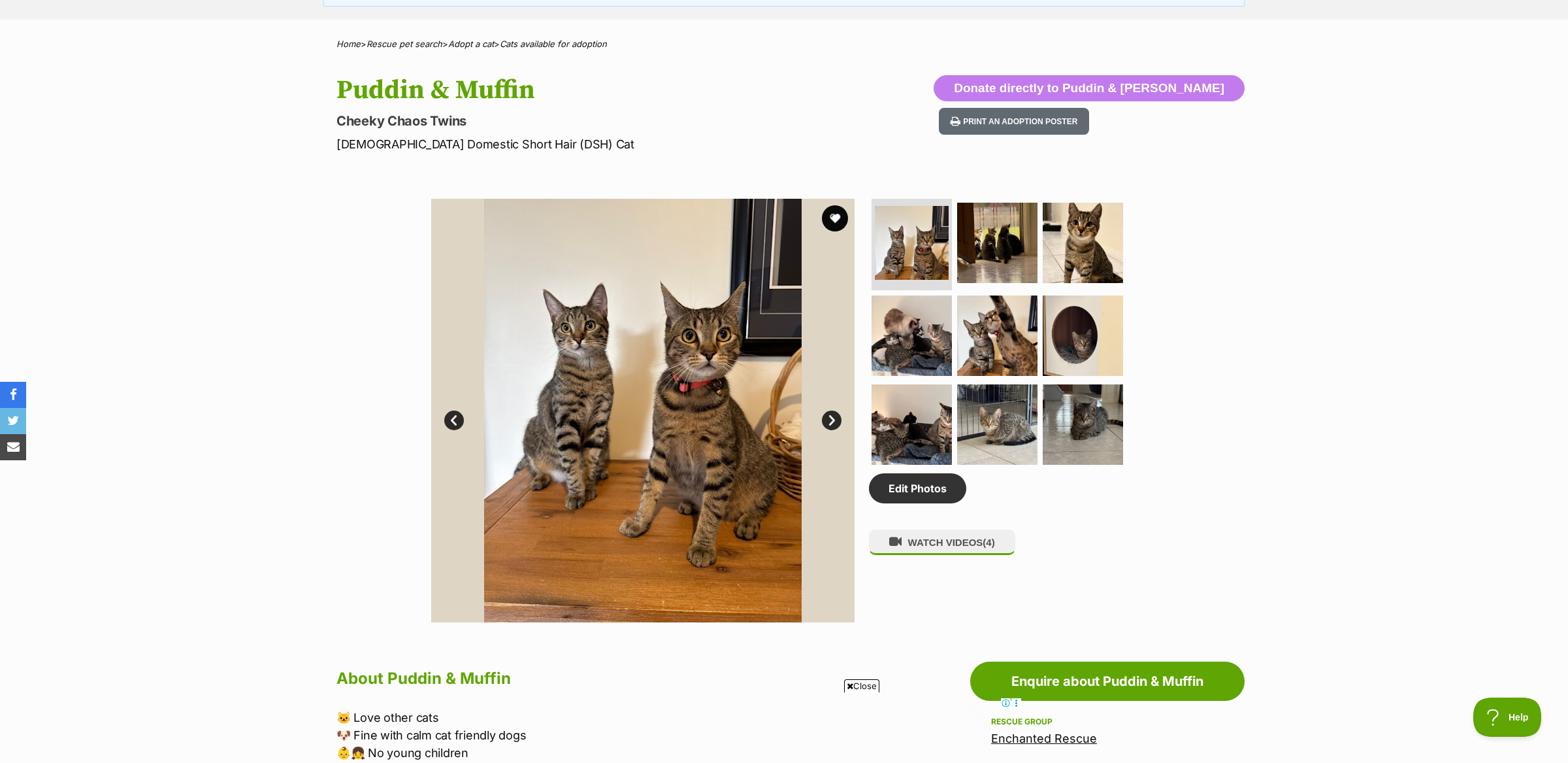
scroll to position [506, 0]
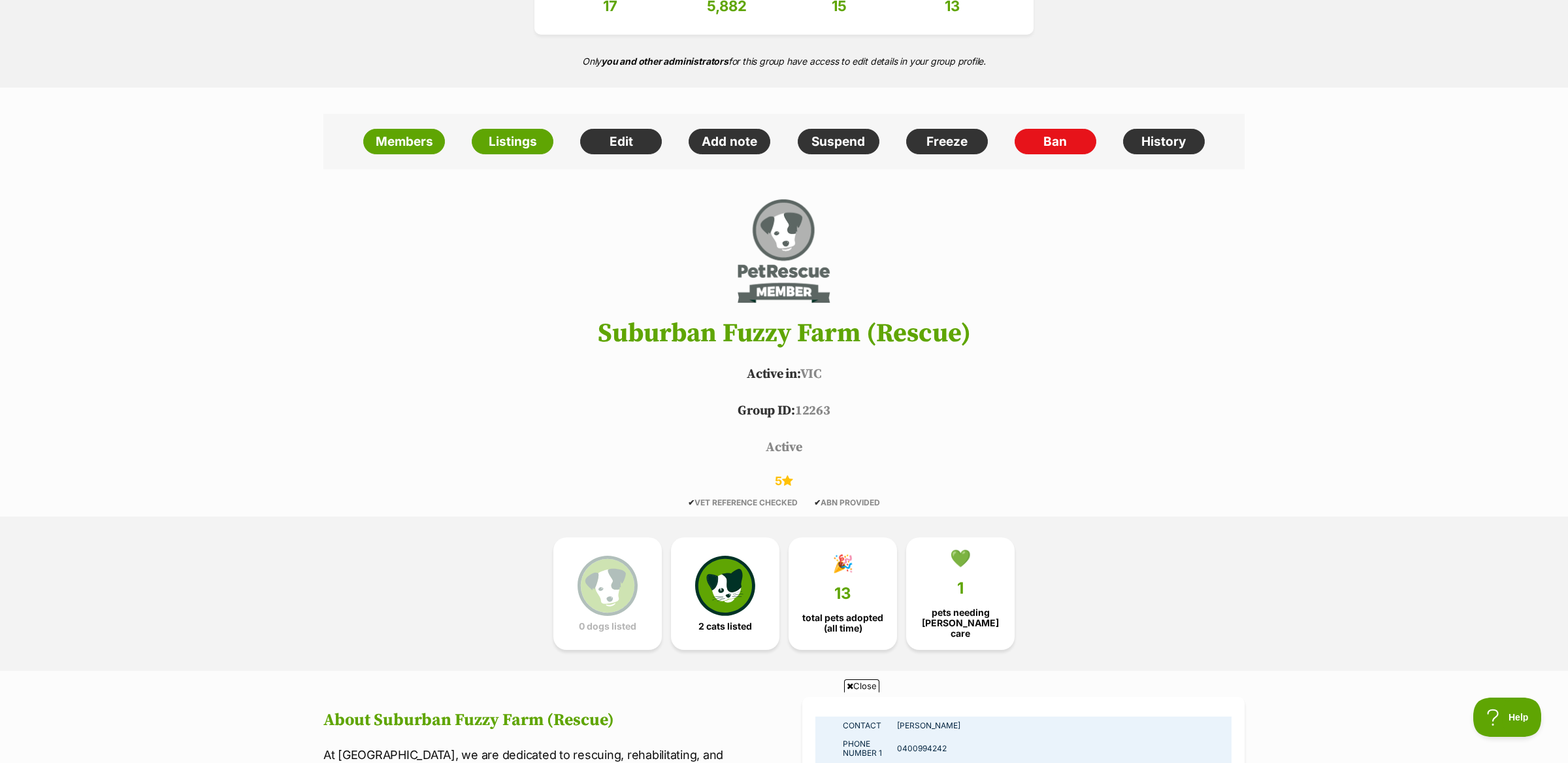
scroll to position [201, 0]
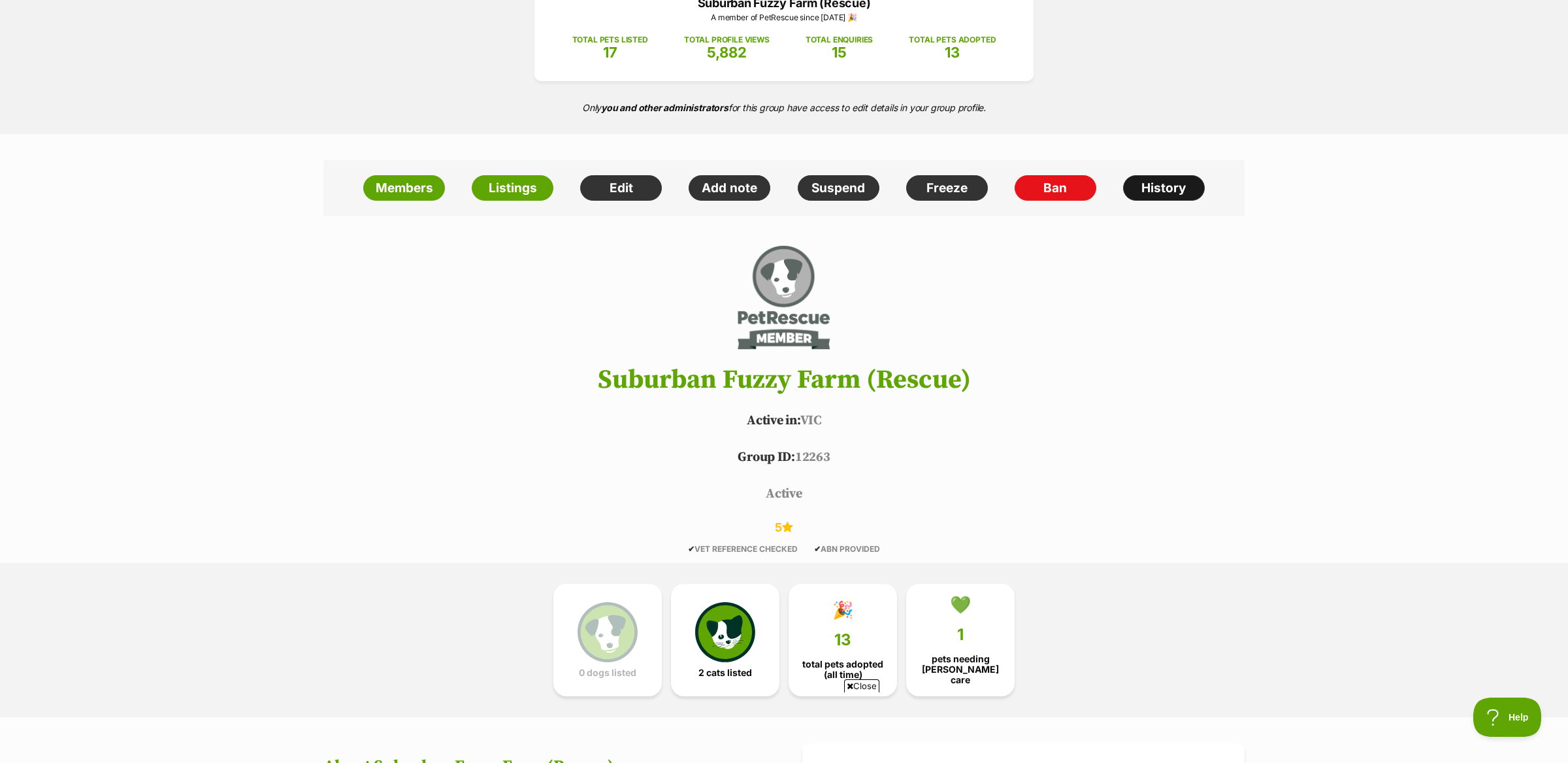
click at [1143, 192] on link "History" at bounding box center [1164, 188] width 81 height 26
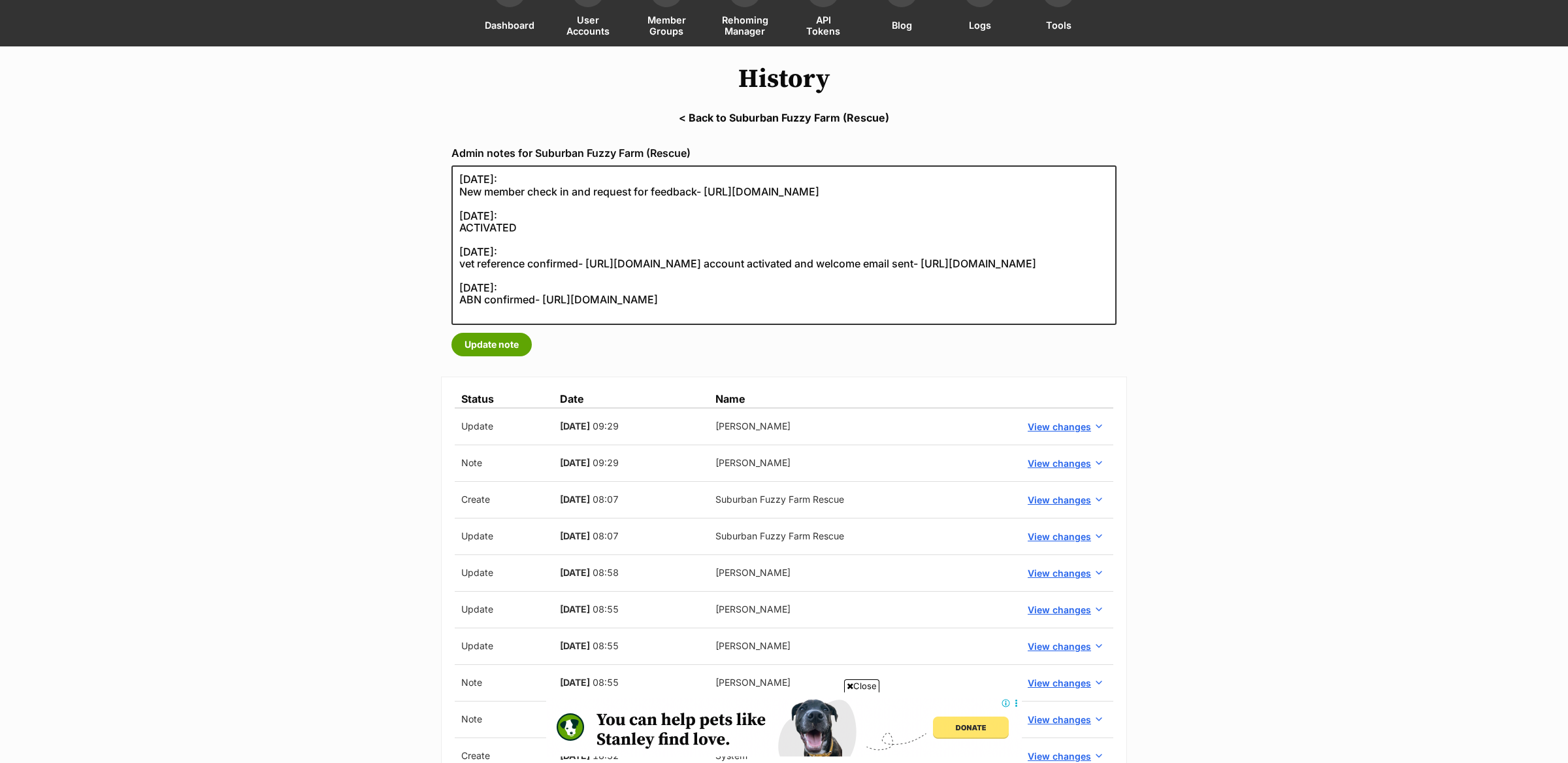
scroll to position [54, 0]
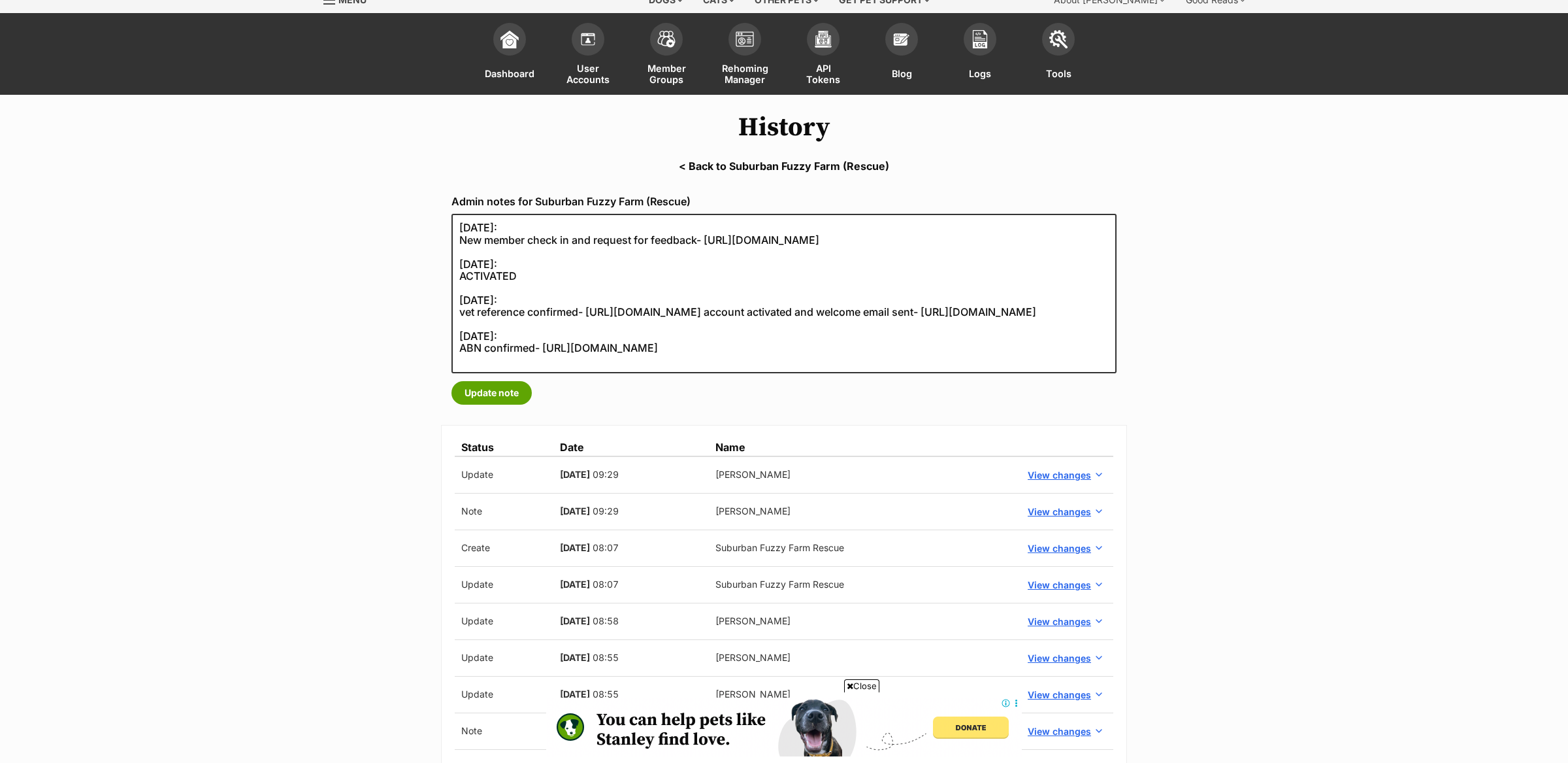
click at [803, 170] on link "< Back to Suburban Fuzzy Farm (Rescue)" at bounding box center [784, 166] width 1568 height 11
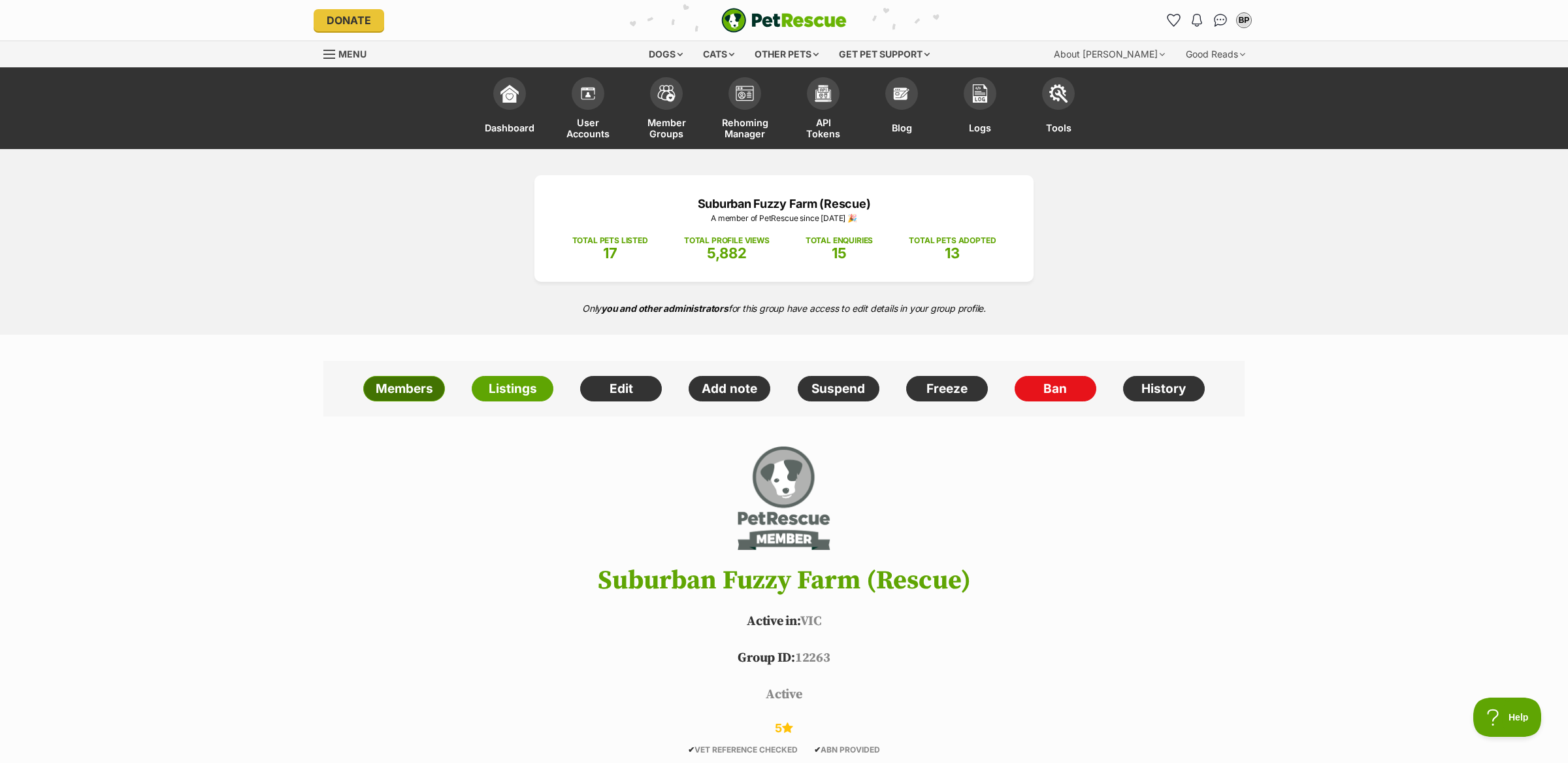
click at [390, 393] on link "Members" at bounding box center [404, 389] width 81 height 26
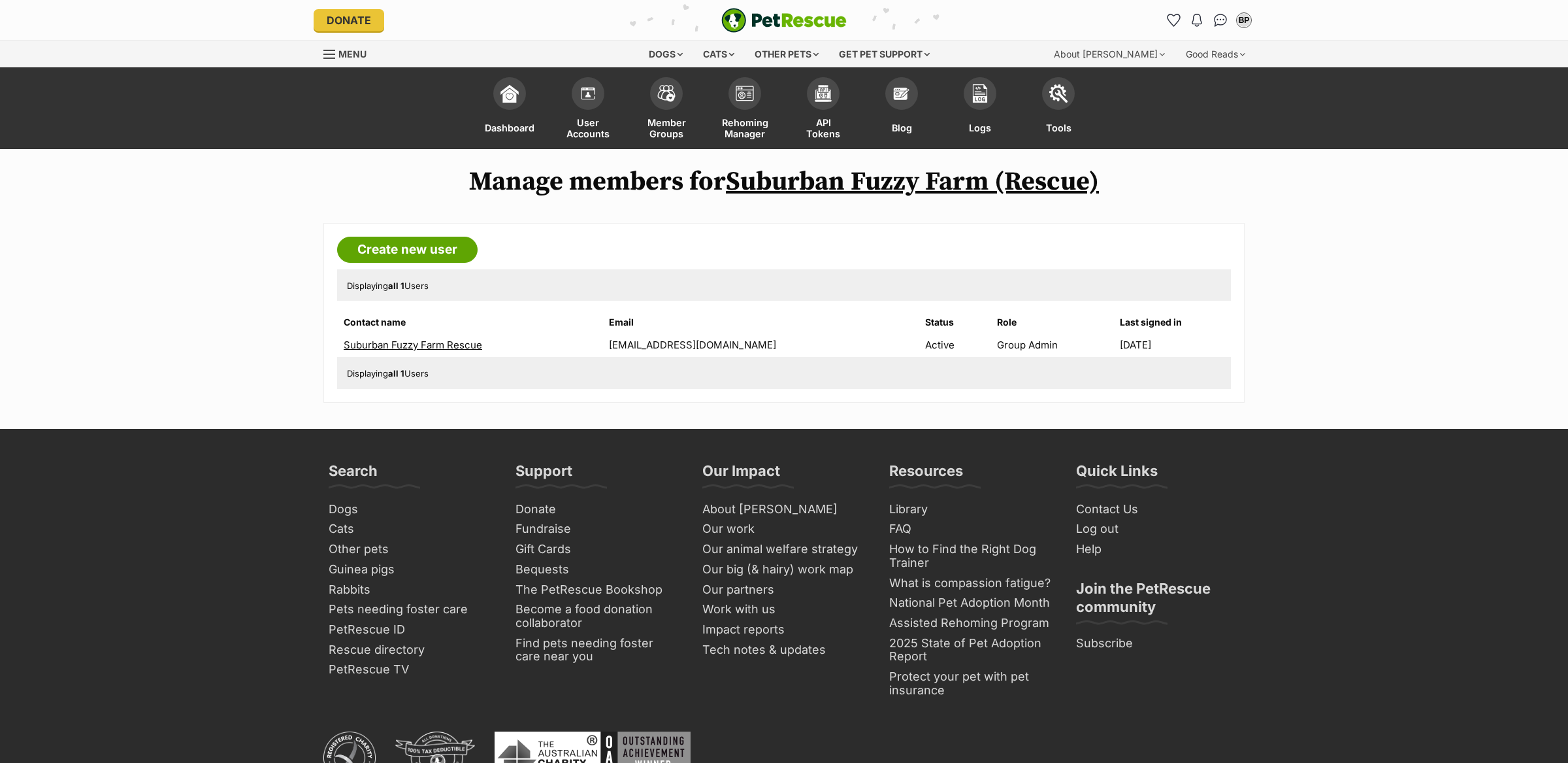
click at [942, 189] on link "Suburban Fuzzy Farm (Rescue)" at bounding box center [913, 182] width 373 height 33
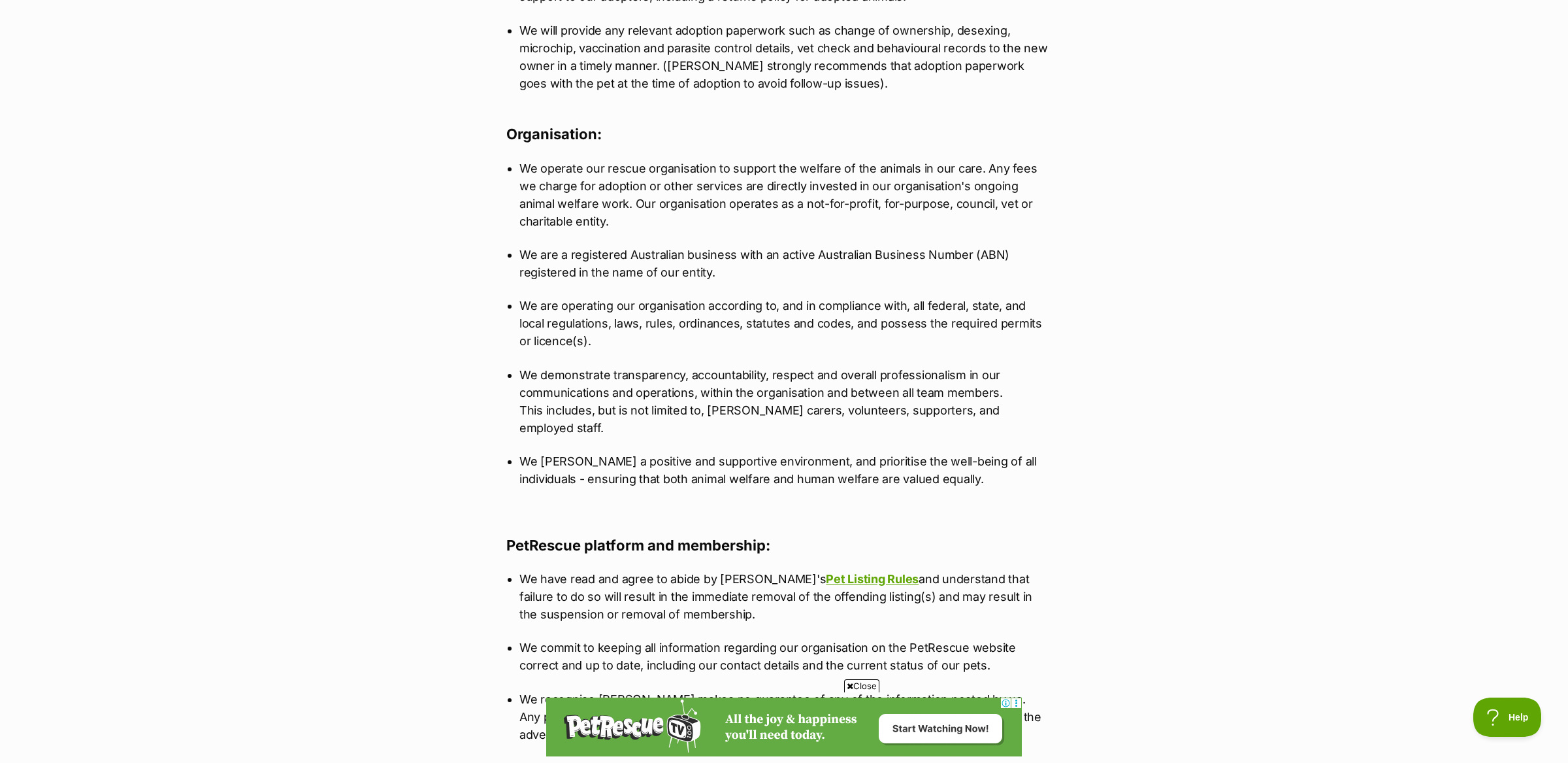
scroll to position [1086, 0]
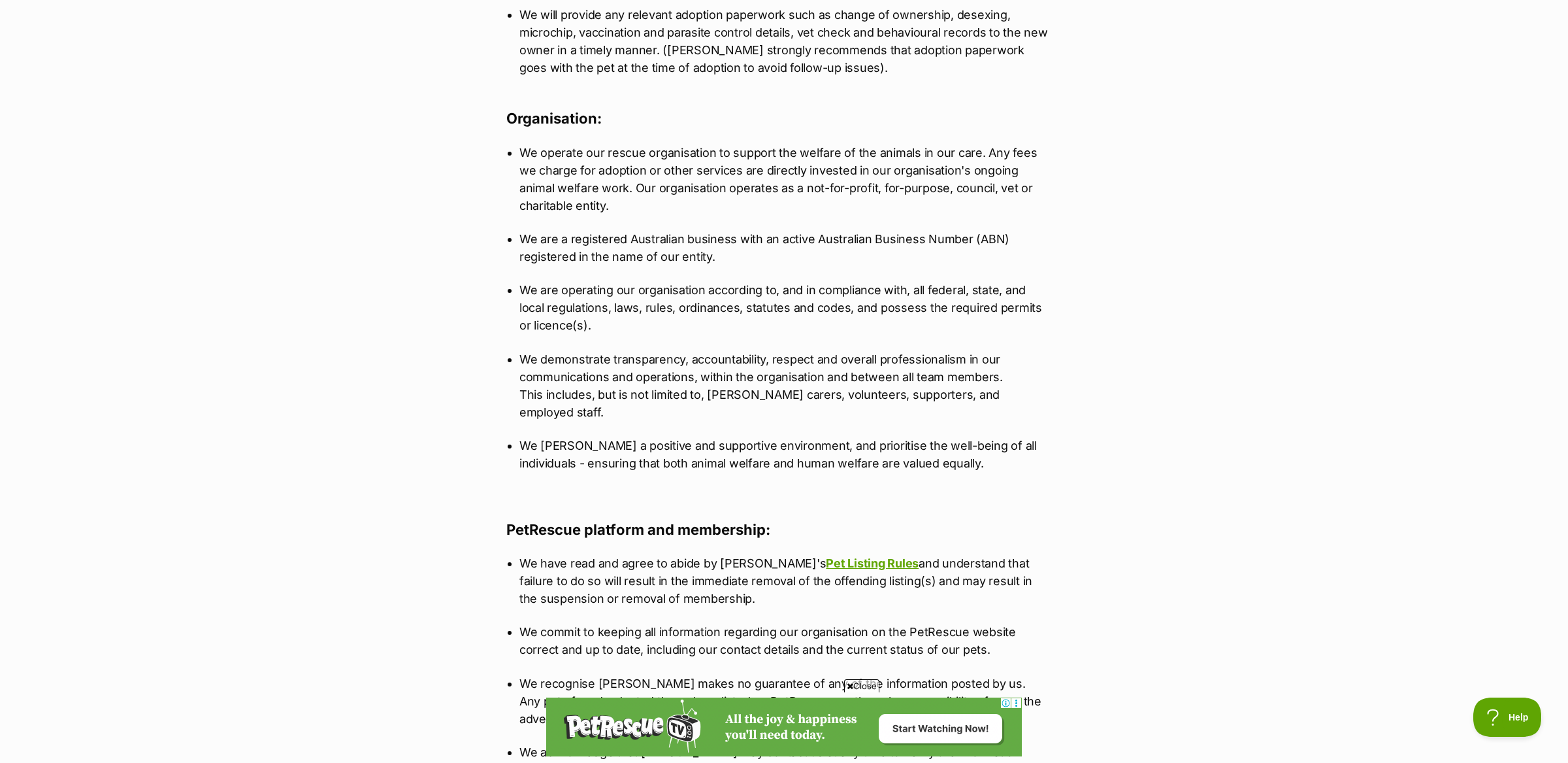
click at [533, 290] on p "We are operating our organisation according to, and in compliance with, all fed…" at bounding box center [784, 307] width 530 height 53
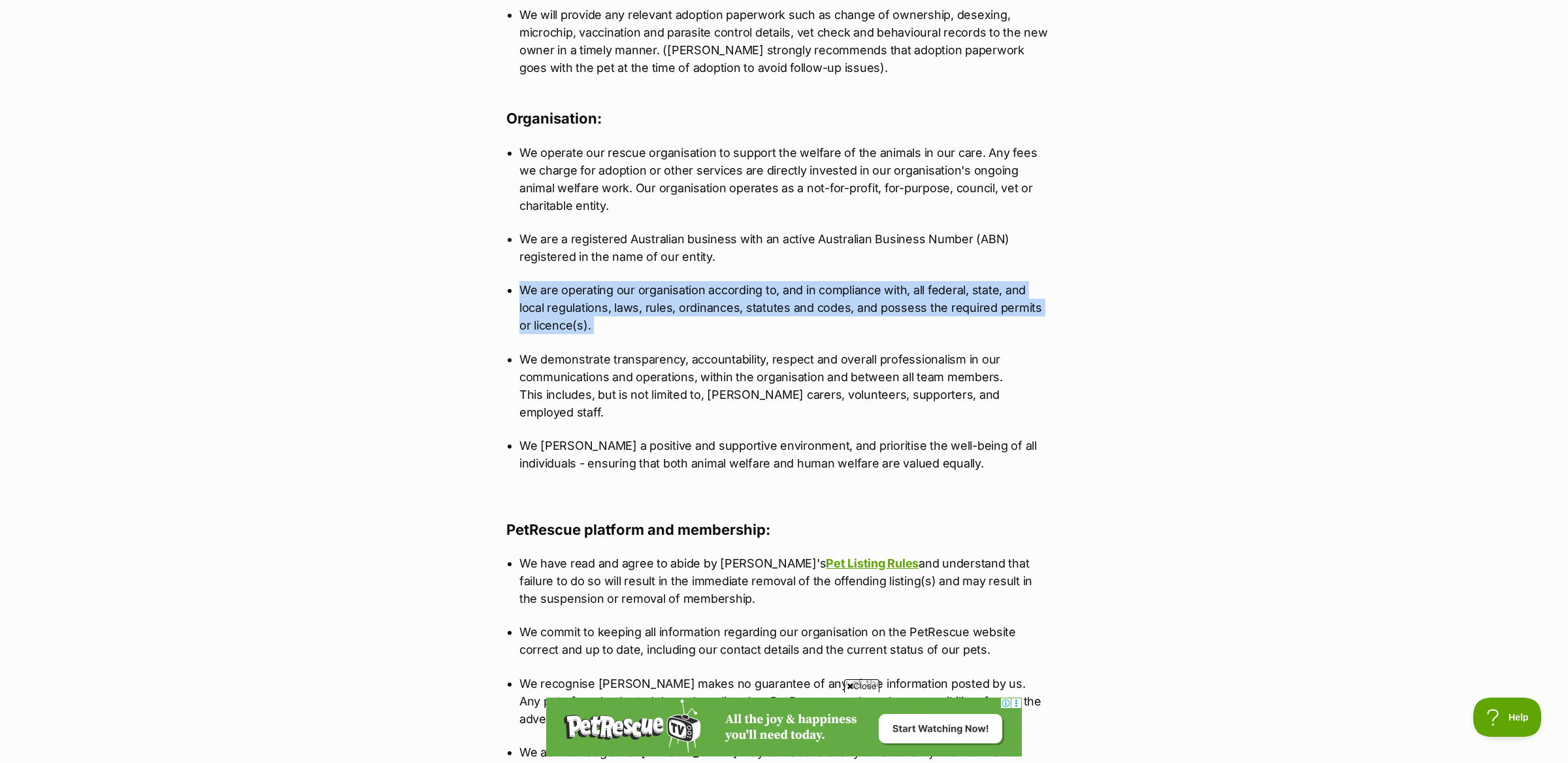
click at [533, 290] on p "We are operating our organisation according to, and in compliance with, all fed…" at bounding box center [784, 307] width 530 height 53
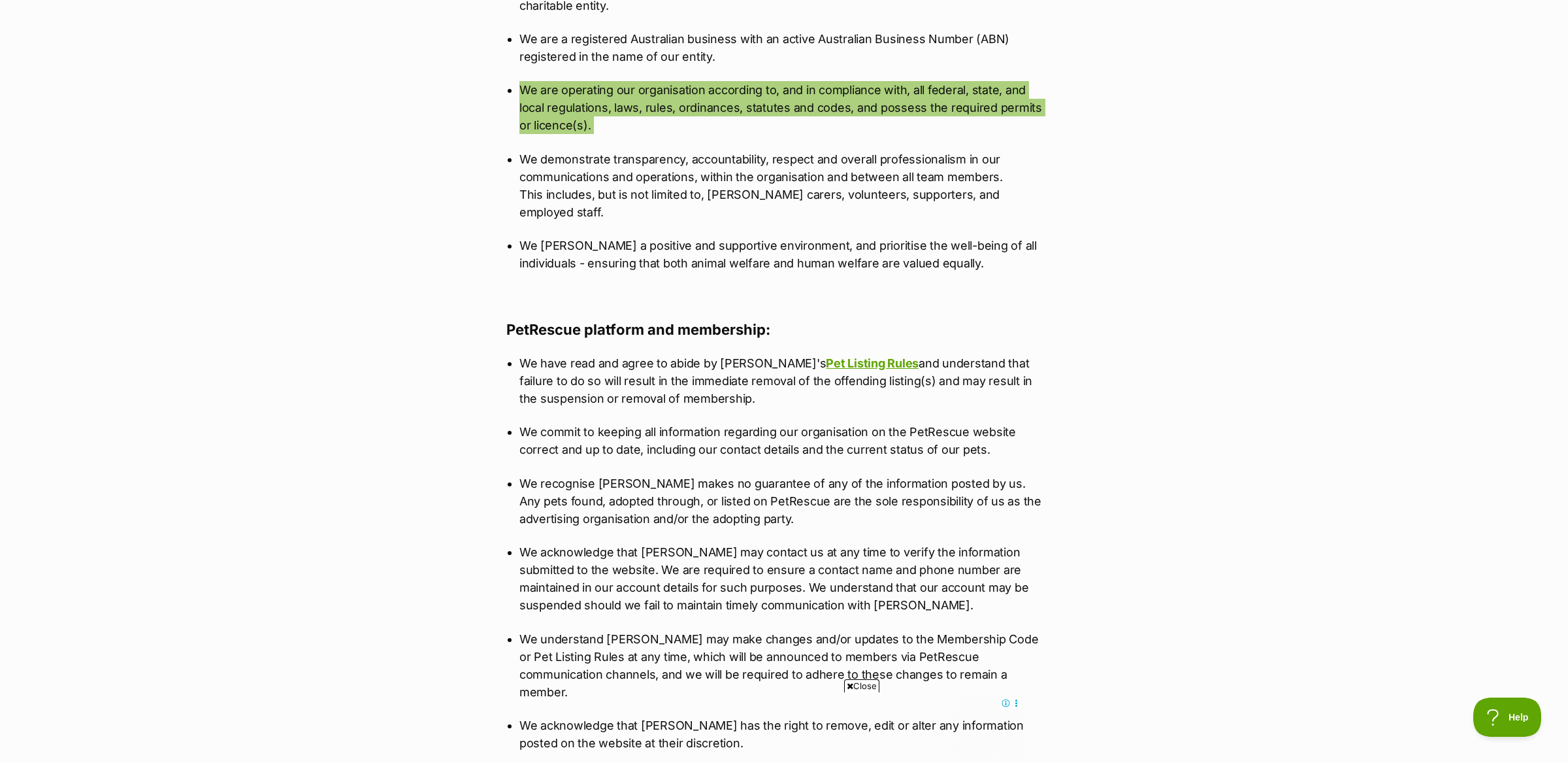
scroll to position [1304, 0]
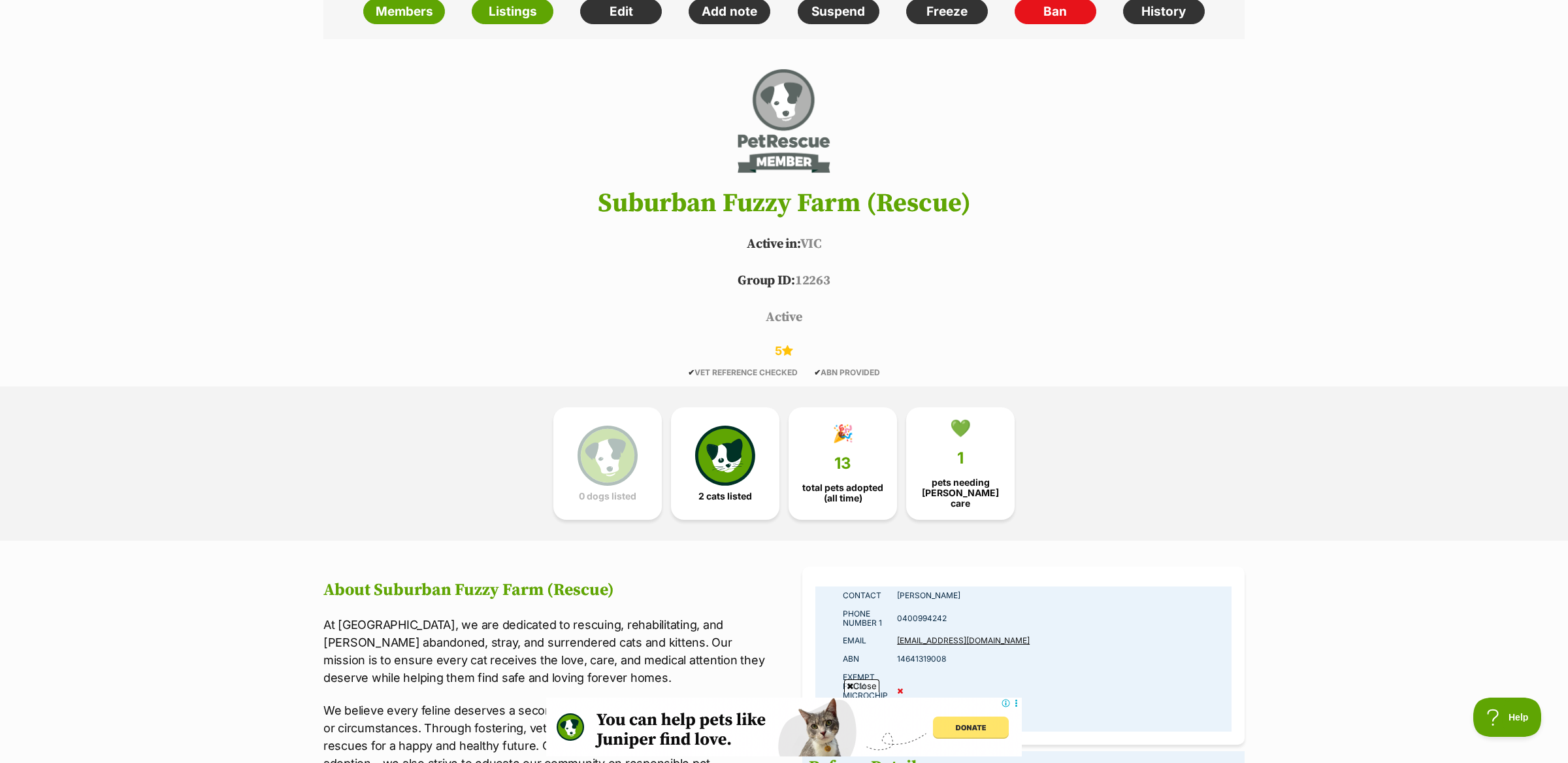
scroll to position [385, 0]
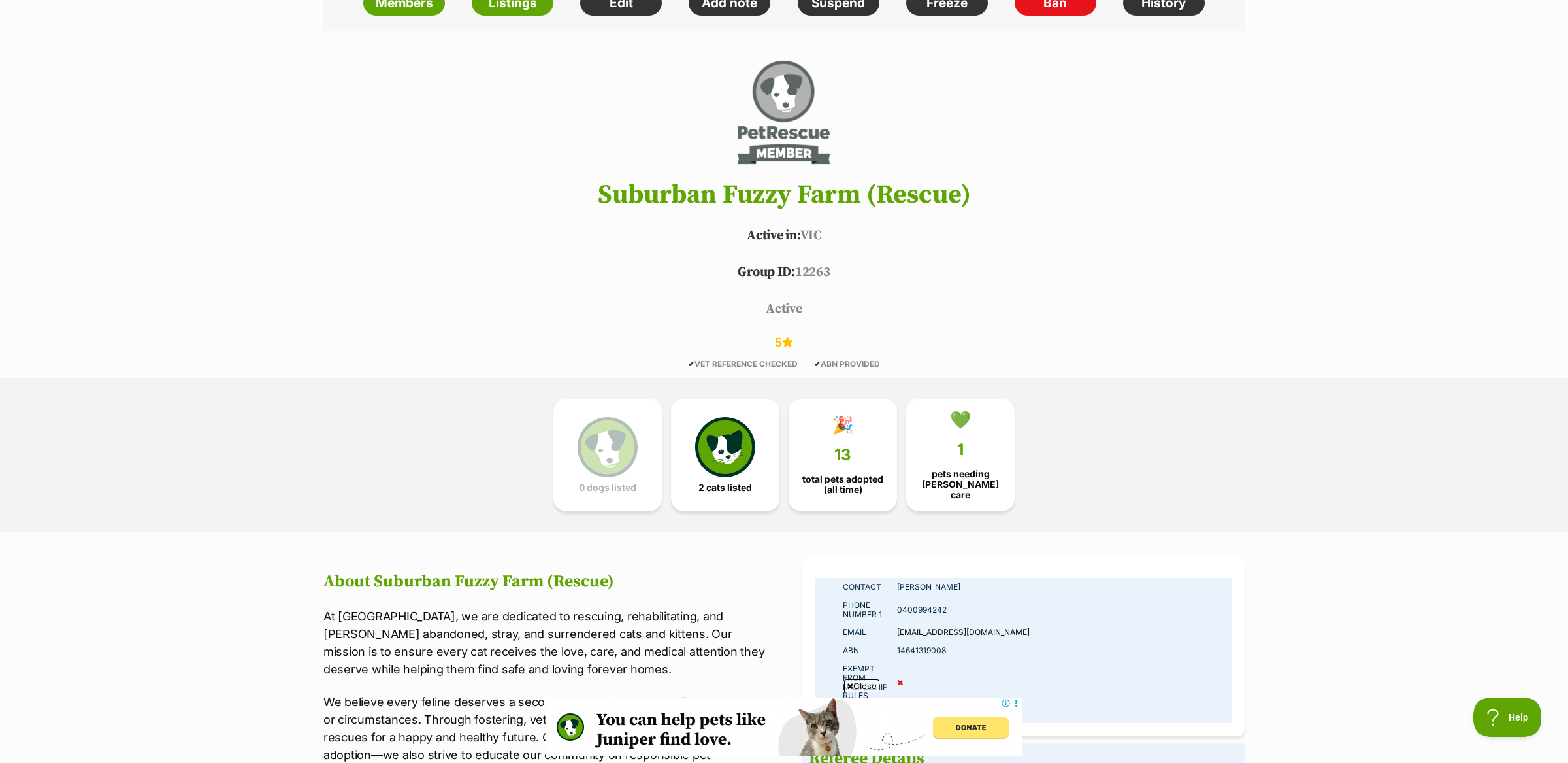
click at [658, 193] on h1 "Suburban Fuzzy Farm (Rescue)" at bounding box center [784, 195] width 961 height 29
click at [810, 195] on h1 "Suburban Fuzzy Farm (Rescue)" at bounding box center [784, 195] width 961 height 29
copy h1 "Suburban Fuzzy Farm"
